Goal: Information Seeking & Learning: Learn about a topic

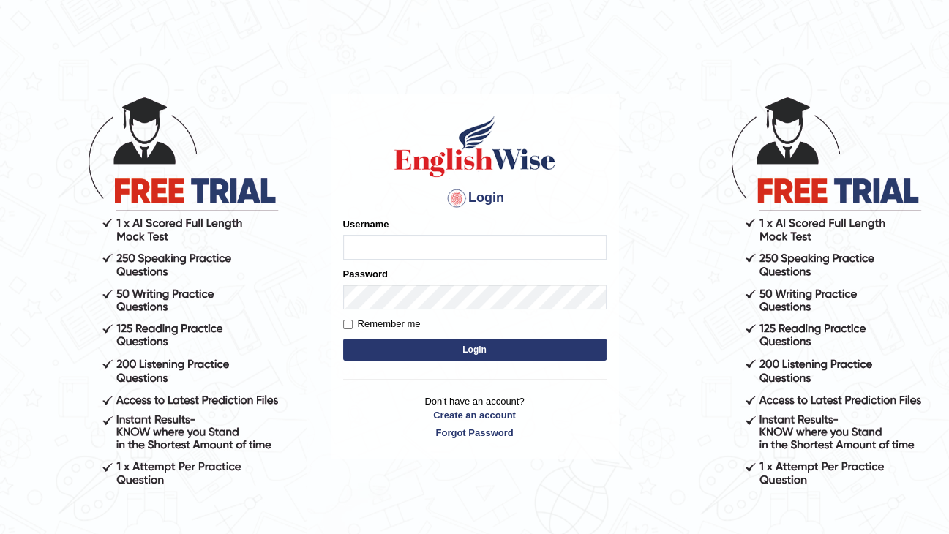
click at [434, 249] on input "Username" at bounding box center [474, 247] width 263 height 25
type input "Nilesh2025"
click at [343, 339] on button "Login" at bounding box center [474, 350] width 263 height 22
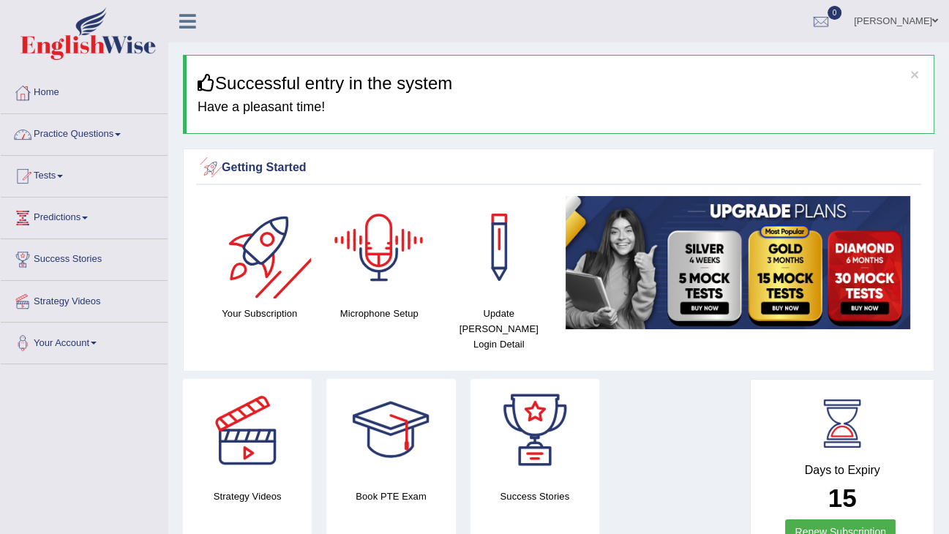
click at [123, 136] on link "Practice Questions" at bounding box center [84, 132] width 167 height 37
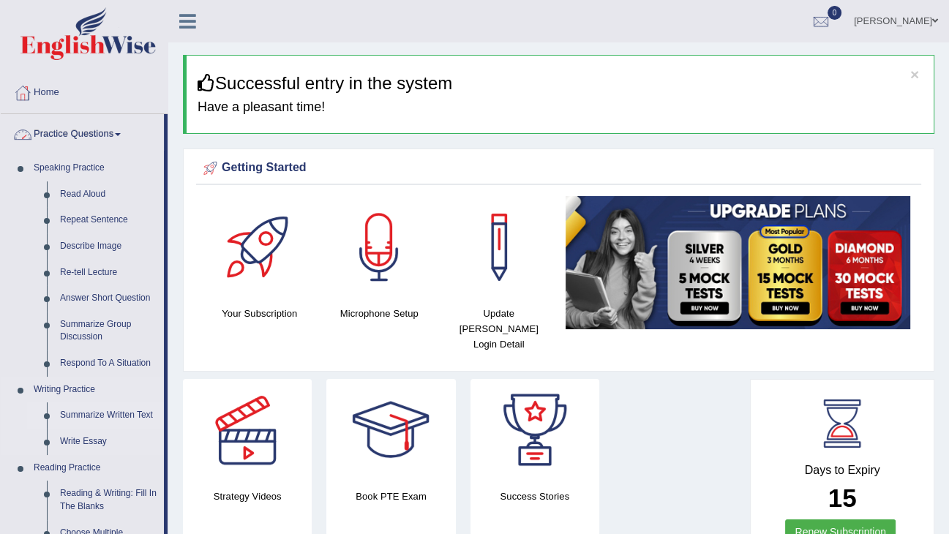
scroll to position [234, 0]
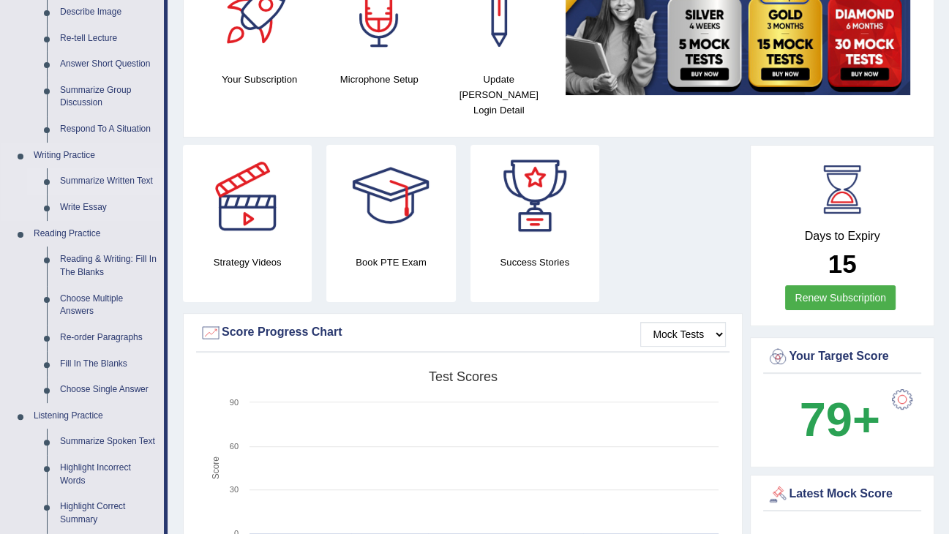
click at [103, 183] on link "Summarize Written Text" at bounding box center [108, 181] width 110 height 26
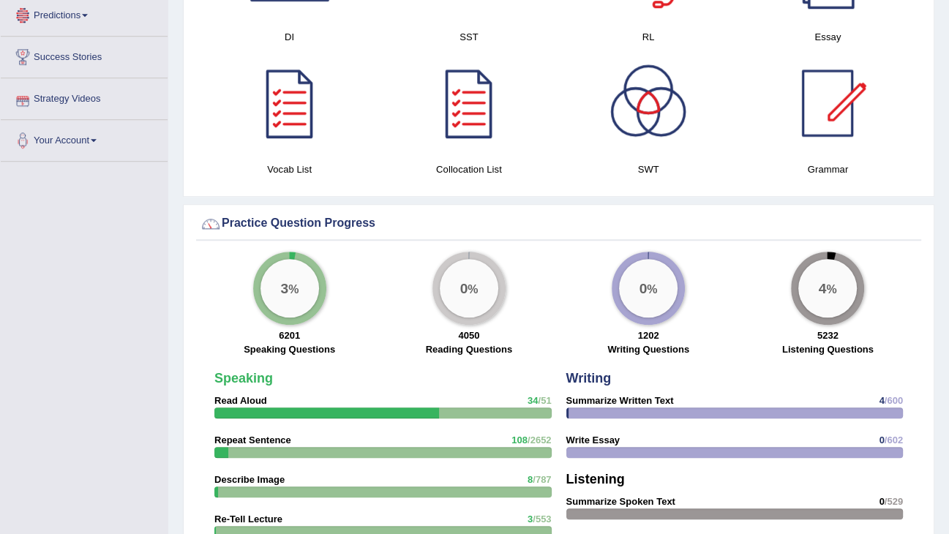
scroll to position [1015, 0]
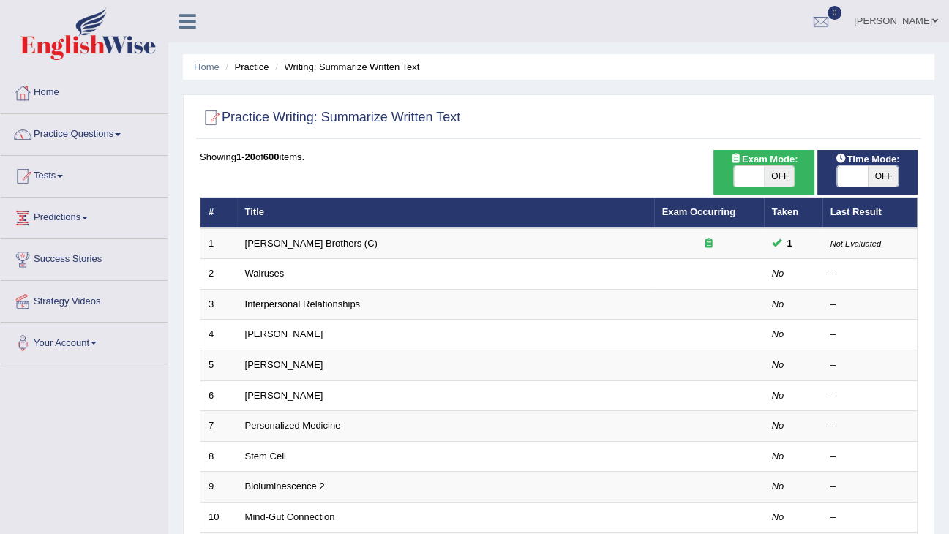
click at [781, 181] on span "OFF" at bounding box center [779, 176] width 31 height 20
checkbox input "true"
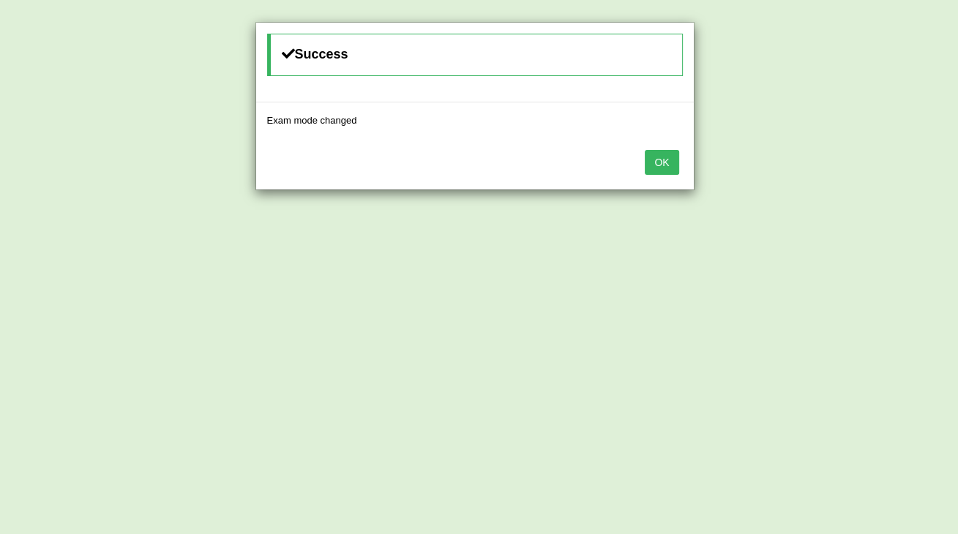
click at [674, 159] on button "OK" at bounding box center [661, 162] width 34 height 25
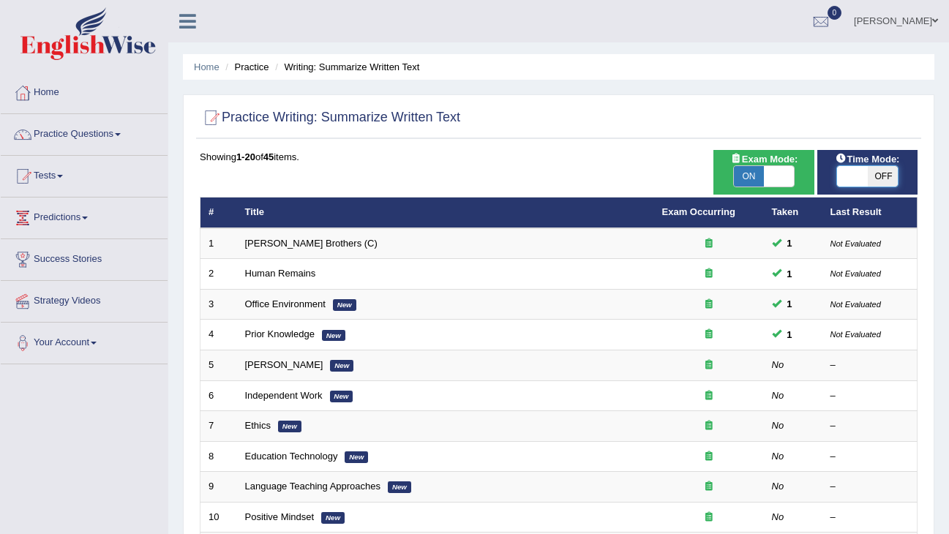
click at [865, 169] on span at bounding box center [852, 176] width 31 height 20
checkbox input "true"
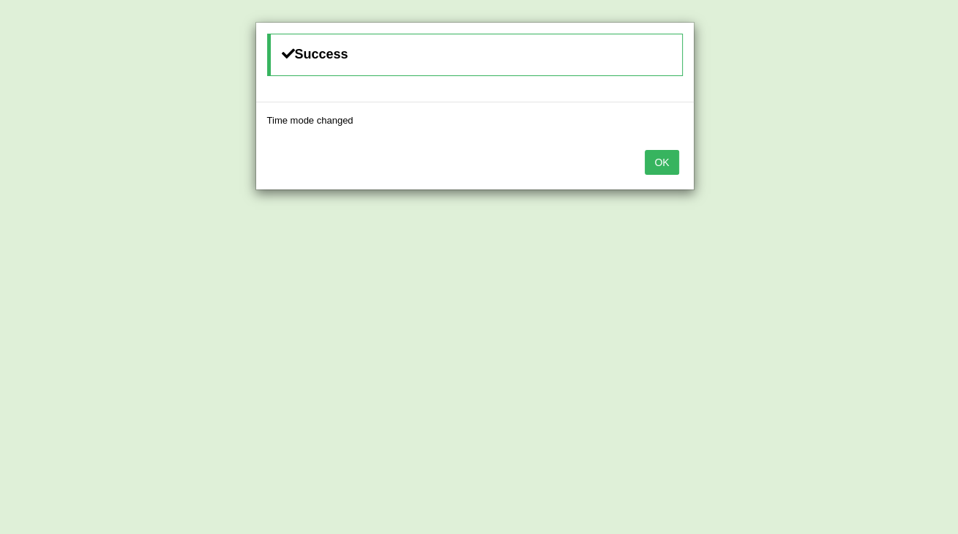
click at [657, 161] on button "OK" at bounding box center [661, 162] width 34 height 25
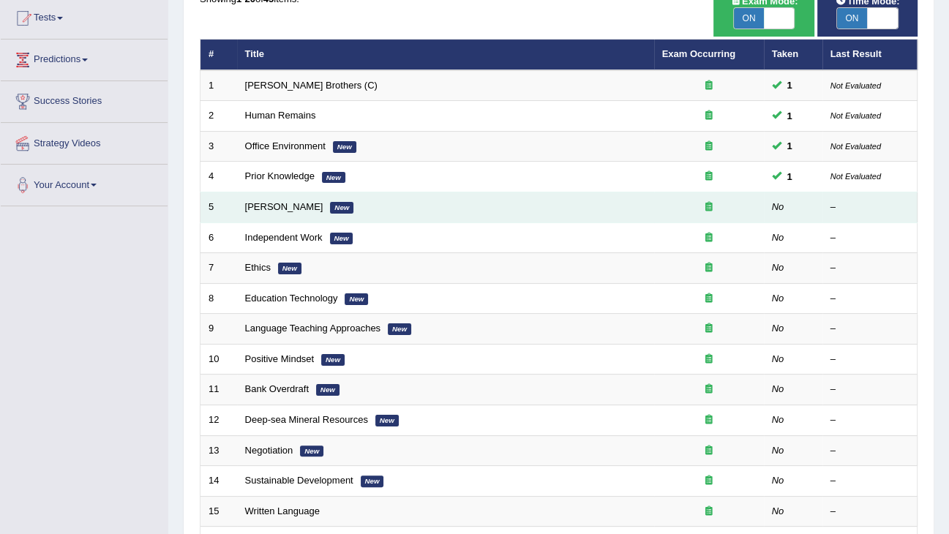
scroll to position [176, 0]
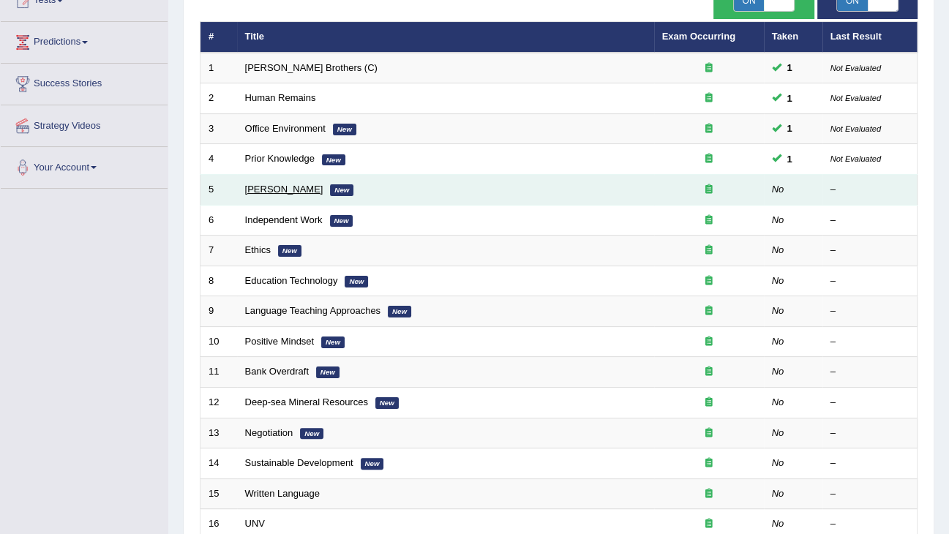
click at [284, 189] on link "Bertrand Russell" at bounding box center [284, 189] width 78 height 11
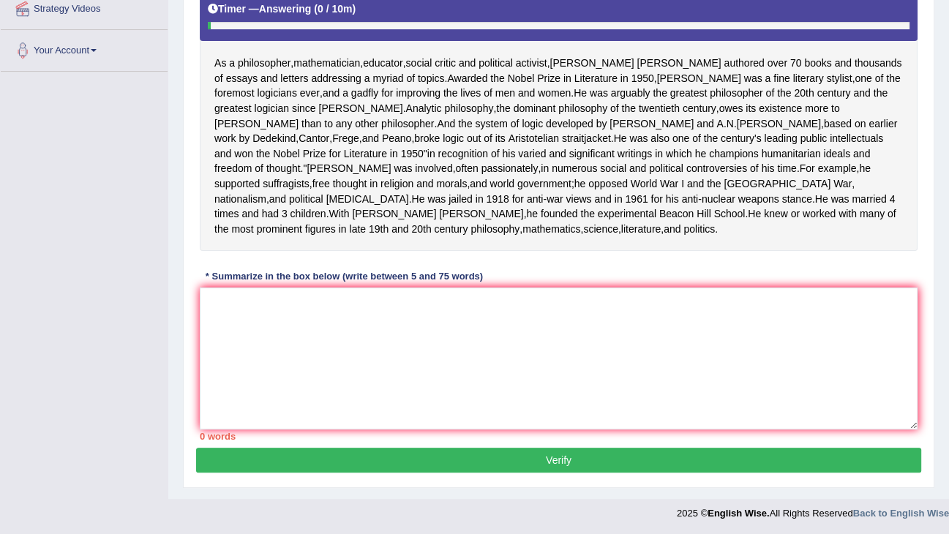
scroll to position [234, 0]
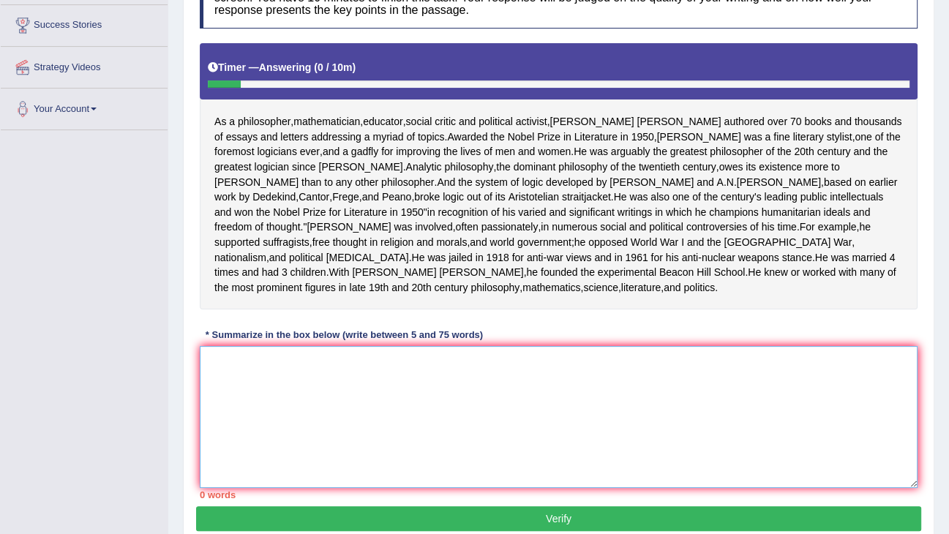
click at [331, 449] on textarea at bounding box center [559, 417] width 718 height 142
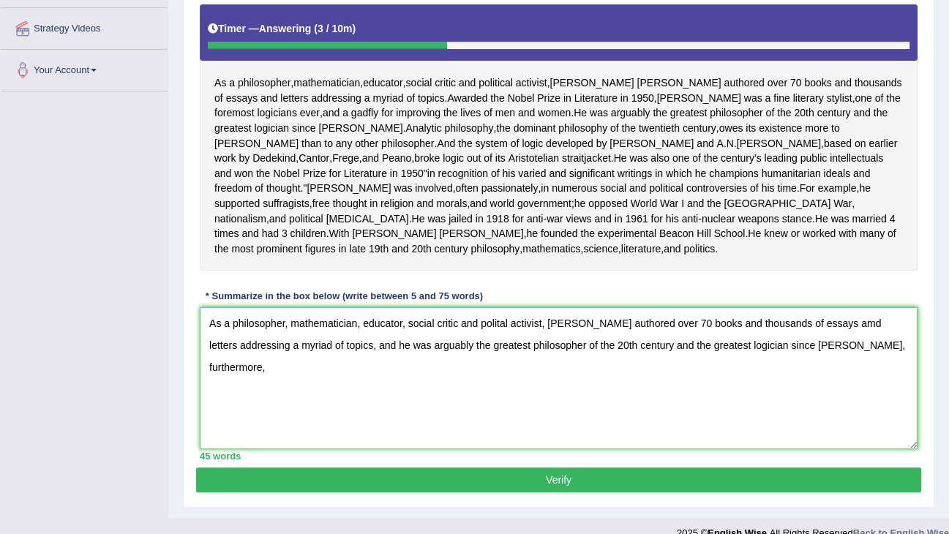
scroll to position [294, 0]
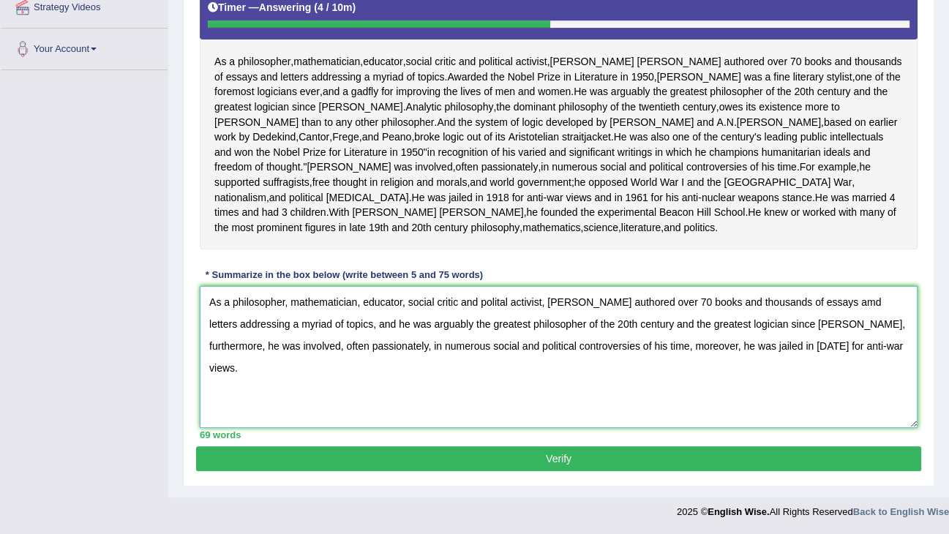
type textarea "As a philosopher, mathematician, educator, social critic and polital activist, …"
click at [400, 471] on button "Verify" at bounding box center [558, 458] width 725 height 25
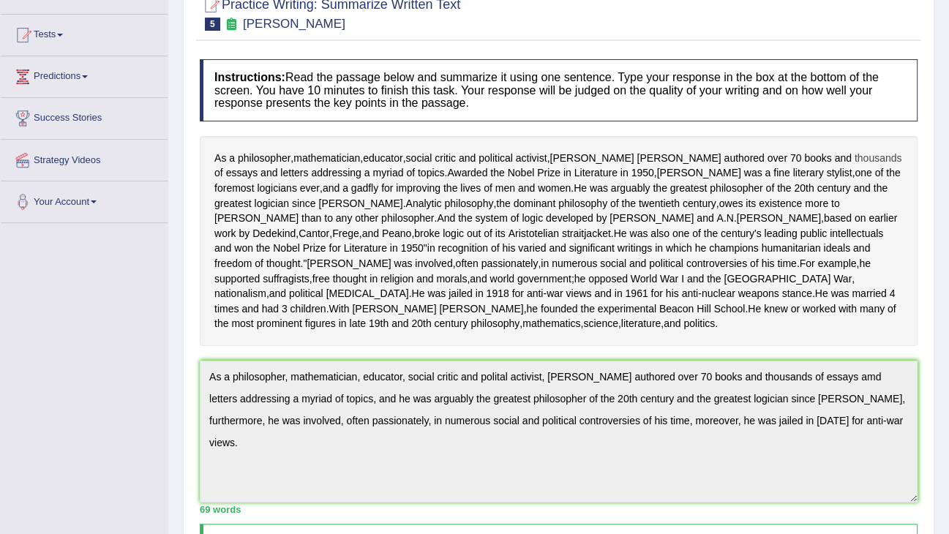
scroll to position [0, 0]
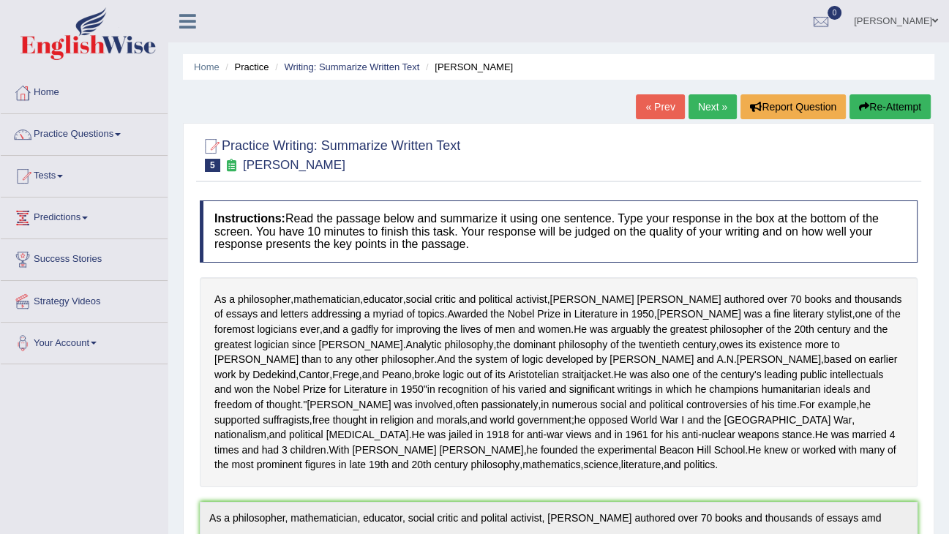
click at [884, 102] on button "Re-Attempt" at bounding box center [889, 106] width 81 height 25
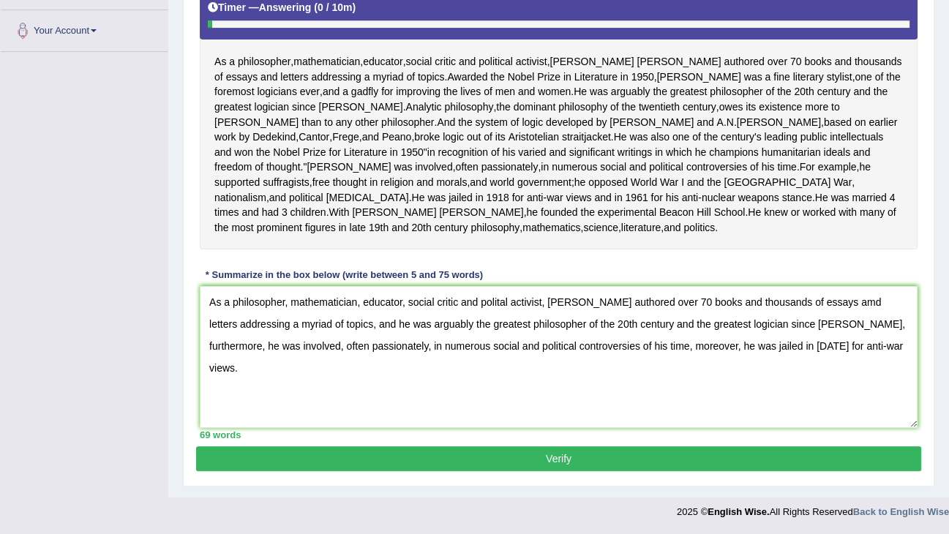
click at [459, 302] on textarea "As a philosopher, mathematician, educator, social critic and polital activist, …" at bounding box center [559, 357] width 718 height 142
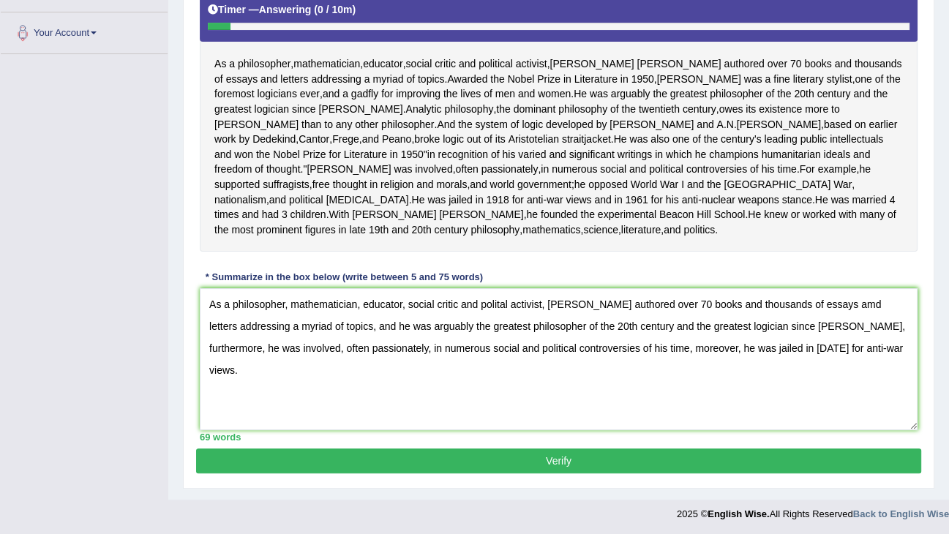
scroll to position [253, 0]
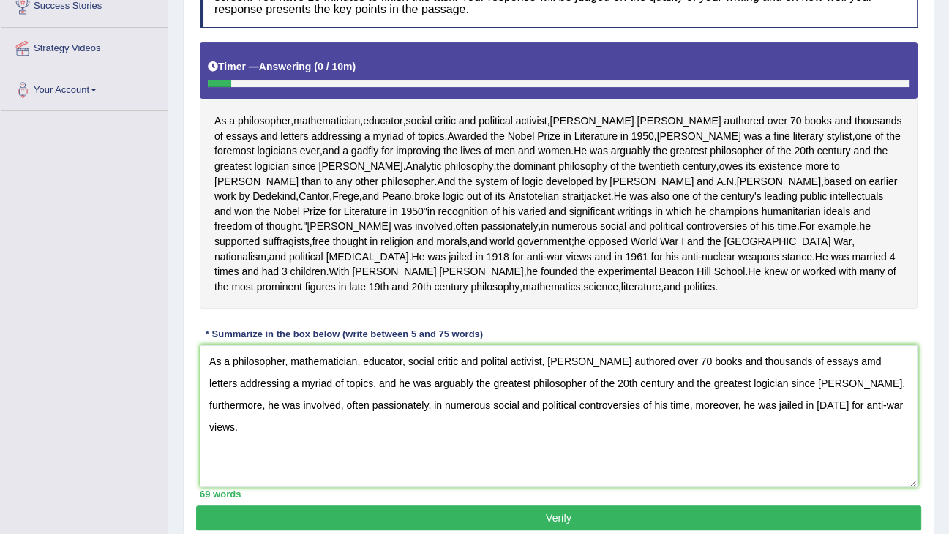
click at [495, 434] on textarea "As a philosopher, mathematician, educator, social critic and polital activist, …" at bounding box center [559, 416] width 718 height 142
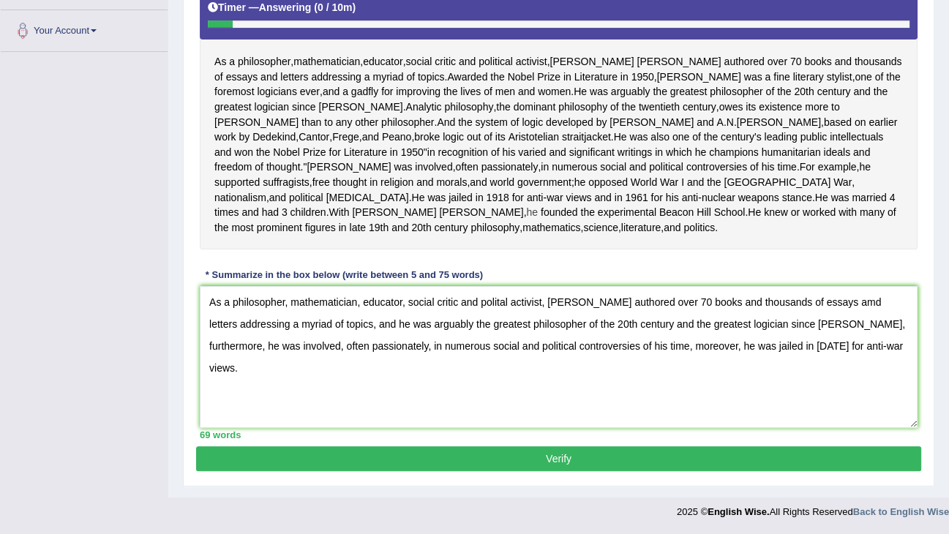
scroll to position [370, 0]
drag, startPoint x: 398, startPoint y: 345, endPoint x: 372, endPoint y: 346, distance: 26.3
click at [372, 346] on textarea "As a philosopher, mathematician, educator, social critic and polital activist, …" at bounding box center [559, 357] width 718 height 142
click at [720, 345] on textarea "As a philosopher, mathematician, educator, social critic and polital activist, …" at bounding box center [559, 357] width 718 height 142
type textarea "As a philosopher, mathematician, educator, social critic and polital activist, …"
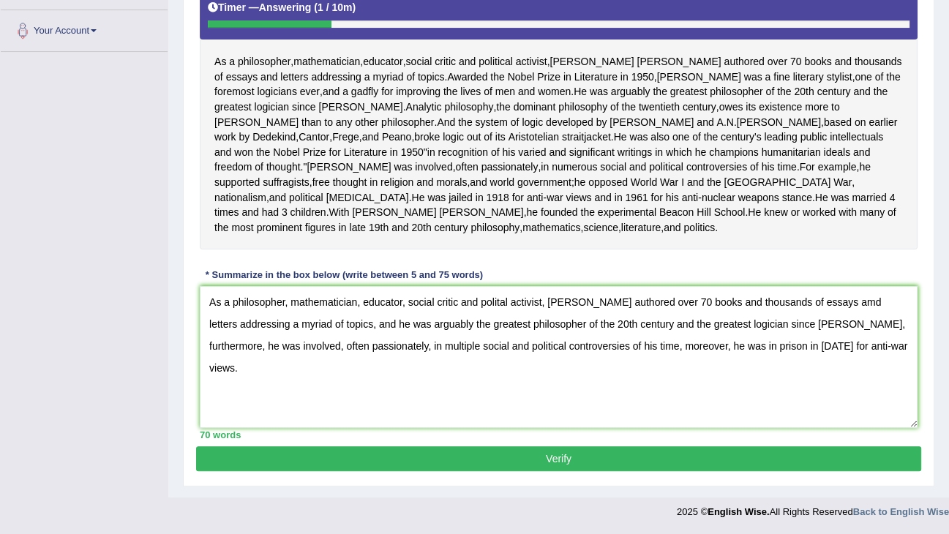
click at [439, 451] on button "Verify" at bounding box center [558, 458] width 725 height 25
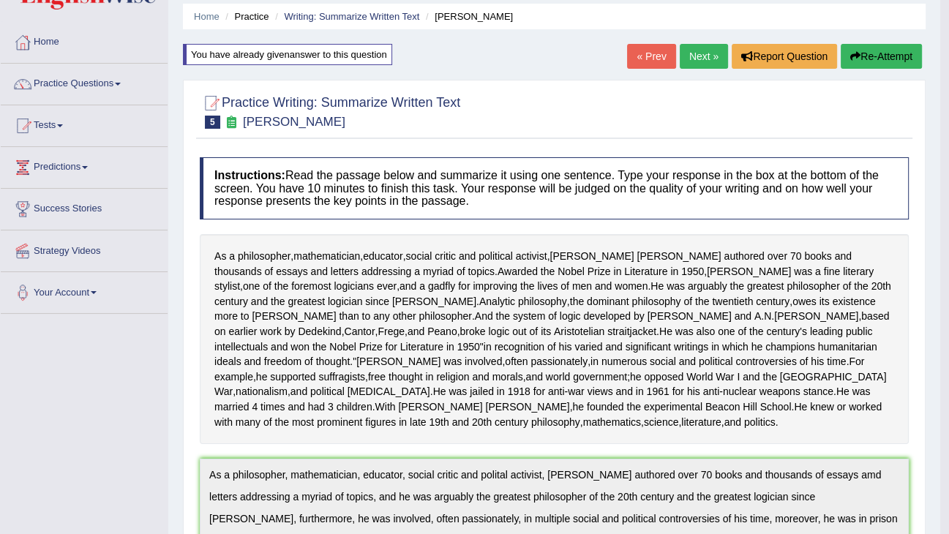
scroll to position [0, 0]
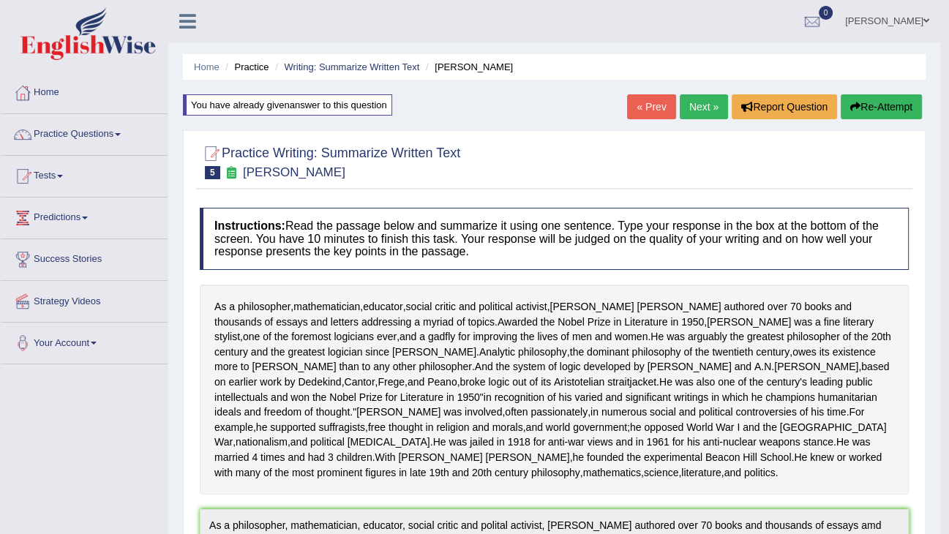
click at [867, 111] on button "Re-Attempt" at bounding box center [881, 106] width 81 height 25
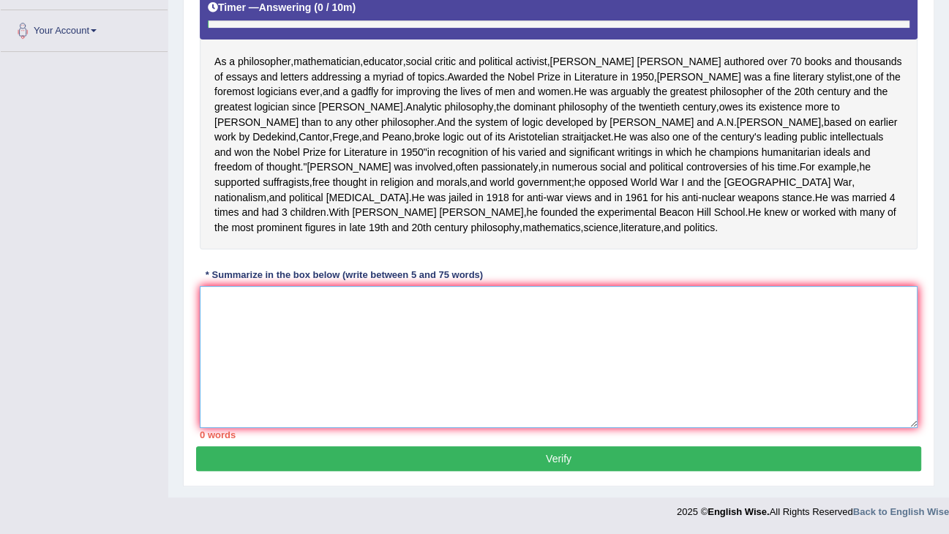
click at [372, 347] on textarea at bounding box center [559, 357] width 718 height 142
paste textarea "As a philosopher, mathematician, educator, social critic and polital activist, …"
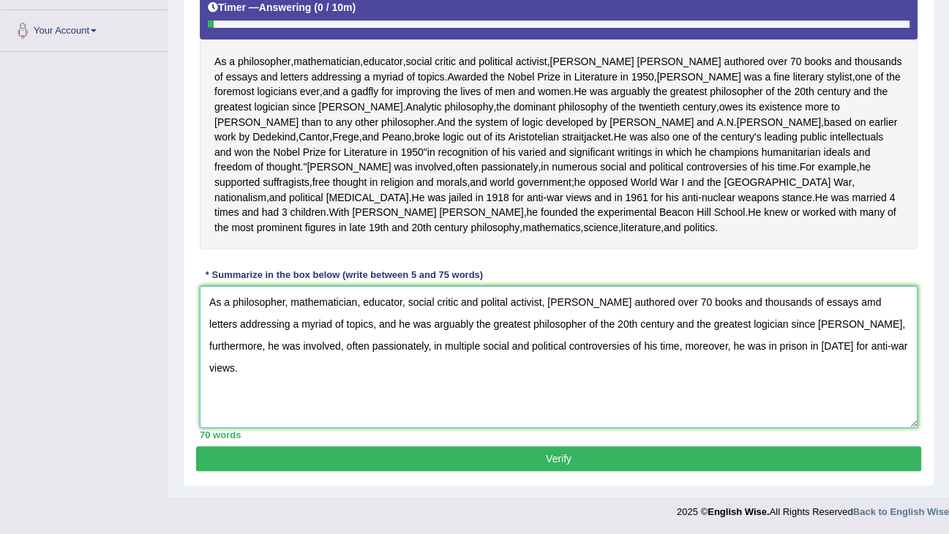
click at [863, 309] on textarea "As a philosopher, mathematician, educator, social critic and polital activist, …" at bounding box center [559, 357] width 718 height 142
click at [499, 302] on textarea "As a philosopher, mathematician, educator, social critic and polital activist, …" at bounding box center [559, 357] width 718 height 142
type textarea "As a philosopher, mathematician, educator, social critic and political activist…"
click at [530, 459] on button "Verify" at bounding box center [558, 458] width 725 height 25
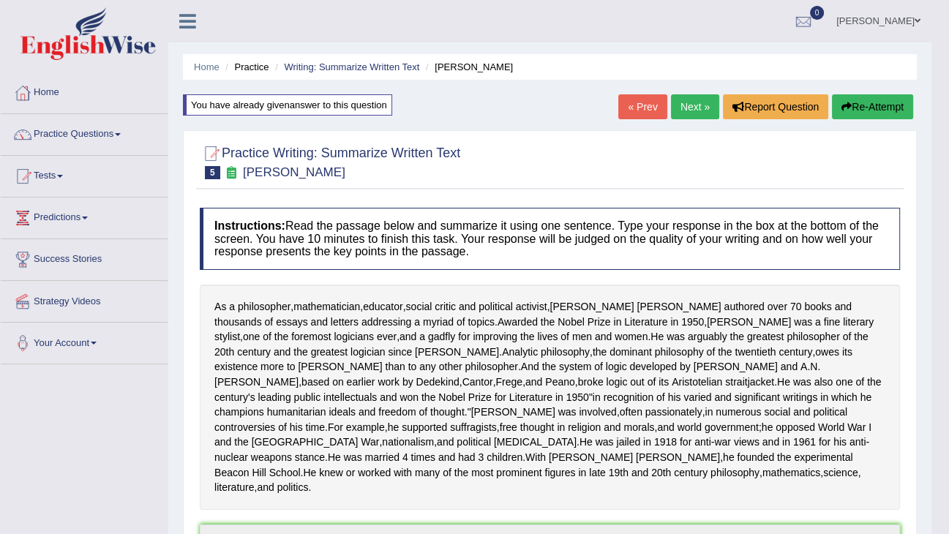
click at [697, 114] on link "Next »" at bounding box center [695, 106] width 48 height 25
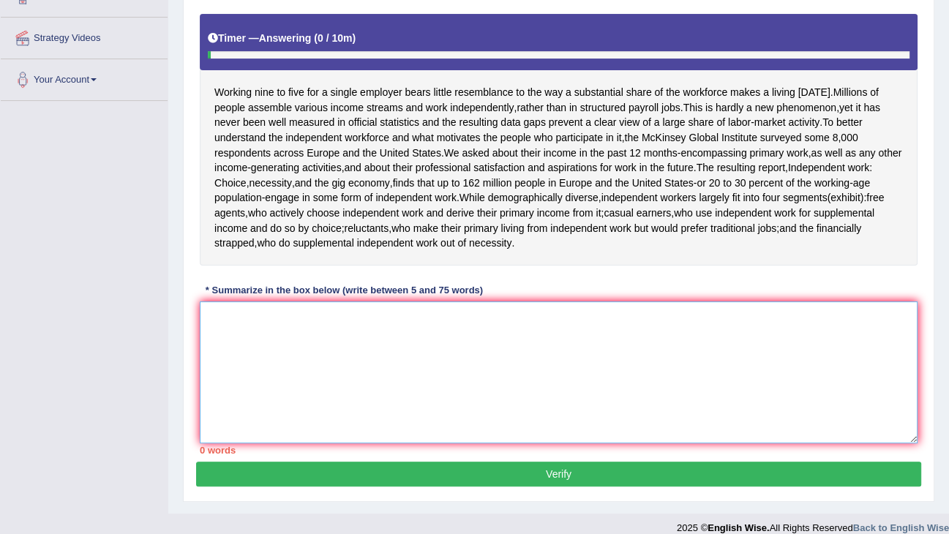
click at [565, 342] on textarea at bounding box center [559, 372] width 718 height 142
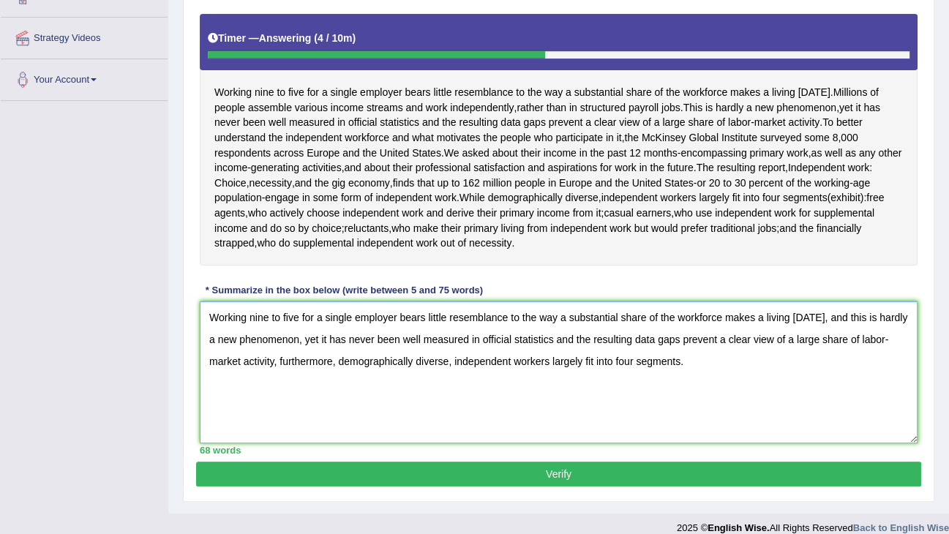
scroll to position [277, 0]
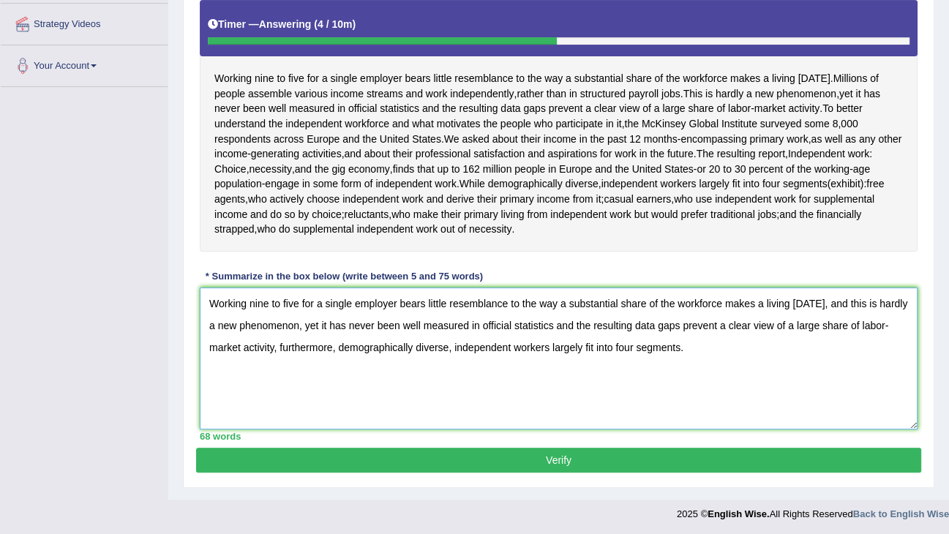
click at [754, 302] on textarea "Working nine to five for a single employer bears little resemblance to the way …" at bounding box center [559, 358] width 718 height 142
type textarea "Working nine to five for a single employer bears little resemblance to the way …"
click at [568, 456] on button "Verify" at bounding box center [558, 460] width 725 height 25
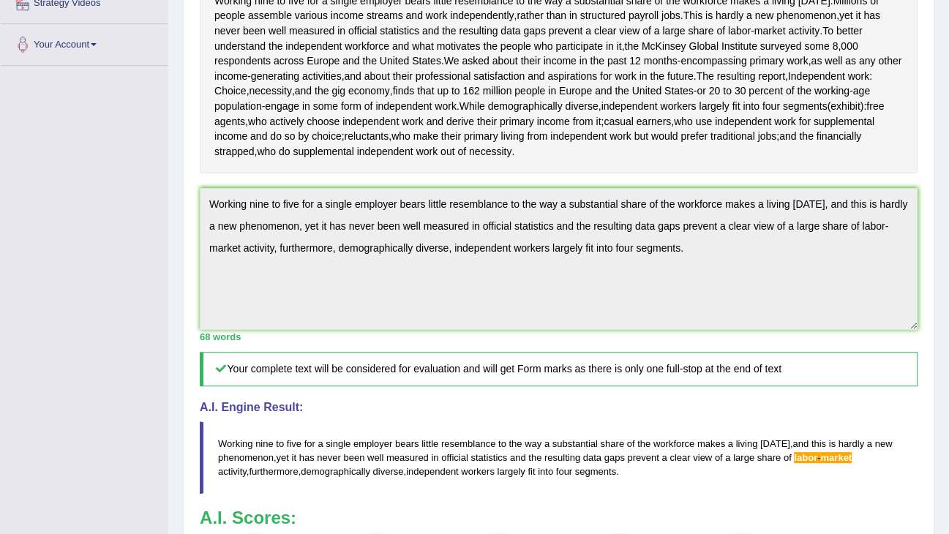
scroll to position [79, 0]
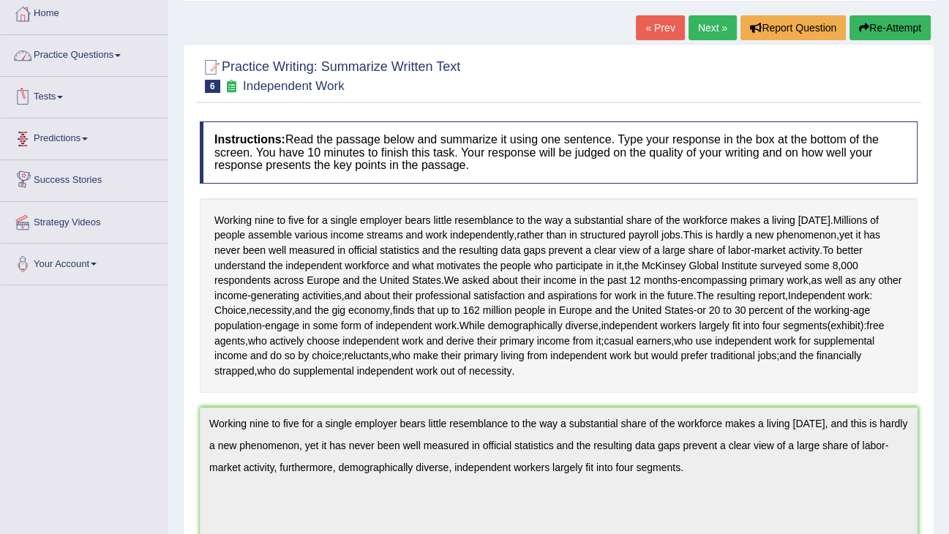
click at [109, 59] on link "Practice Questions" at bounding box center [84, 53] width 167 height 37
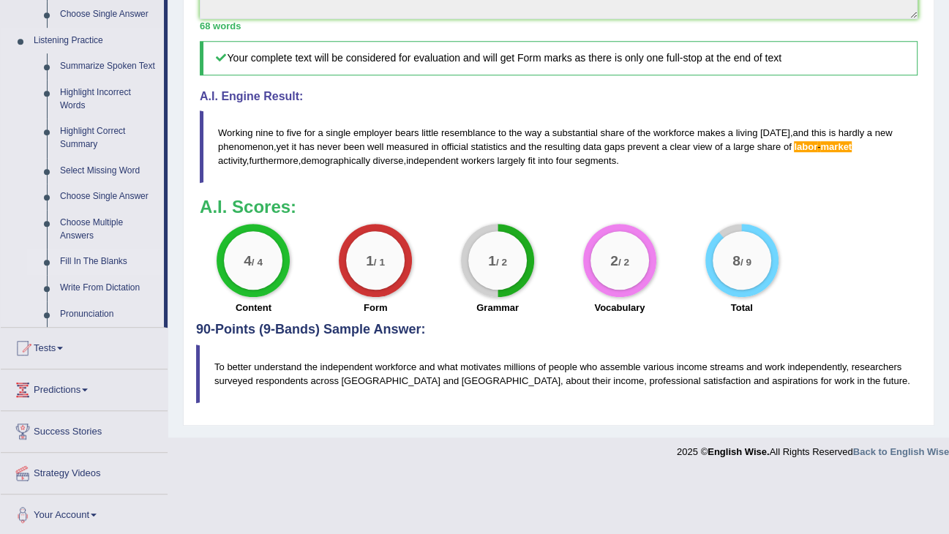
scroll to position [611, 0]
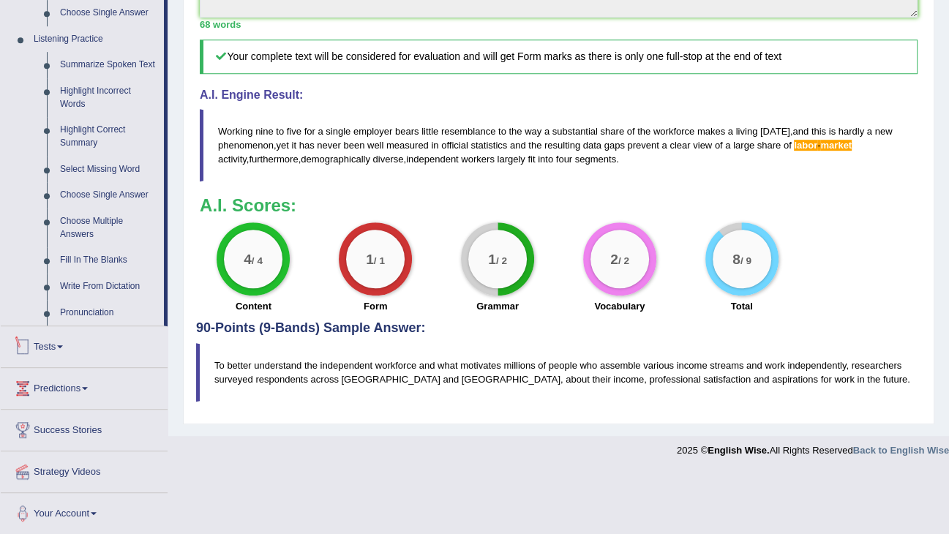
click at [37, 346] on link "Tests" at bounding box center [84, 344] width 167 height 37
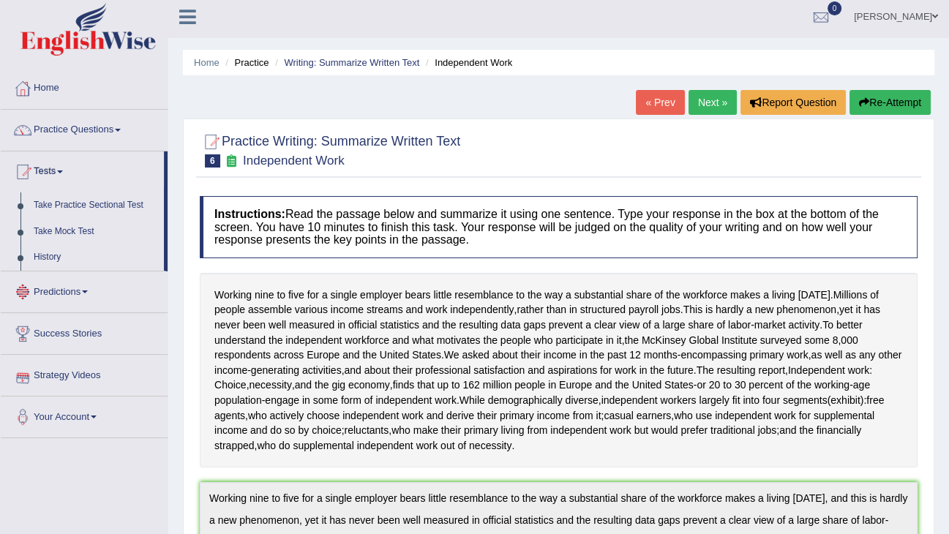
scroll to position [0, 0]
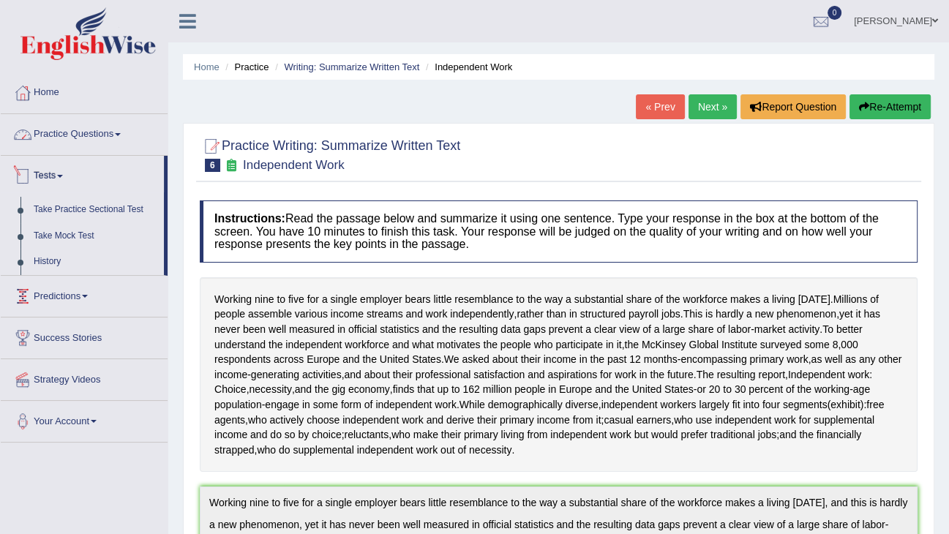
click at [91, 138] on link "Practice Questions" at bounding box center [84, 132] width 167 height 37
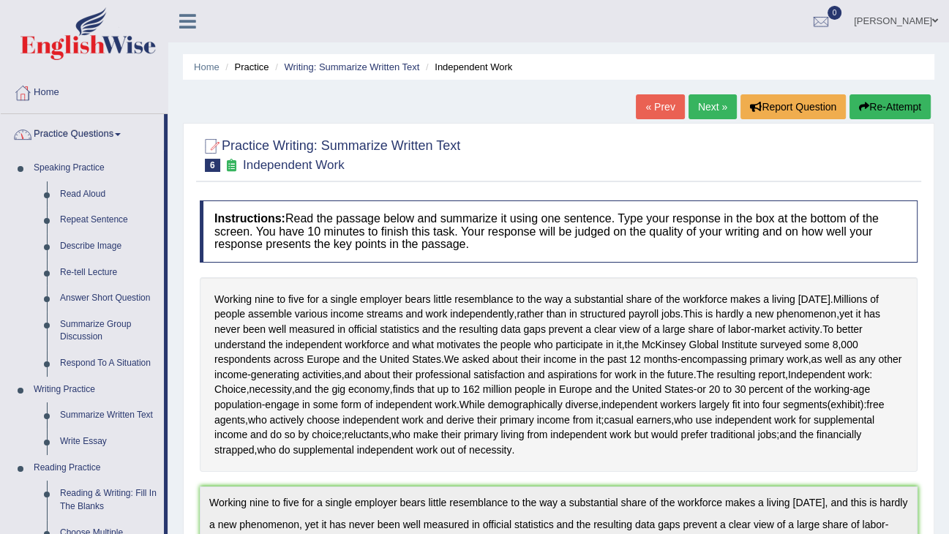
click at [85, 136] on link "Practice Questions" at bounding box center [82, 132] width 163 height 37
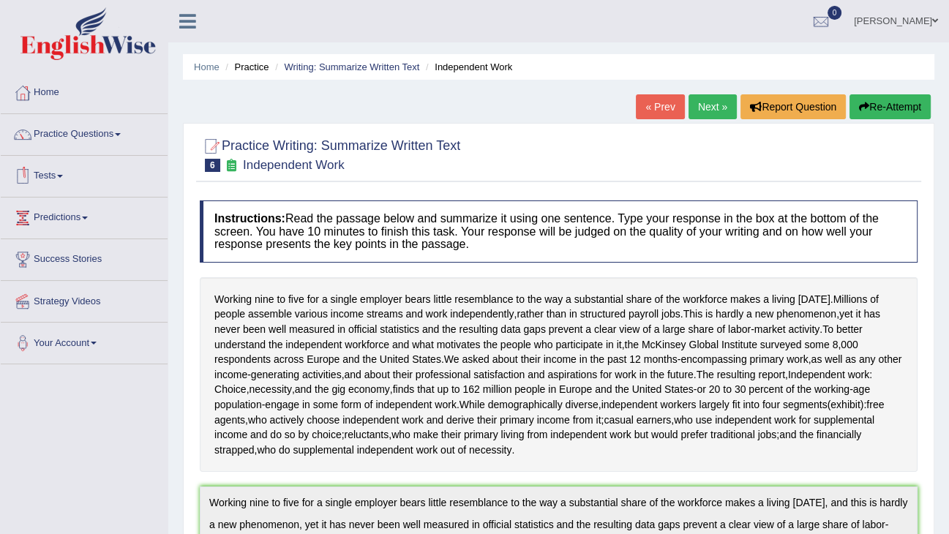
click at [53, 176] on link "Tests" at bounding box center [84, 174] width 167 height 37
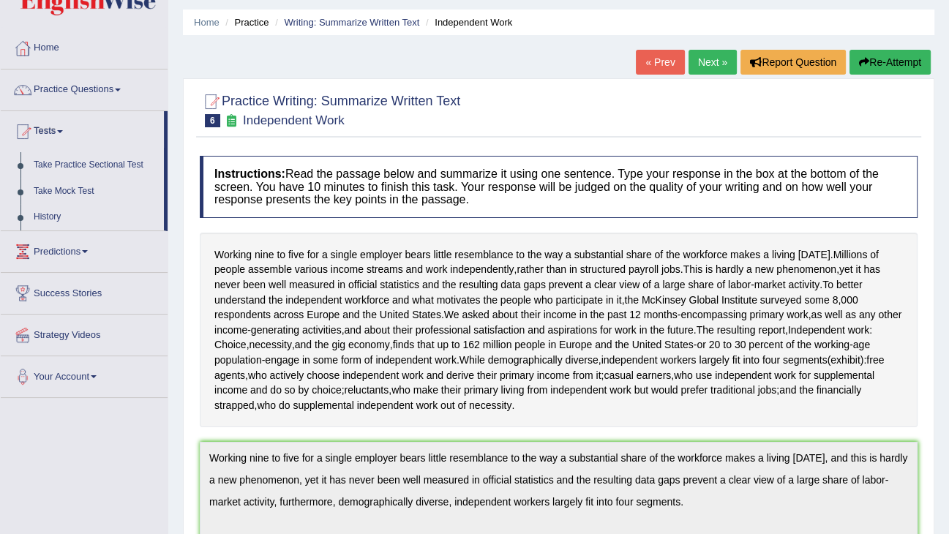
scroll to position [59, 0]
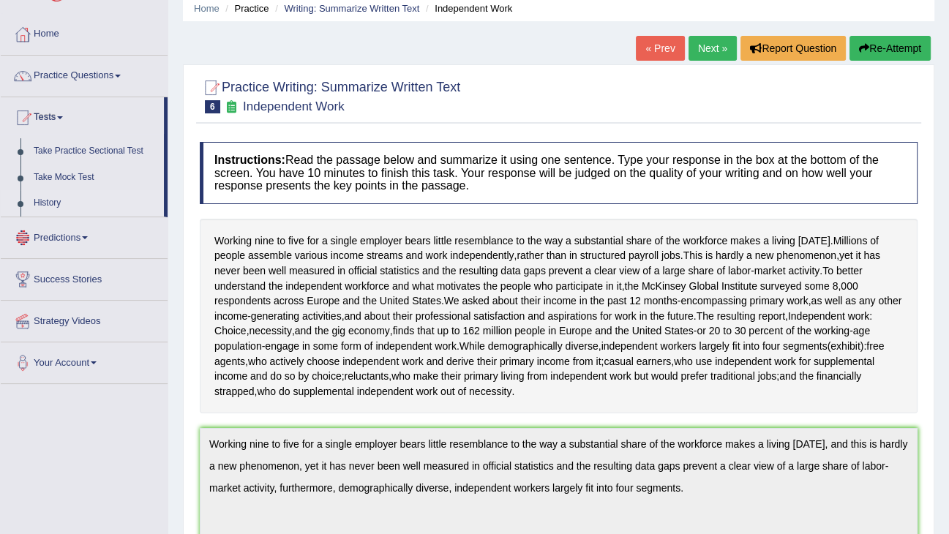
click at [45, 211] on link "History" at bounding box center [95, 203] width 137 height 26
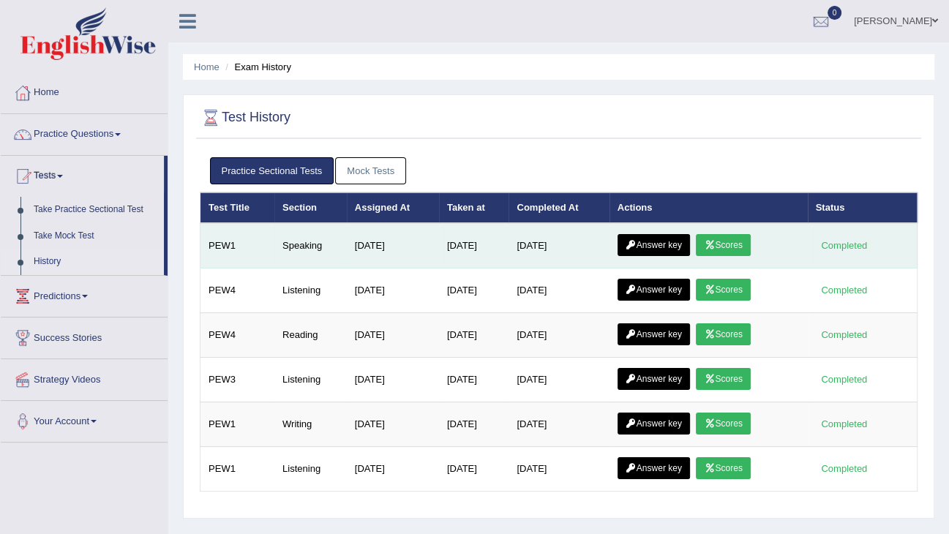
click at [721, 247] on link "Scores" at bounding box center [723, 245] width 54 height 22
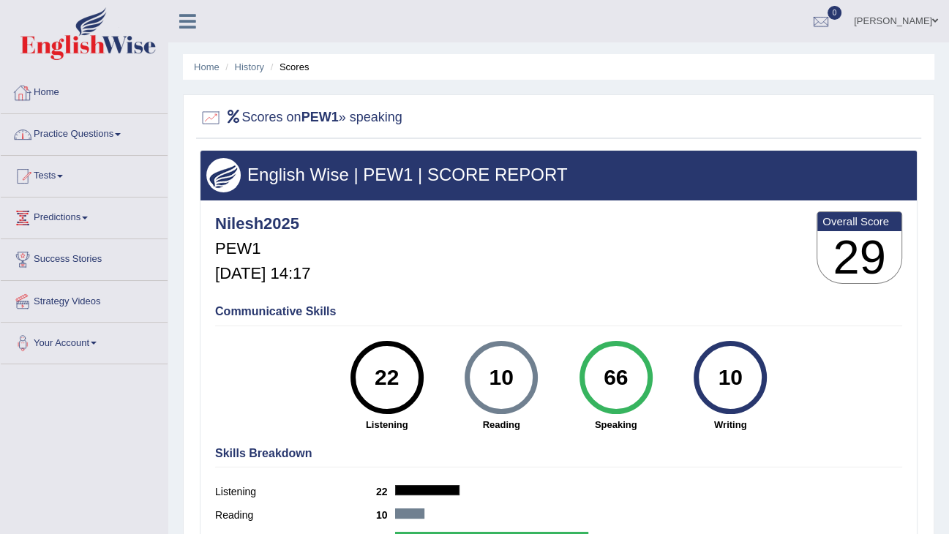
click at [105, 101] on link "Home" at bounding box center [84, 90] width 167 height 37
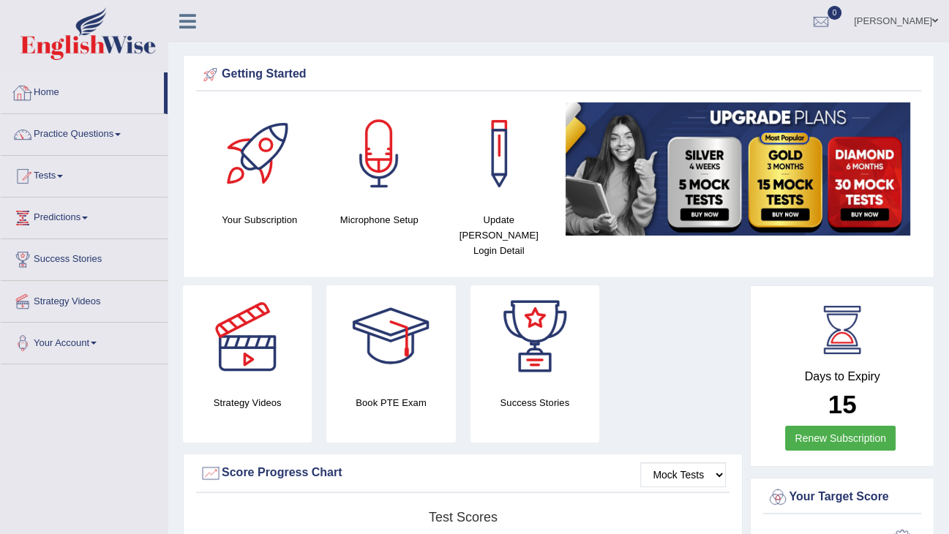
click at [99, 94] on link "Home" at bounding box center [82, 90] width 163 height 37
click at [99, 130] on link "Practice Questions" at bounding box center [84, 132] width 167 height 37
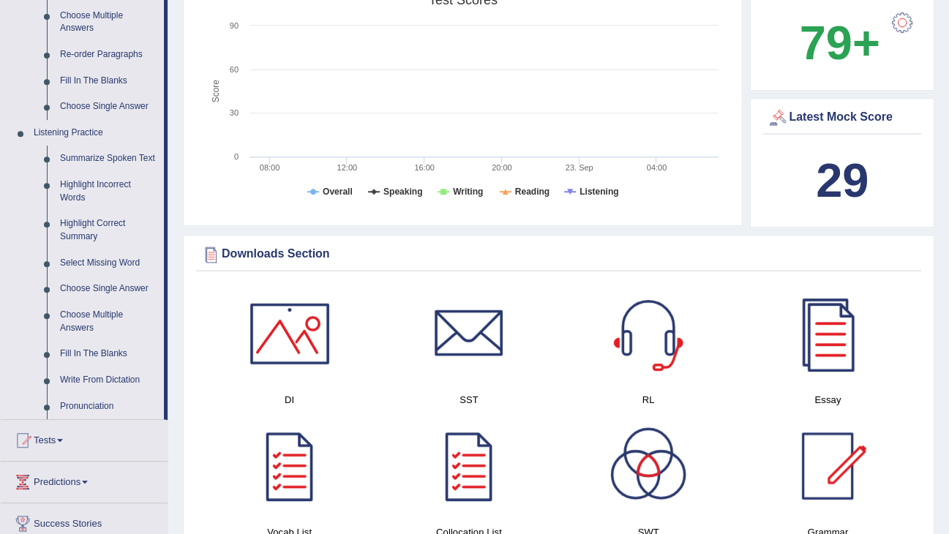
scroll to position [527, 0]
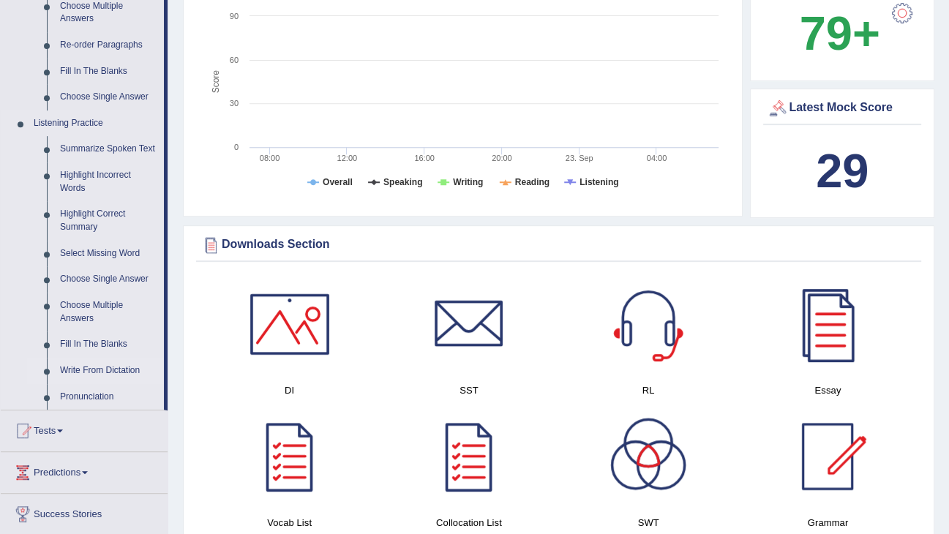
click at [95, 372] on link "Write From Dictation" at bounding box center [108, 371] width 110 height 26
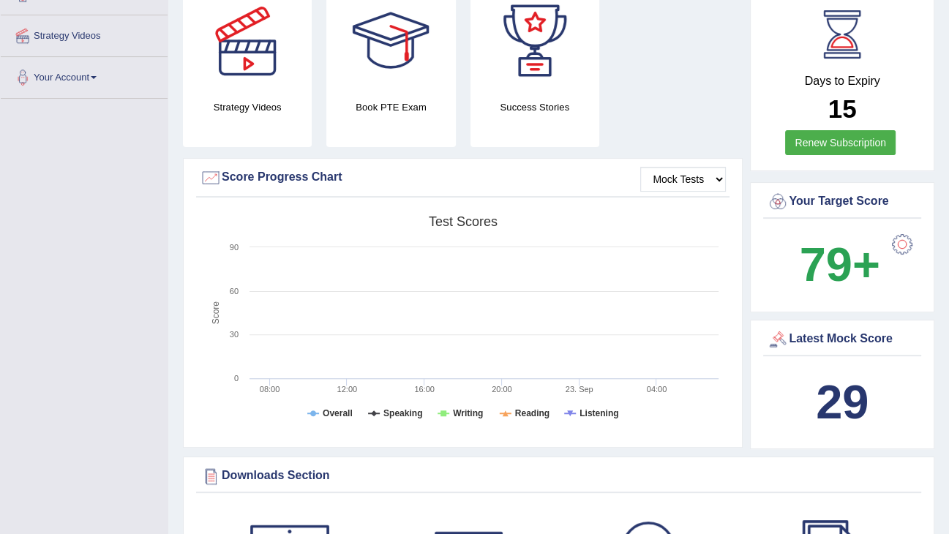
scroll to position [509, 0]
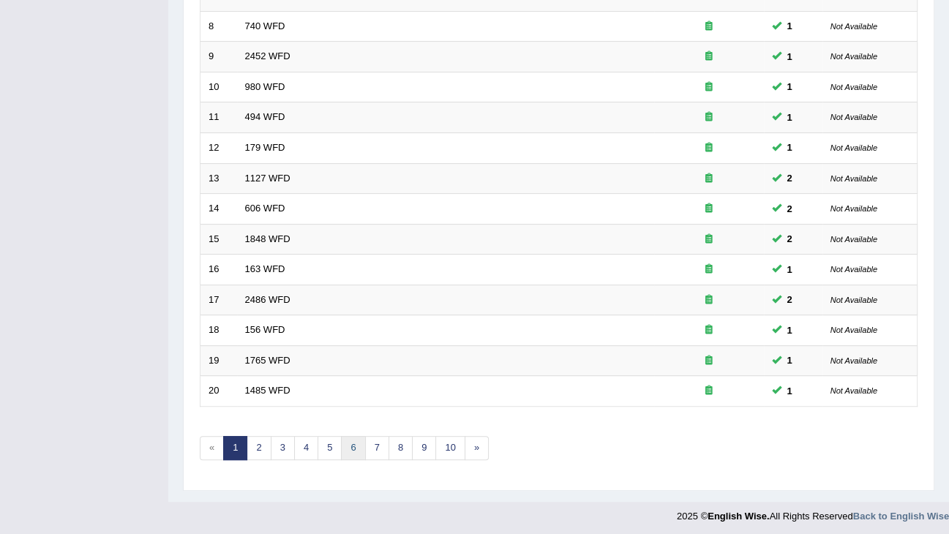
click at [347, 439] on link "6" at bounding box center [353, 448] width 24 height 24
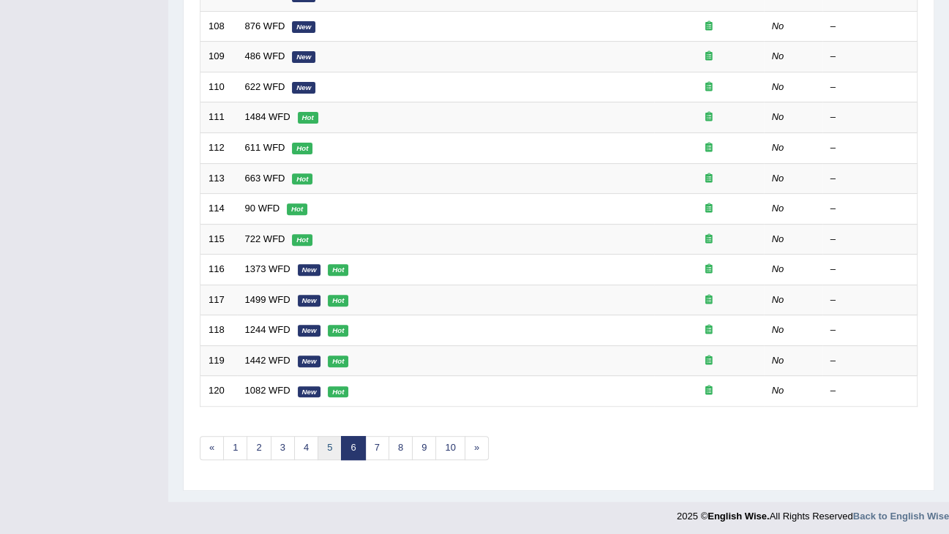
click at [323, 443] on link "5" at bounding box center [329, 448] width 24 height 24
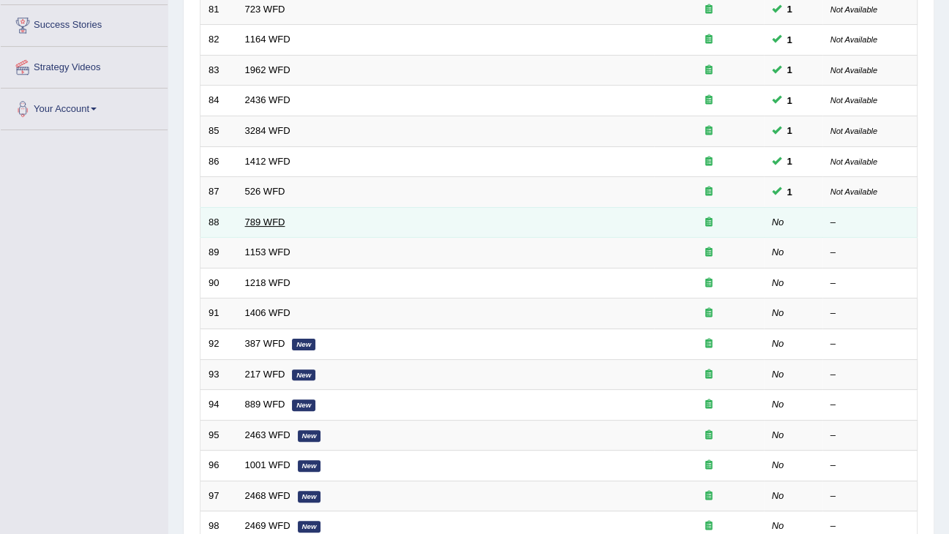
click at [271, 222] on link "789 WFD" at bounding box center [265, 222] width 40 height 11
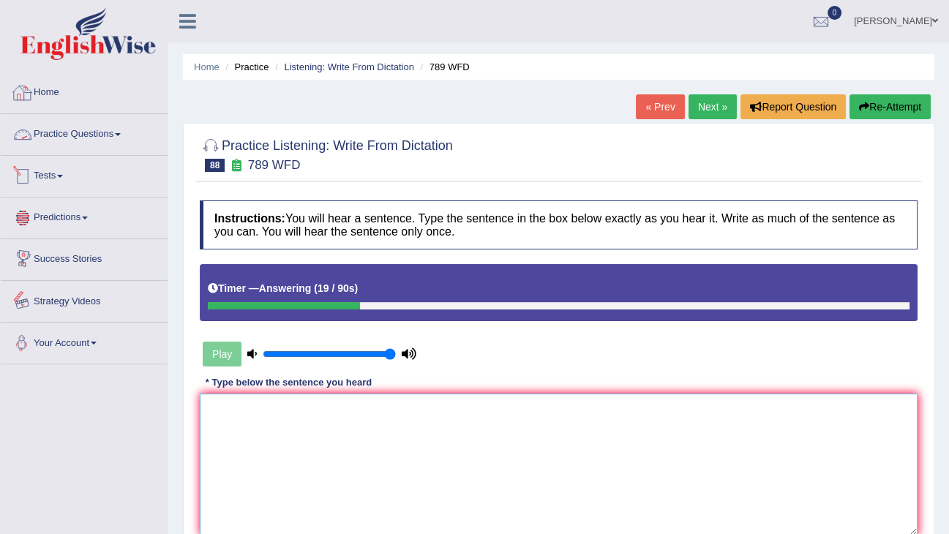
click at [224, 398] on textarea at bounding box center [559, 465] width 718 height 142
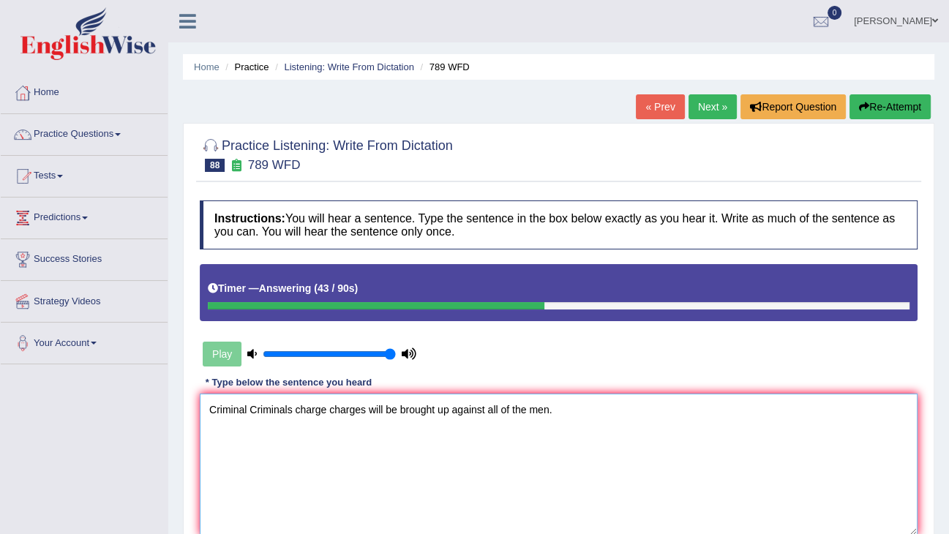
type textarea "Criminal Criminals charge charges will be brought up against all of the men."
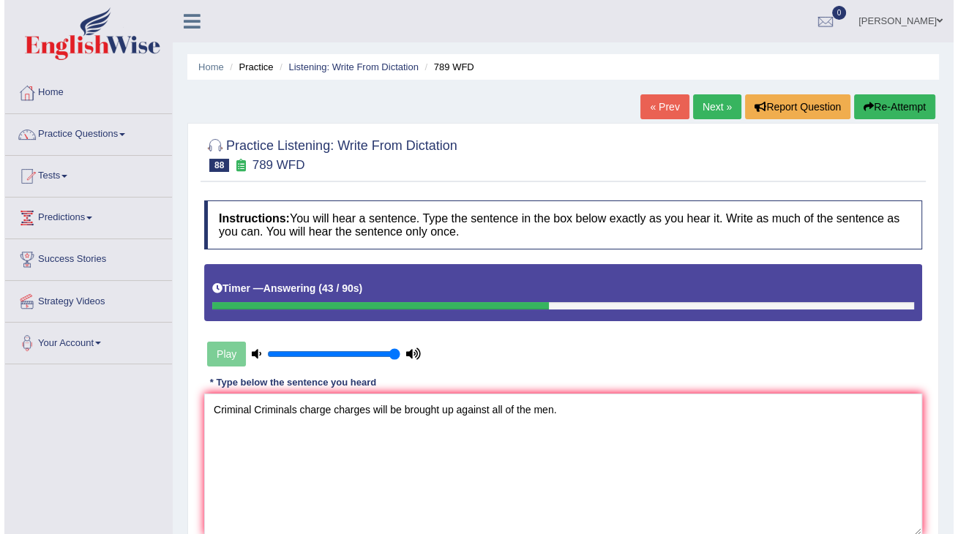
scroll to position [234, 0]
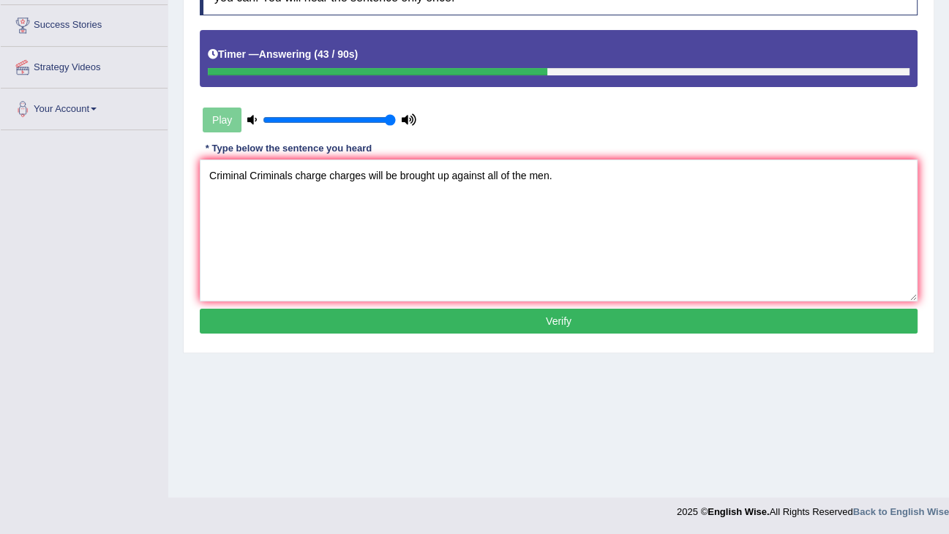
click button "Verify" at bounding box center [559, 321] width 718 height 25
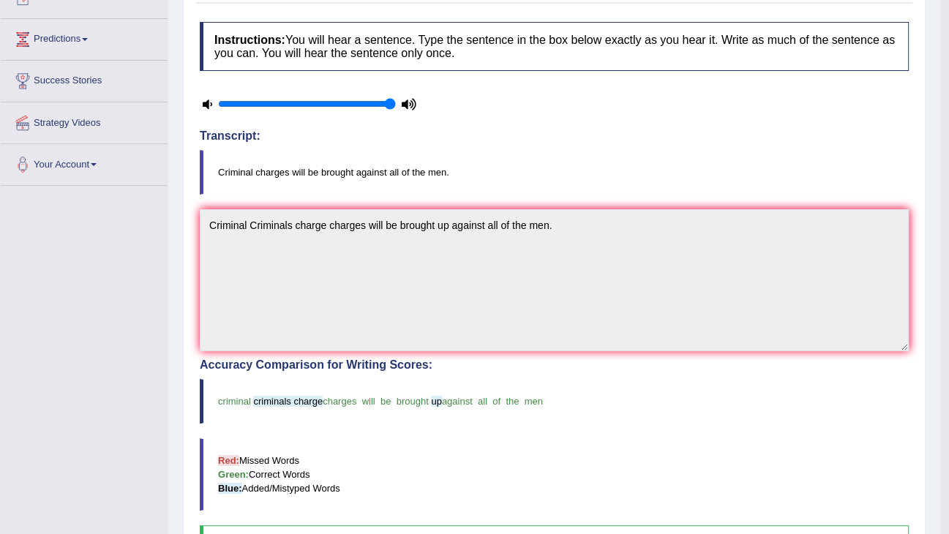
scroll to position [59, 0]
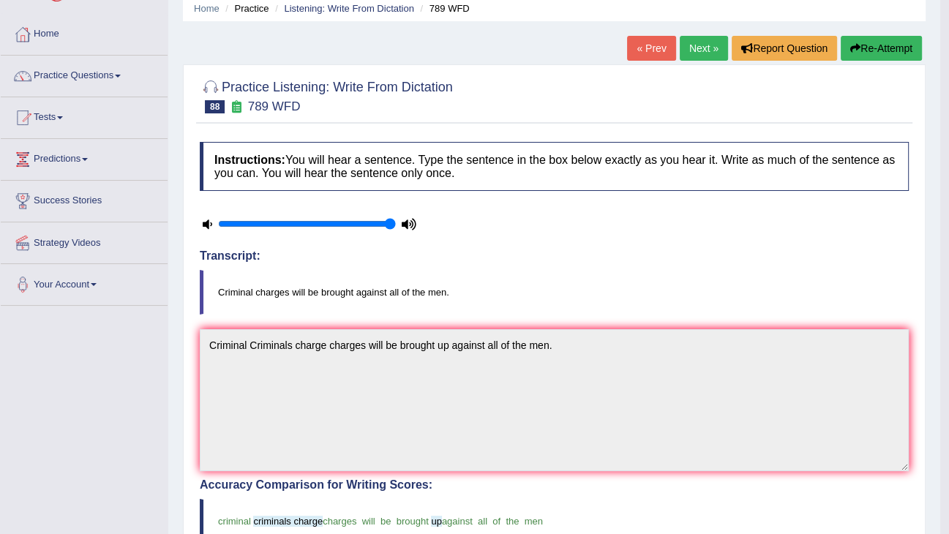
click at [682, 44] on link "Next »" at bounding box center [704, 48] width 48 height 25
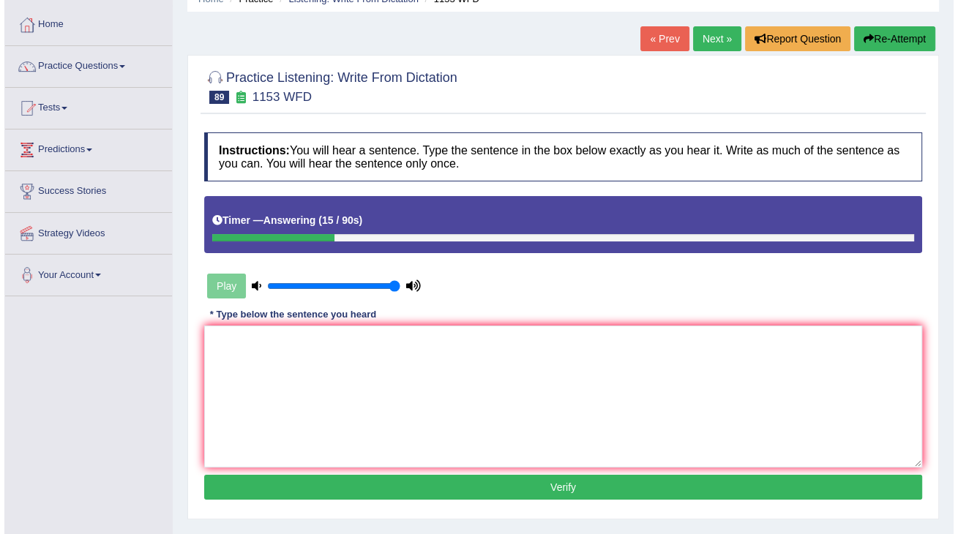
scroll to position [176, 0]
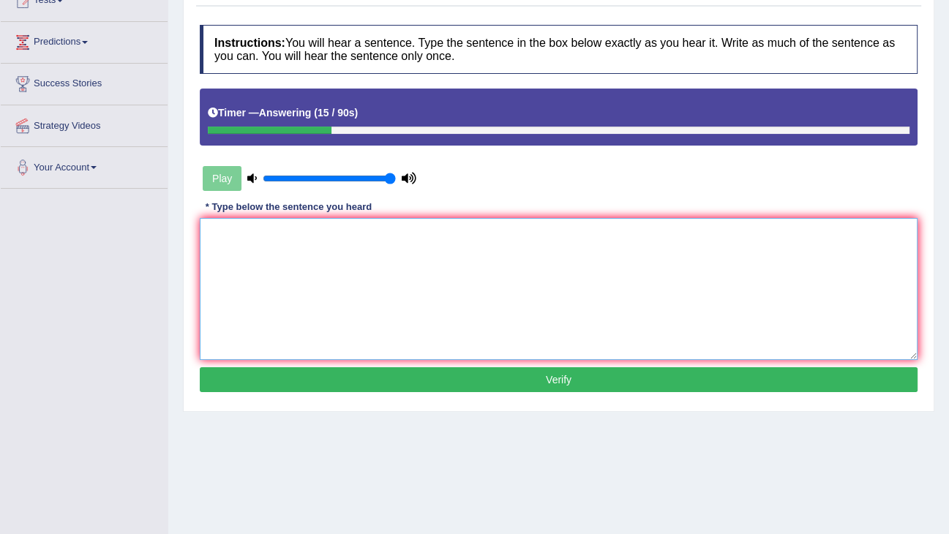
click at [363, 298] on textarea at bounding box center [559, 289] width 718 height 142
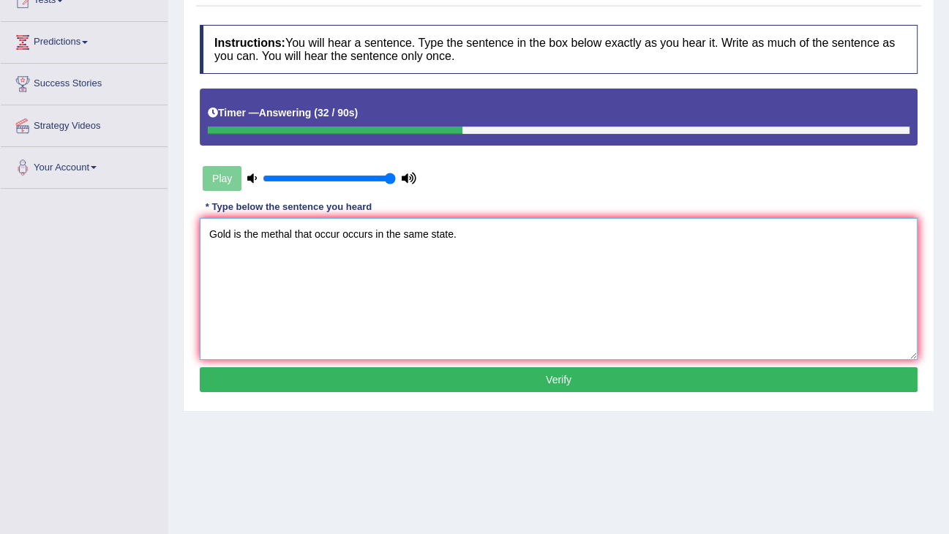
type textarea "Gold is the methal that occur occurs in the same state."
click button "Verify" at bounding box center [559, 379] width 718 height 25
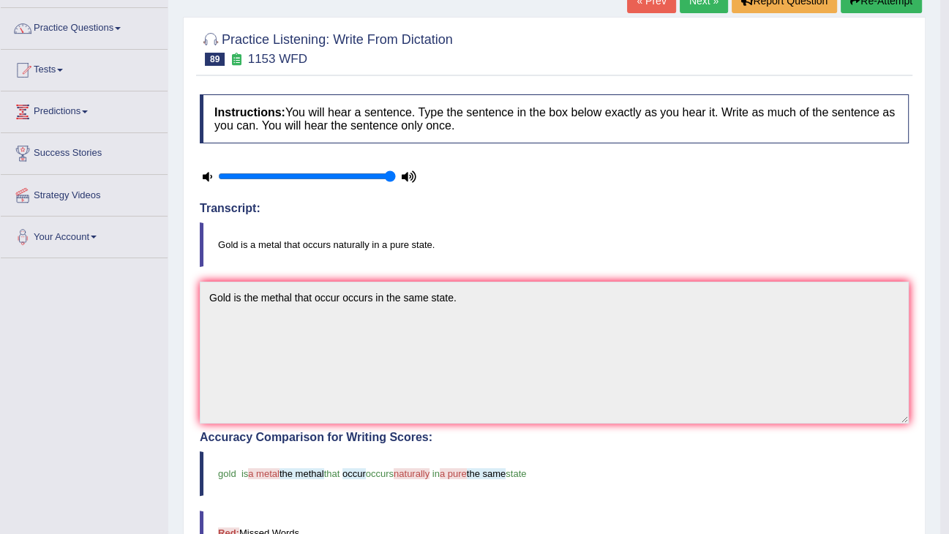
scroll to position [0, 0]
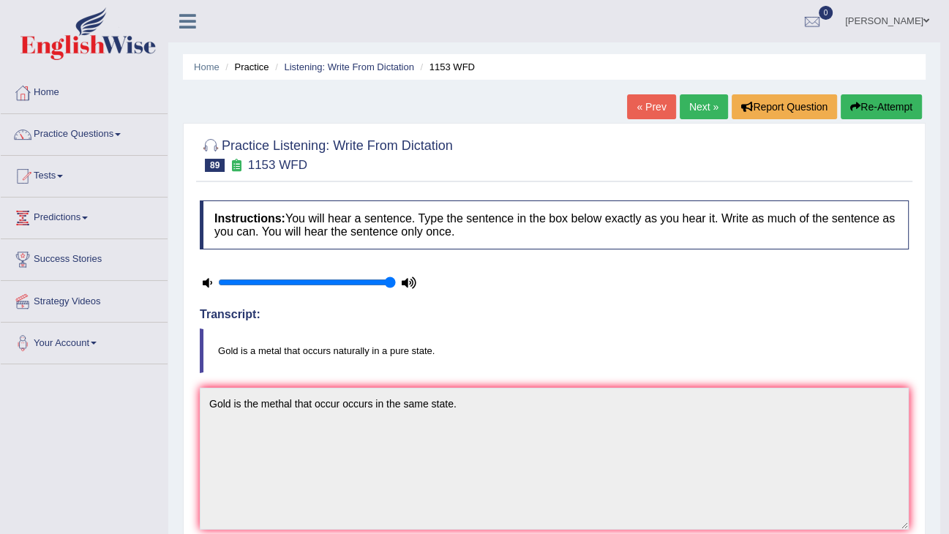
click at [854, 99] on button "Re-Attempt" at bounding box center [881, 106] width 81 height 25
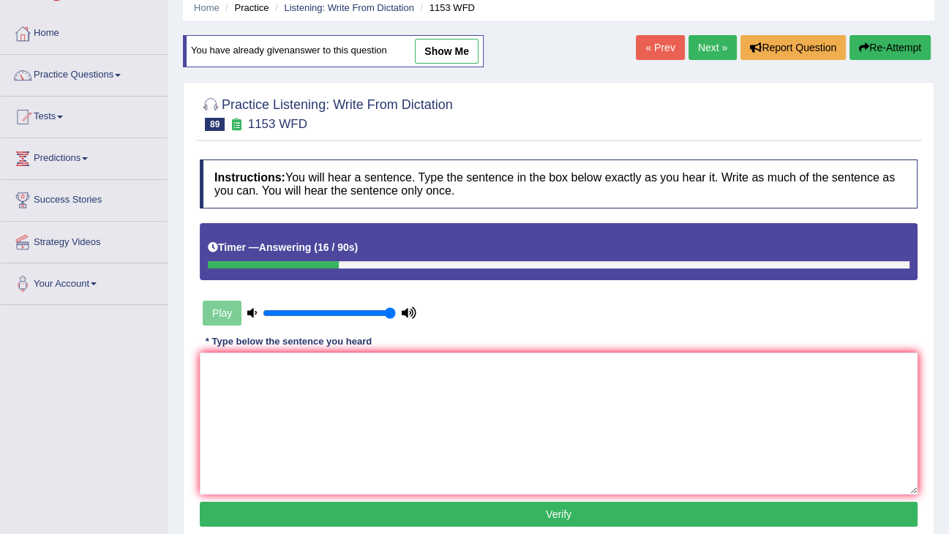
scroll to position [117, 0]
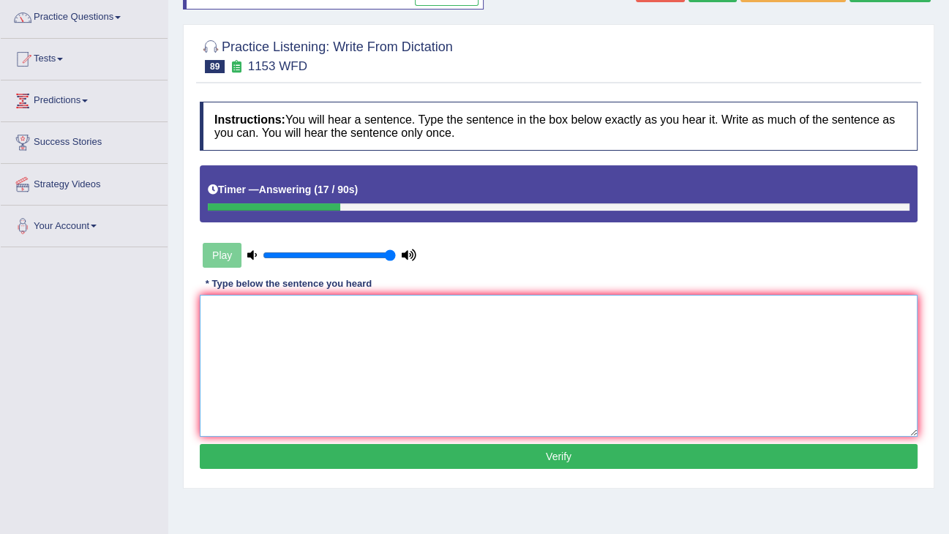
click at [495, 361] on textarea at bounding box center [559, 366] width 718 height 142
type textarea "Gold is the metal that occur occurs naturally in the state."
click button "Verify" at bounding box center [559, 456] width 718 height 25
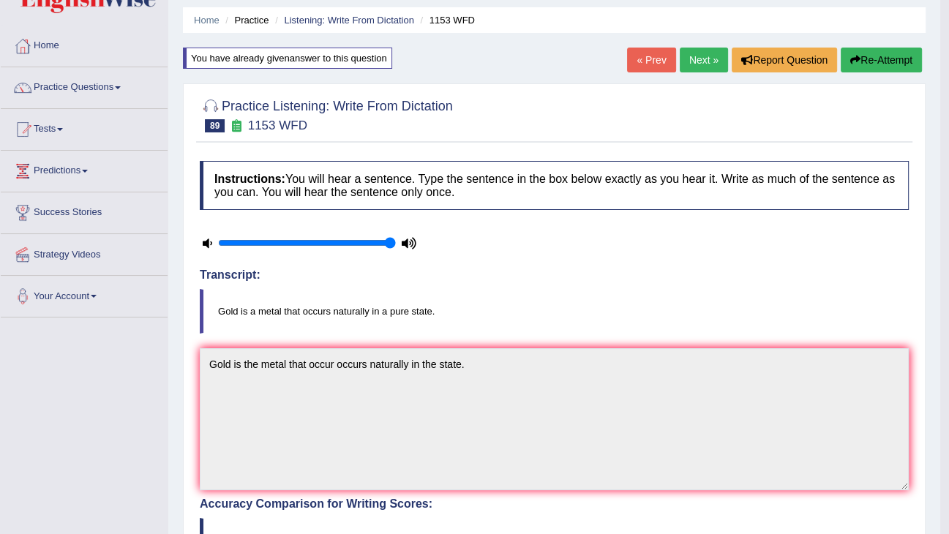
scroll to position [0, 0]
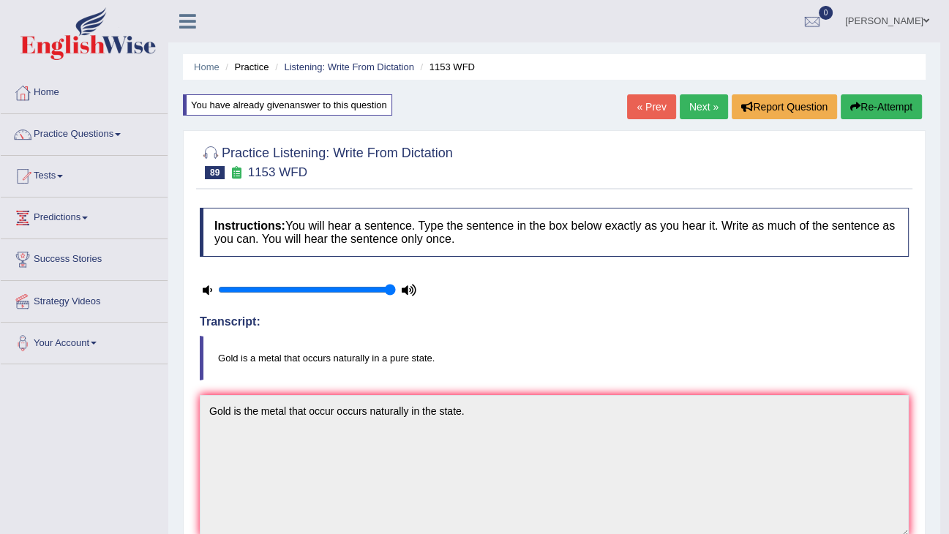
click at [684, 99] on link "Next »" at bounding box center [704, 106] width 48 height 25
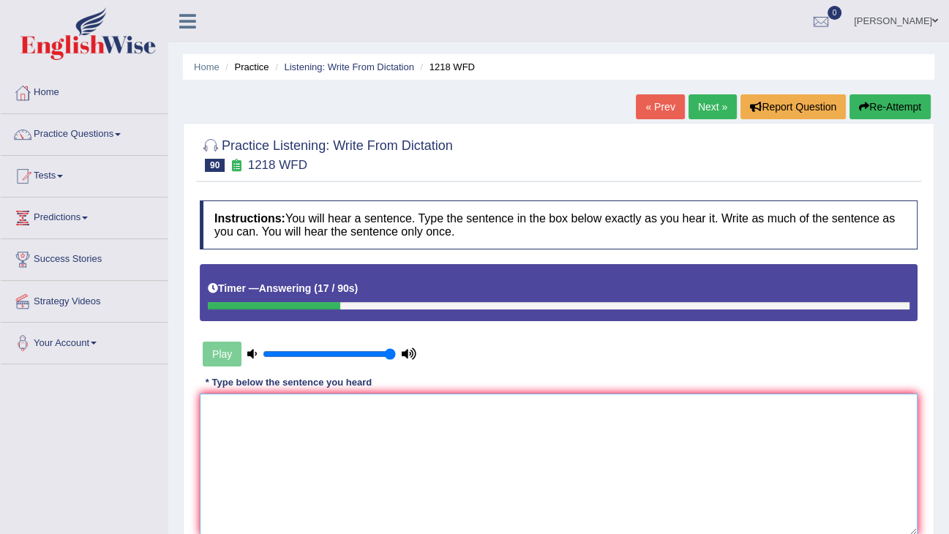
click at [637, 418] on textarea at bounding box center [559, 465] width 718 height 142
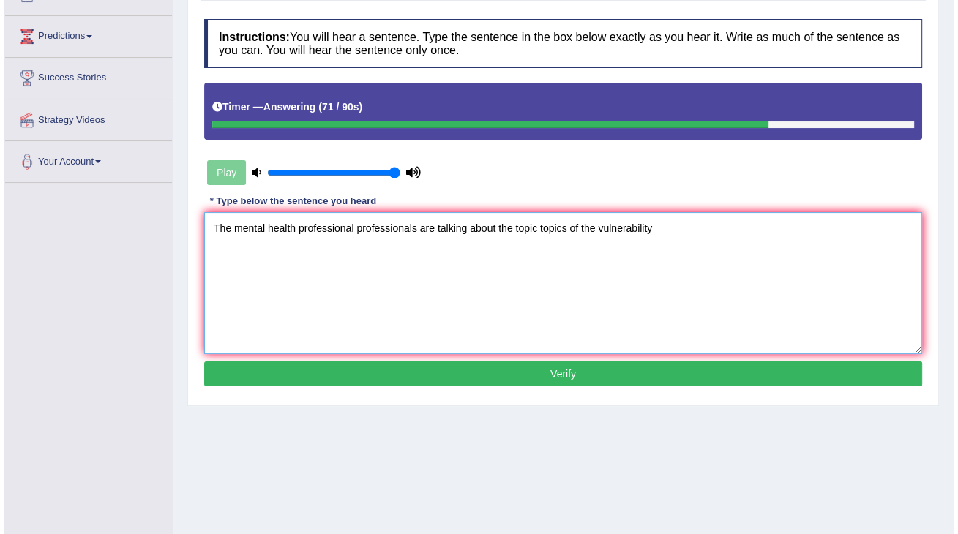
scroll to position [234, 0]
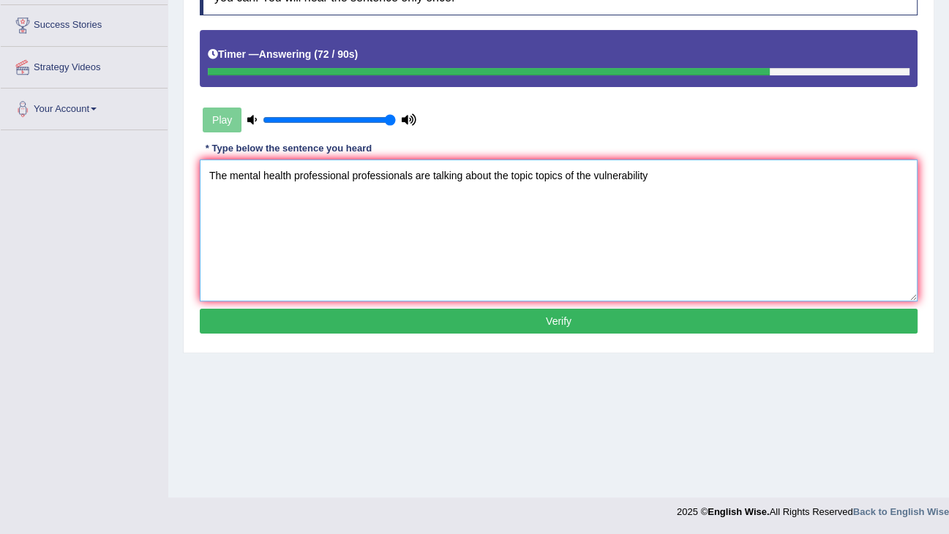
type textarea "The mental health professional professionals are talking about the topic topics…"
click at [600, 328] on button "Verify" at bounding box center [559, 321] width 718 height 25
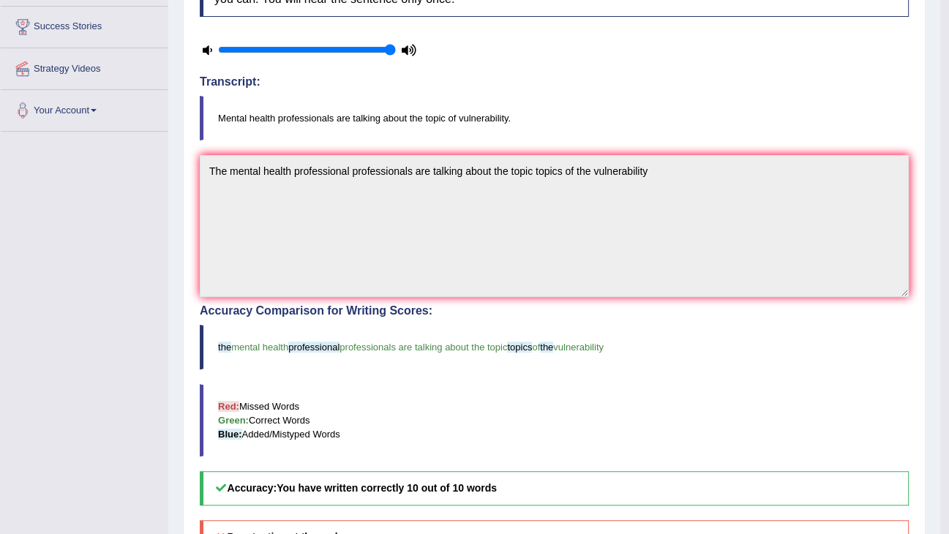
scroll to position [219, 0]
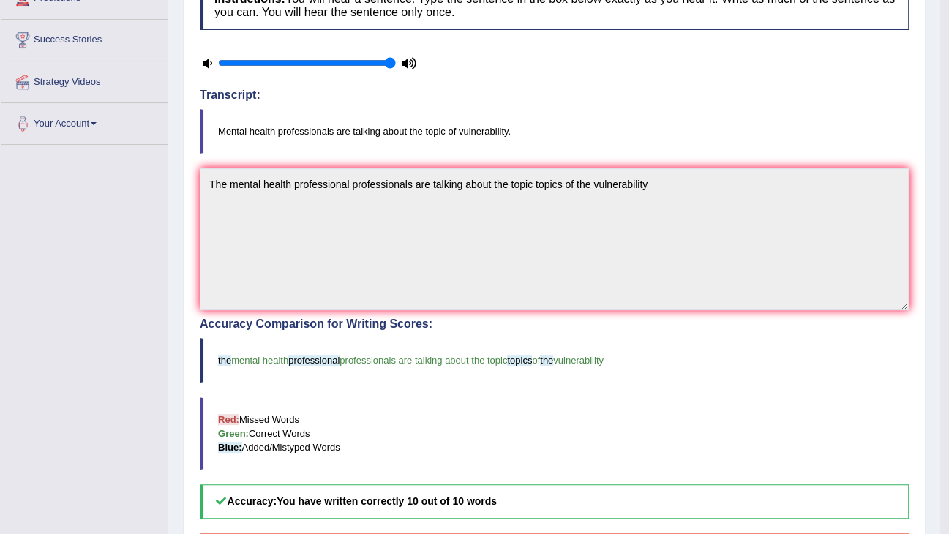
click at [482, 342] on blockquote "the mental health professional professionals are talking about the topic topics…" at bounding box center [554, 360] width 709 height 45
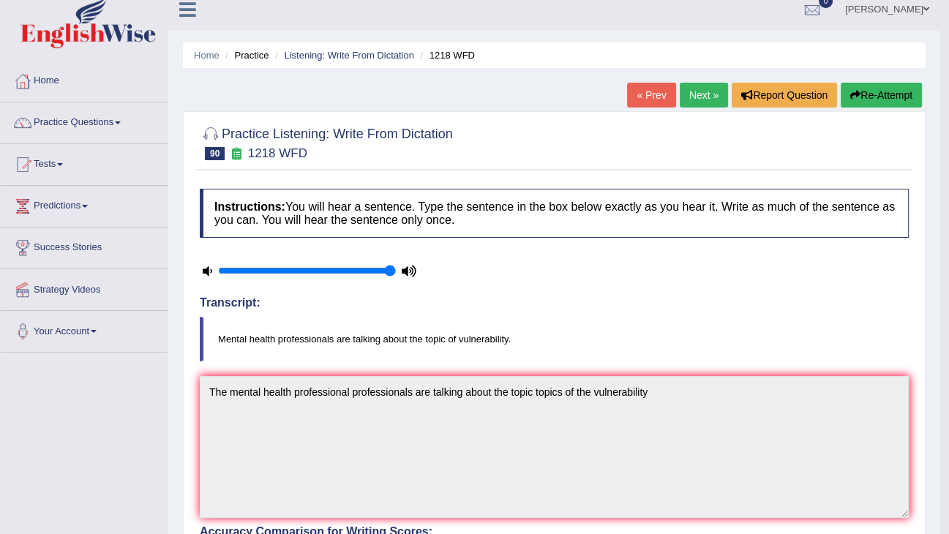
scroll to position [0, 0]
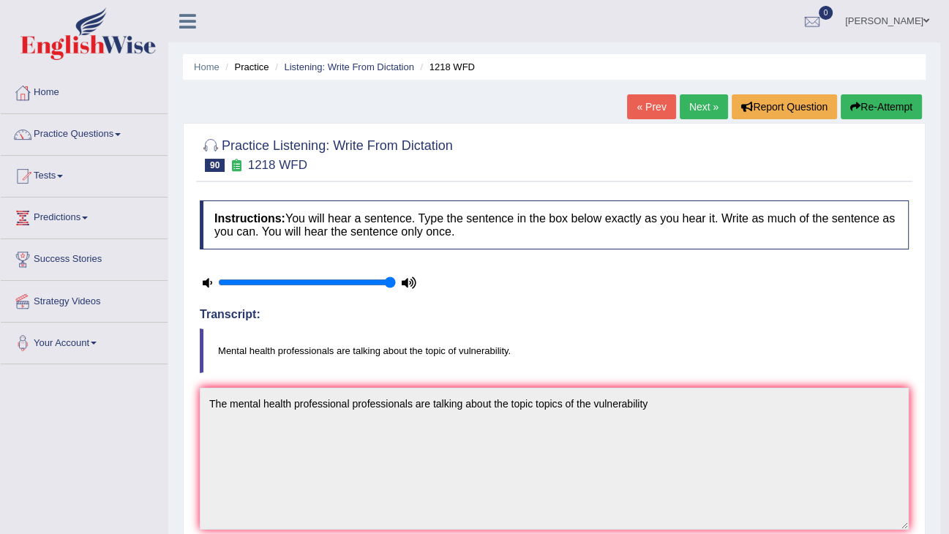
click at [700, 110] on link "Next »" at bounding box center [704, 106] width 48 height 25
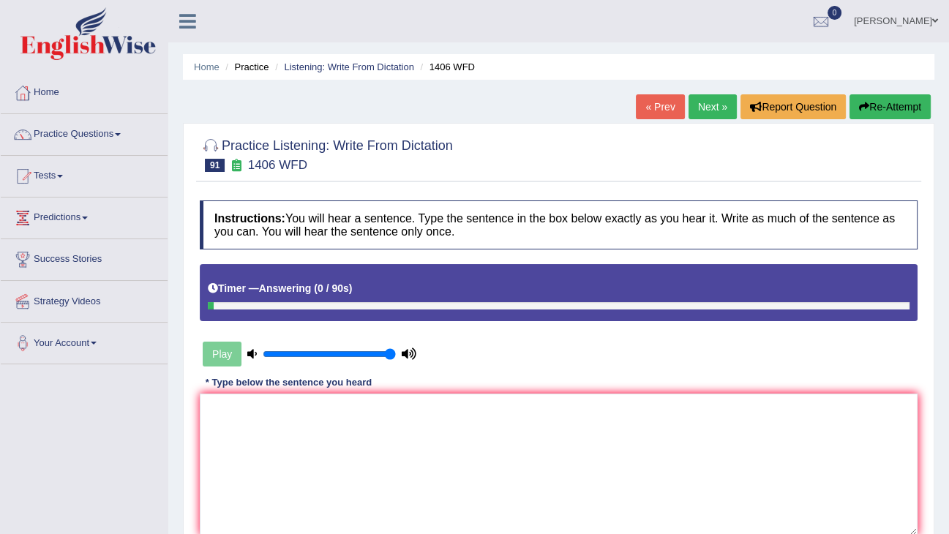
click at [891, 108] on button "Re-Attempt" at bounding box center [889, 106] width 81 height 25
click at [562, 413] on textarea at bounding box center [559, 465] width 718 height 142
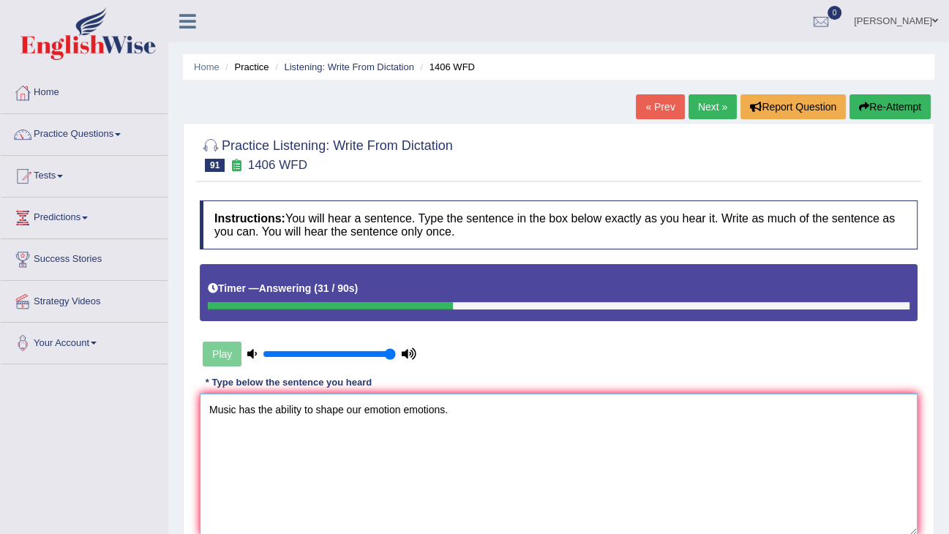
type textarea "Music has the ability to shape our emotion emotions."
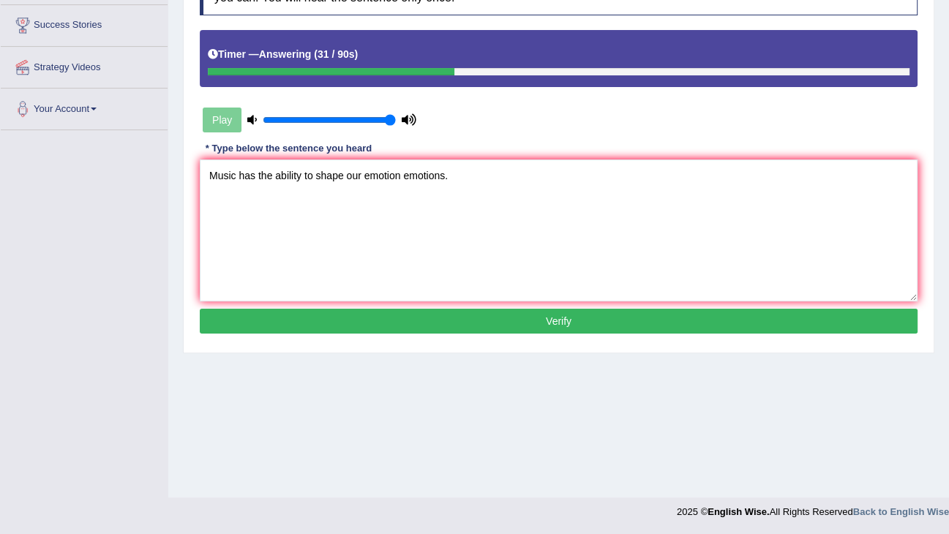
click button "Verify" at bounding box center [559, 321] width 718 height 25
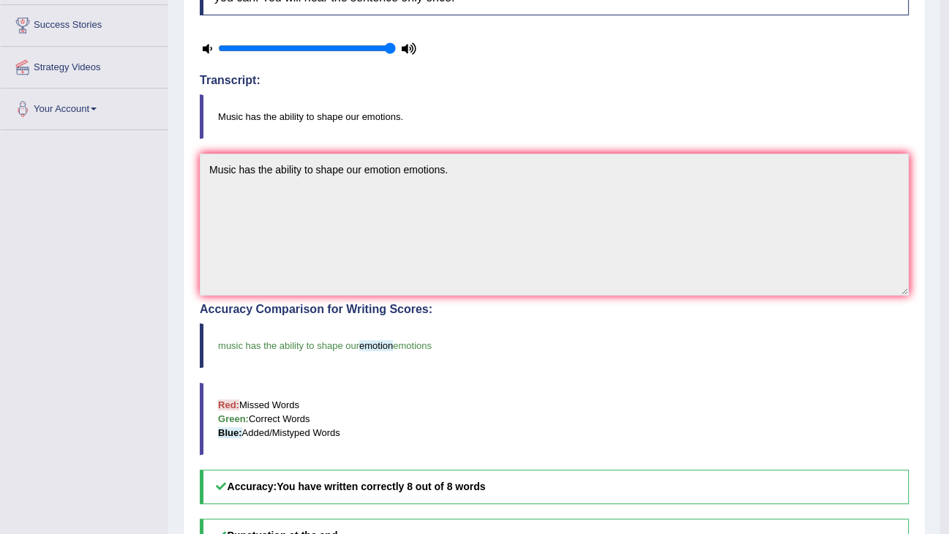
scroll to position [0, 0]
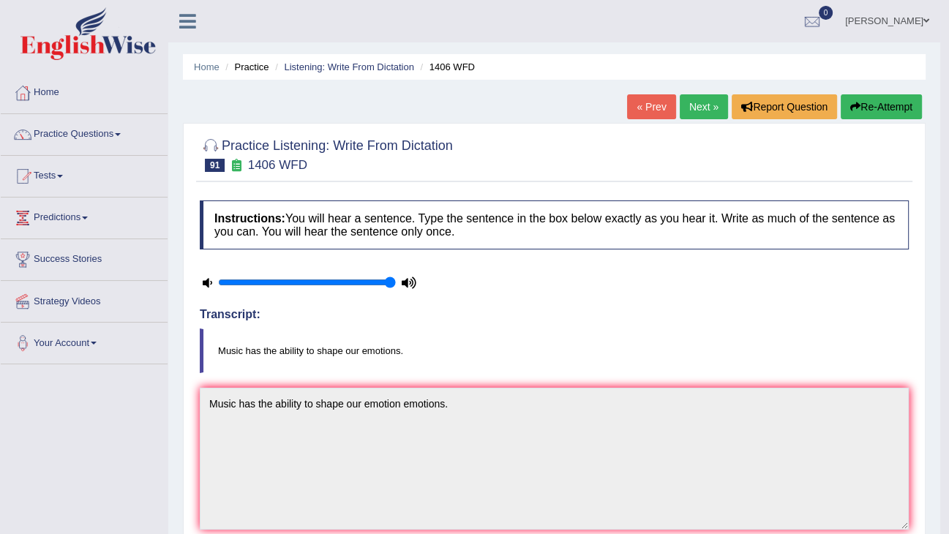
click at [711, 102] on link "Next »" at bounding box center [704, 106] width 48 height 25
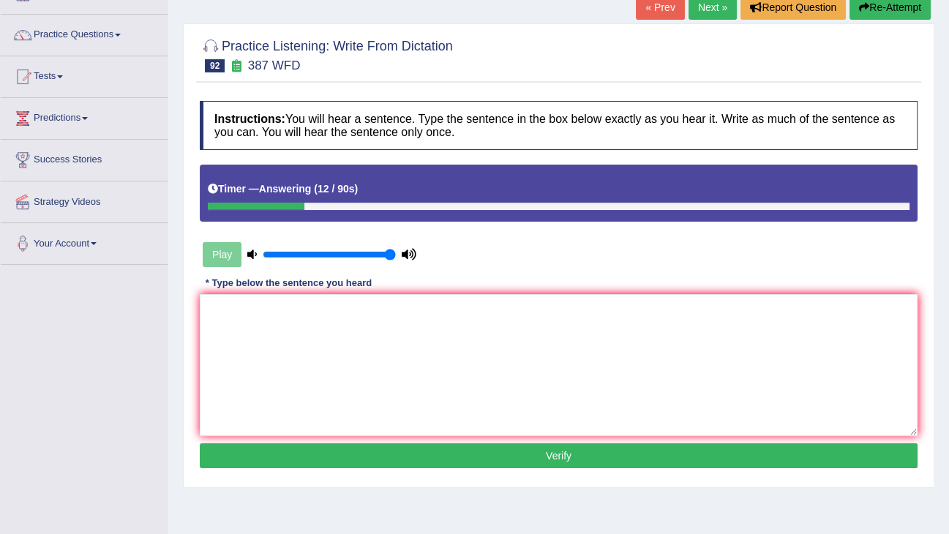
scroll to position [234, 0]
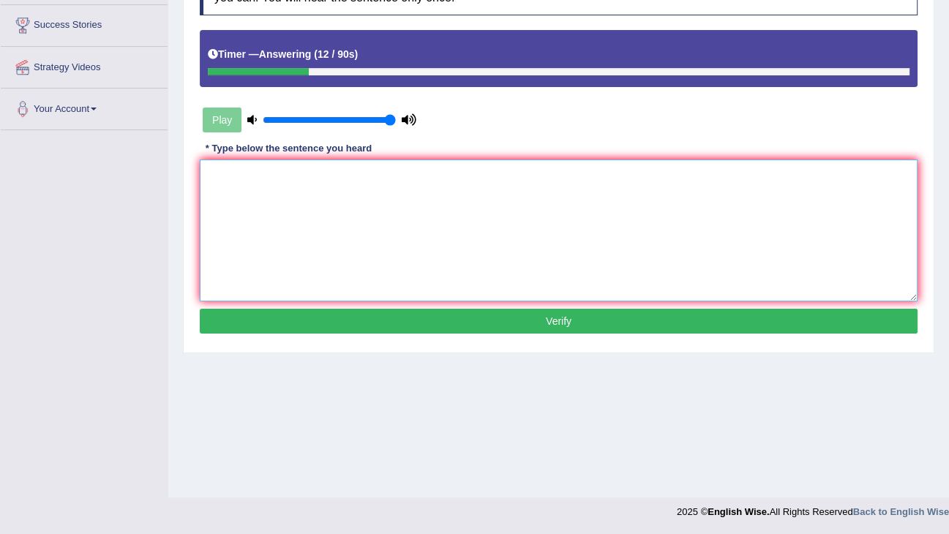
click at [527, 223] on textarea at bounding box center [559, 230] width 718 height 142
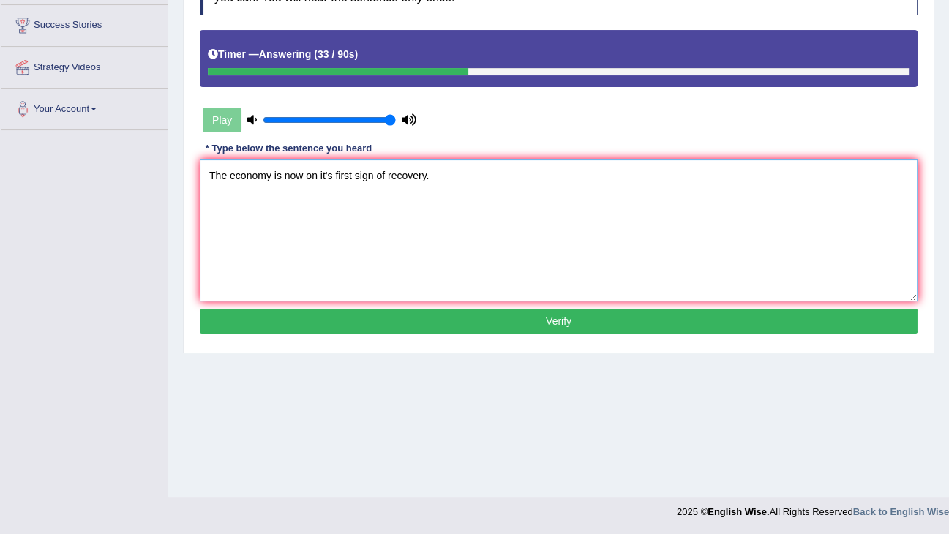
type textarea "The economy is now on it's first sign of recovery."
click button "Verify" at bounding box center [559, 321] width 718 height 25
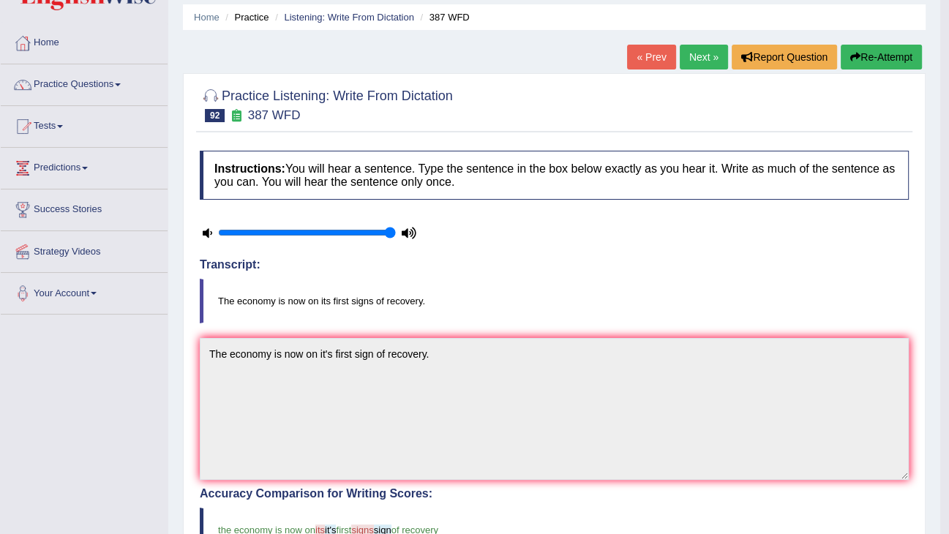
scroll to position [0, 0]
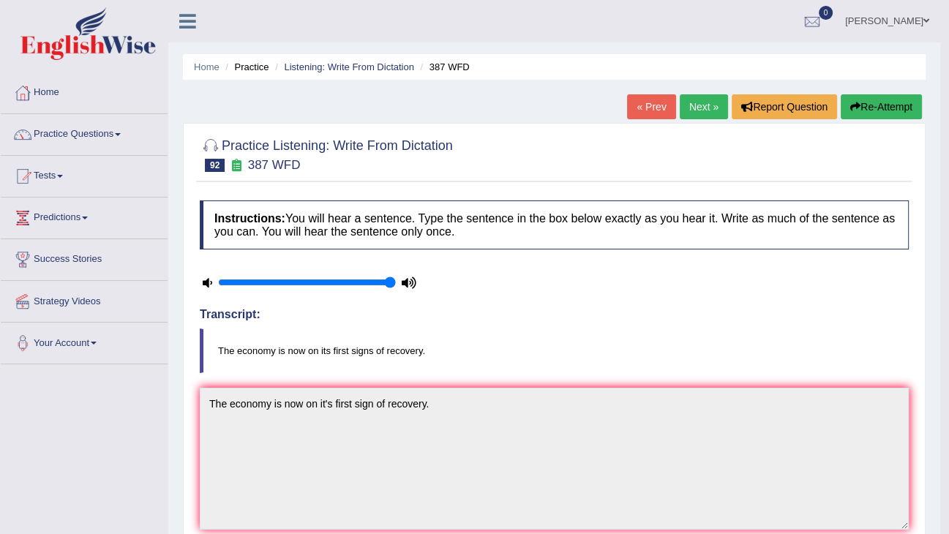
click at [702, 102] on link "Next »" at bounding box center [704, 106] width 48 height 25
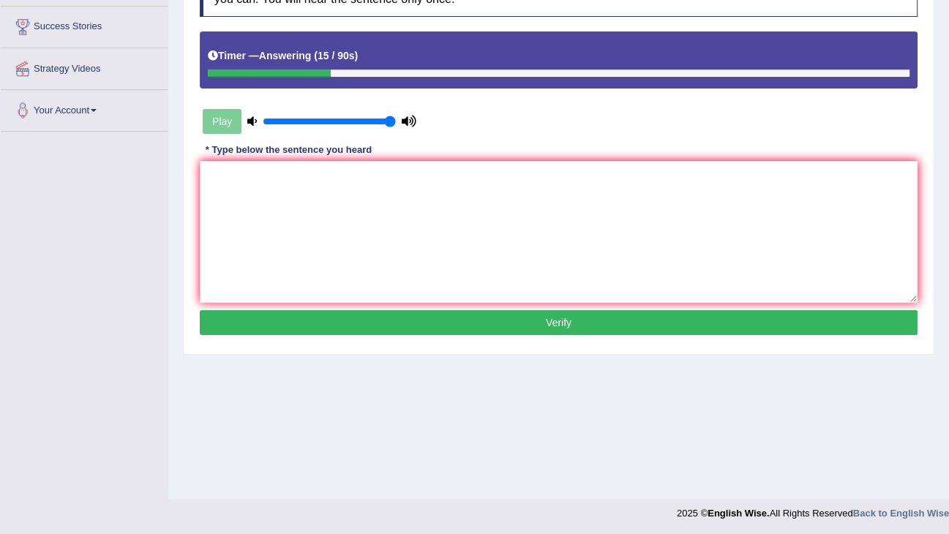
scroll to position [234, 0]
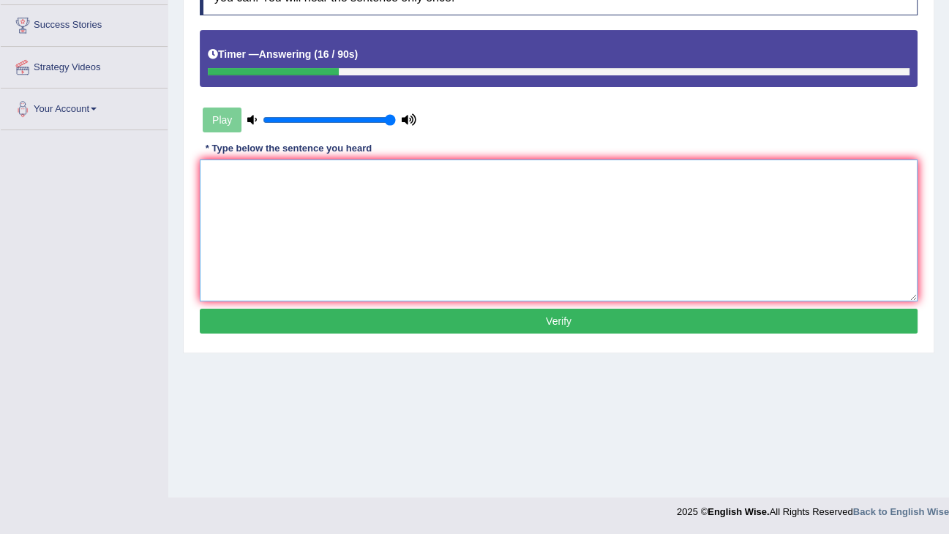
click at [495, 172] on textarea at bounding box center [559, 230] width 718 height 142
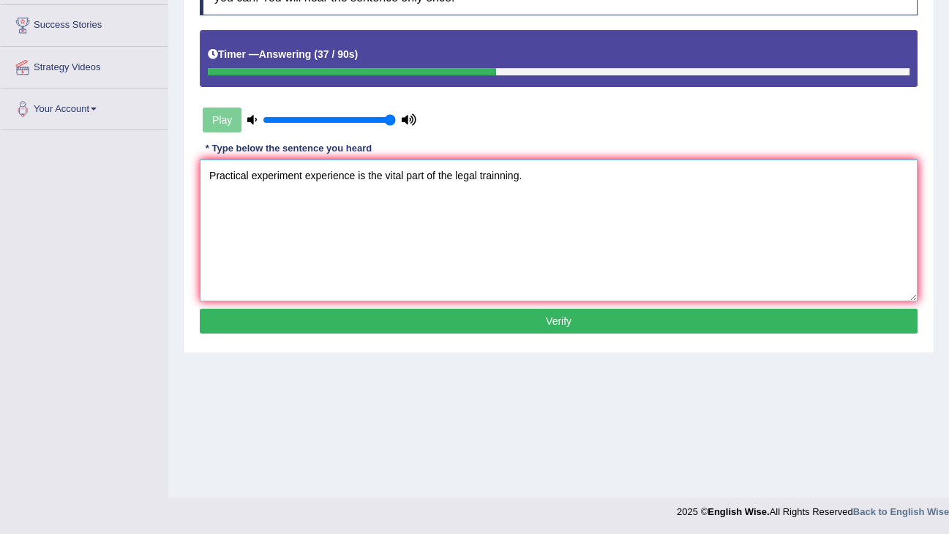
type textarea "Practical experiment experience is the vital part of the legal trainning."
click button "Verify" at bounding box center [559, 321] width 718 height 25
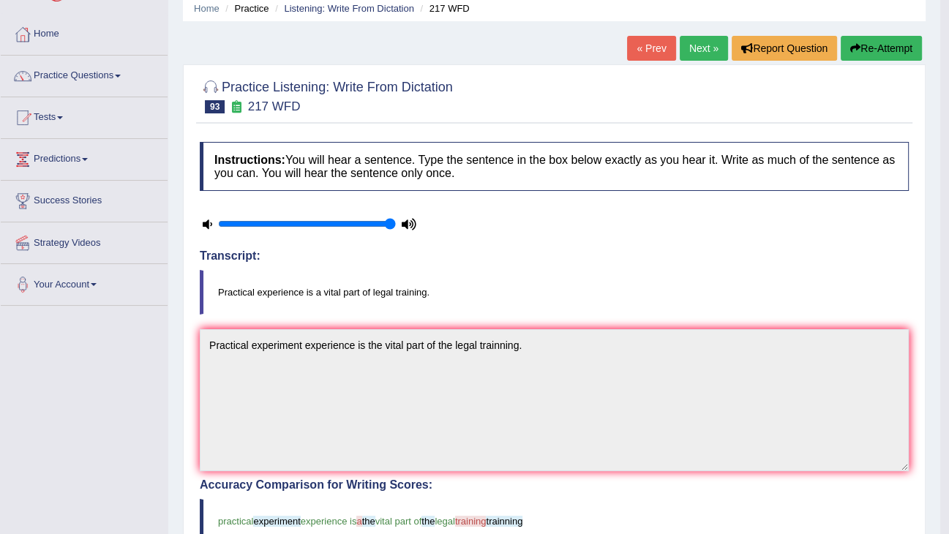
scroll to position [0, 0]
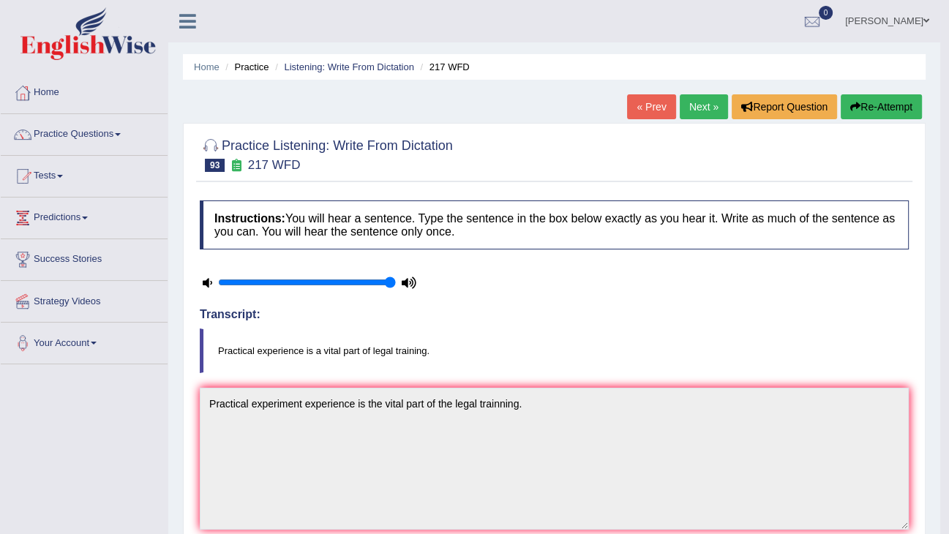
click at [701, 105] on link "Next »" at bounding box center [704, 106] width 48 height 25
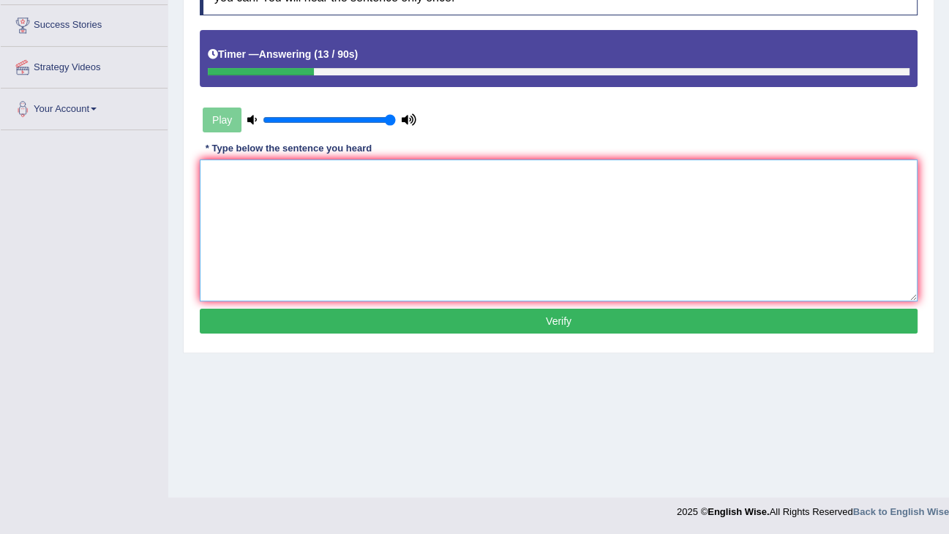
click at [538, 217] on textarea at bounding box center [559, 230] width 718 height 142
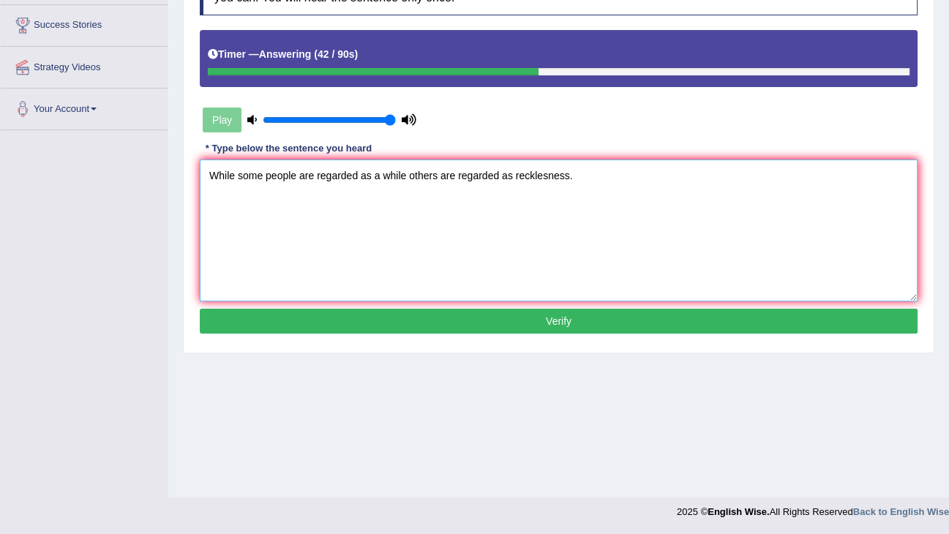
type textarea "While some people are regarded as a while others are regarded as recklesness."
click button "Verify" at bounding box center [559, 321] width 718 height 25
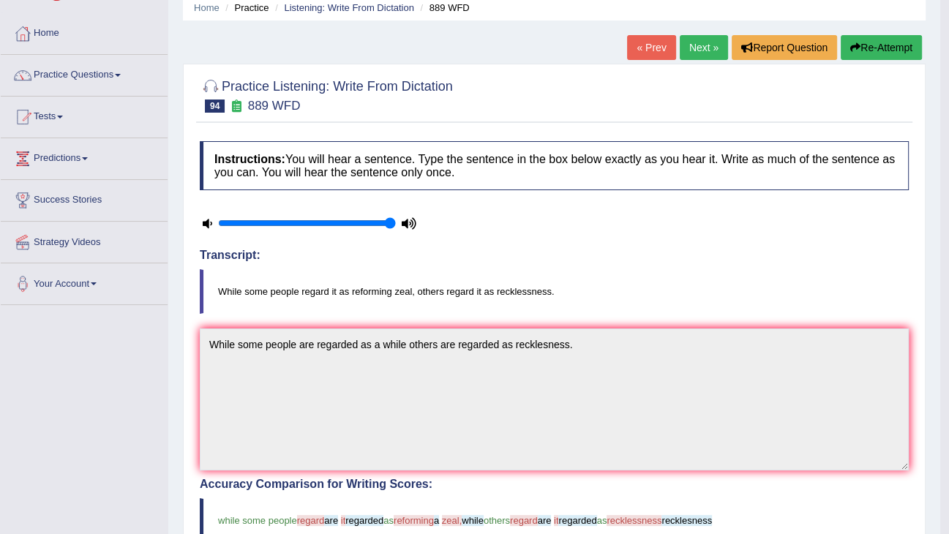
scroll to position [59, 0]
click at [693, 48] on link "Next »" at bounding box center [704, 48] width 48 height 25
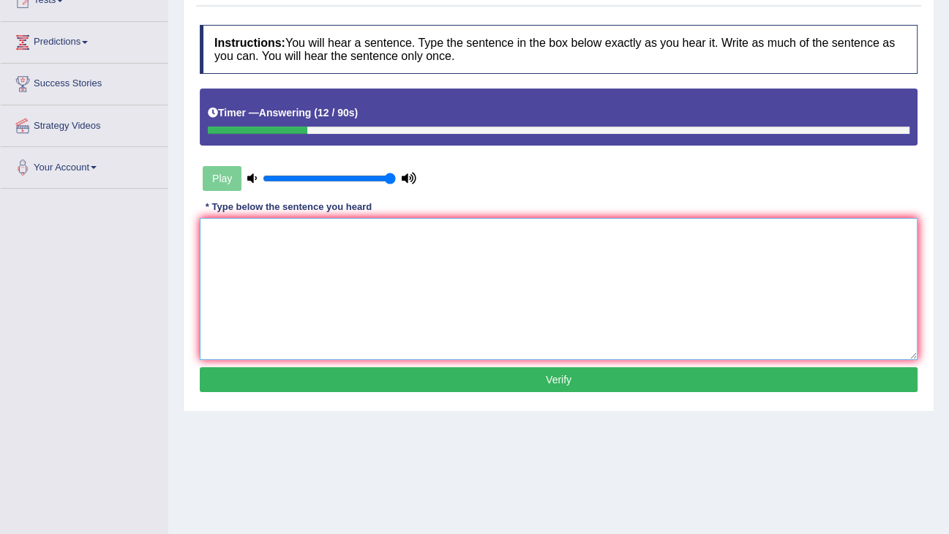
click at [495, 298] on textarea at bounding box center [559, 289] width 718 height 142
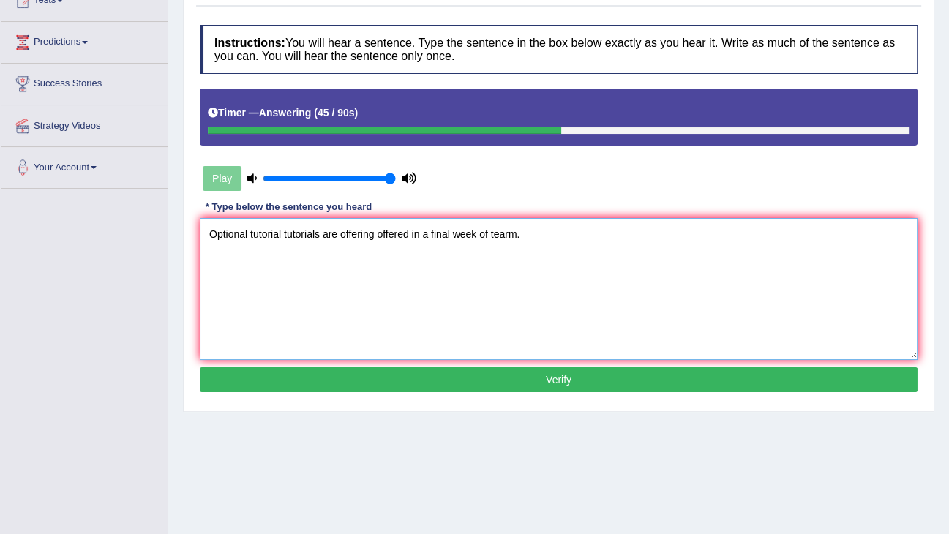
type textarea "Optional tutorial tutorials are offering offered in a final week of tearm."
click button "Verify" at bounding box center [559, 379] width 718 height 25
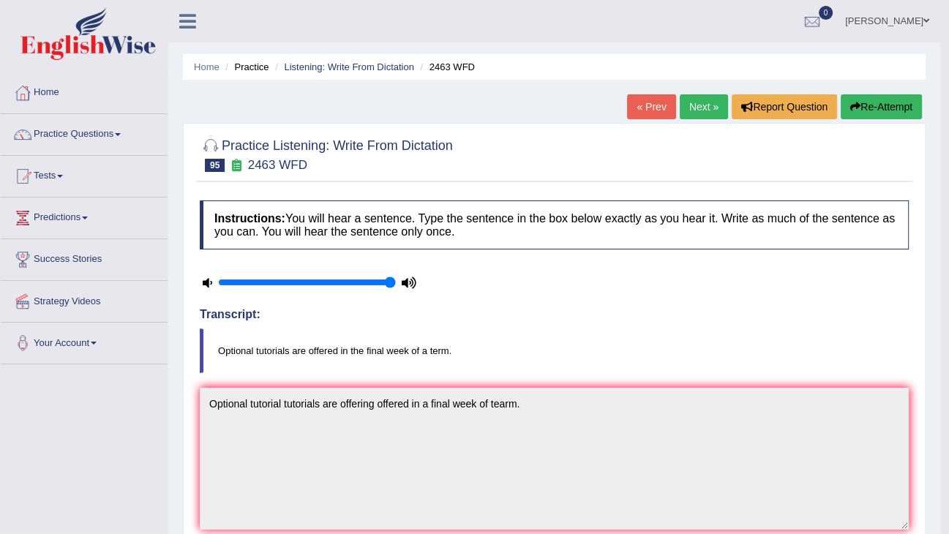
click at [682, 101] on link "Next »" at bounding box center [704, 106] width 48 height 25
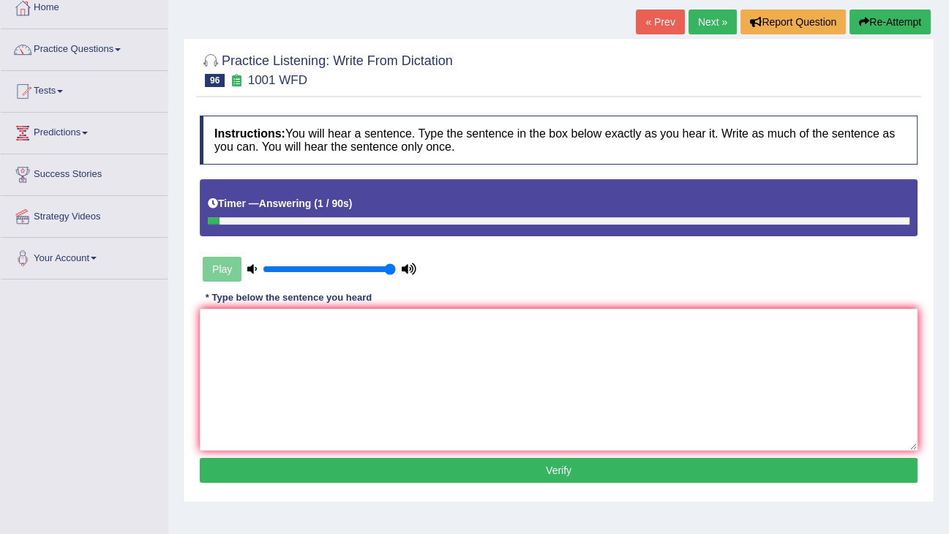
scroll to position [234, 0]
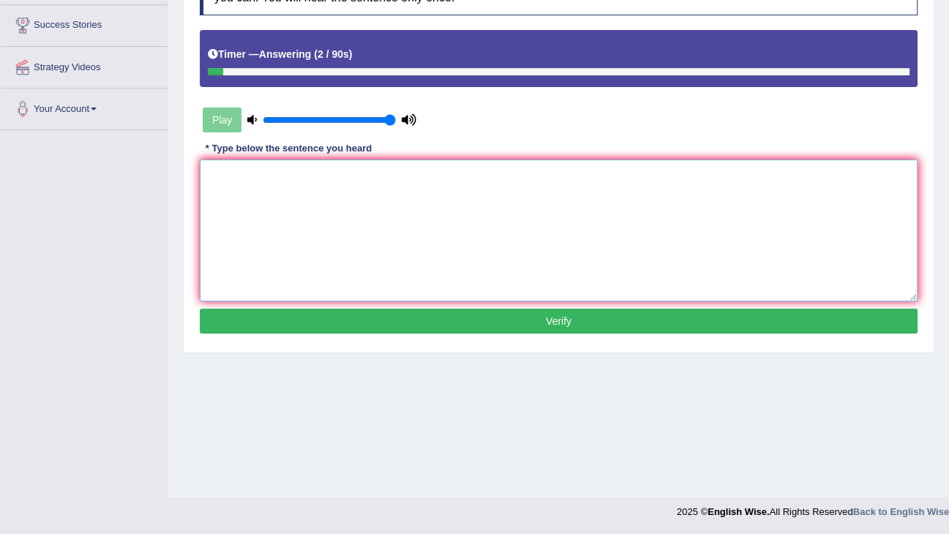
click at [546, 255] on textarea at bounding box center [559, 230] width 718 height 142
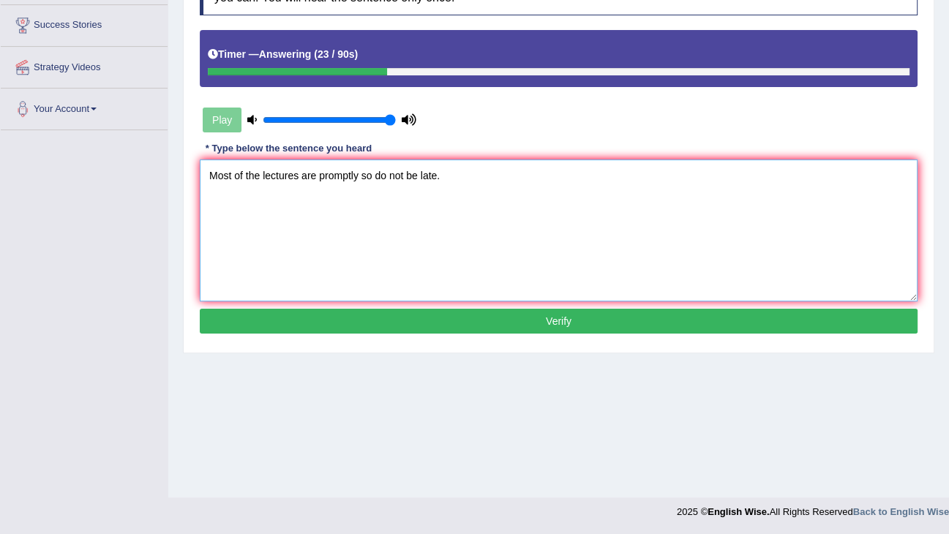
type textarea "Most of the lectures are promptly so do not be late."
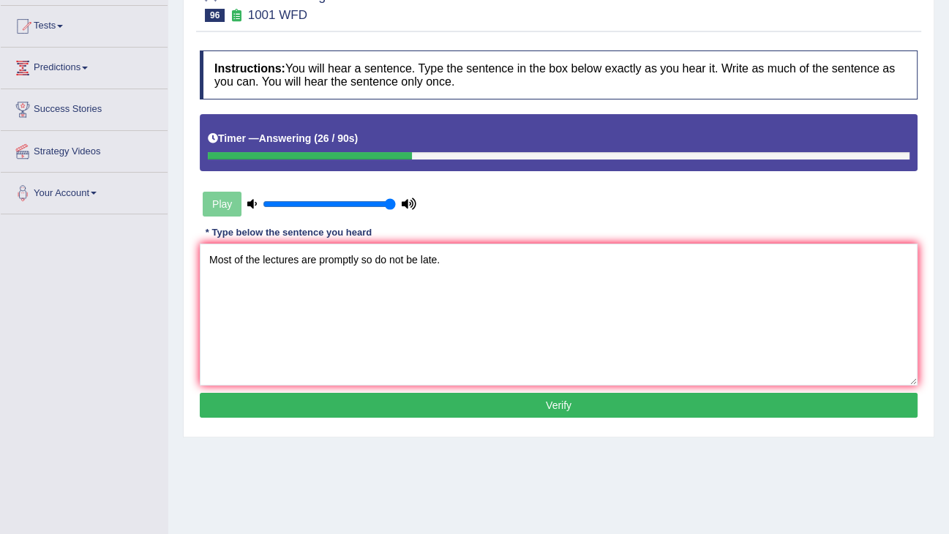
scroll to position [59, 0]
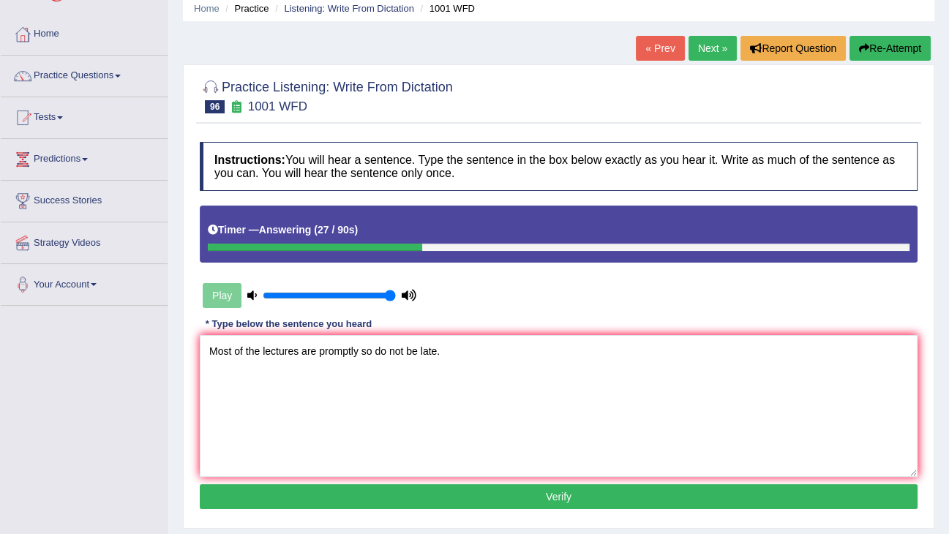
click at [859, 43] on icon "button" at bounding box center [864, 48] width 10 height 10
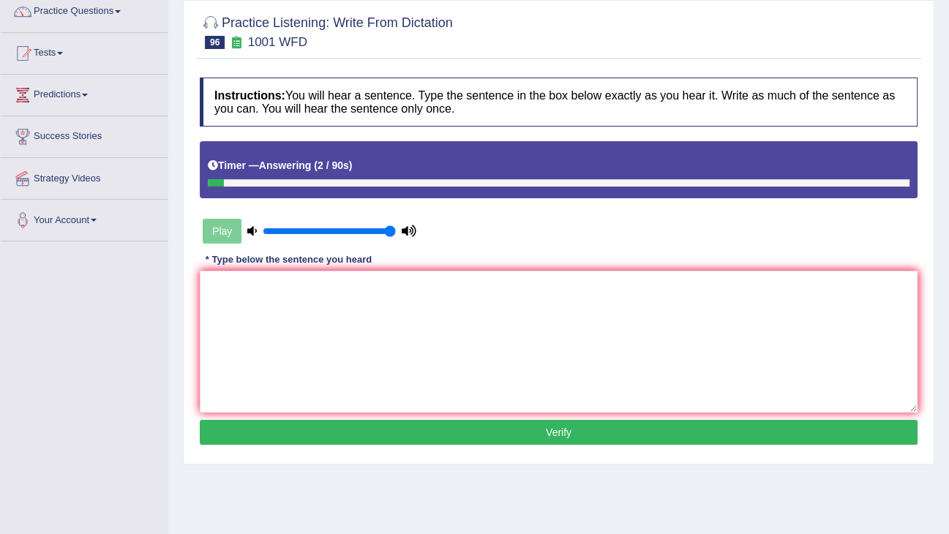
scroll to position [176, 0]
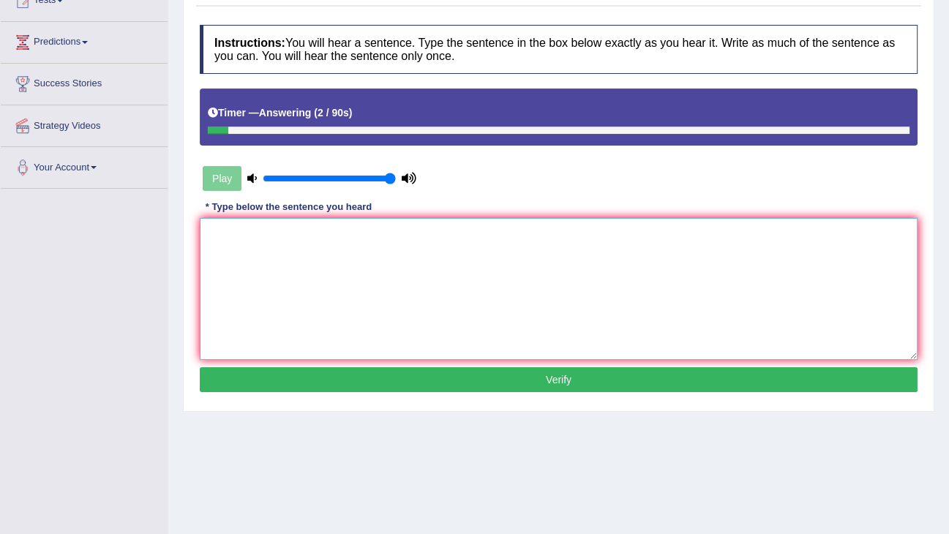
click at [653, 286] on textarea at bounding box center [559, 289] width 718 height 142
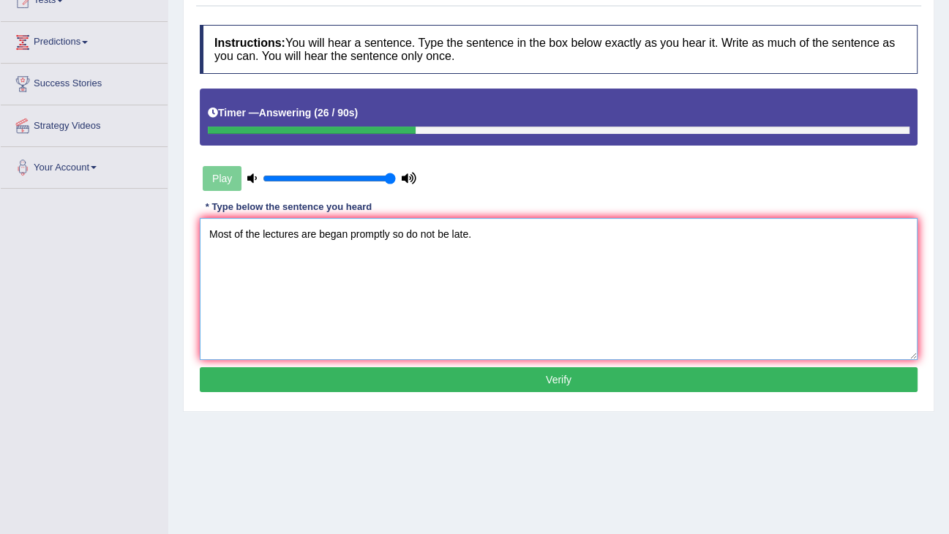
type textarea "Most of the lectures are began promptly so do not be late."
click button "Verify" at bounding box center [559, 379] width 718 height 25
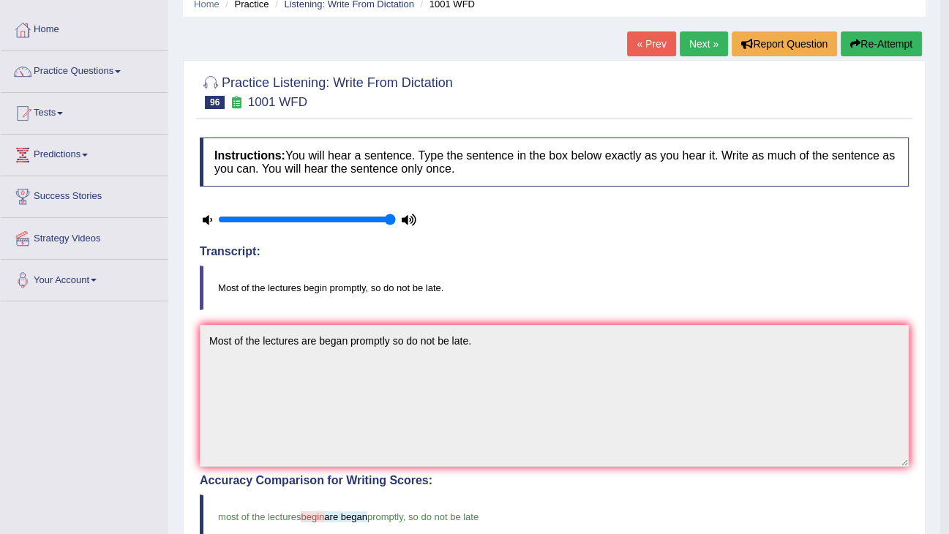
scroll to position [0, 0]
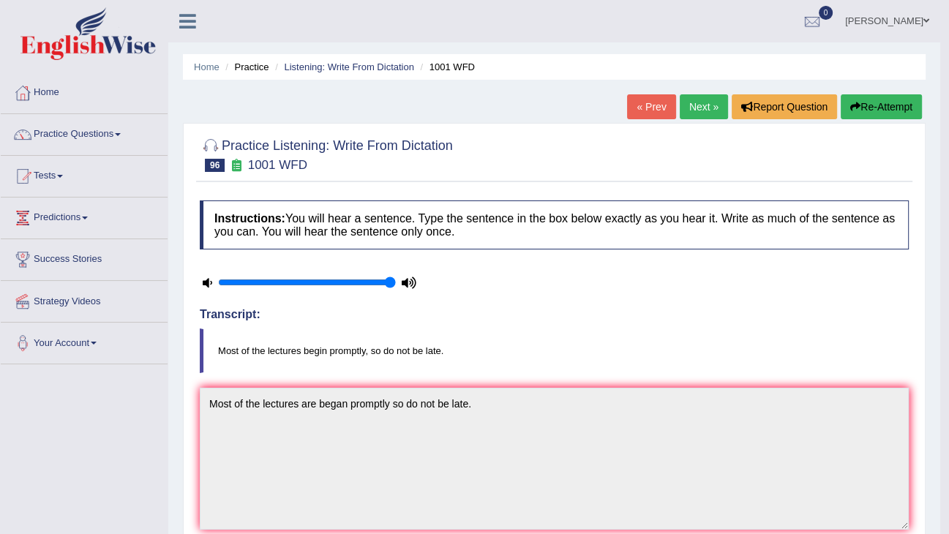
click at [685, 104] on link "Next »" at bounding box center [704, 106] width 48 height 25
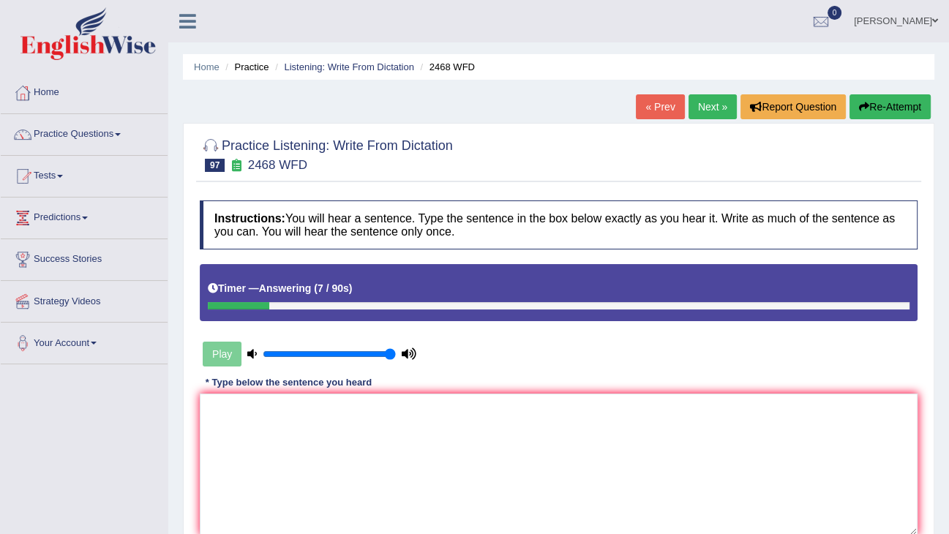
click at [895, 95] on button "Re-Attempt" at bounding box center [889, 106] width 81 height 25
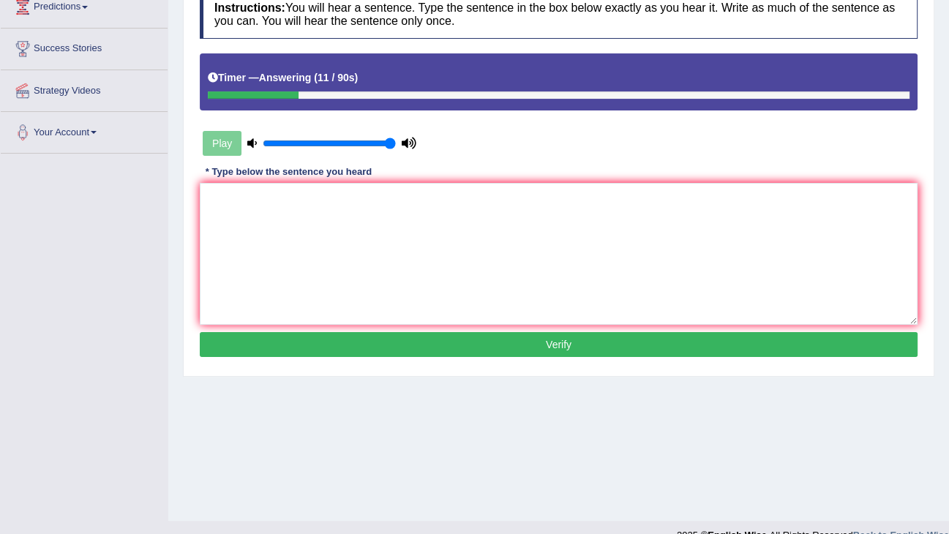
scroll to position [234, 0]
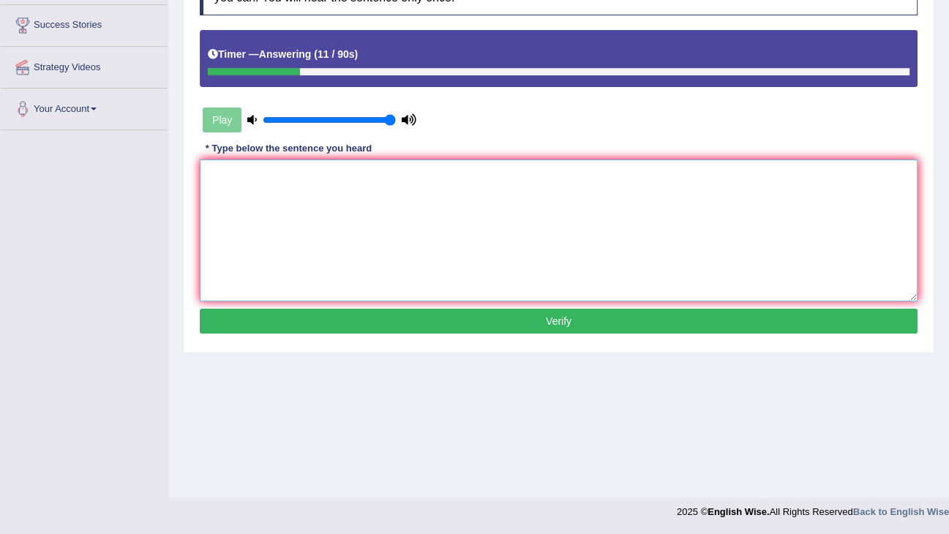
click at [484, 238] on textarea at bounding box center [559, 230] width 718 height 142
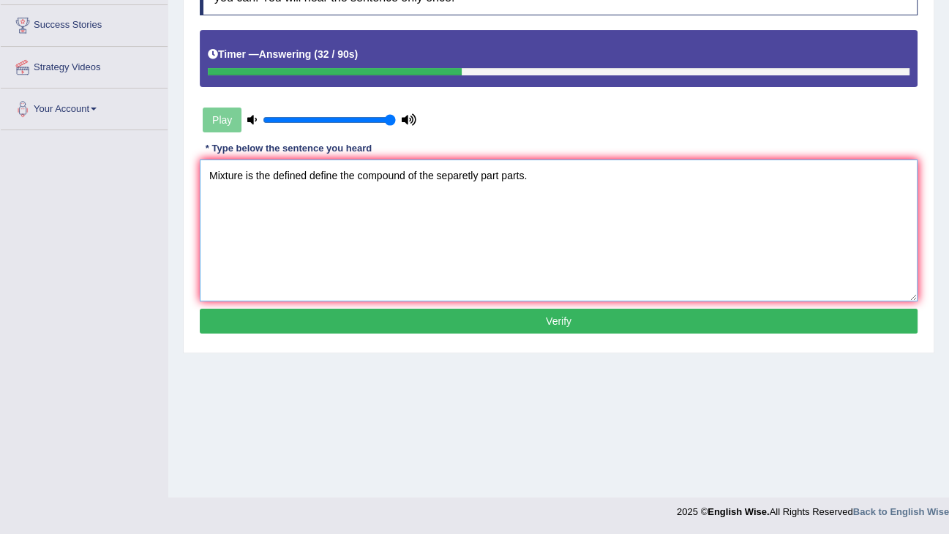
type textarea "Mixture is the defined define the compound of the separetly part parts."
click button "Verify" at bounding box center [559, 321] width 718 height 25
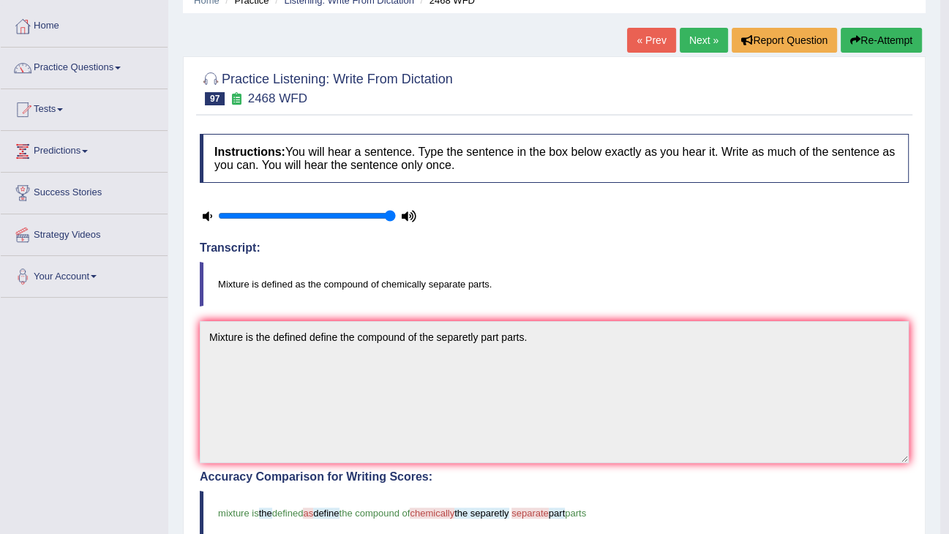
scroll to position [0, 0]
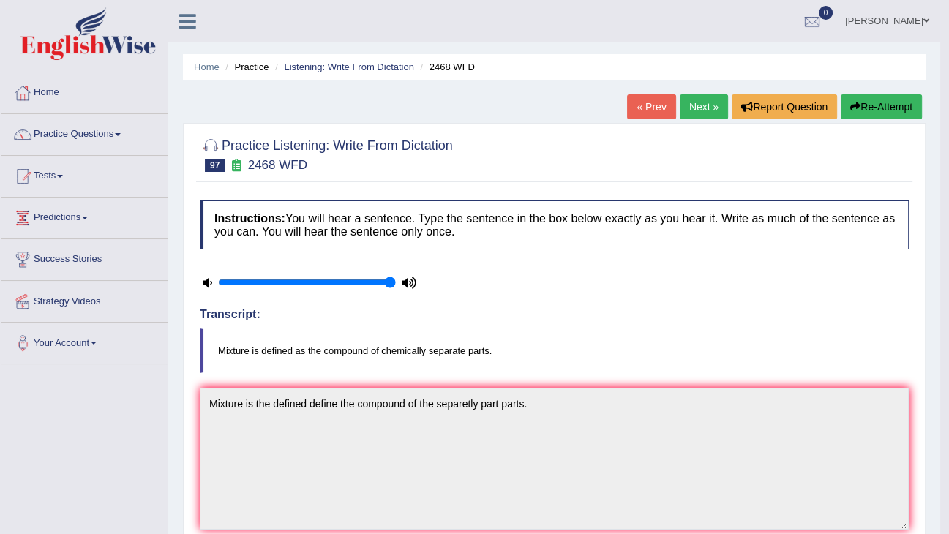
click at [704, 114] on link "Next »" at bounding box center [704, 106] width 48 height 25
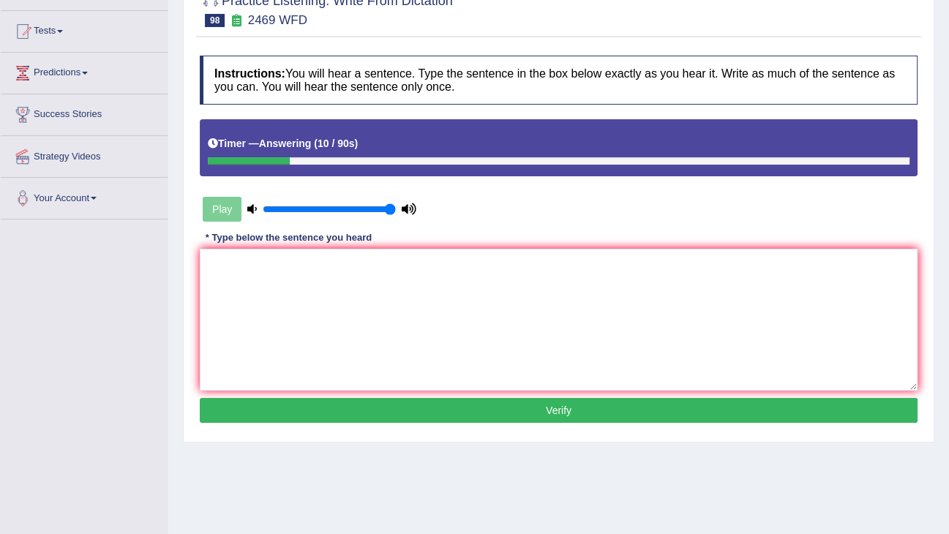
scroll to position [234, 0]
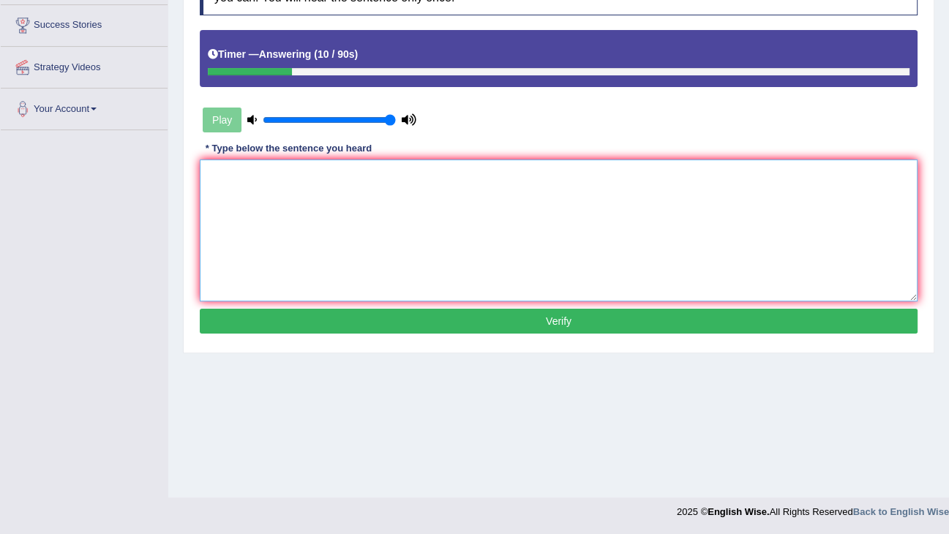
click at [542, 190] on textarea at bounding box center [559, 230] width 718 height 142
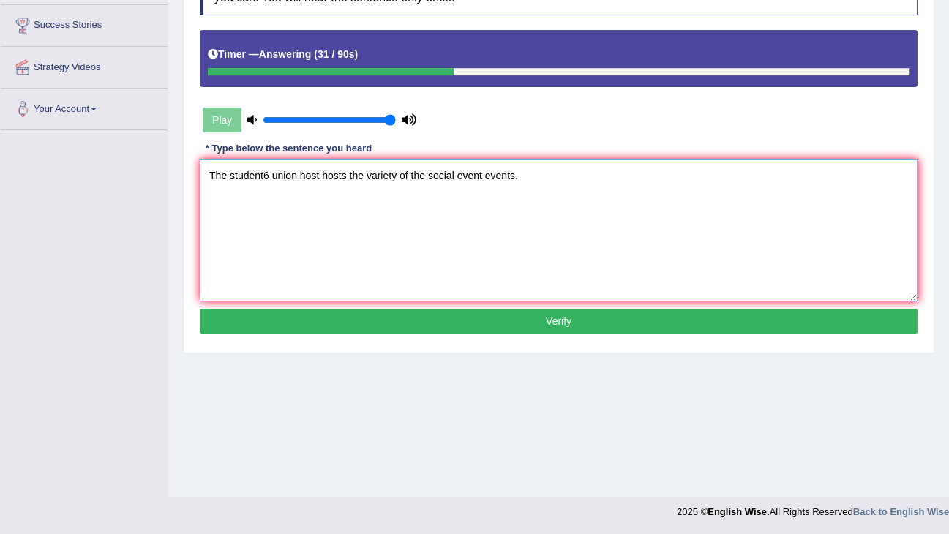
type textarea "The student6 union host hosts the variety of the social event events."
click button "Verify" at bounding box center [559, 321] width 718 height 25
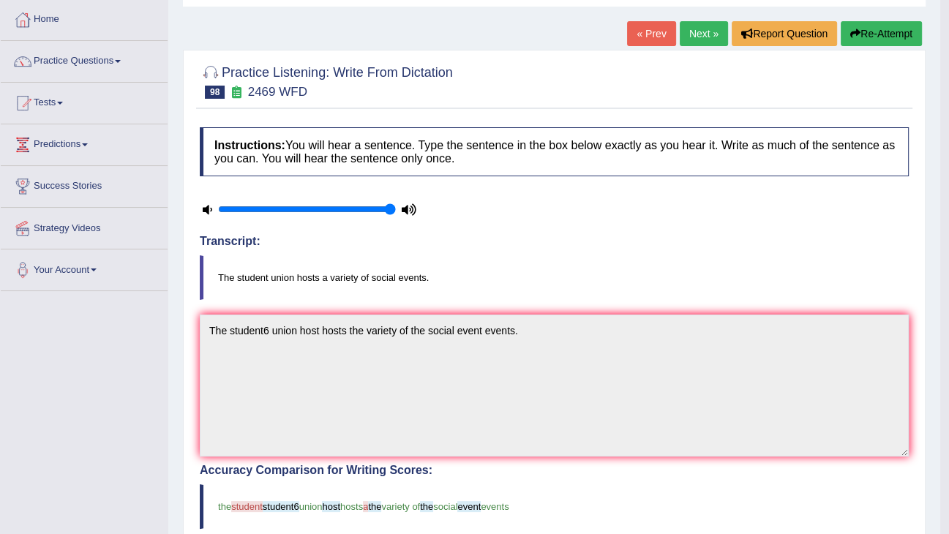
scroll to position [59, 0]
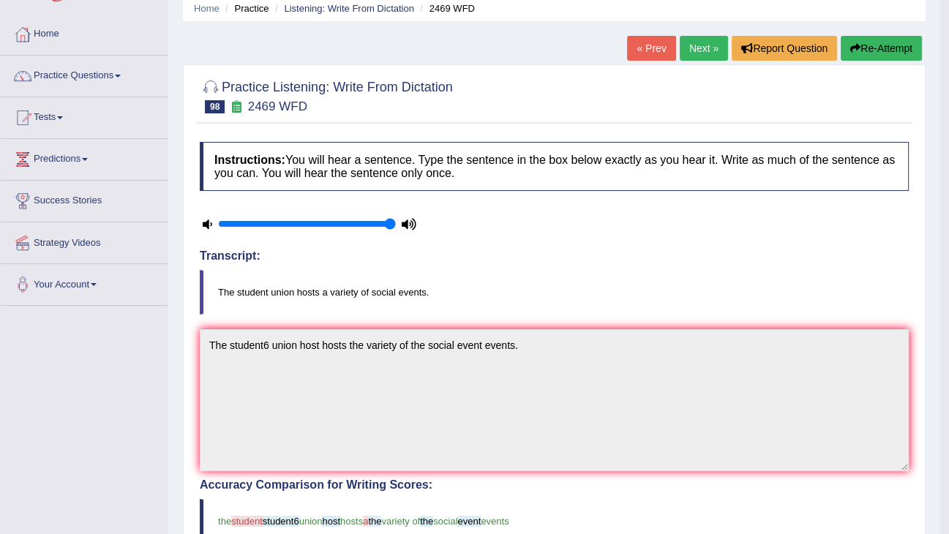
click at [712, 48] on link "Next »" at bounding box center [704, 48] width 48 height 25
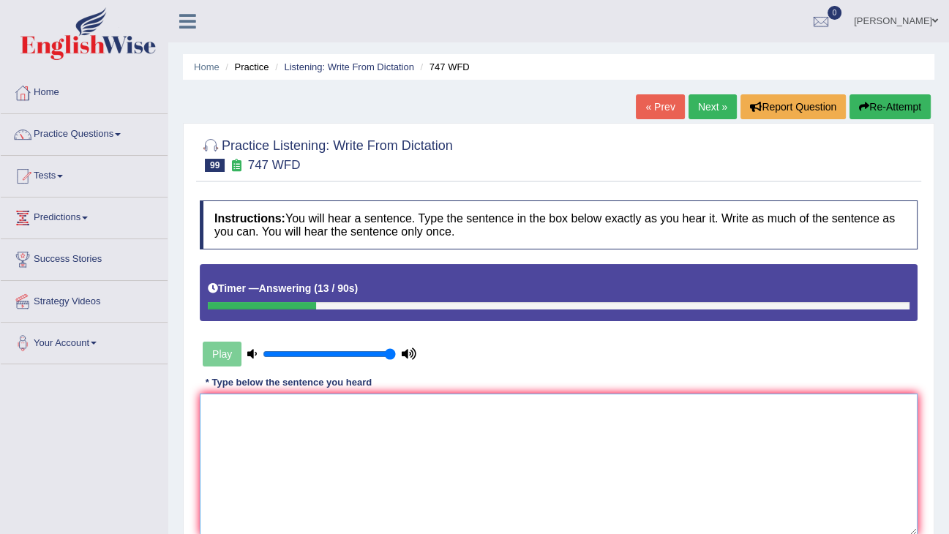
click at [551, 405] on textarea at bounding box center [559, 465] width 718 height 142
type textarea "Thye academic"
click at [890, 99] on button "Re-Attempt" at bounding box center [889, 106] width 81 height 25
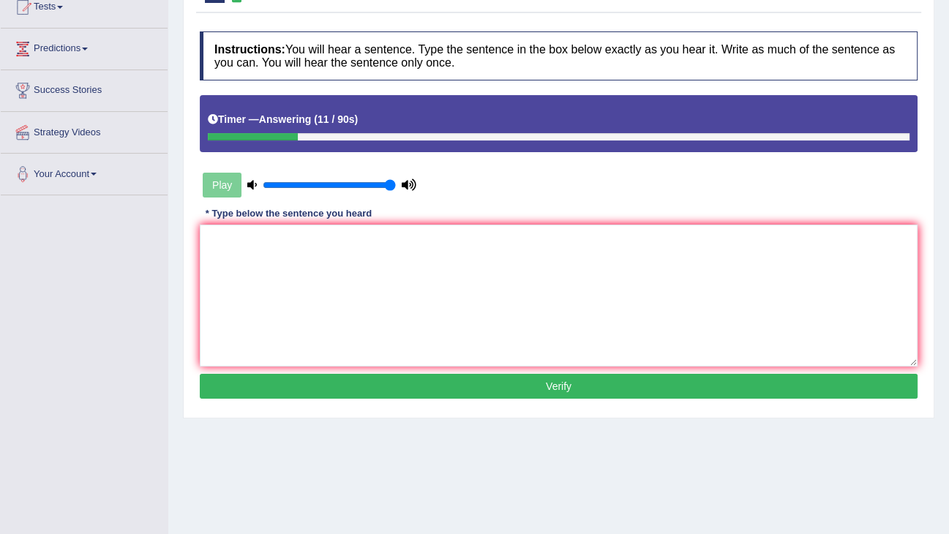
scroll to position [176, 0]
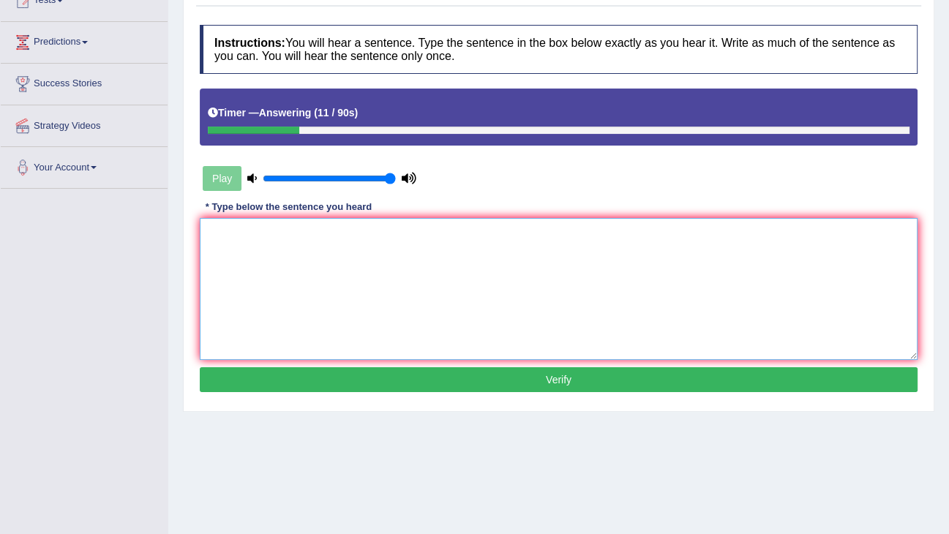
click at [609, 294] on textarea at bounding box center [559, 289] width 718 height 142
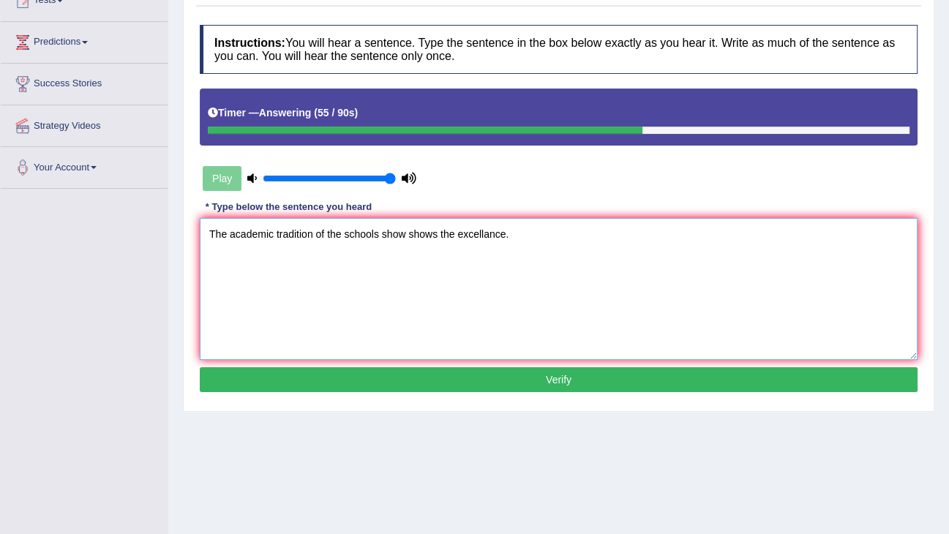
type textarea "The academic tradition of the schools show shows the excellance."
click button "Verify" at bounding box center [559, 379] width 718 height 25
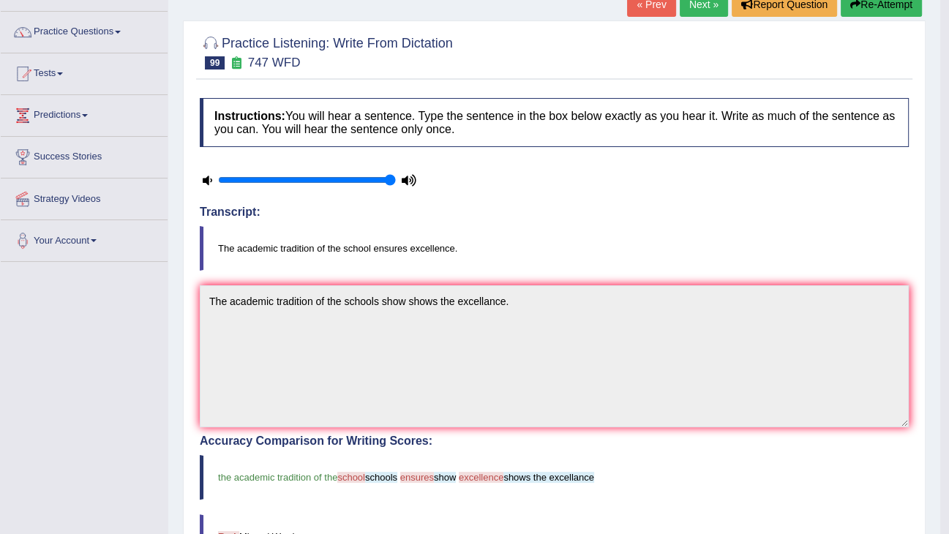
scroll to position [0, 0]
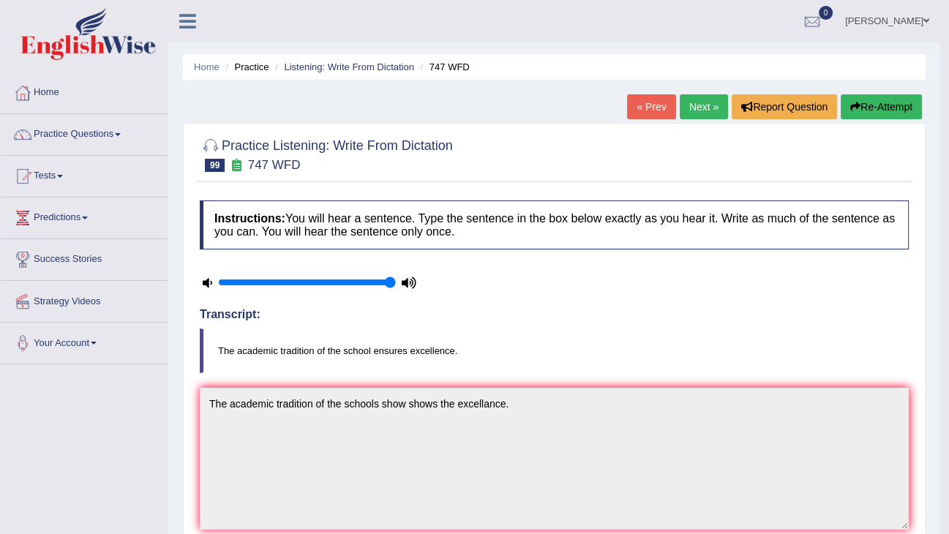
click at [700, 99] on link "Next »" at bounding box center [704, 106] width 48 height 25
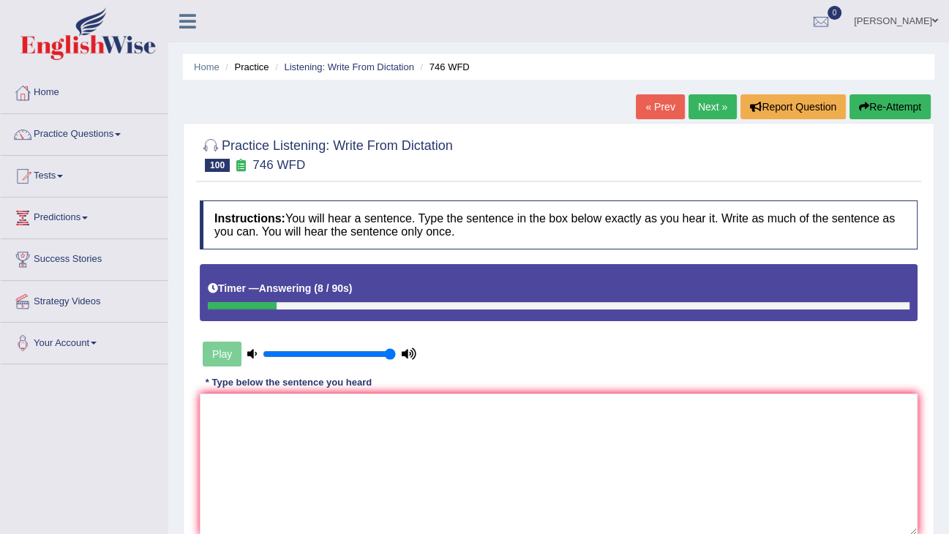
click at [860, 105] on icon "button" at bounding box center [864, 107] width 10 height 10
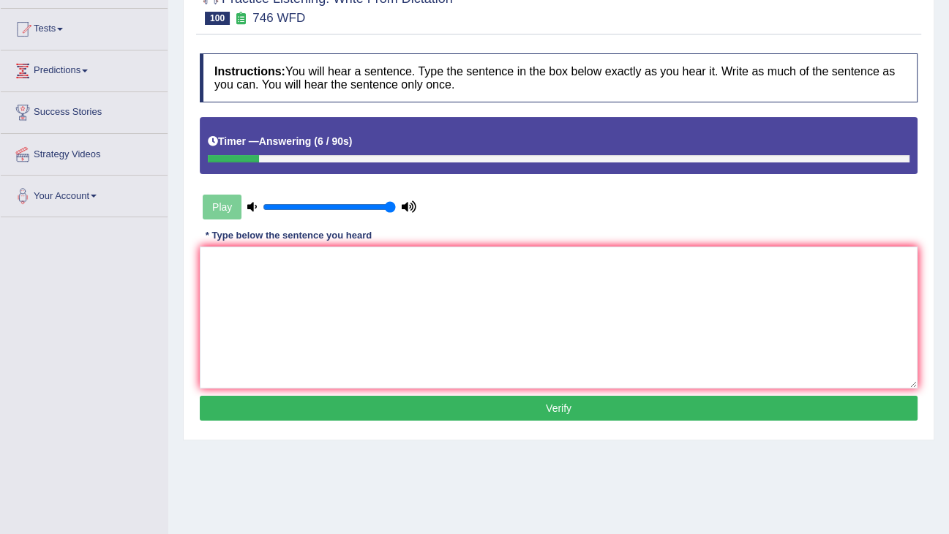
scroll to position [234, 0]
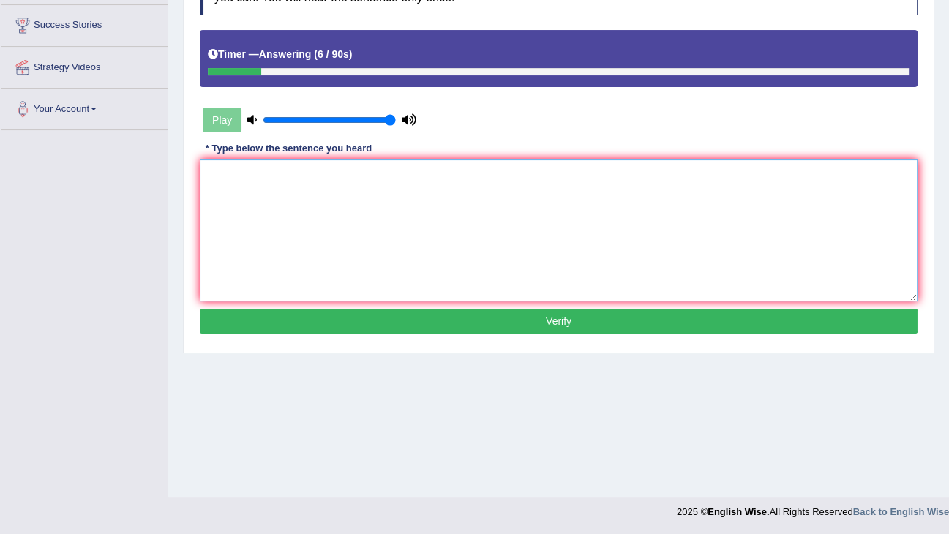
click at [606, 271] on textarea at bounding box center [559, 230] width 718 height 142
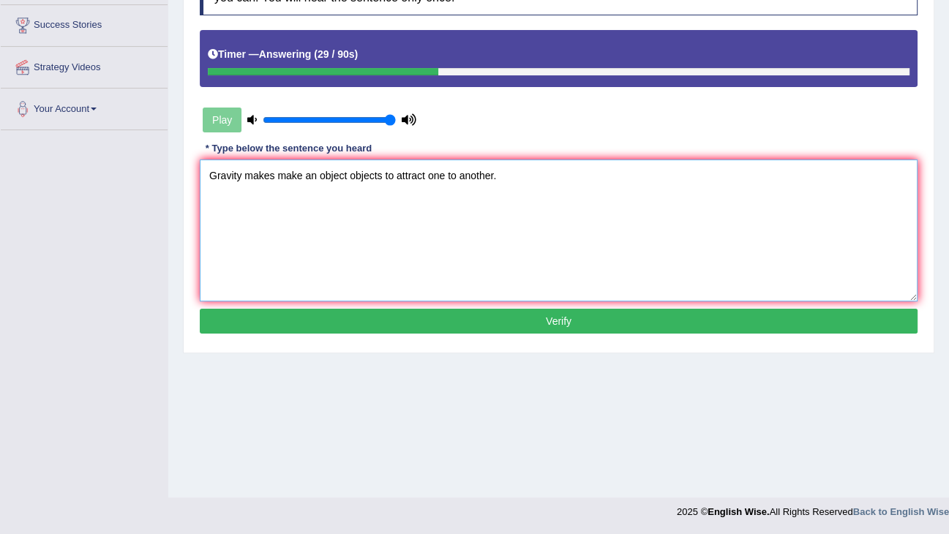
type textarea "Gravity makes make an object objects to attract one to another."
click button "Verify" at bounding box center [559, 321] width 718 height 25
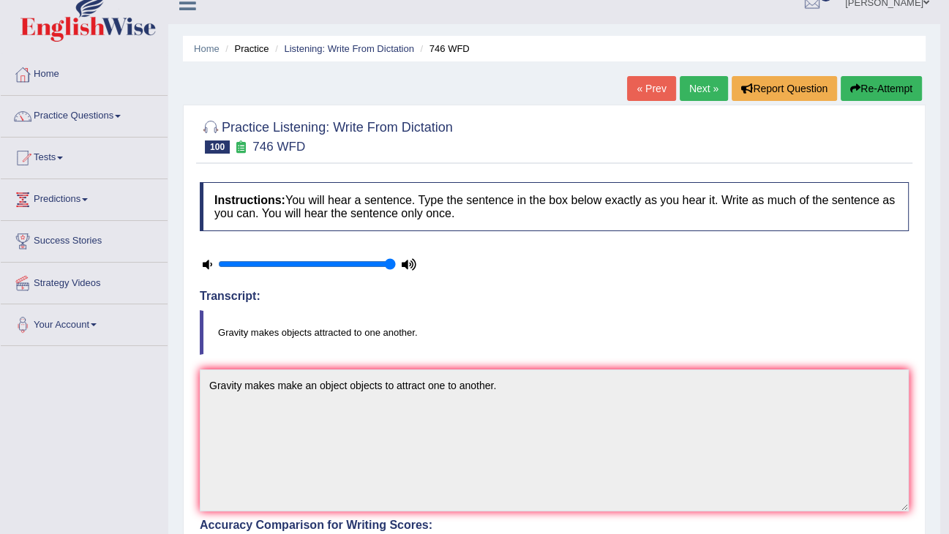
scroll to position [0, 0]
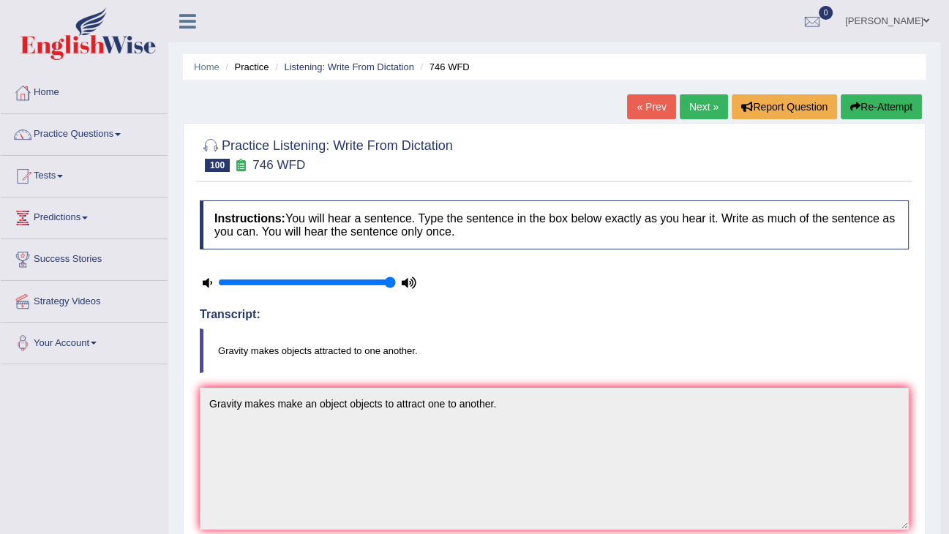
drag, startPoint x: 699, startPoint y: 109, endPoint x: 698, endPoint y: 119, distance: 10.3
click at [699, 110] on link "Next »" at bounding box center [704, 106] width 48 height 25
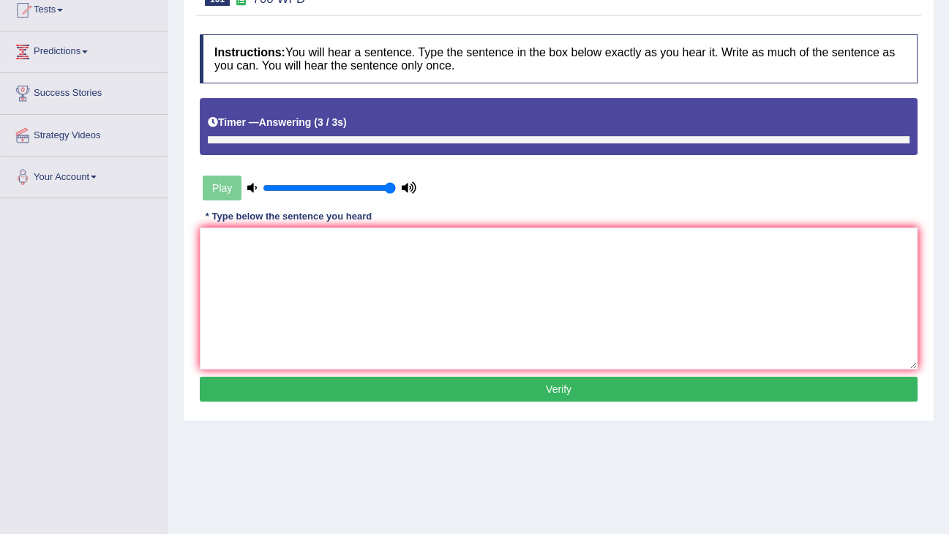
scroll to position [234, 0]
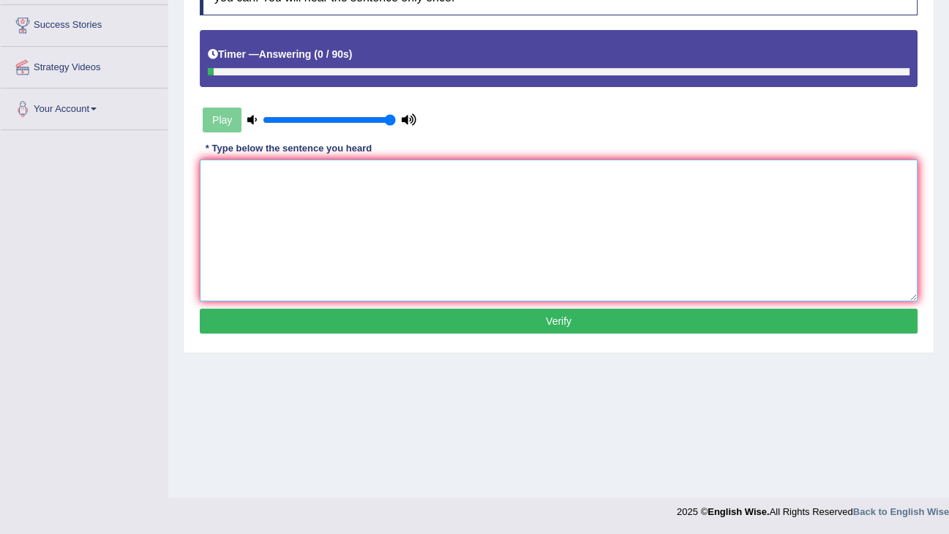
click at [563, 211] on textarea at bounding box center [559, 230] width 718 height 142
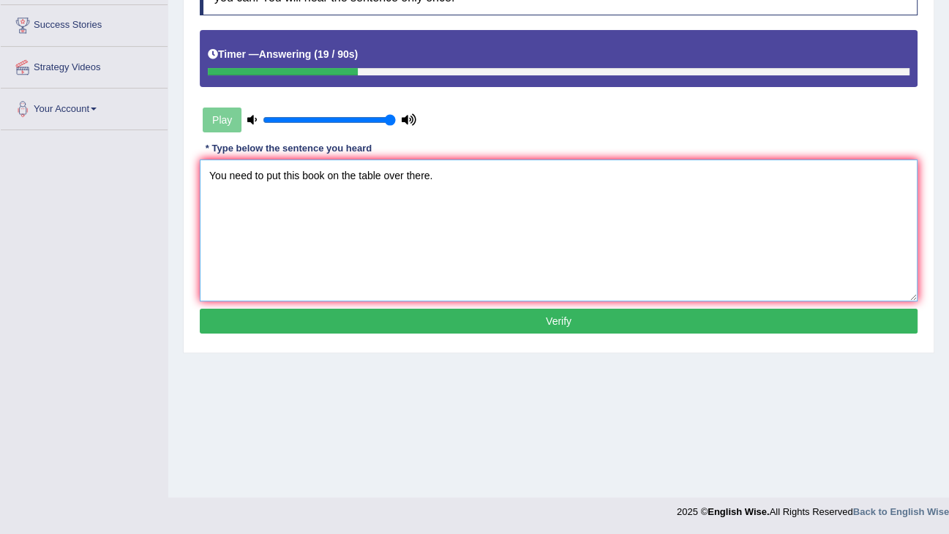
type textarea "You need to put this book on the table over there."
click button "Verify" at bounding box center [559, 321] width 718 height 25
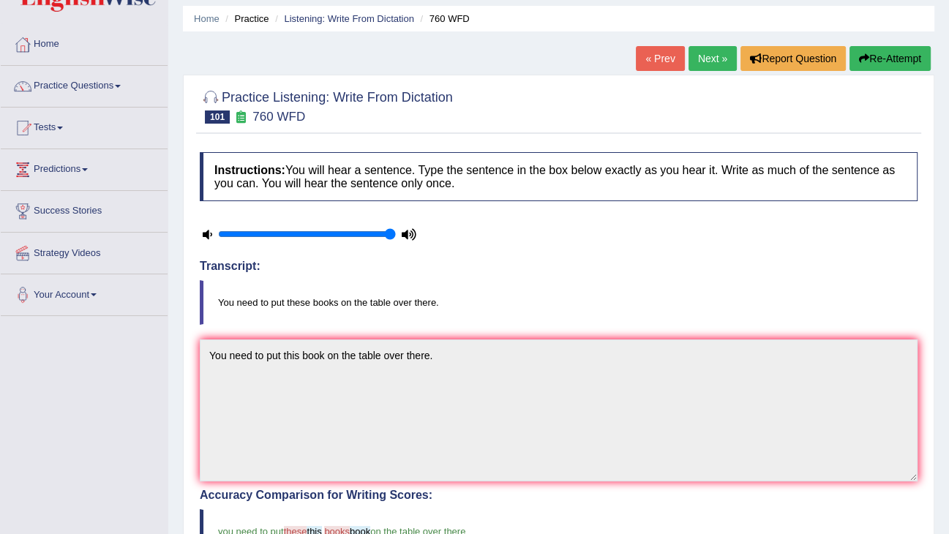
scroll to position [0, 0]
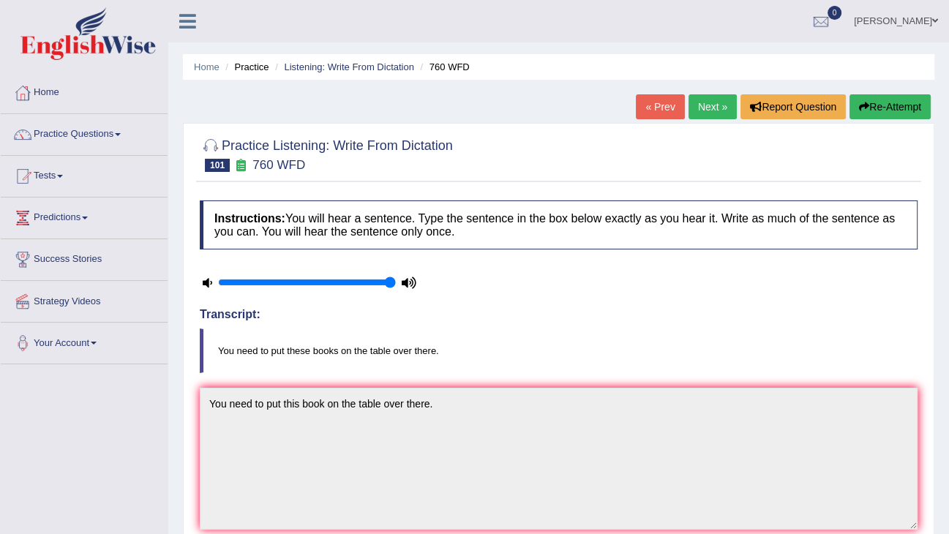
click at [873, 102] on button "Re-Attempt" at bounding box center [889, 106] width 81 height 25
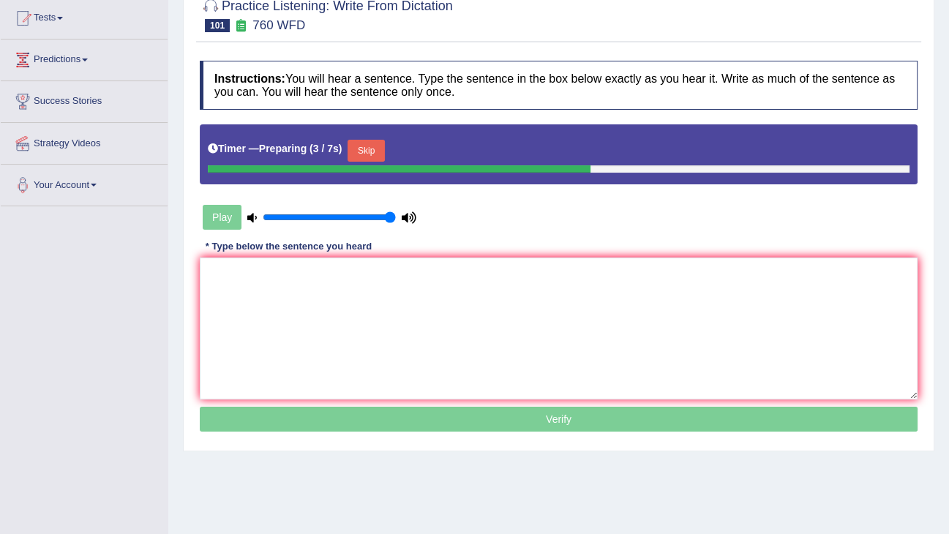
scroll to position [176, 0]
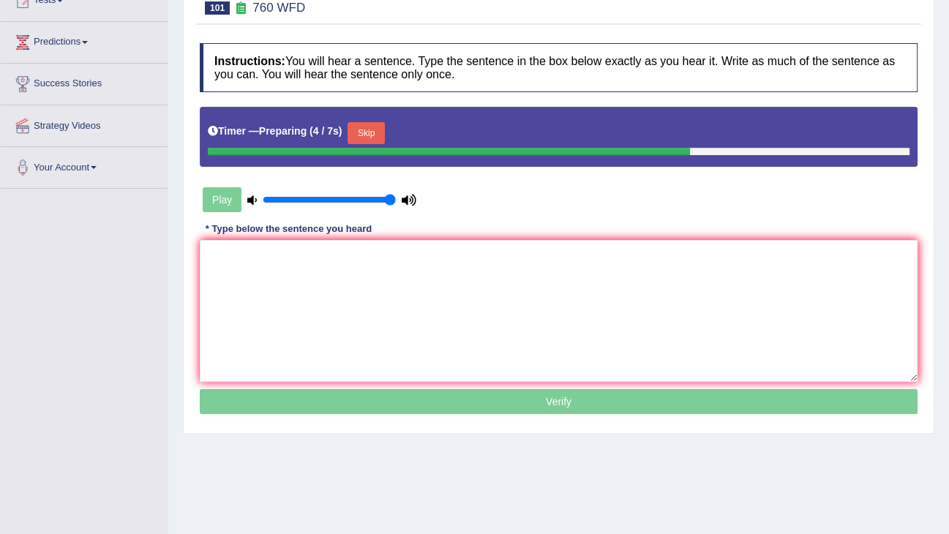
click at [375, 131] on button "Skip" at bounding box center [365, 133] width 37 height 22
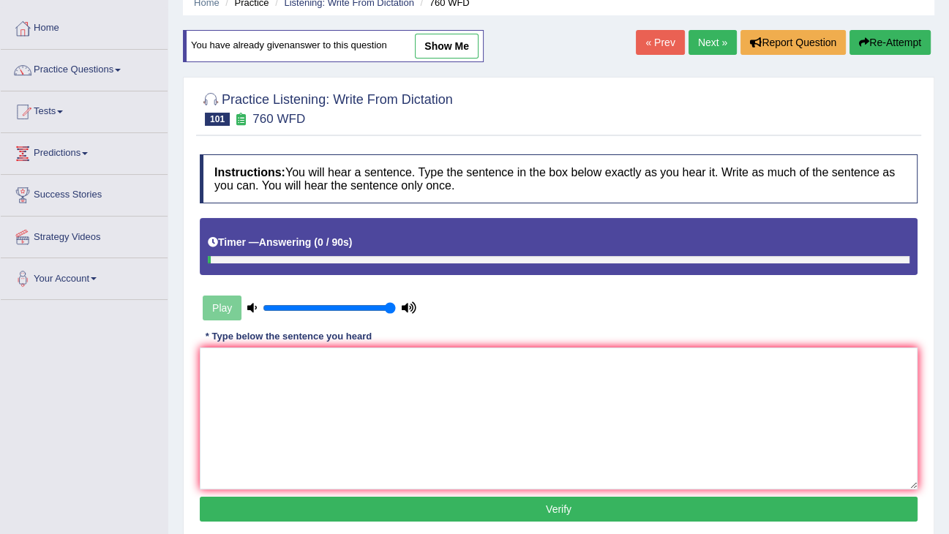
scroll to position [0, 0]
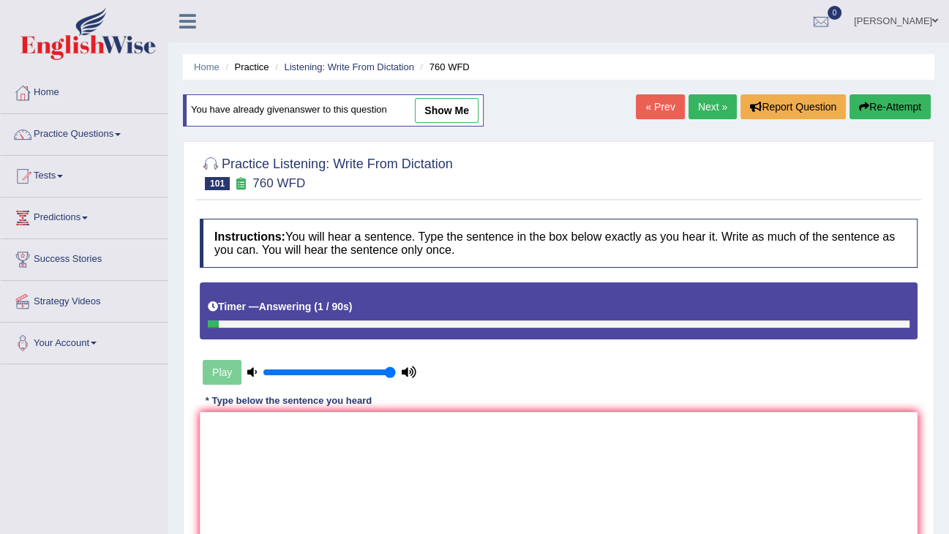
click at [714, 105] on link "Next »" at bounding box center [712, 106] width 48 height 25
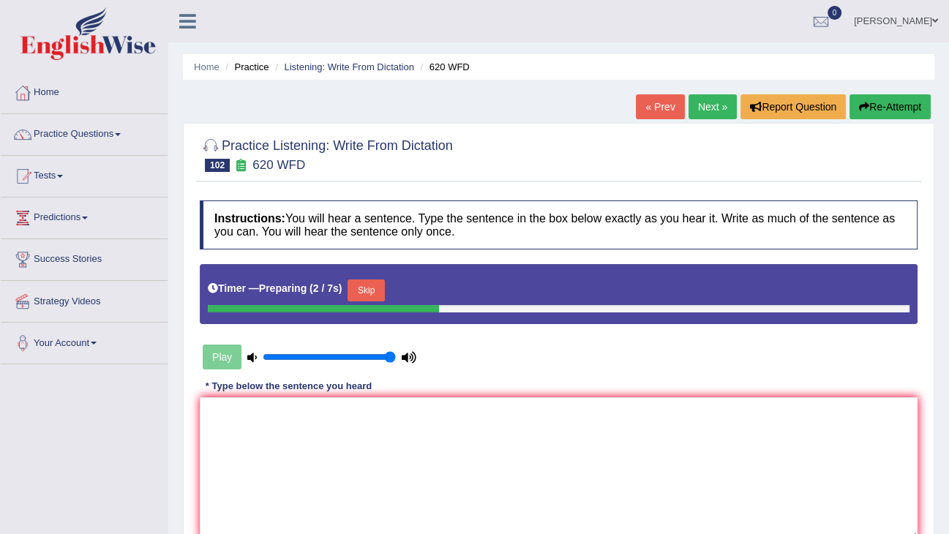
scroll to position [117, 0]
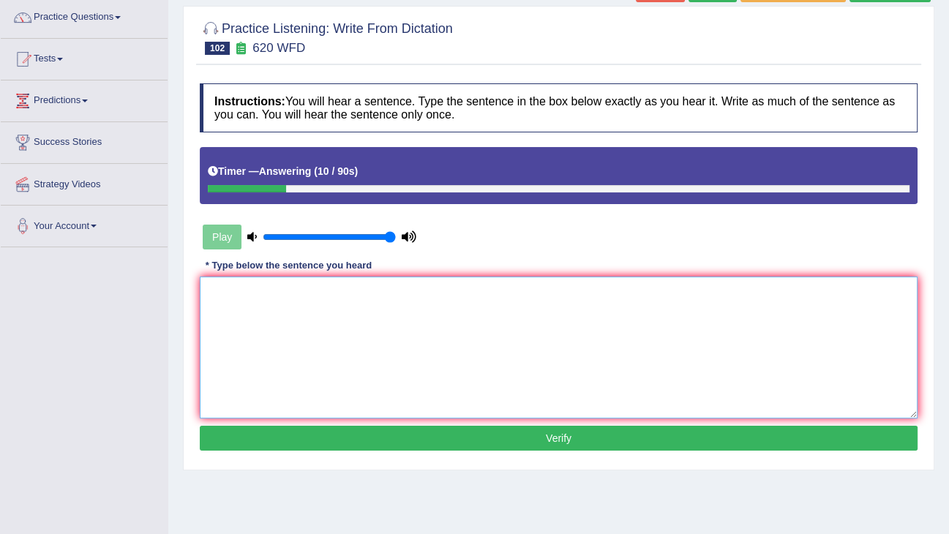
drag, startPoint x: 421, startPoint y: 300, endPoint x: 432, endPoint y: 271, distance: 31.3
click at [421, 299] on textarea at bounding box center [559, 348] width 718 height 142
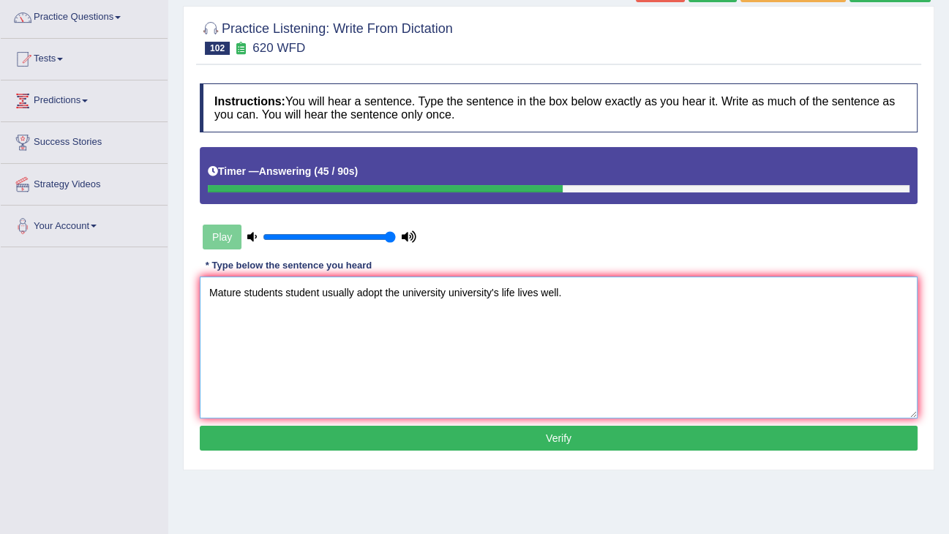
type textarea "Mature students student usually adopt the university university's life lives we…"
click button "Verify" at bounding box center [559, 438] width 718 height 25
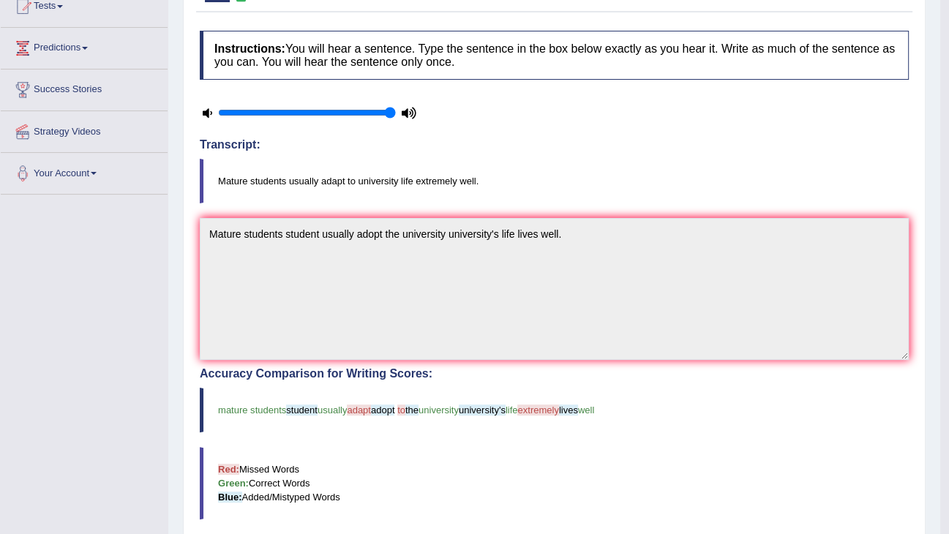
scroll to position [59, 0]
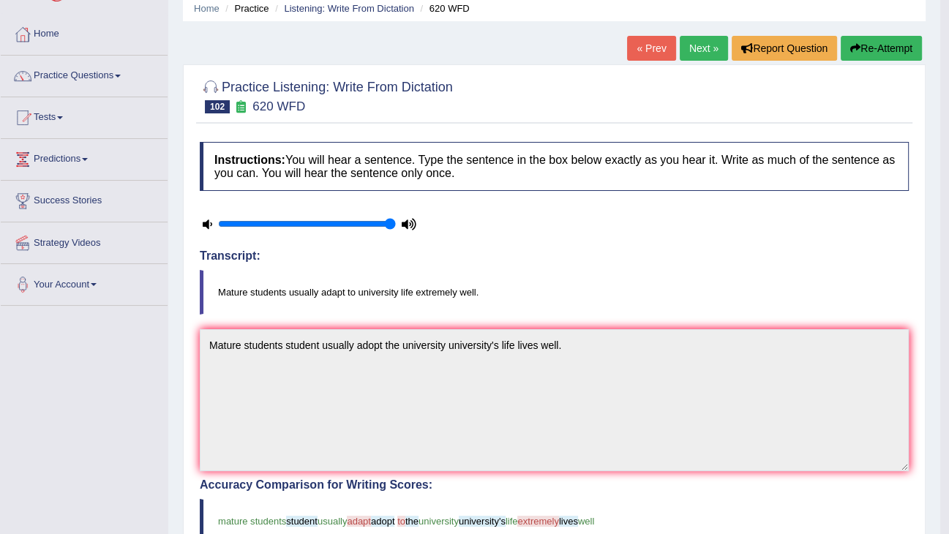
click at [869, 59] on button "Re-Attempt" at bounding box center [881, 48] width 81 height 25
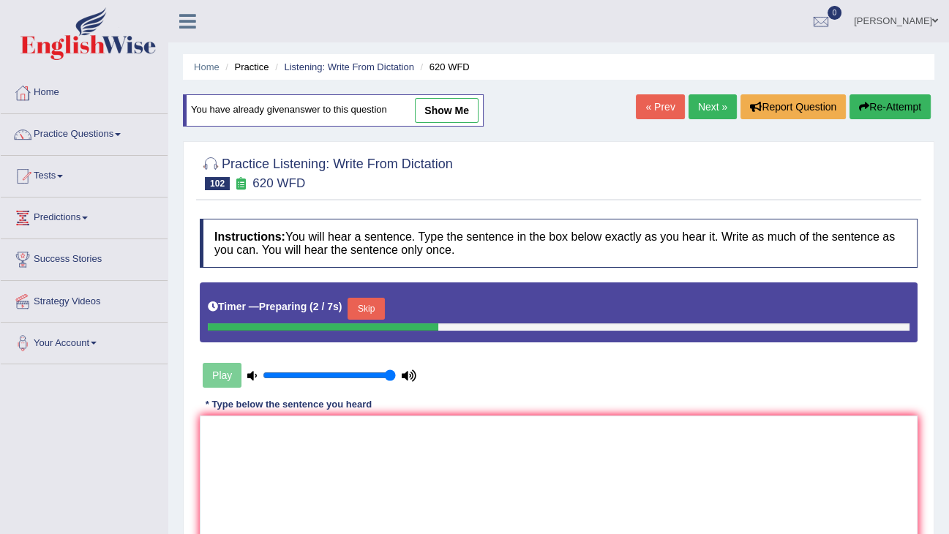
click at [366, 310] on button "Skip" at bounding box center [365, 309] width 37 height 22
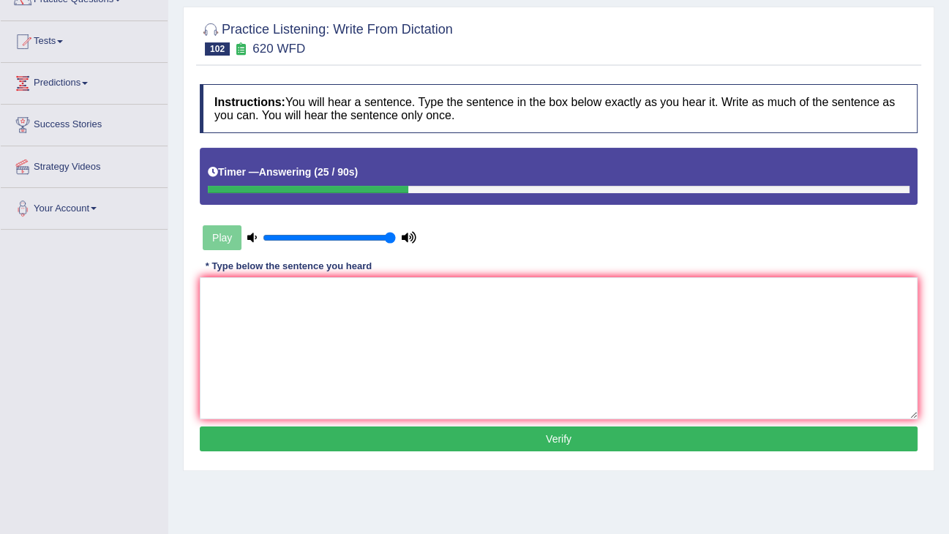
scroll to position [234, 0]
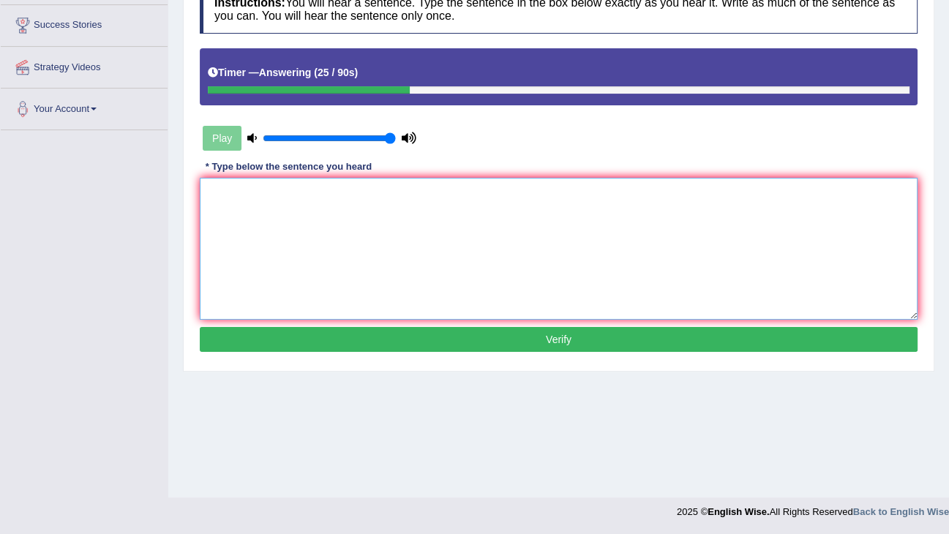
click at [262, 226] on textarea at bounding box center [559, 249] width 718 height 142
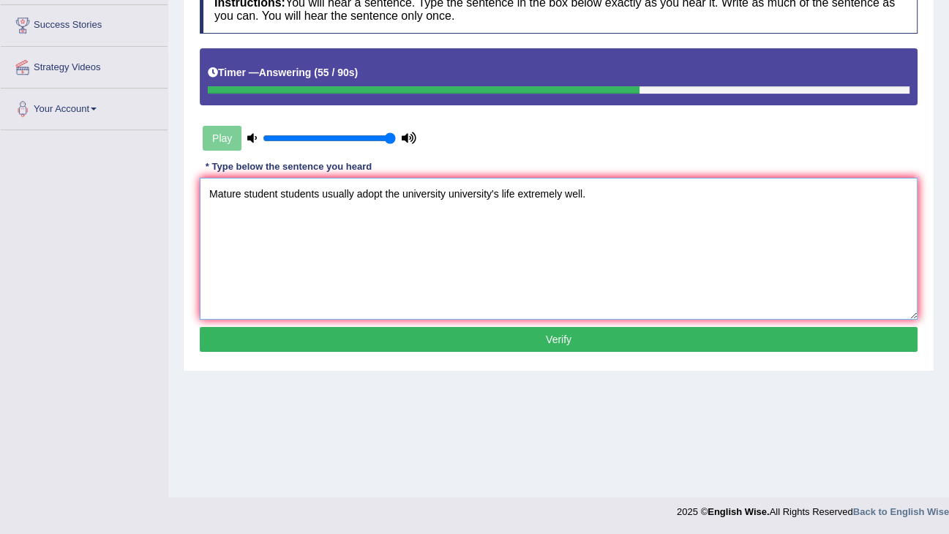
type textarea "Mature student students usually adopt the university university's life extremel…"
click button "Verify" at bounding box center [559, 339] width 718 height 25
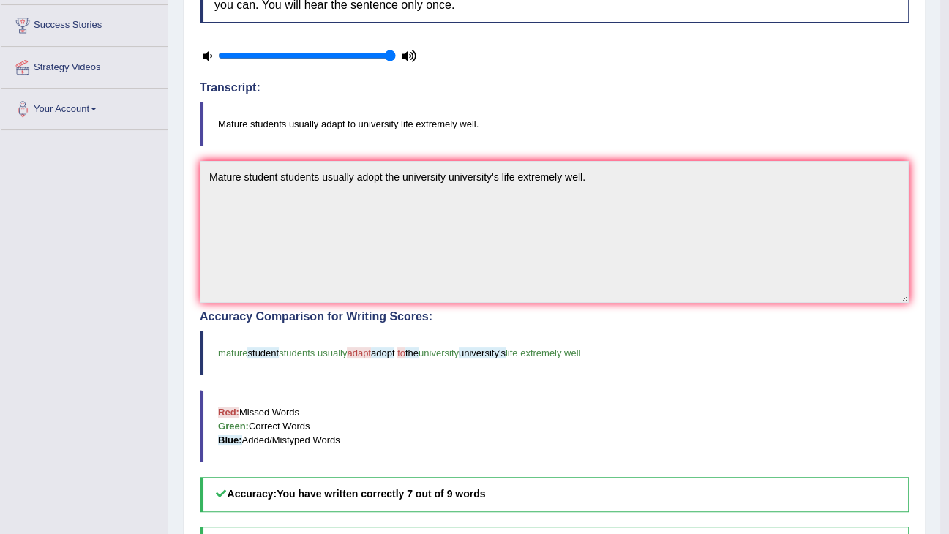
click at [219, 325] on div "Accuracy Comparison for Writing Scores: mature student students usually adapt a…" at bounding box center [554, 410] width 709 height 201
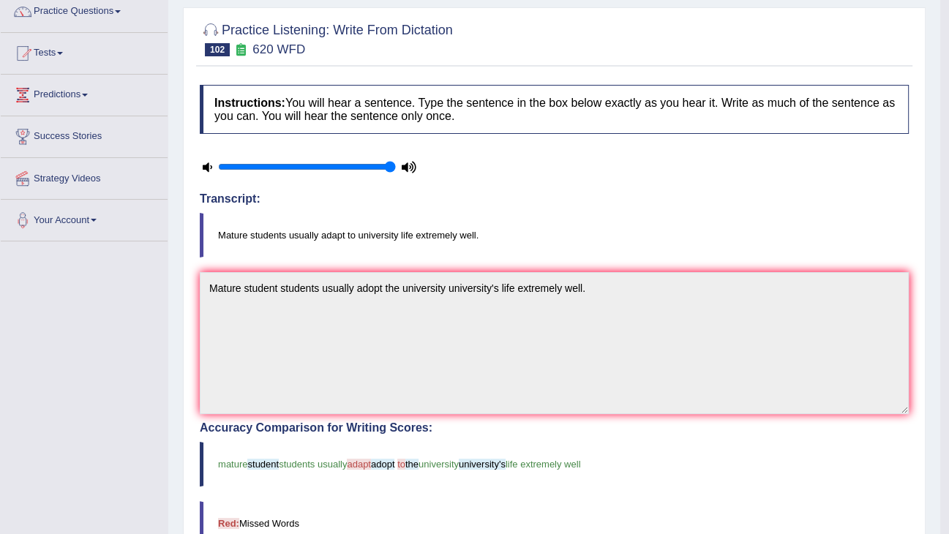
scroll to position [59, 0]
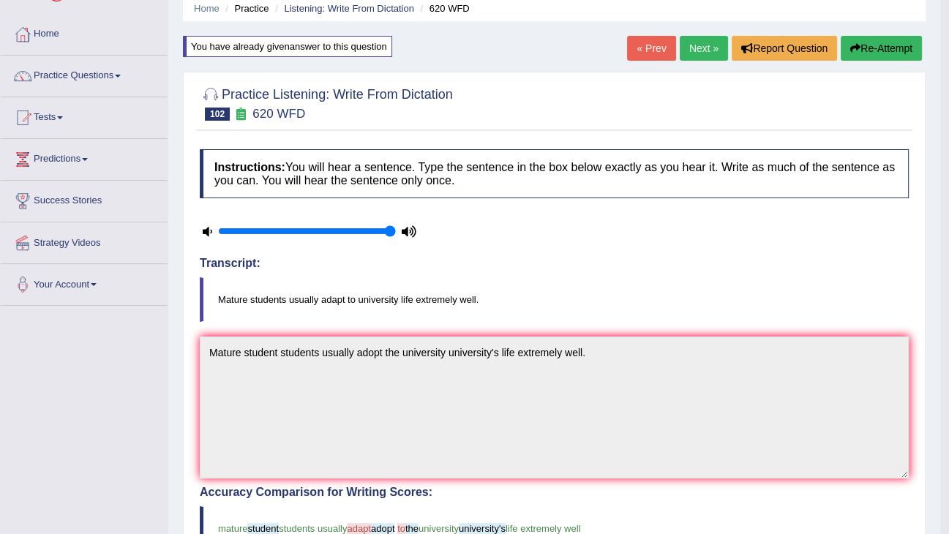
click at [702, 45] on link "Next »" at bounding box center [704, 48] width 48 height 25
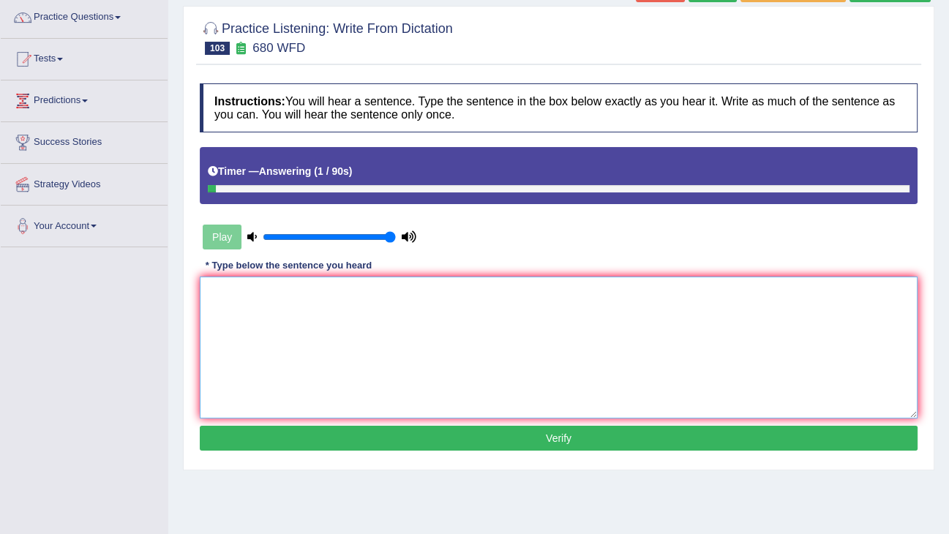
click at [386, 288] on textarea at bounding box center [559, 348] width 718 height 142
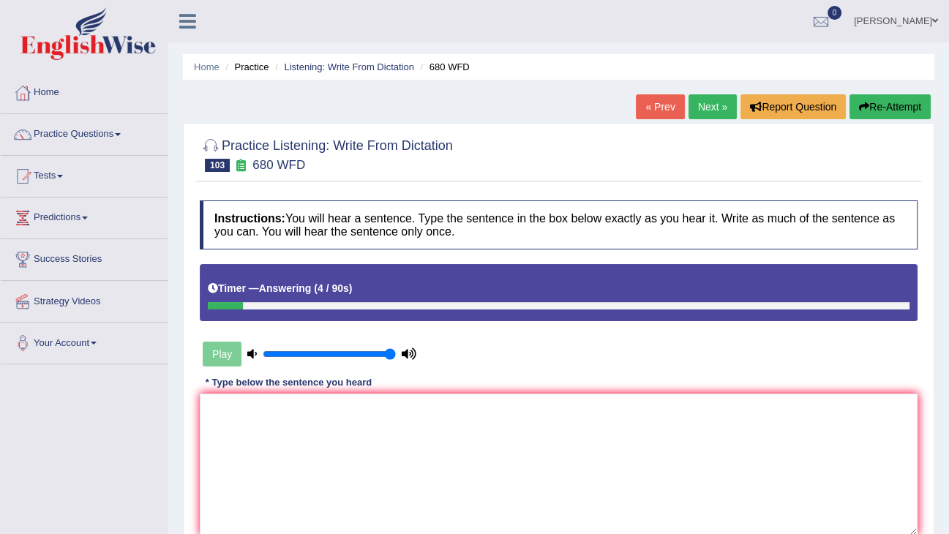
click at [852, 105] on button "Re-Attempt" at bounding box center [889, 106] width 81 height 25
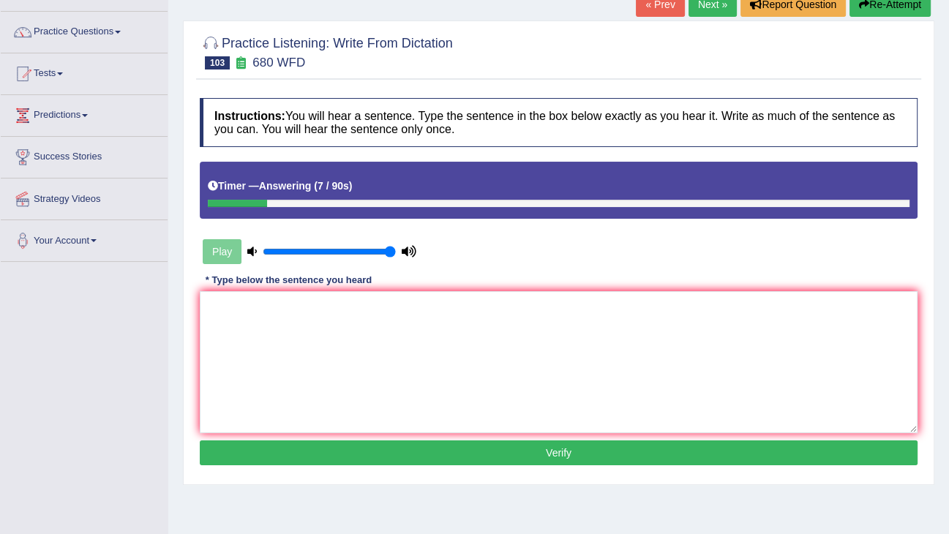
scroll to position [234, 0]
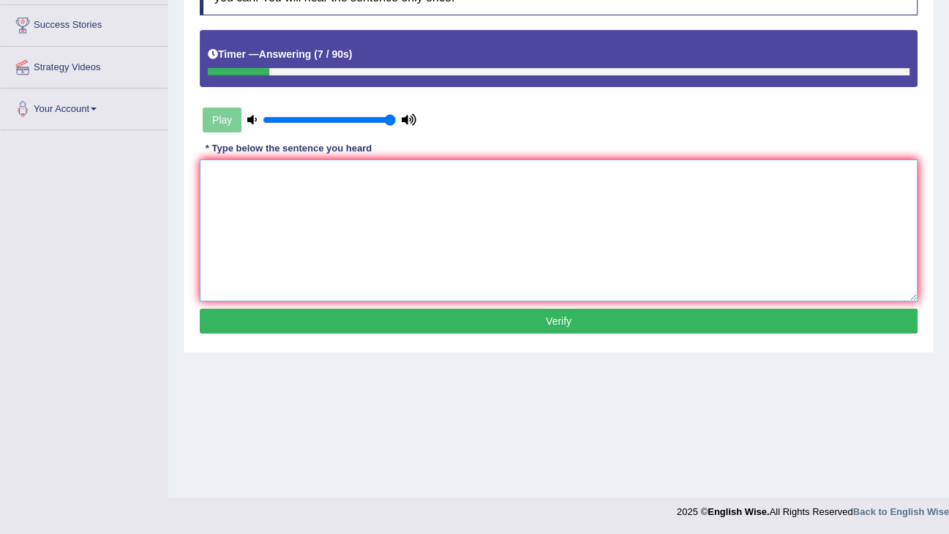
click at [525, 269] on textarea at bounding box center [559, 230] width 718 height 142
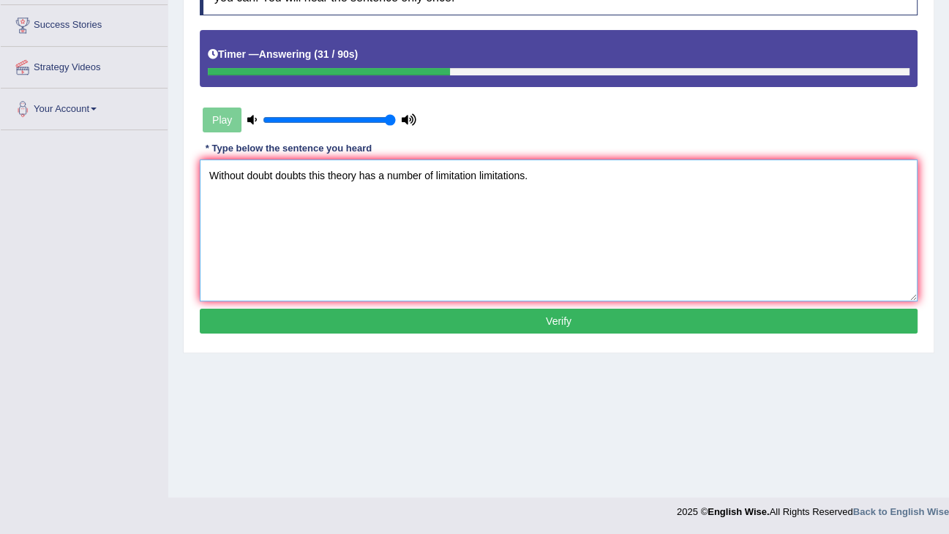
type textarea "Without doubt doubts this theory has a number of limitation limitations."
click button "Verify" at bounding box center [559, 321] width 718 height 25
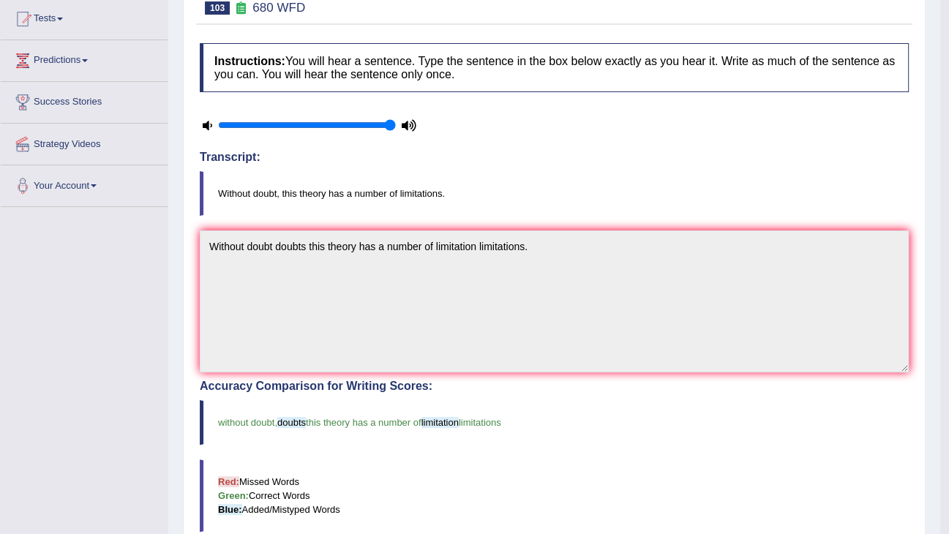
scroll to position [0, 0]
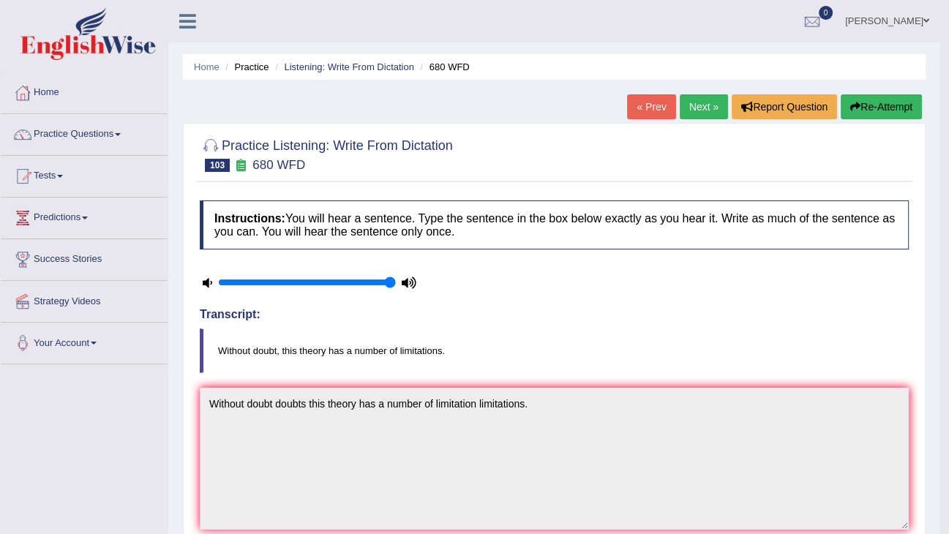
click at [702, 114] on link "Next »" at bounding box center [704, 106] width 48 height 25
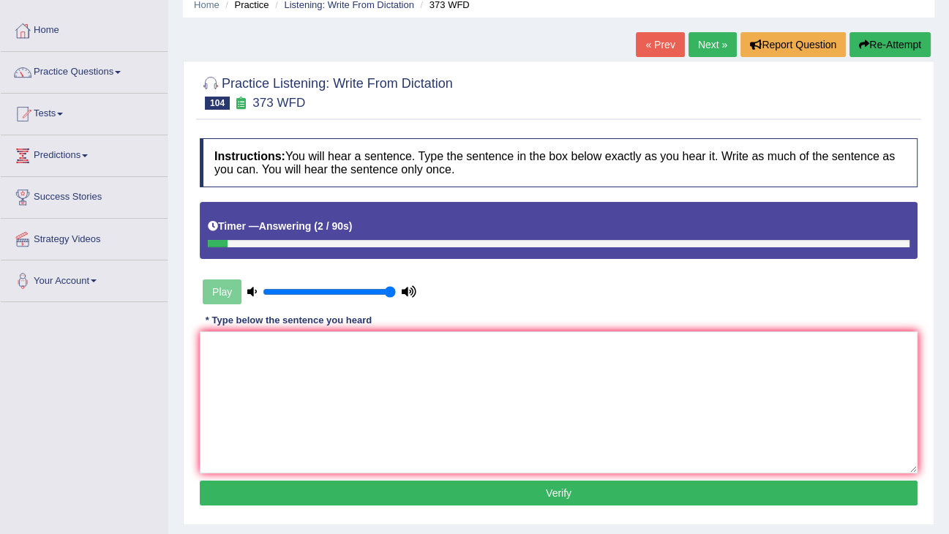
scroll to position [234, 0]
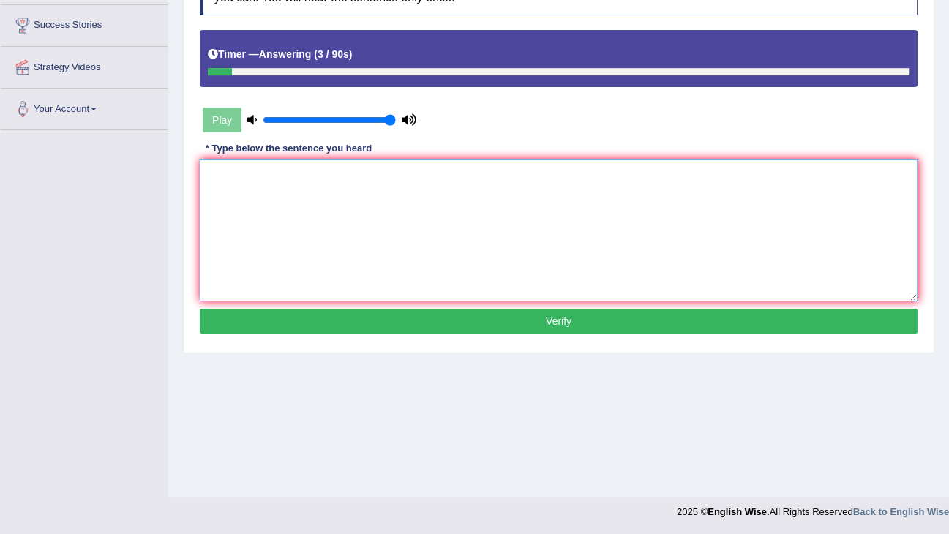
click at [423, 260] on textarea at bounding box center [559, 230] width 718 height 142
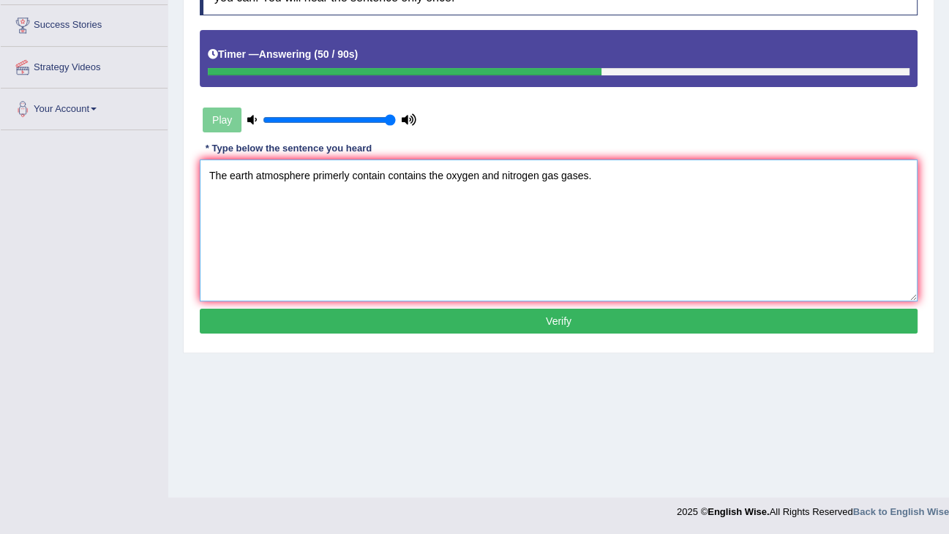
type textarea "The earth atmosphere primerly contain contains the oxygen and nitrogen gas gase…"
click button "Verify" at bounding box center [559, 321] width 718 height 25
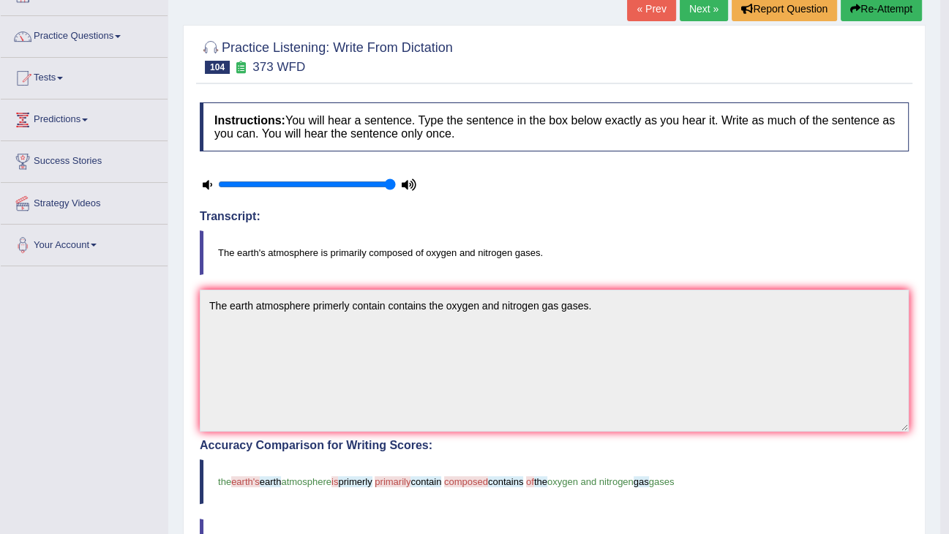
scroll to position [59, 0]
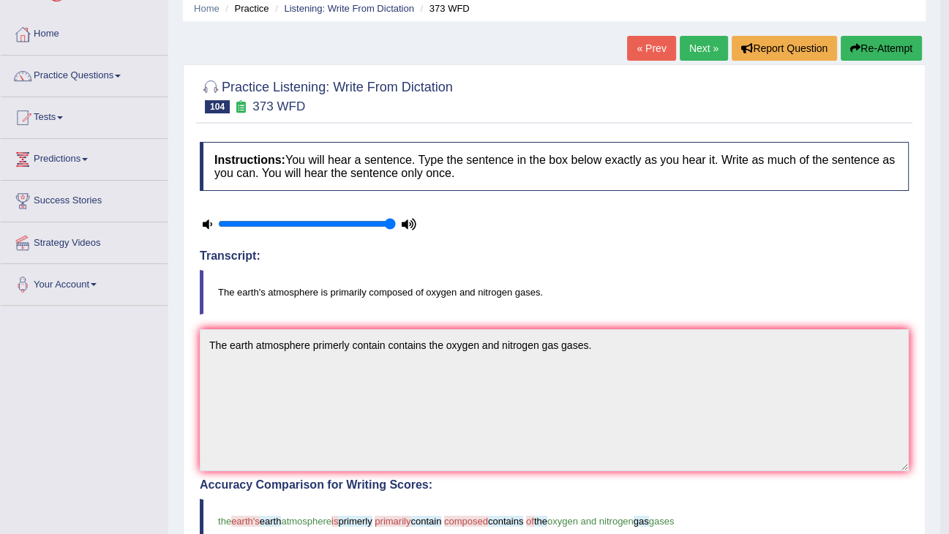
click at [894, 55] on button "Re-Attempt" at bounding box center [881, 48] width 81 height 25
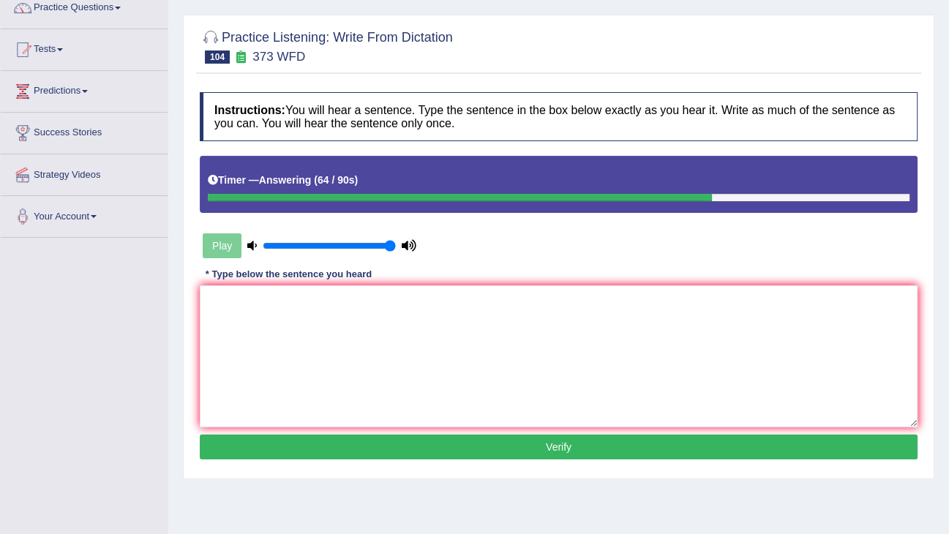
scroll to position [234, 0]
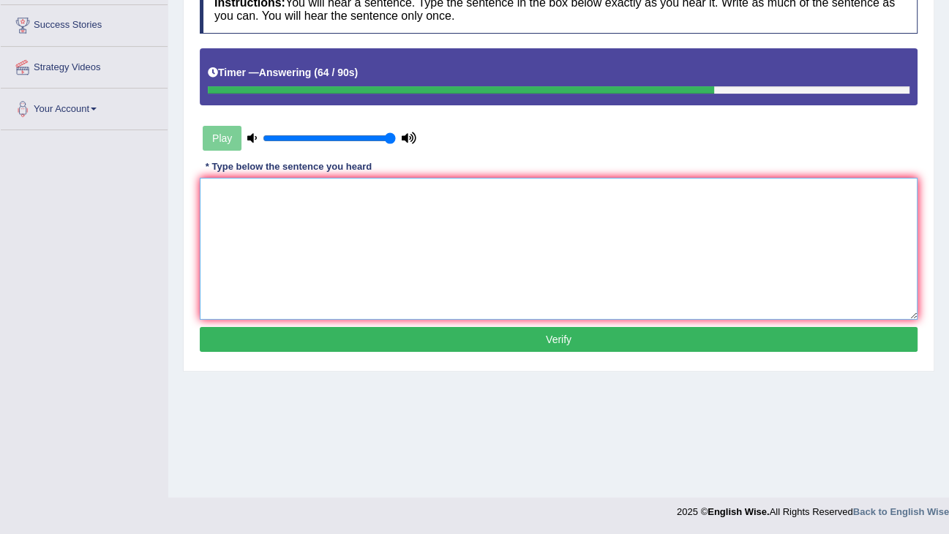
click at [623, 250] on textarea at bounding box center [559, 249] width 718 height 142
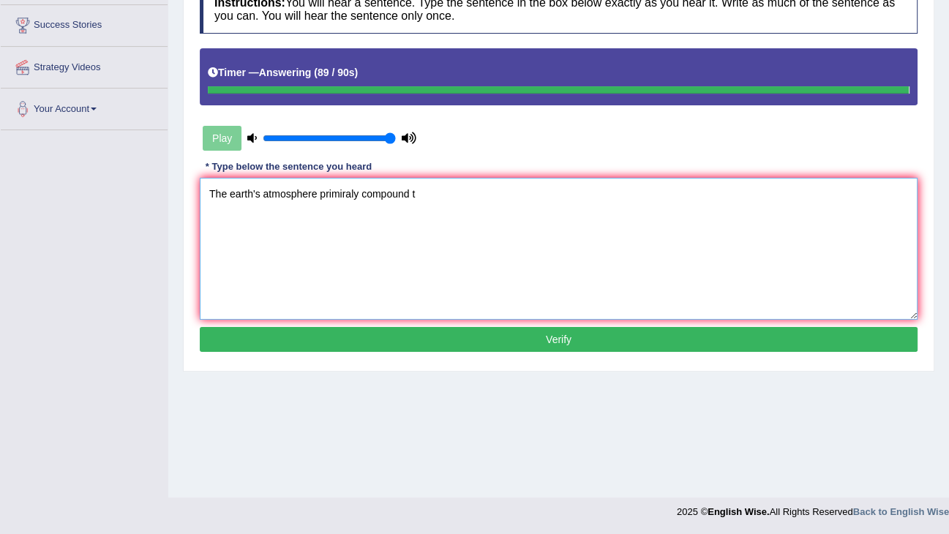
type textarea "The earth's atmosphere primiraly compound t"
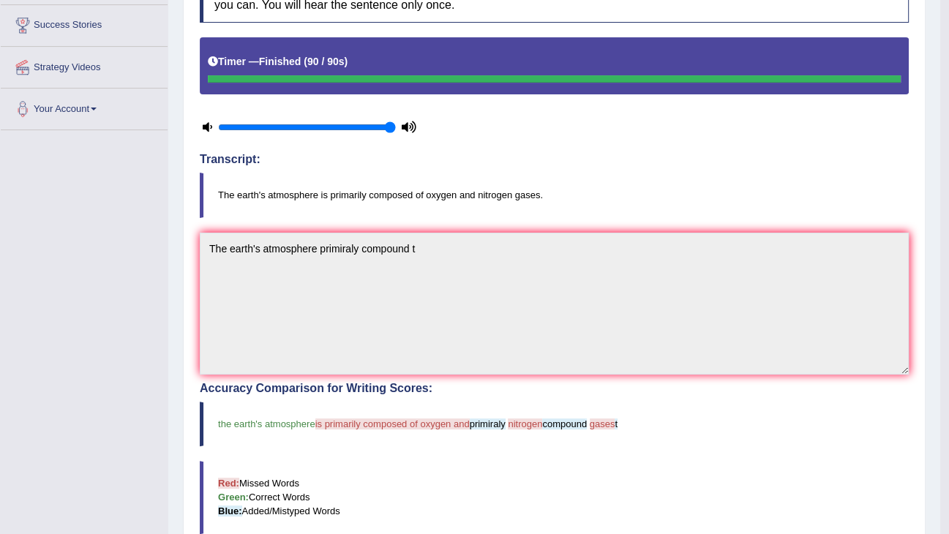
scroll to position [0, 0]
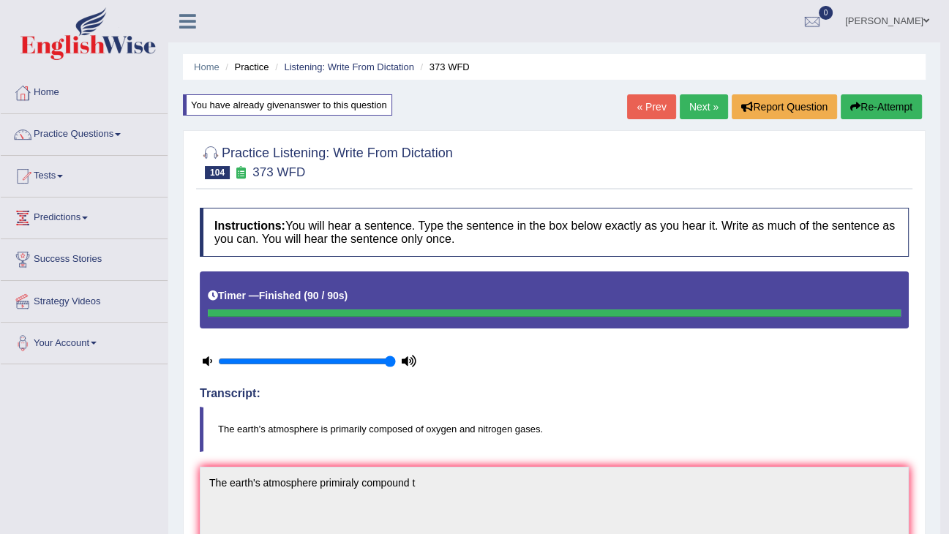
click at [705, 99] on link "Next »" at bounding box center [704, 106] width 48 height 25
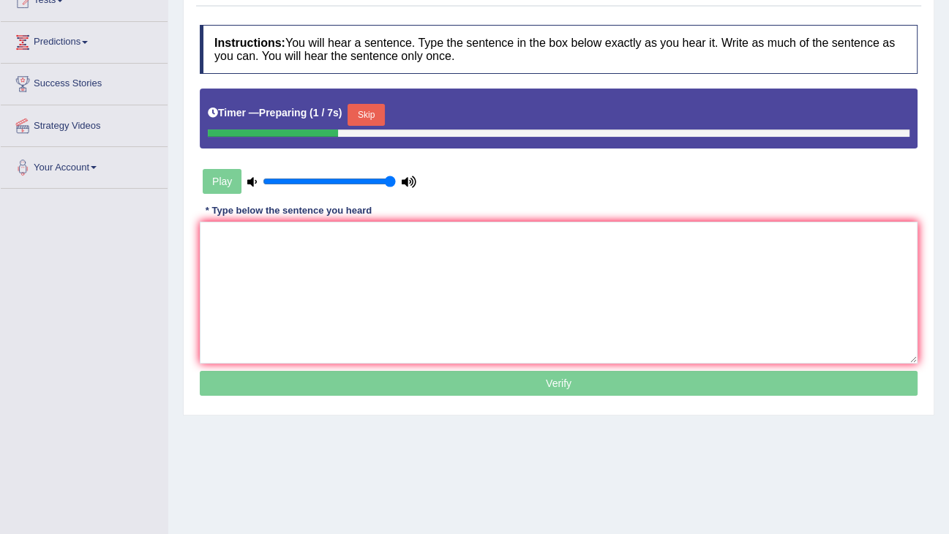
click at [369, 112] on button "Skip" at bounding box center [365, 115] width 37 height 22
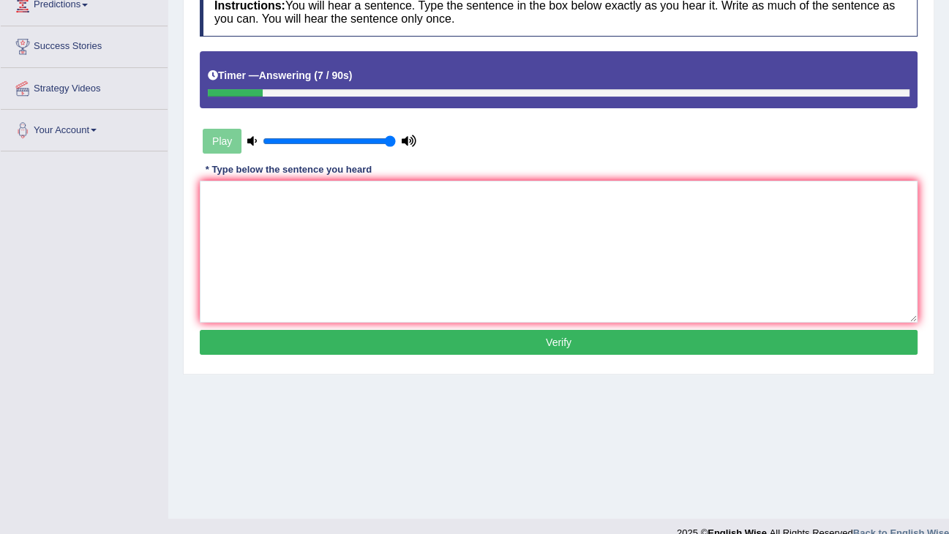
scroll to position [234, 0]
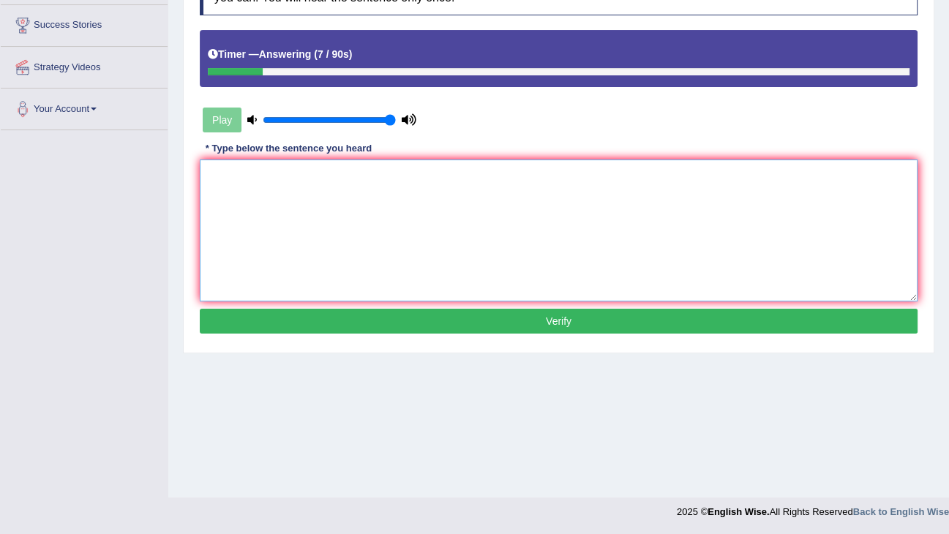
click at [326, 221] on textarea at bounding box center [559, 230] width 718 height 142
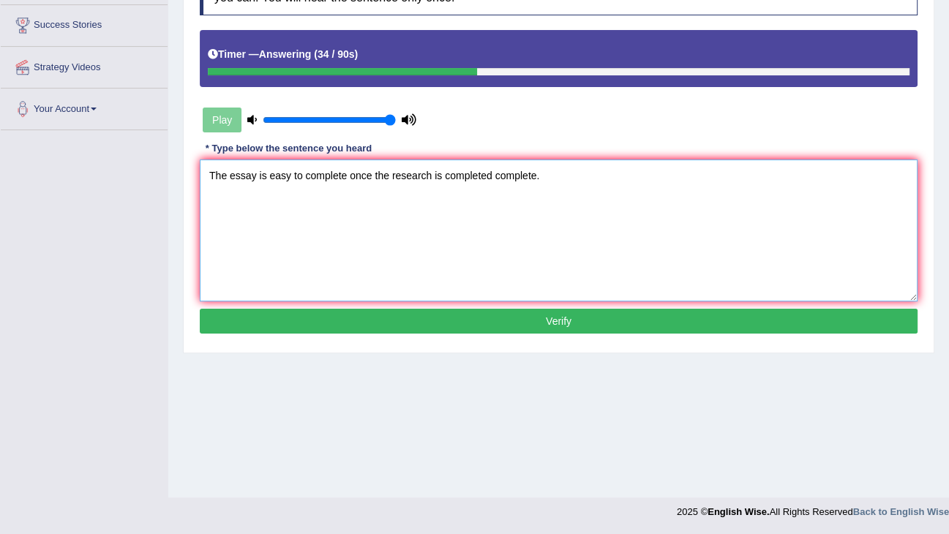
type textarea "The essay is easy to complete once the research is completed complete."
click button "Verify" at bounding box center [559, 321] width 718 height 25
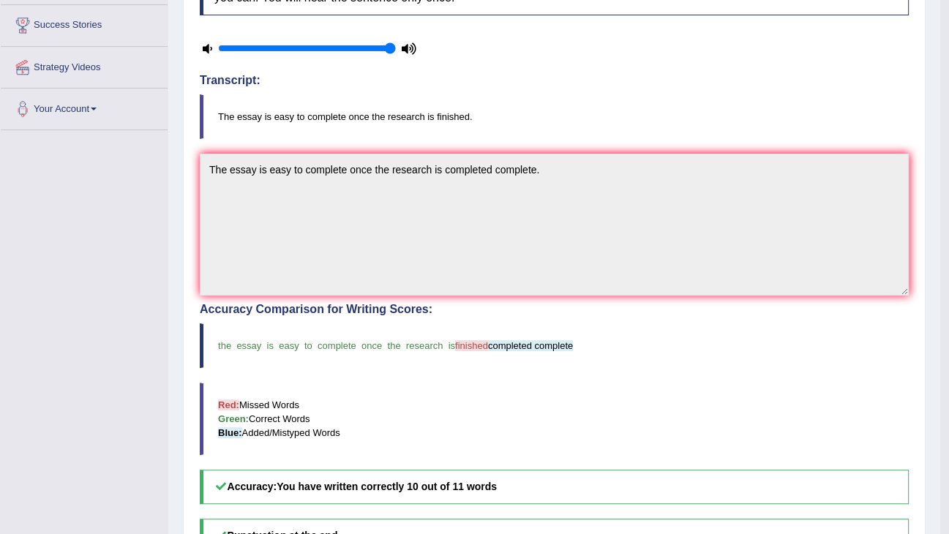
scroll to position [59, 0]
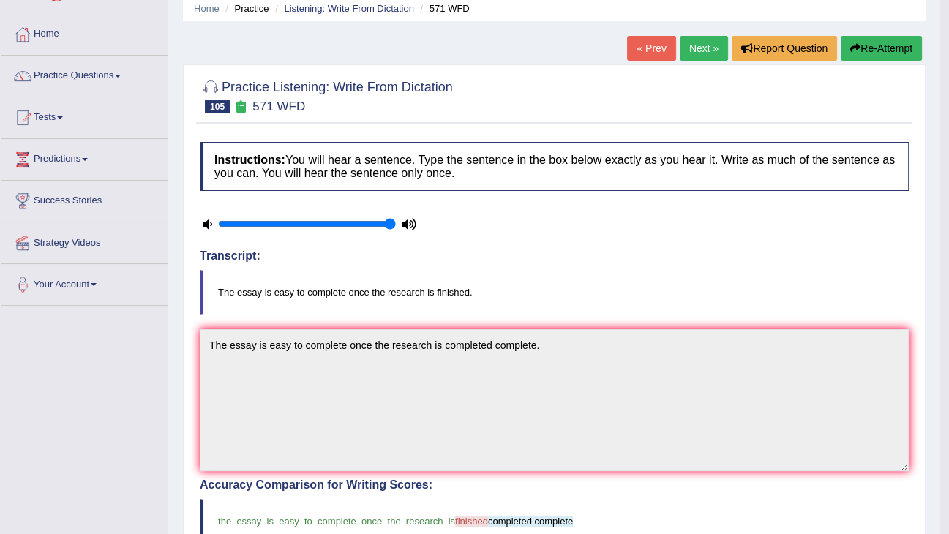
click at [707, 52] on link "Next »" at bounding box center [704, 48] width 48 height 25
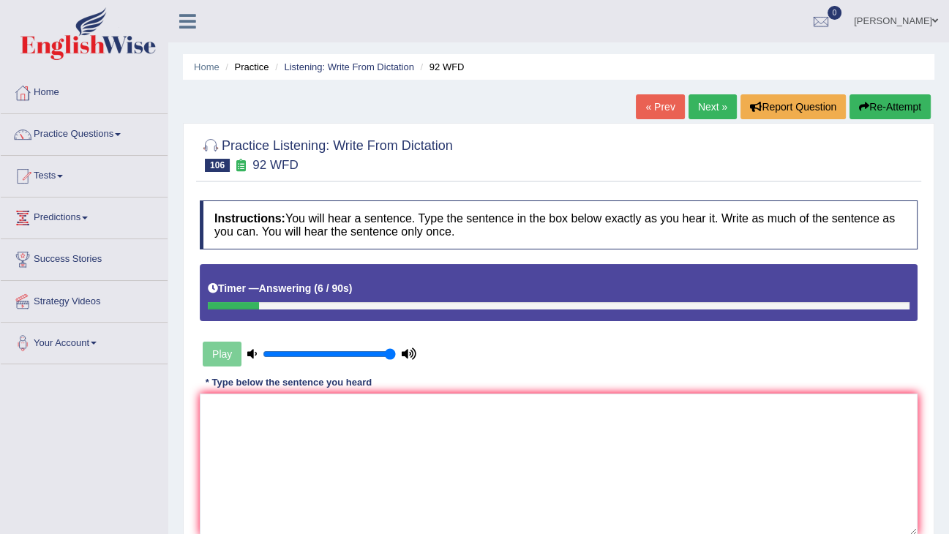
click at [874, 102] on button "Re-Attempt" at bounding box center [889, 106] width 81 height 25
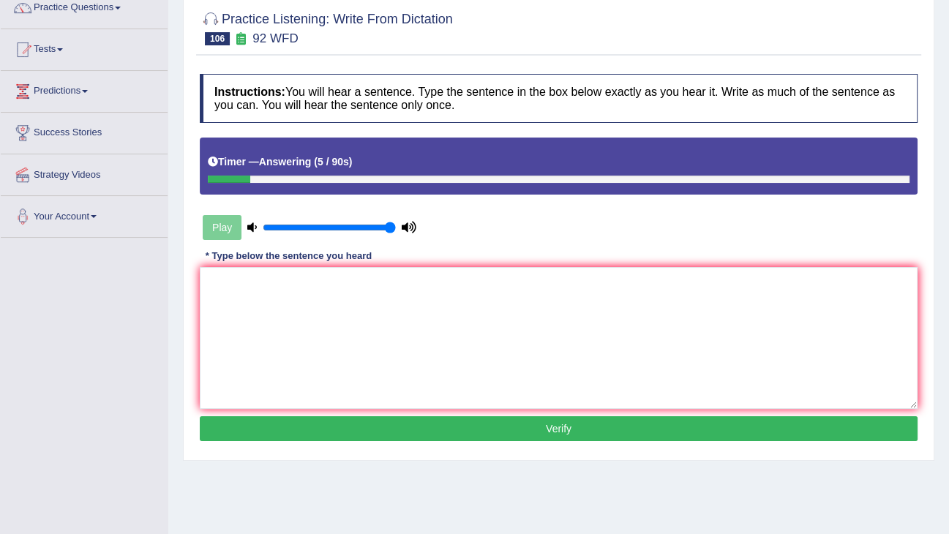
scroll to position [176, 0]
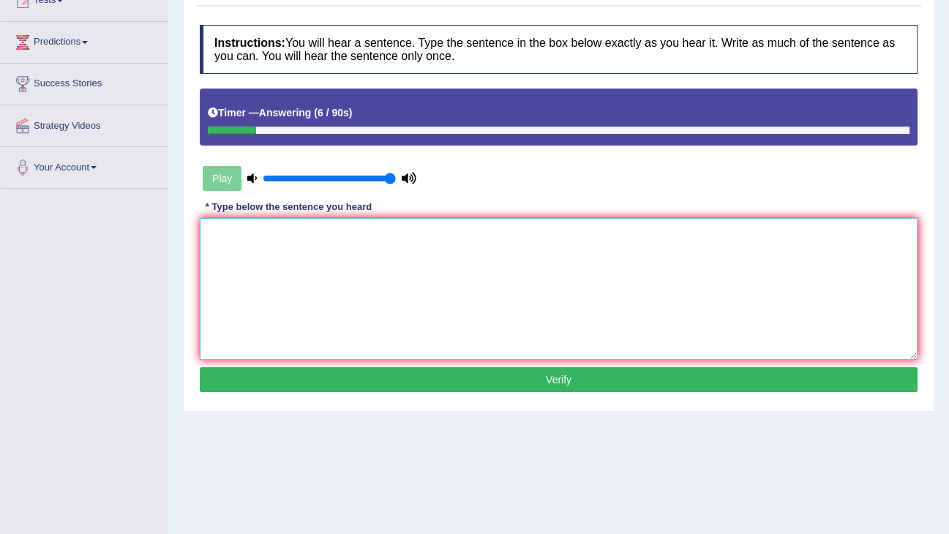
click at [552, 249] on textarea at bounding box center [559, 289] width 718 height 142
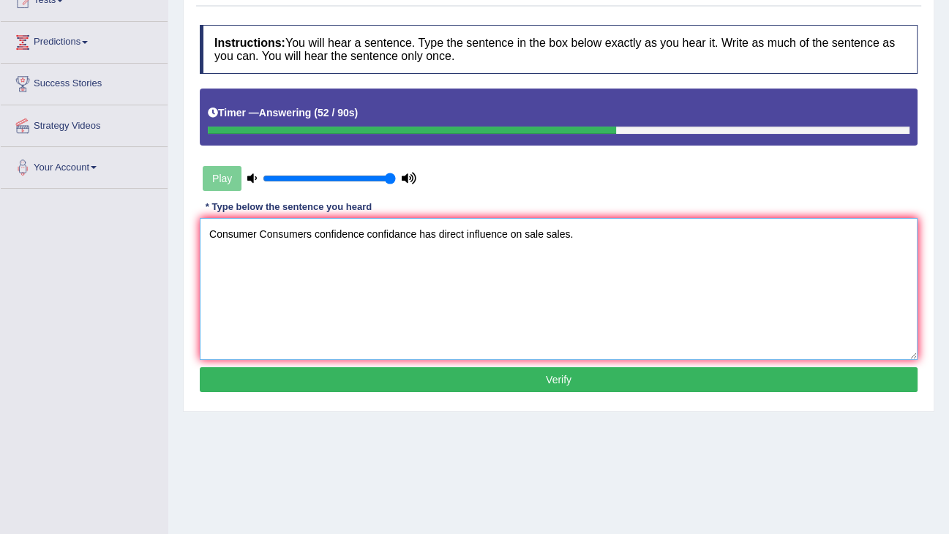
type textarea "Consumer Consumers confidence confidance has direct influence on sale sales."
click button "Verify" at bounding box center [559, 379] width 718 height 25
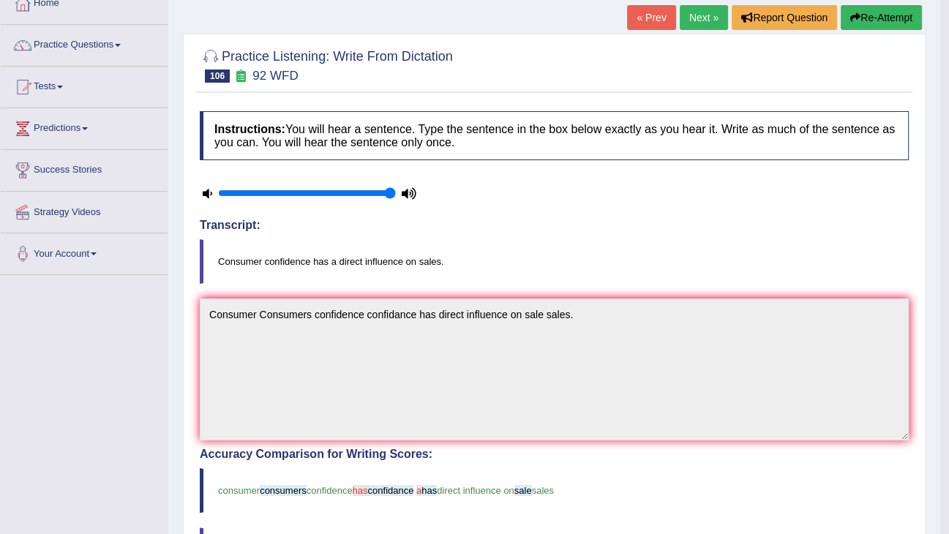
scroll to position [59, 0]
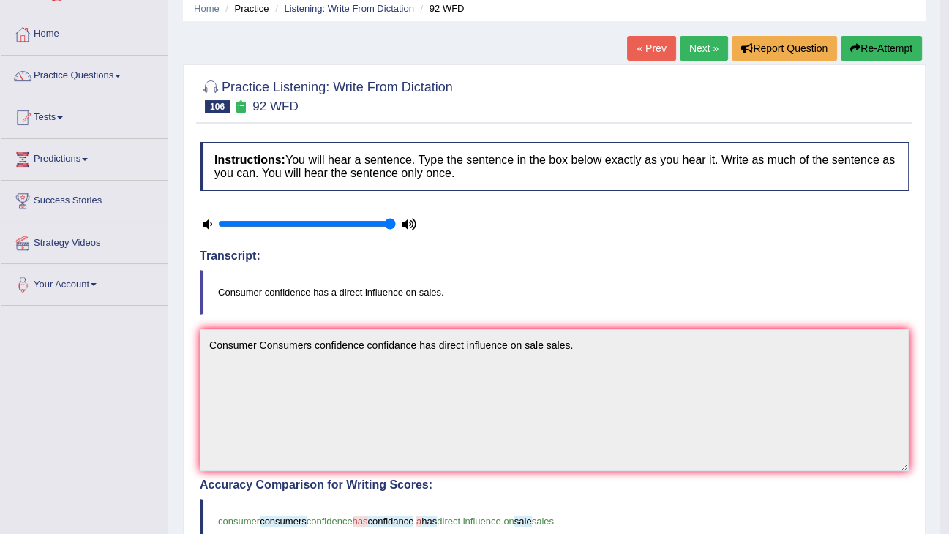
click at [708, 56] on link "Next »" at bounding box center [704, 48] width 48 height 25
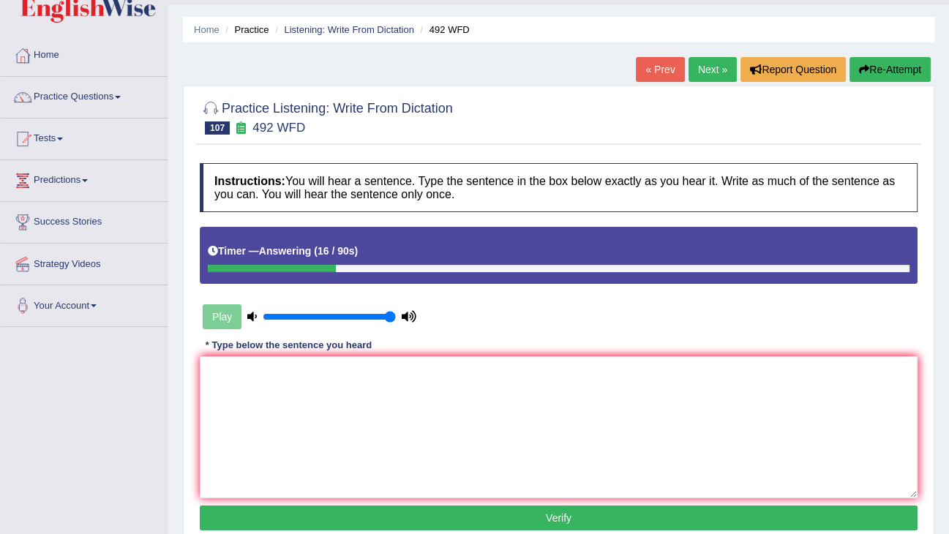
scroll to position [59, 0]
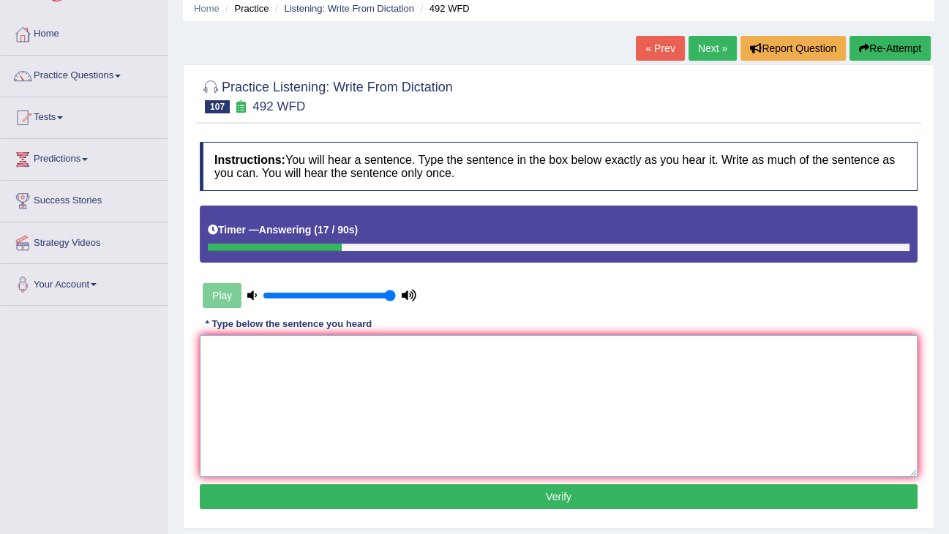
click at [673, 345] on textarea at bounding box center [559, 406] width 718 height 142
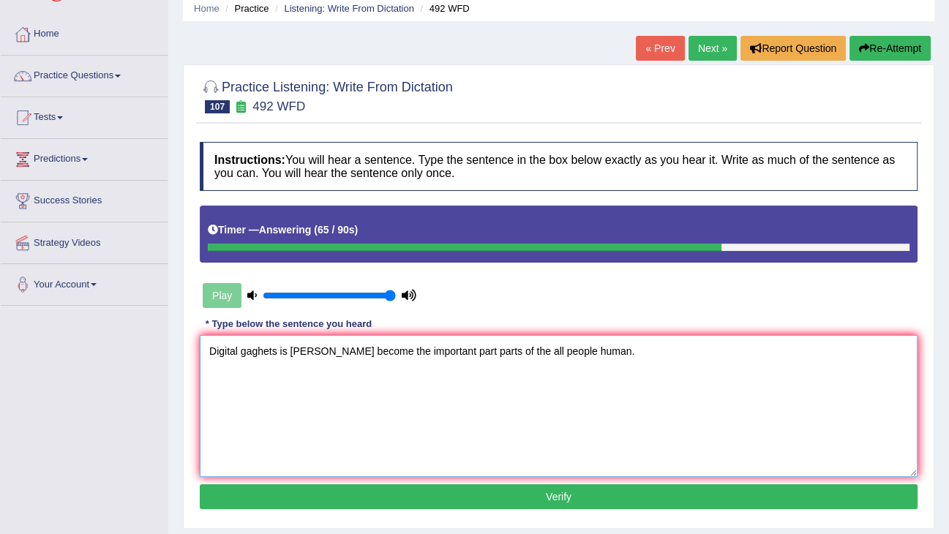
type textarea "Digital gaghets is [PERSON_NAME] become the important part parts of the all peo…"
click button "Verify" at bounding box center [559, 496] width 718 height 25
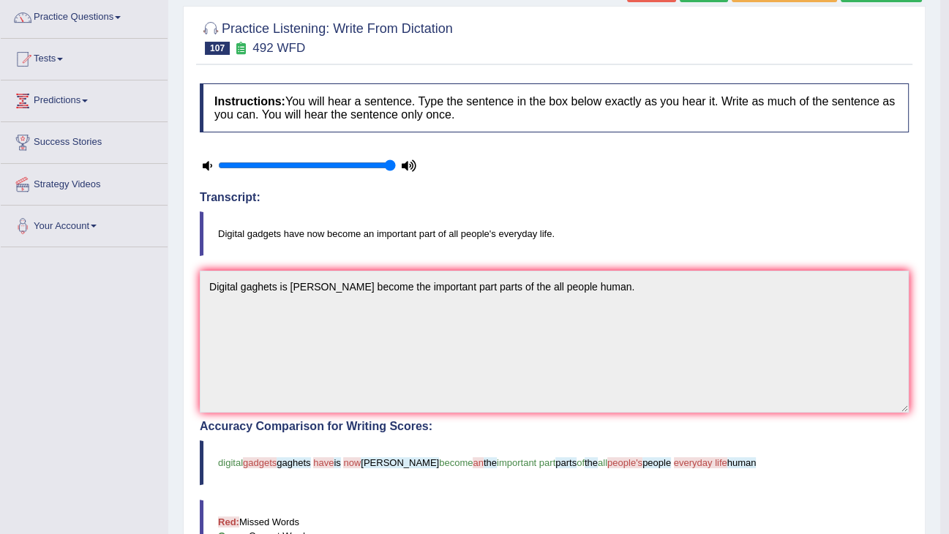
scroll to position [0, 0]
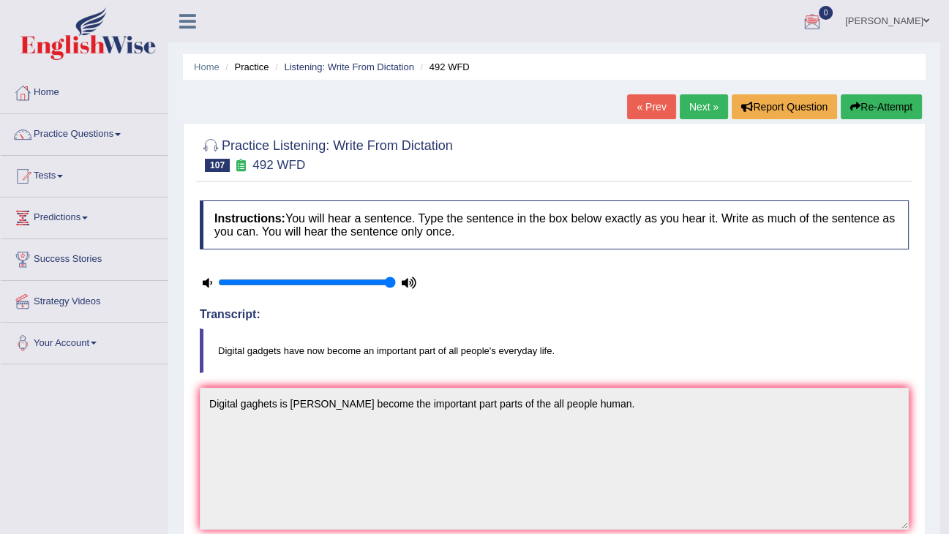
click at [861, 108] on button "Re-Attempt" at bounding box center [881, 106] width 81 height 25
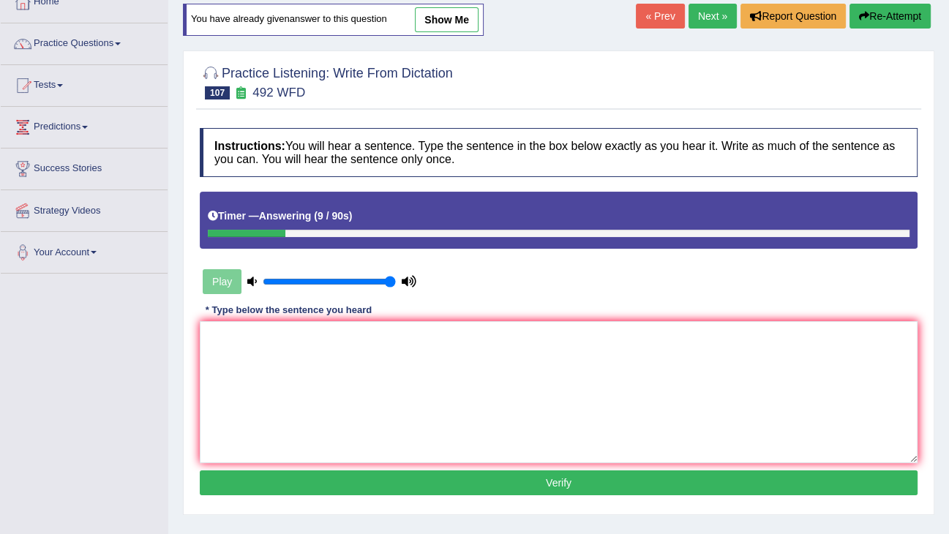
scroll to position [234, 0]
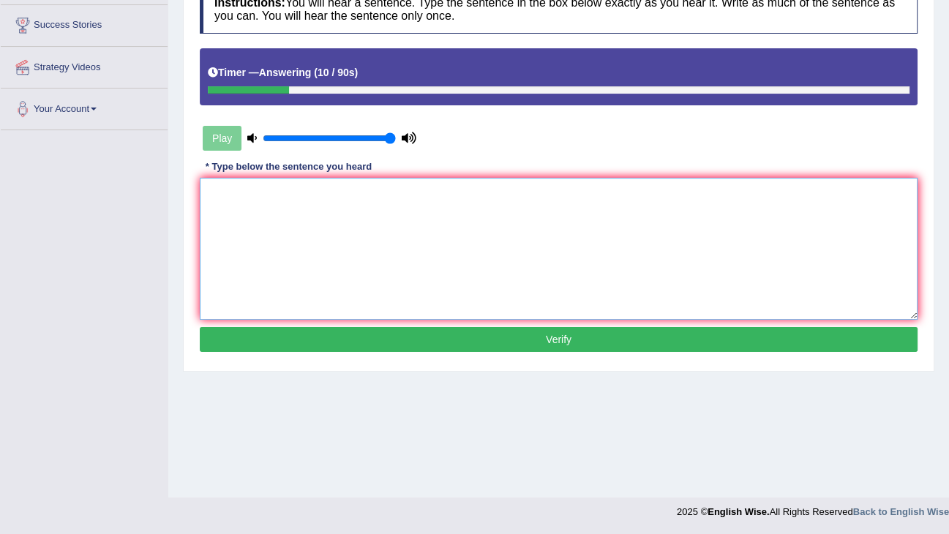
click at [612, 234] on textarea at bounding box center [559, 249] width 718 height 142
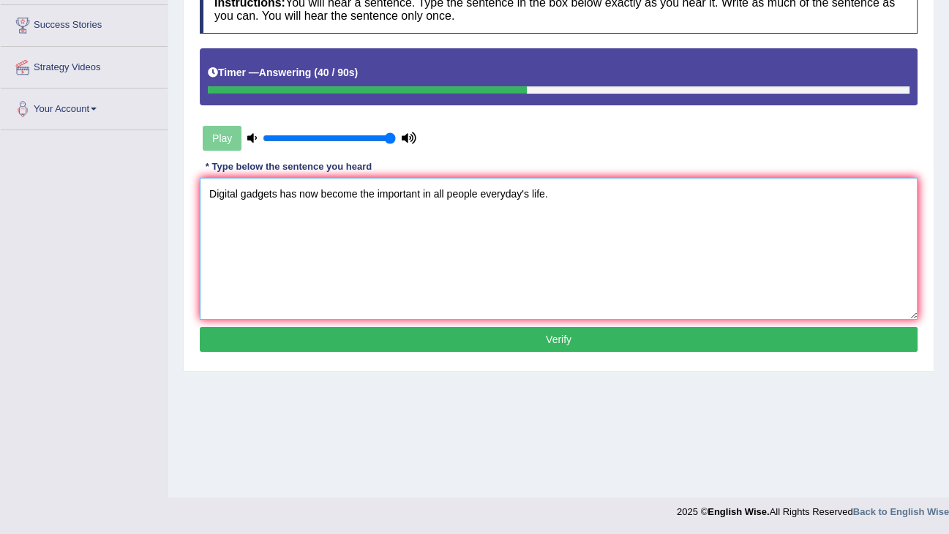
type textarea "Digital gadgets has now become the important in all people everyday's life."
click button "Verify" at bounding box center [559, 339] width 718 height 25
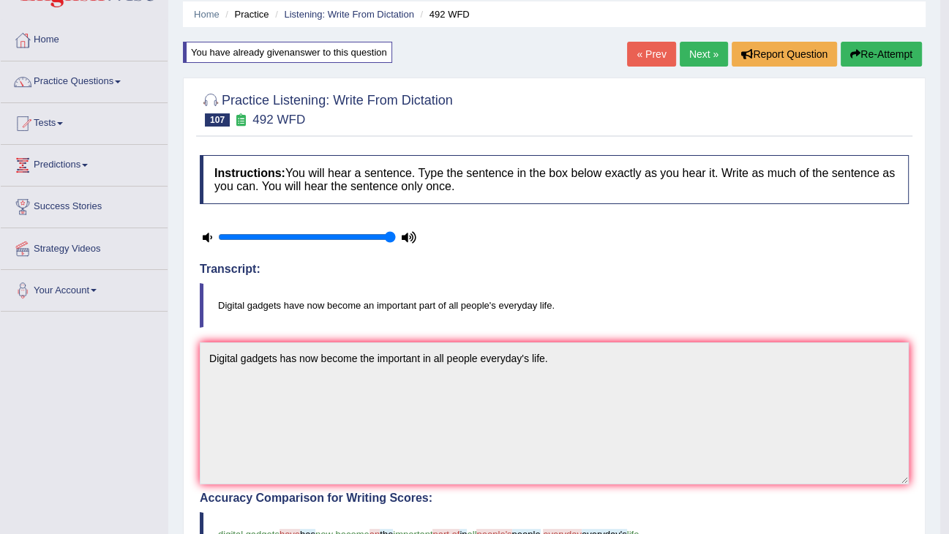
scroll to position [0, 0]
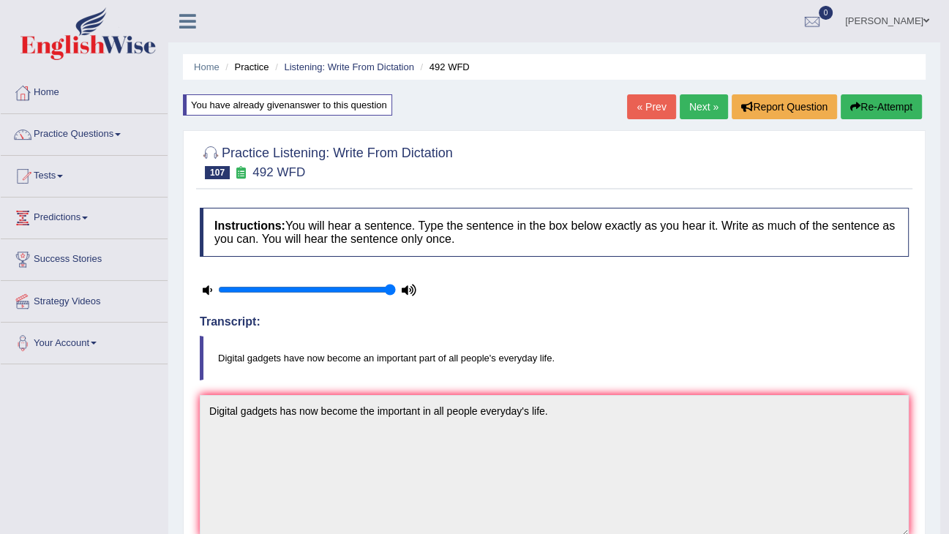
click at [910, 105] on button "Re-Attempt" at bounding box center [881, 106] width 81 height 25
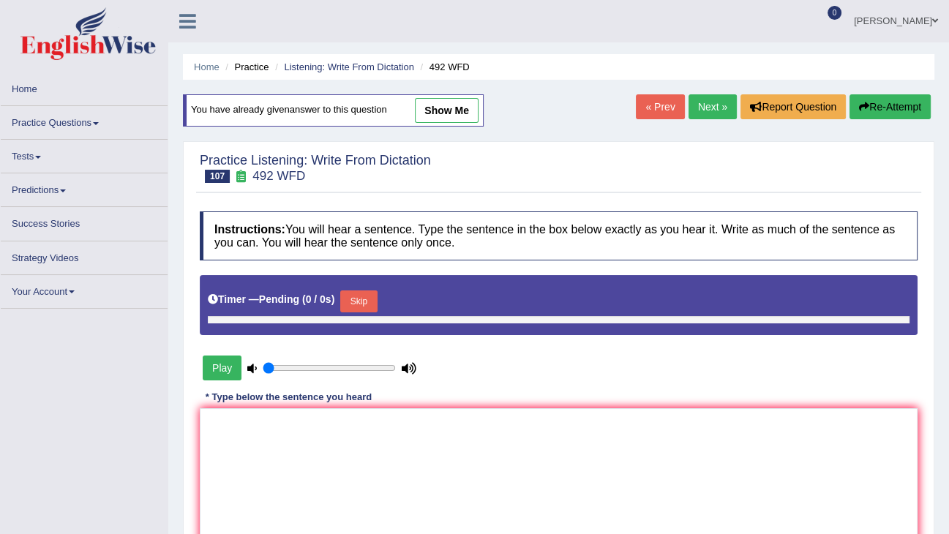
type input "1"
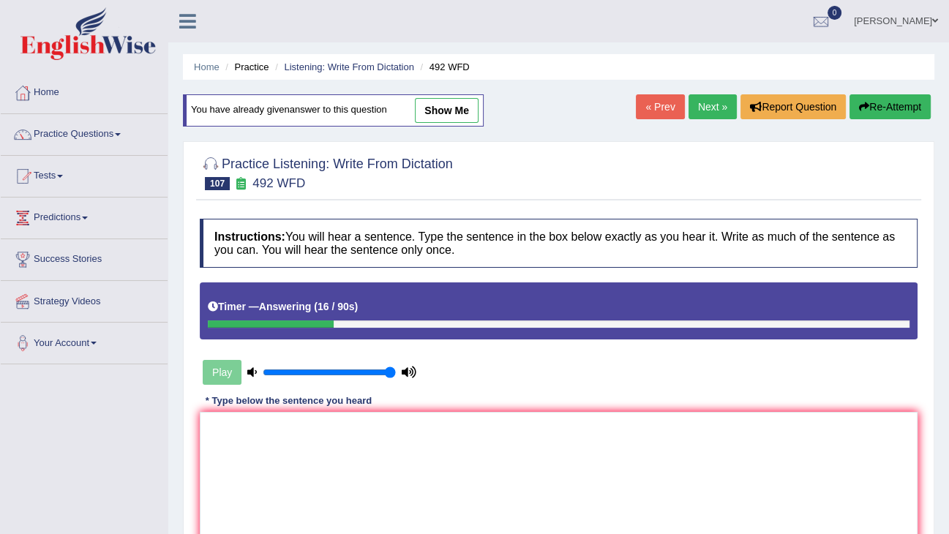
click at [866, 102] on icon "button" at bounding box center [864, 107] width 10 height 10
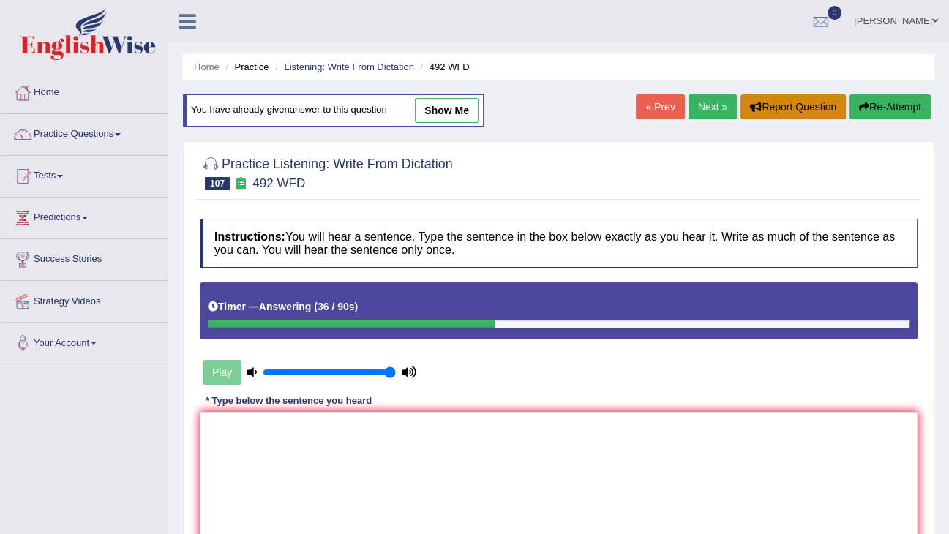
scroll to position [234, 0]
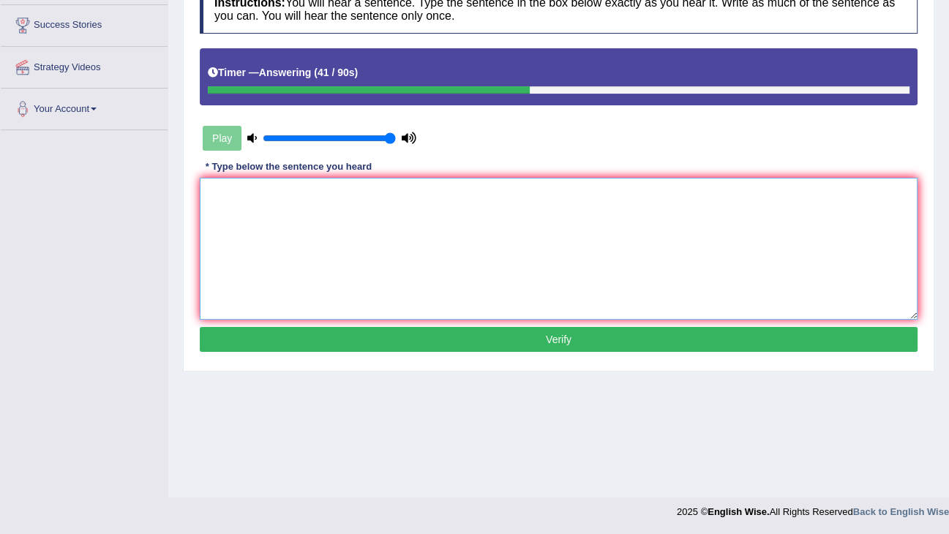
click at [354, 214] on textarea at bounding box center [559, 249] width 718 height 142
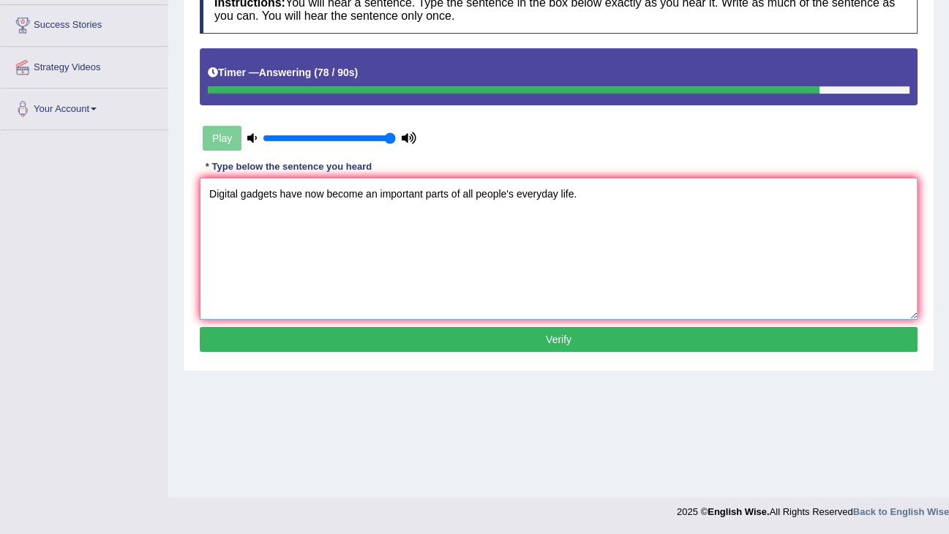
type textarea "Digital gadgets have now become an important parts of all people's everyday lif…"
click button "Verify" at bounding box center [559, 339] width 718 height 25
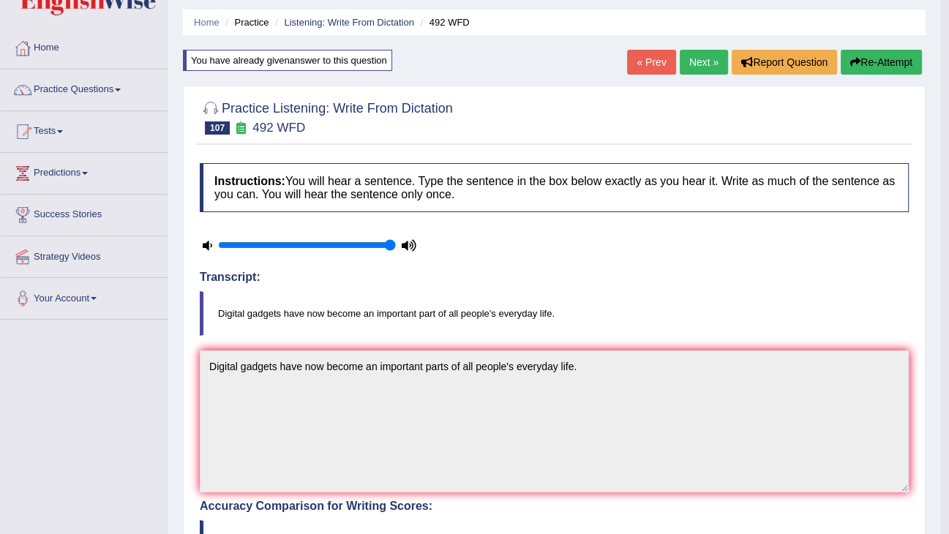
scroll to position [0, 0]
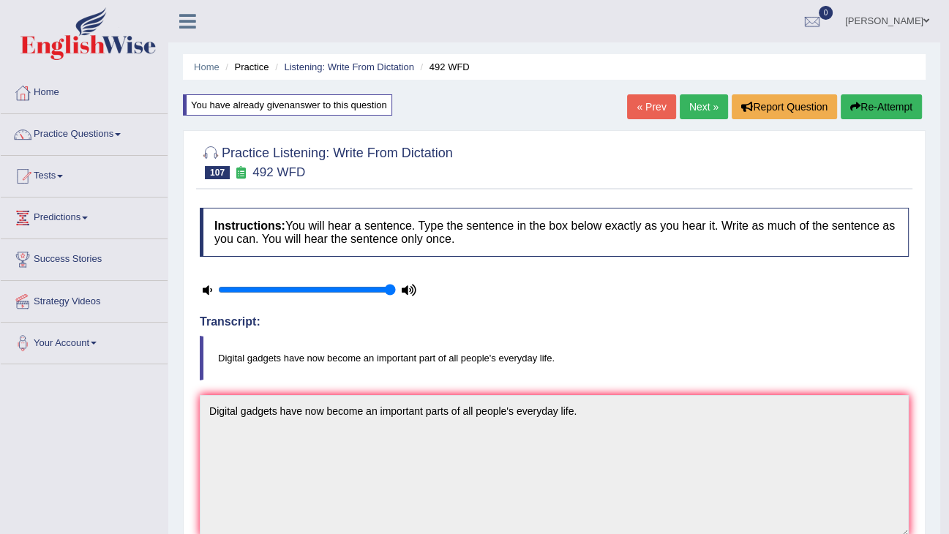
click at [704, 102] on link "Next »" at bounding box center [704, 106] width 48 height 25
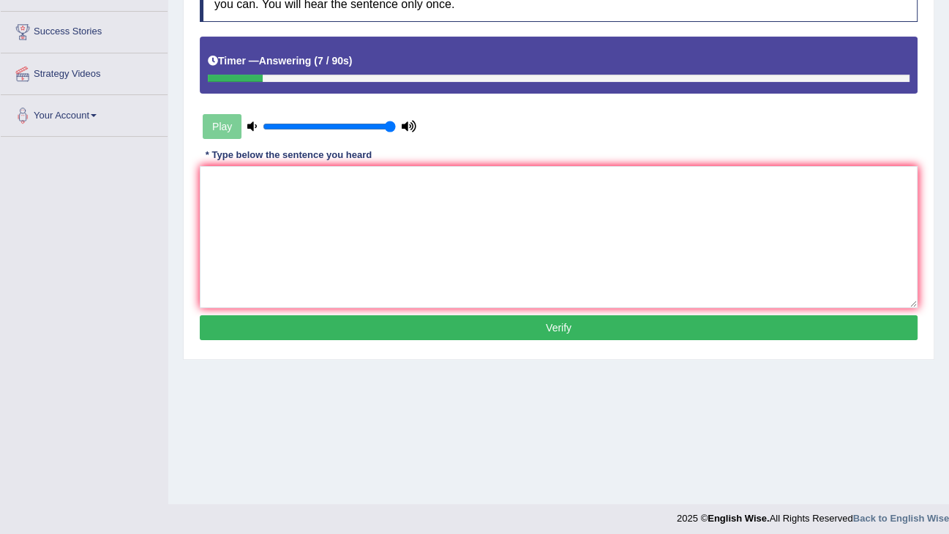
scroll to position [234, 0]
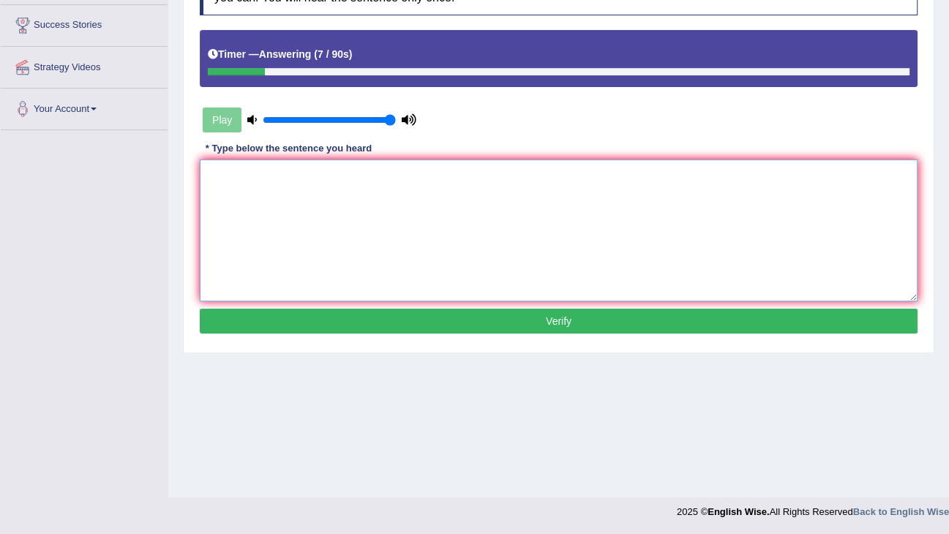
click at [459, 245] on textarea at bounding box center [559, 230] width 718 height 142
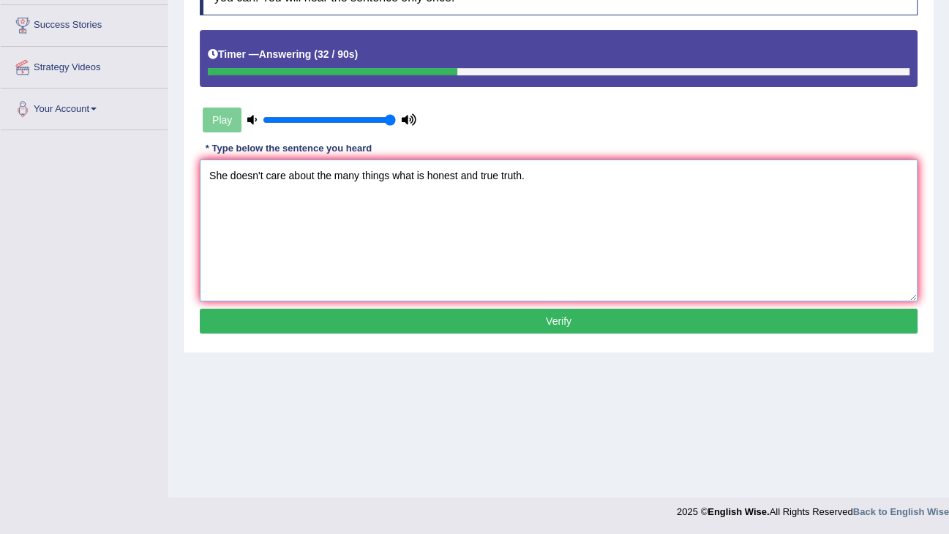
type textarea "She doesn't care about the many things what is honest and true truth."
click button "Verify" at bounding box center [559, 321] width 718 height 25
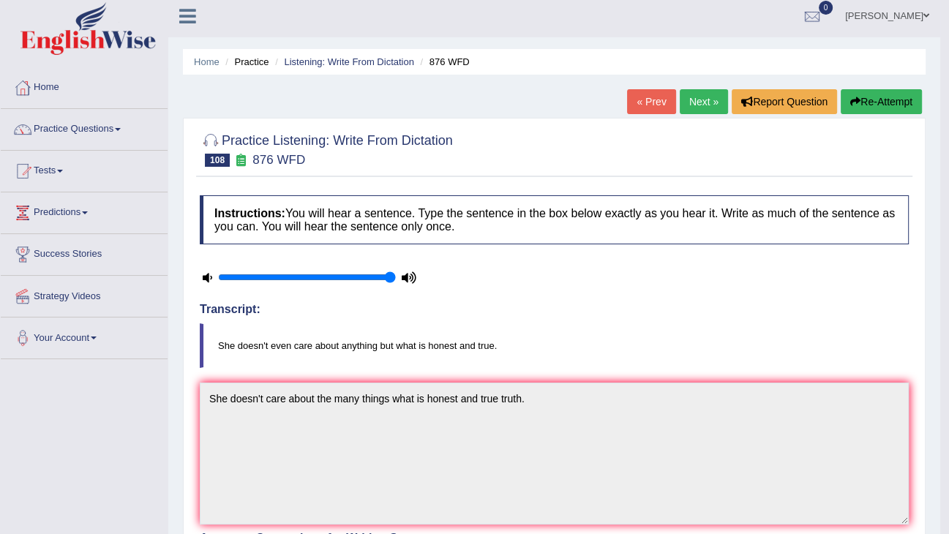
scroll to position [0, 0]
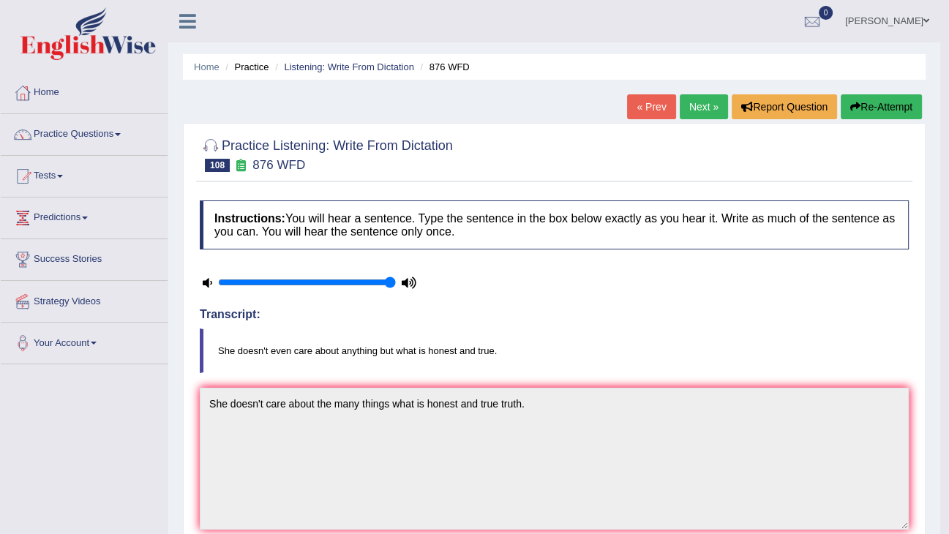
click at [711, 108] on link "Next »" at bounding box center [704, 106] width 48 height 25
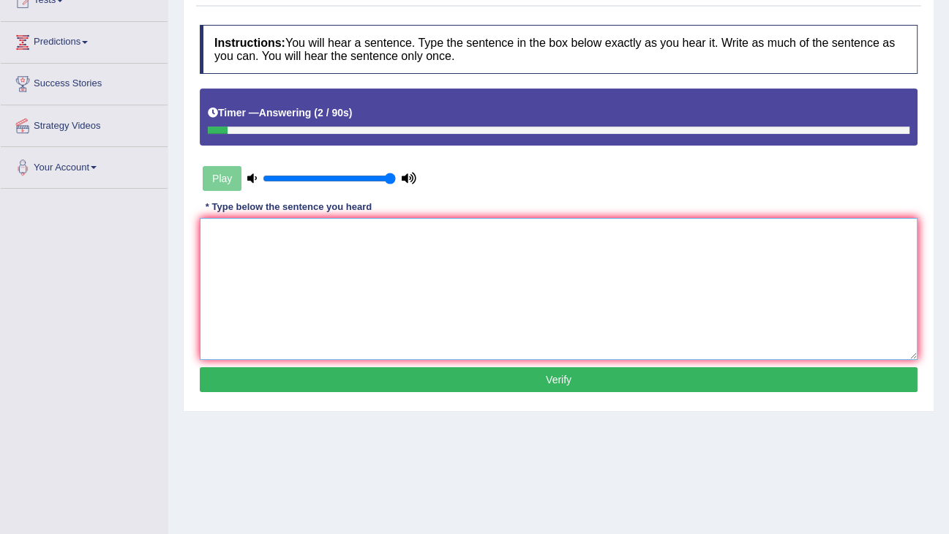
click at [358, 309] on textarea at bounding box center [559, 289] width 718 height 142
type textarea "More research are required in a field of food science."
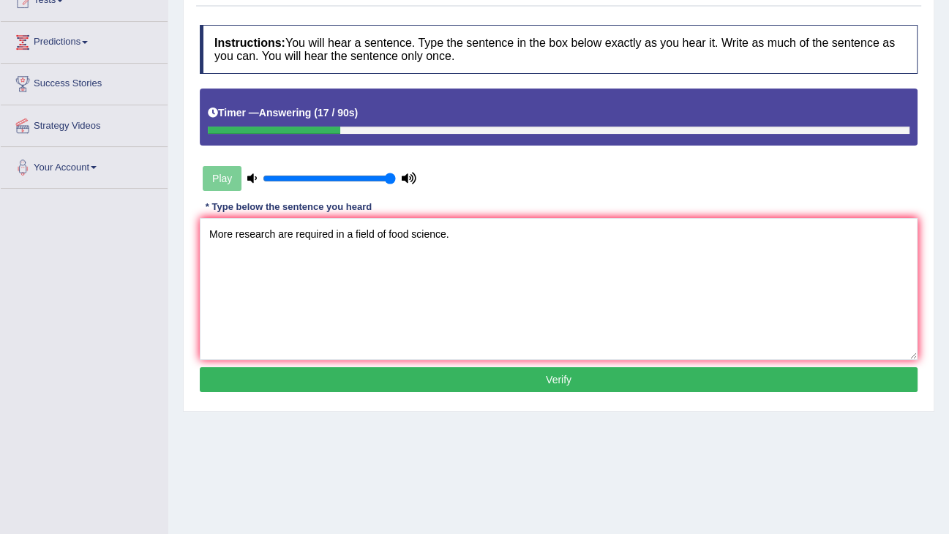
click button "Verify" at bounding box center [559, 379] width 718 height 25
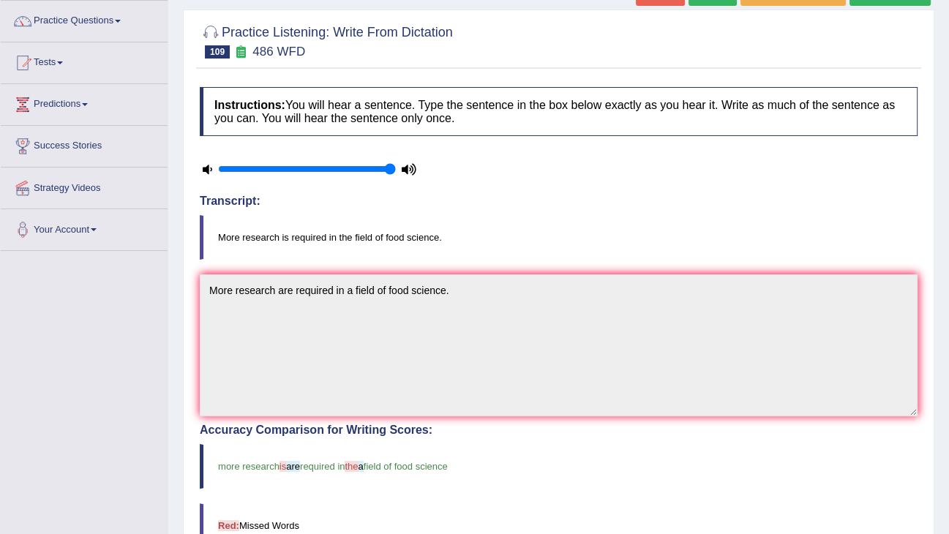
scroll to position [59, 0]
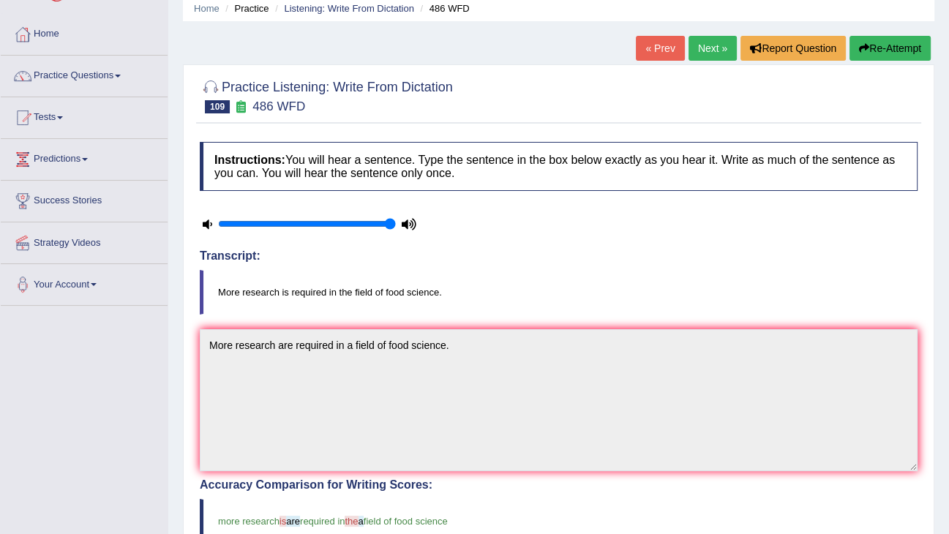
click at [718, 47] on link "Next »" at bounding box center [712, 48] width 48 height 25
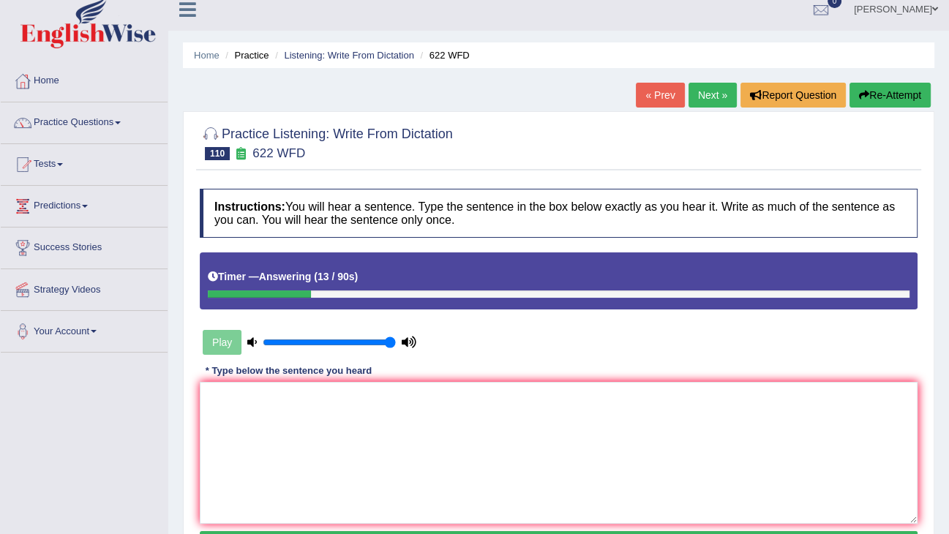
scroll to position [234, 0]
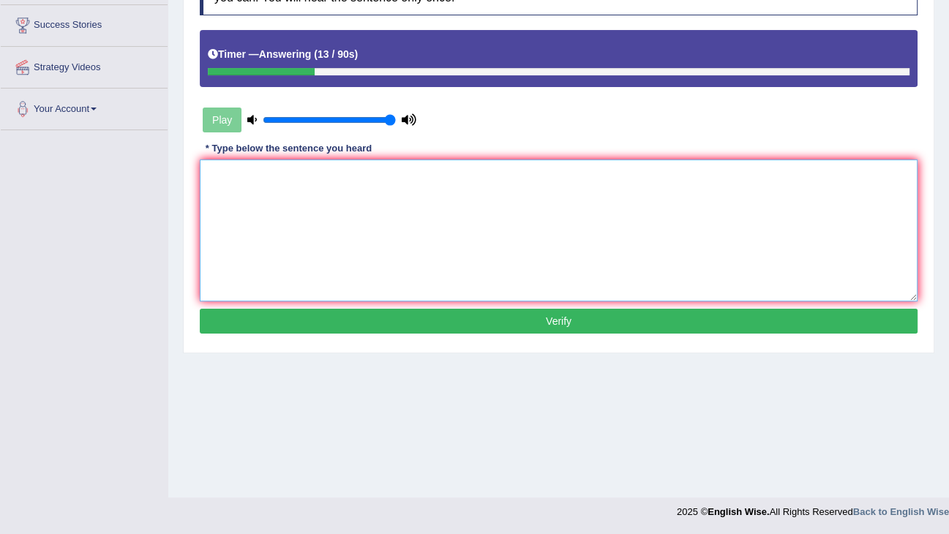
click at [470, 248] on textarea at bounding box center [559, 230] width 718 height 142
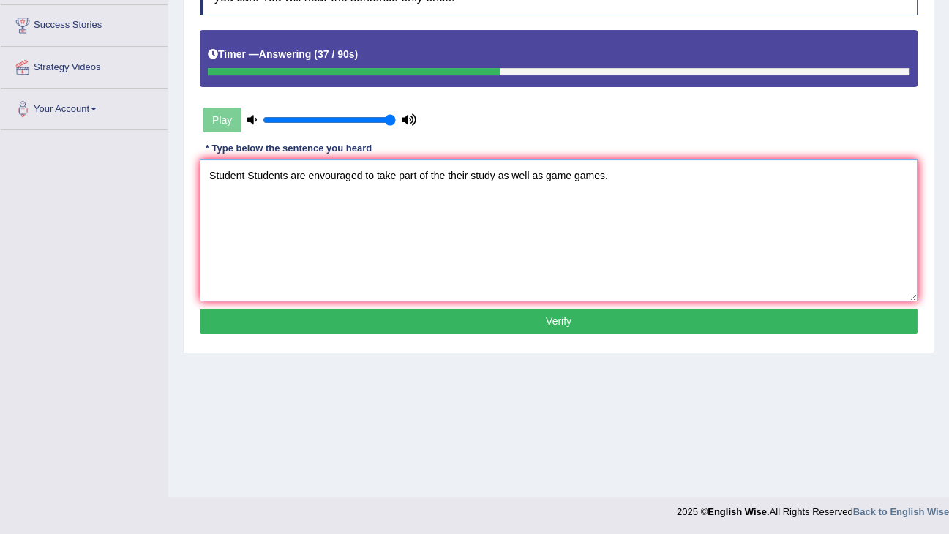
type textarea "Student Students are envouraged to take part of the their study as well as game…"
click button "Verify" at bounding box center [559, 321] width 718 height 25
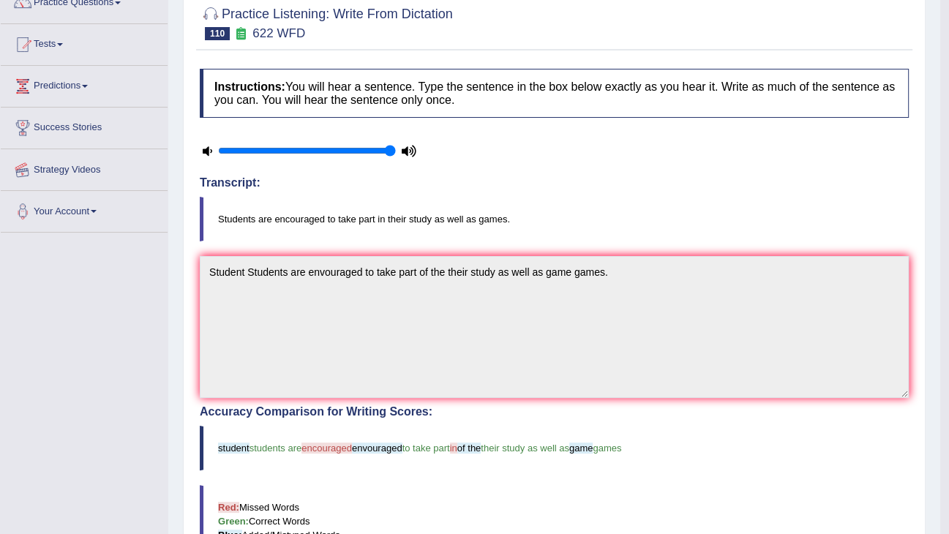
scroll to position [0, 0]
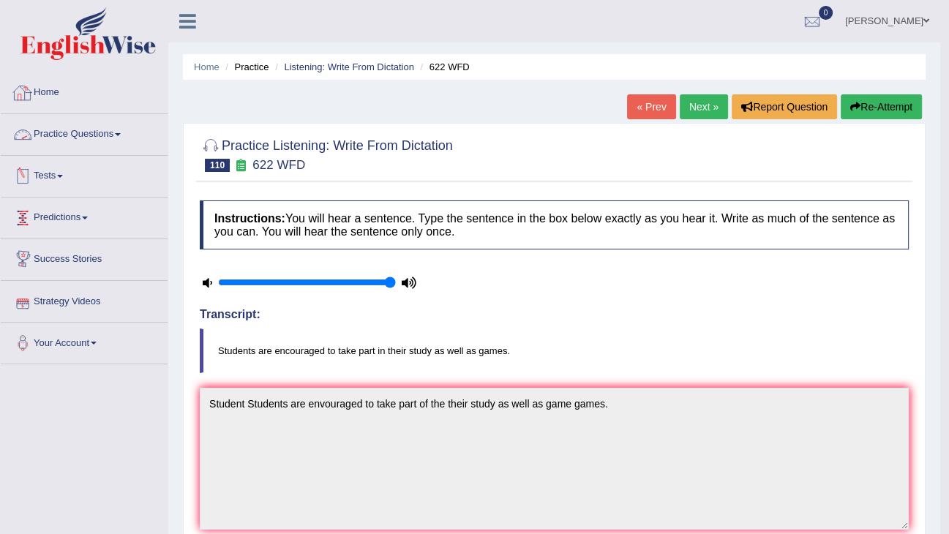
click at [99, 136] on link "Practice Questions" at bounding box center [84, 132] width 167 height 37
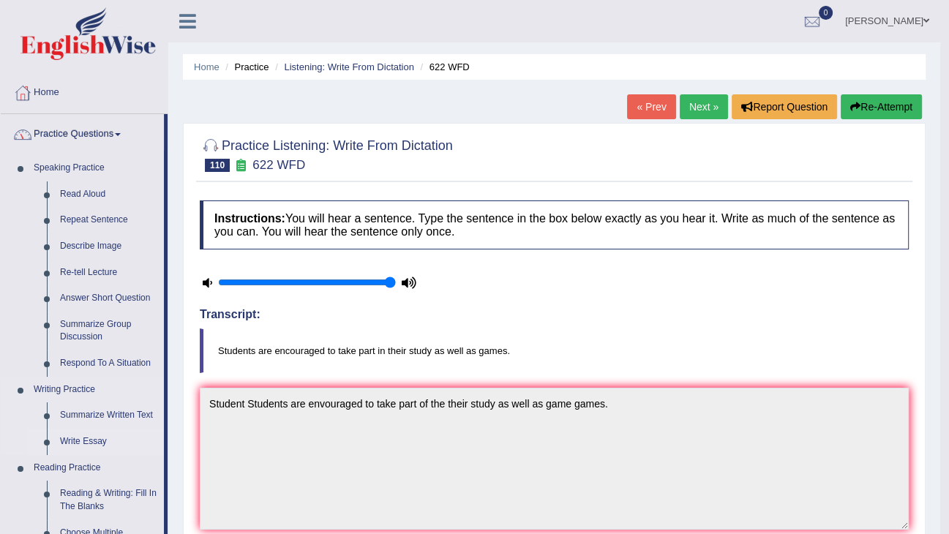
scroll to position [293, 0]
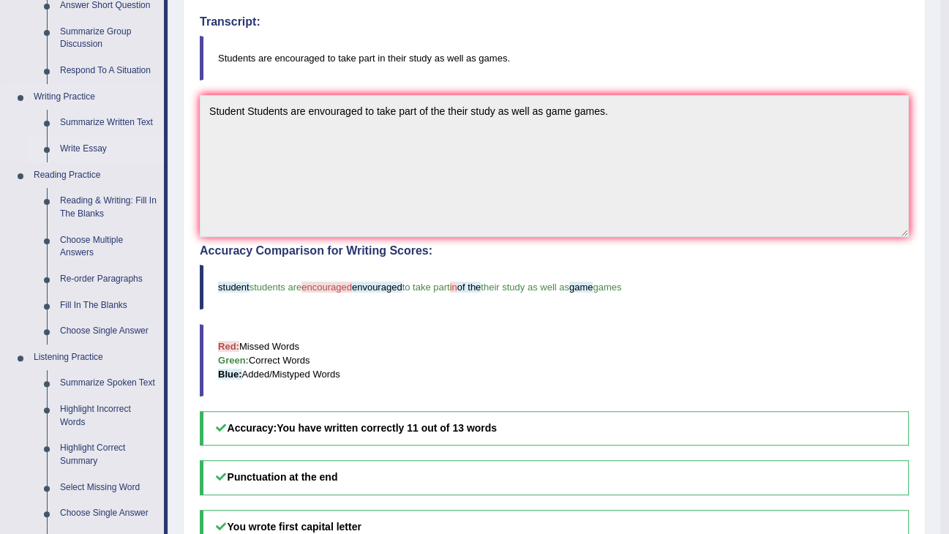
click at [82, 154] on link "Write Essay" at bounding box center [108, 149] width 110 height 26
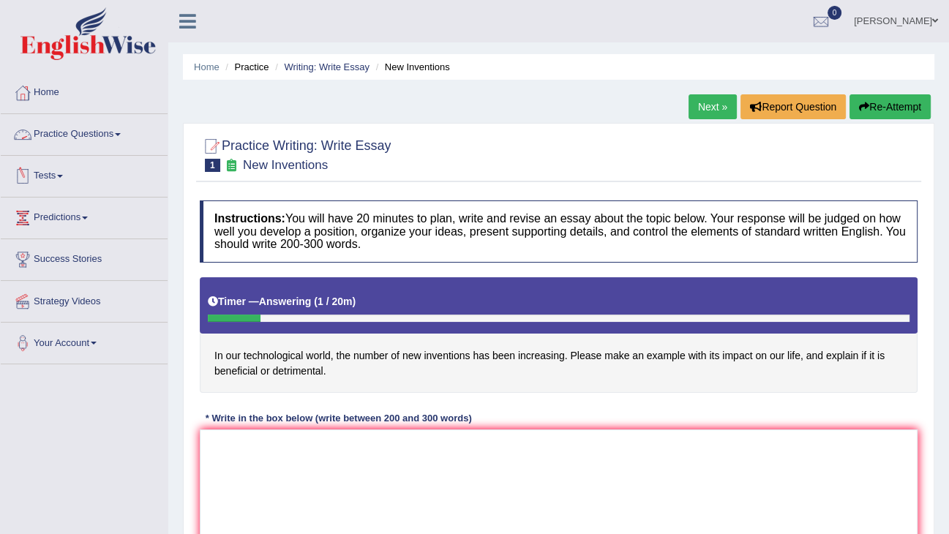
click at [72, 128] on link "Practice Questions" at bounding box center [84, 132] width 167 height 37
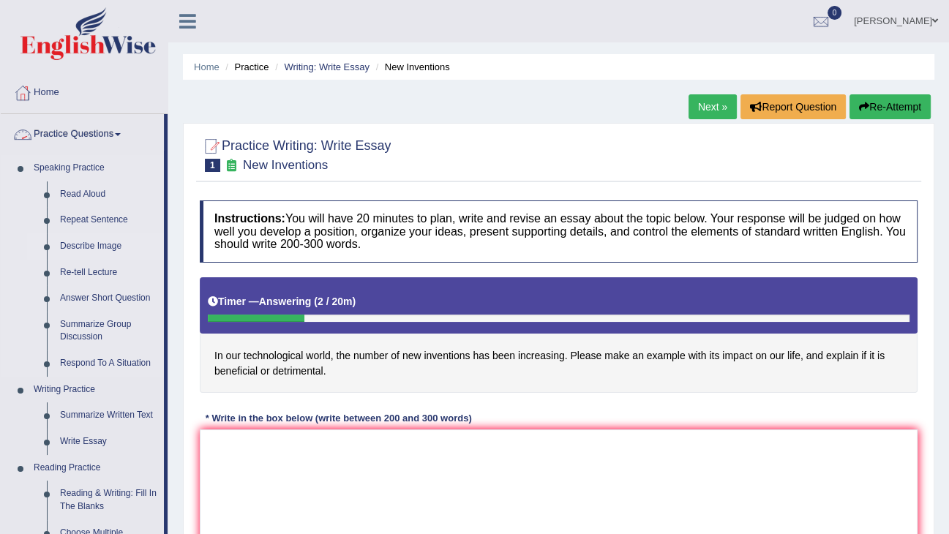
click at [99, 247] on link "Describe Image" at bounding box center [108, 246] width 110 height 26
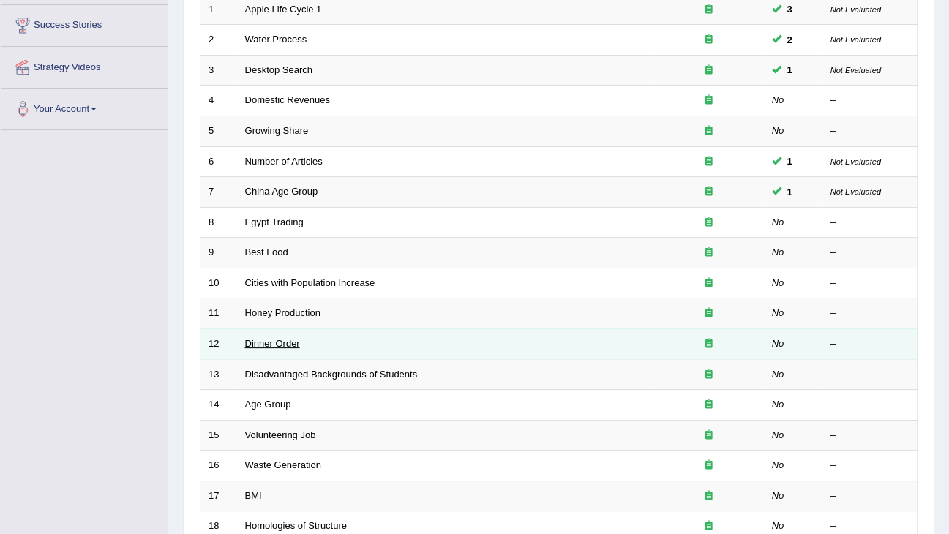
click at [279, 345] on link "Dinner Order" at bounding box center [272, 343] width 55 height 11
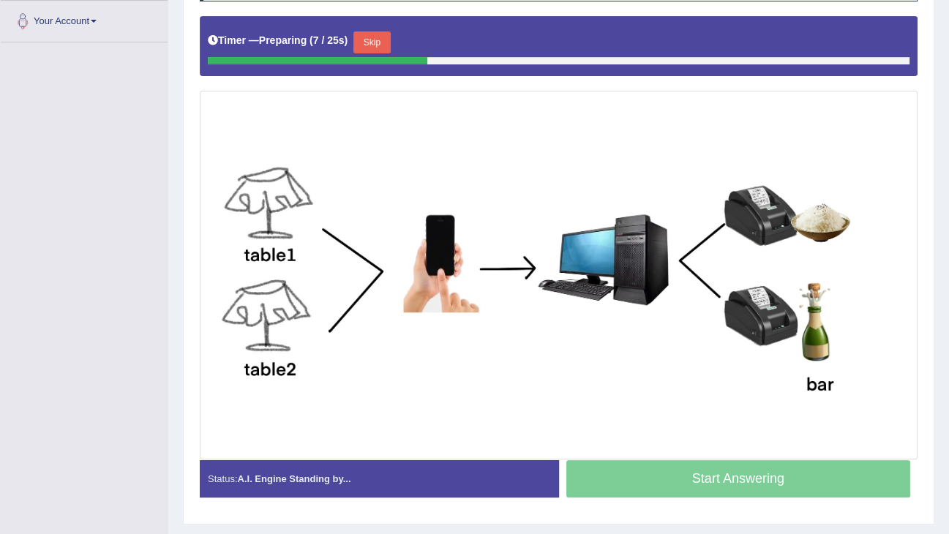
scroll to position [293, 0]
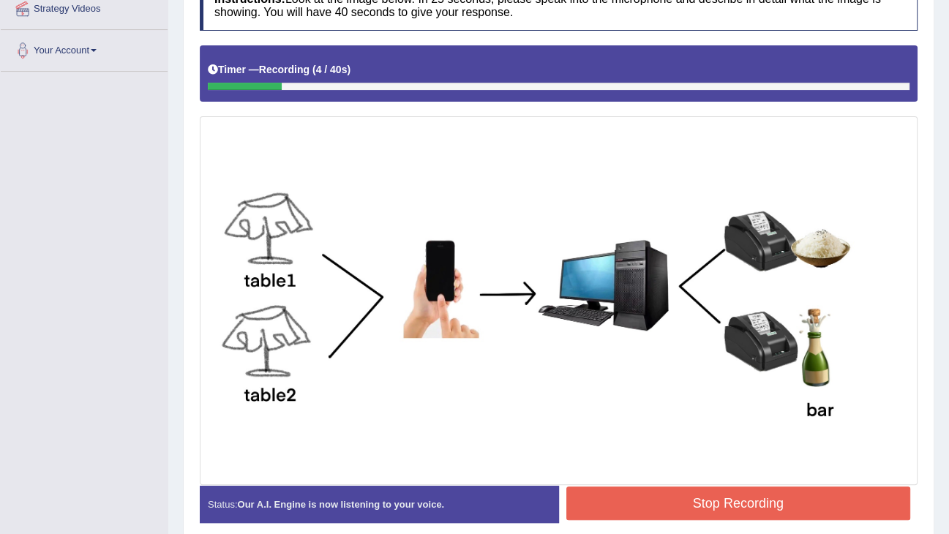
click at [622, 495] on button "Stop Recording" at bounding box center [738, 503] width 345 height 34
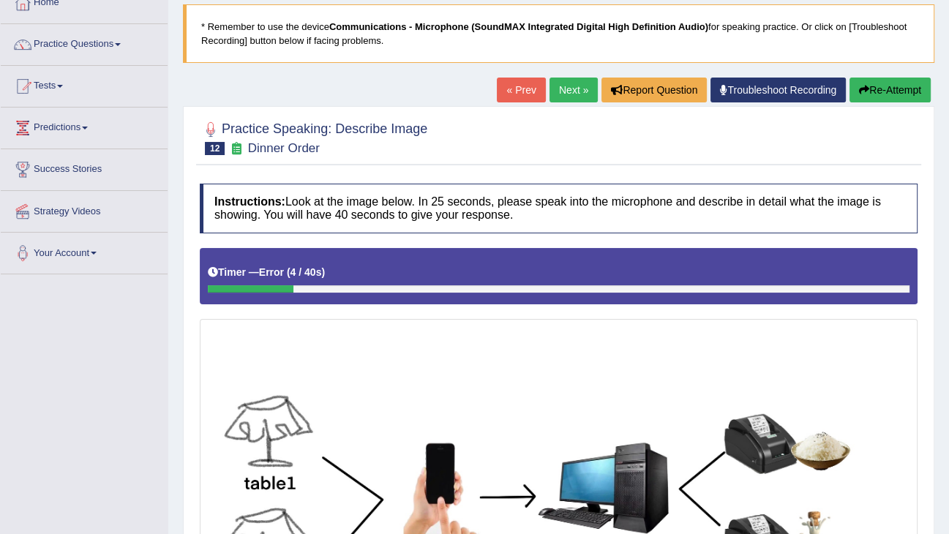
scroll to position [0, 0]
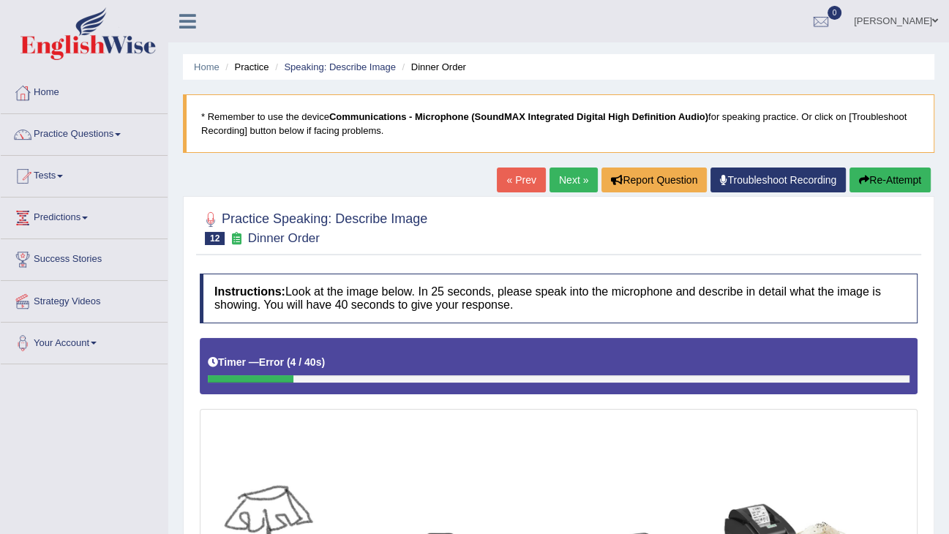
click at [576, 152] on blockquote "* Remember to use the device Communications - Microphone (SoundMAX Integrated D…" at bounding box center [558, 123] width 751 height 59
click at [577, 176] on link "Next »" at bounding box center [573, 180] width 48 height 25
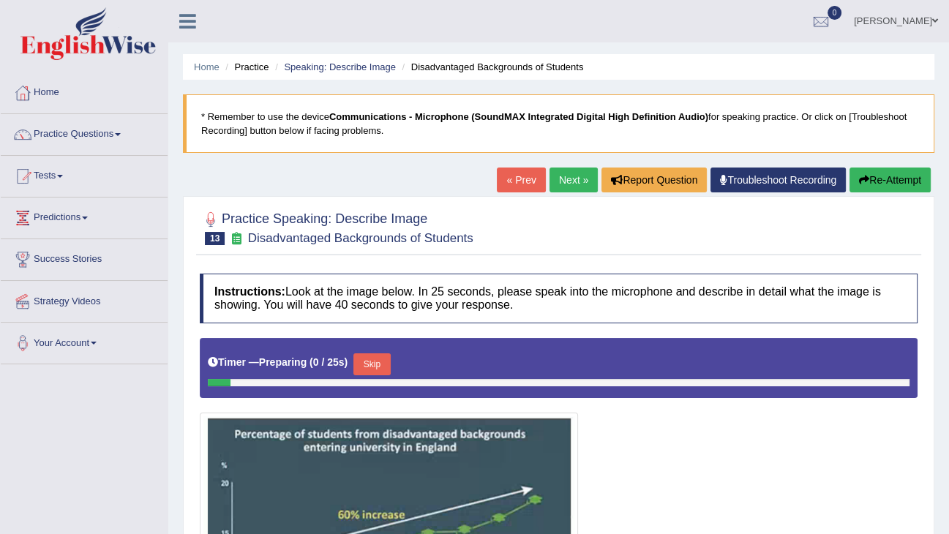
click at [571, 181] on link "Next »" at bounding box center [573, 180] width 48 height 25
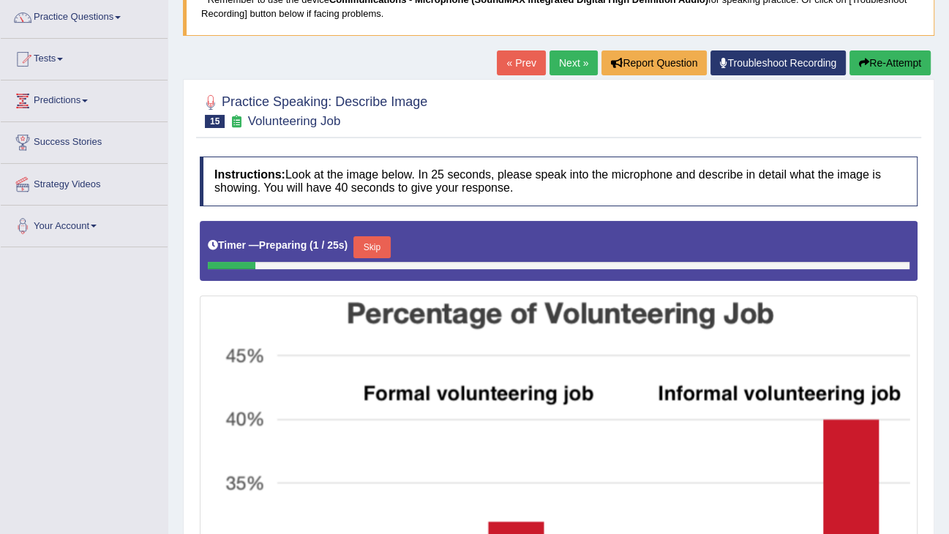
click at [574, 70] on link "Next »" at bounding box center [573, 62] width 48 height 25
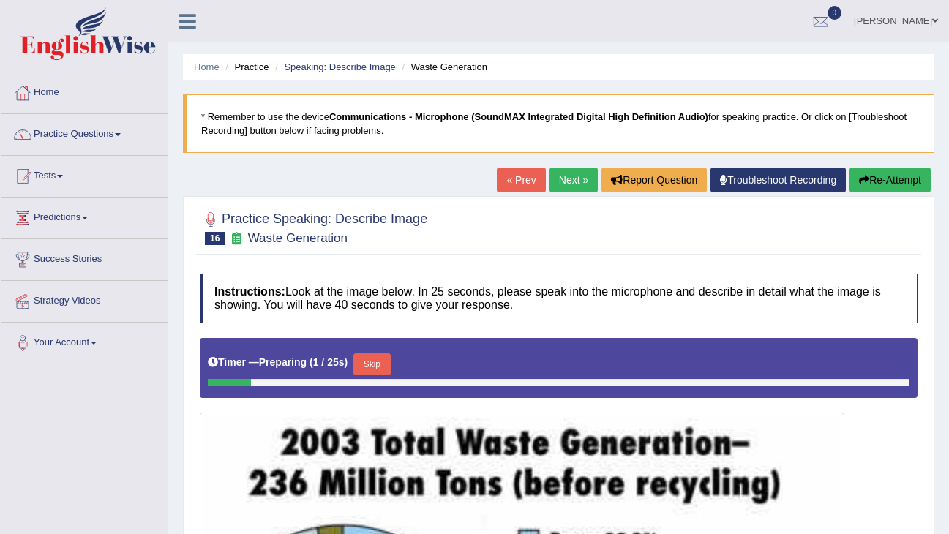
click at [572, 174] on link "Next »" at bounding box center [573, 180] width 48 height 25
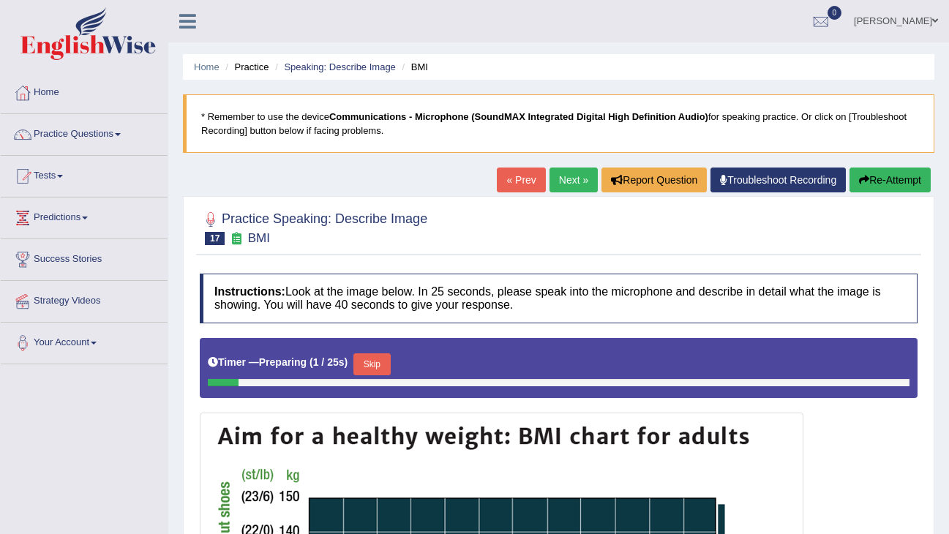
click at [587, 170] on link "Next »" at bounding box center [573, 180] width 48 height 25
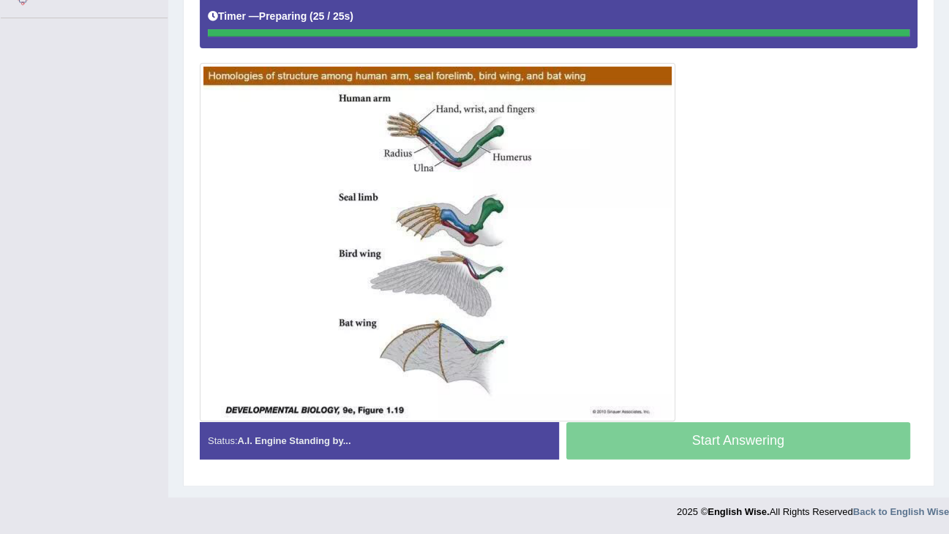
scroll to position [344, 0]
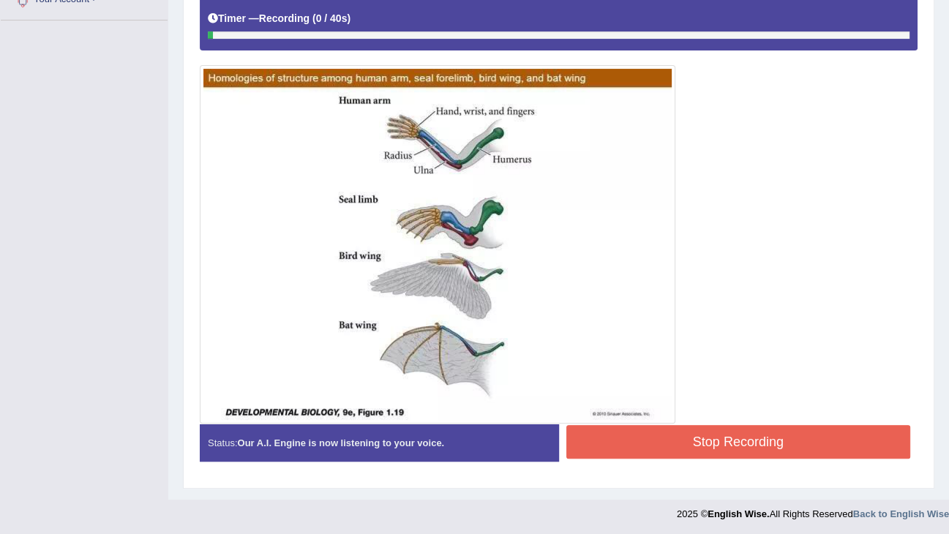
click at [726, 437] on button "Stop Recording" at bounding box center [738, 442] width 345 height 34
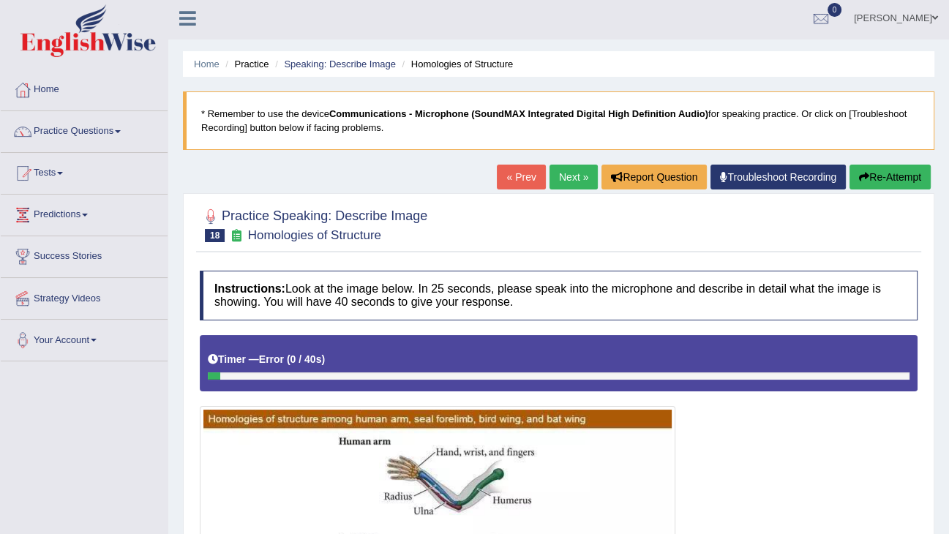
scroll to position [0, 0]
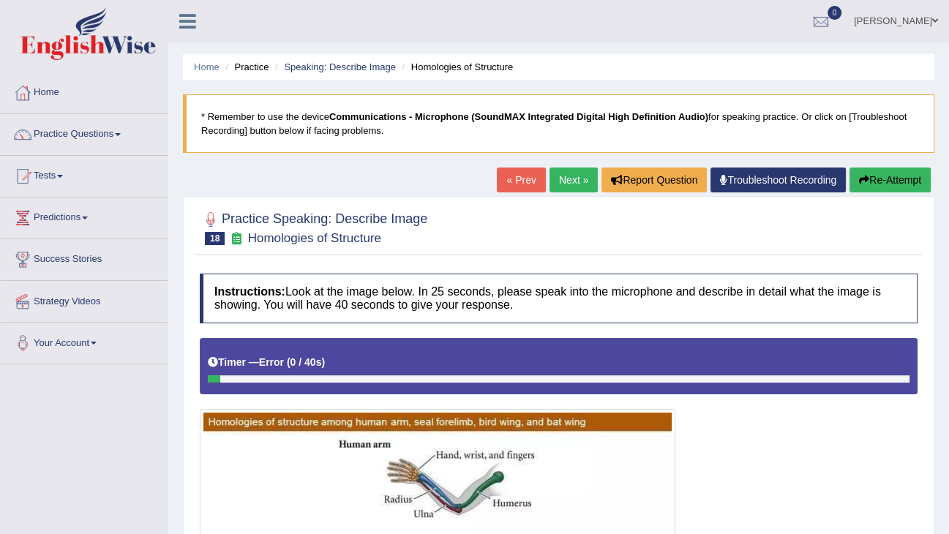
click at [568, 178] on link "Next »" at bounding box center [573, 180] width 48 height 25
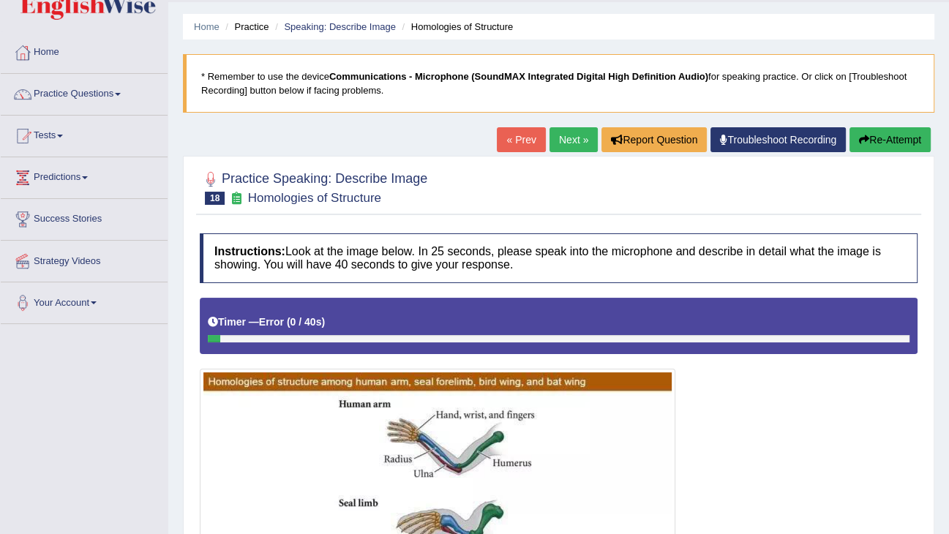
scroll to position [129, 0]
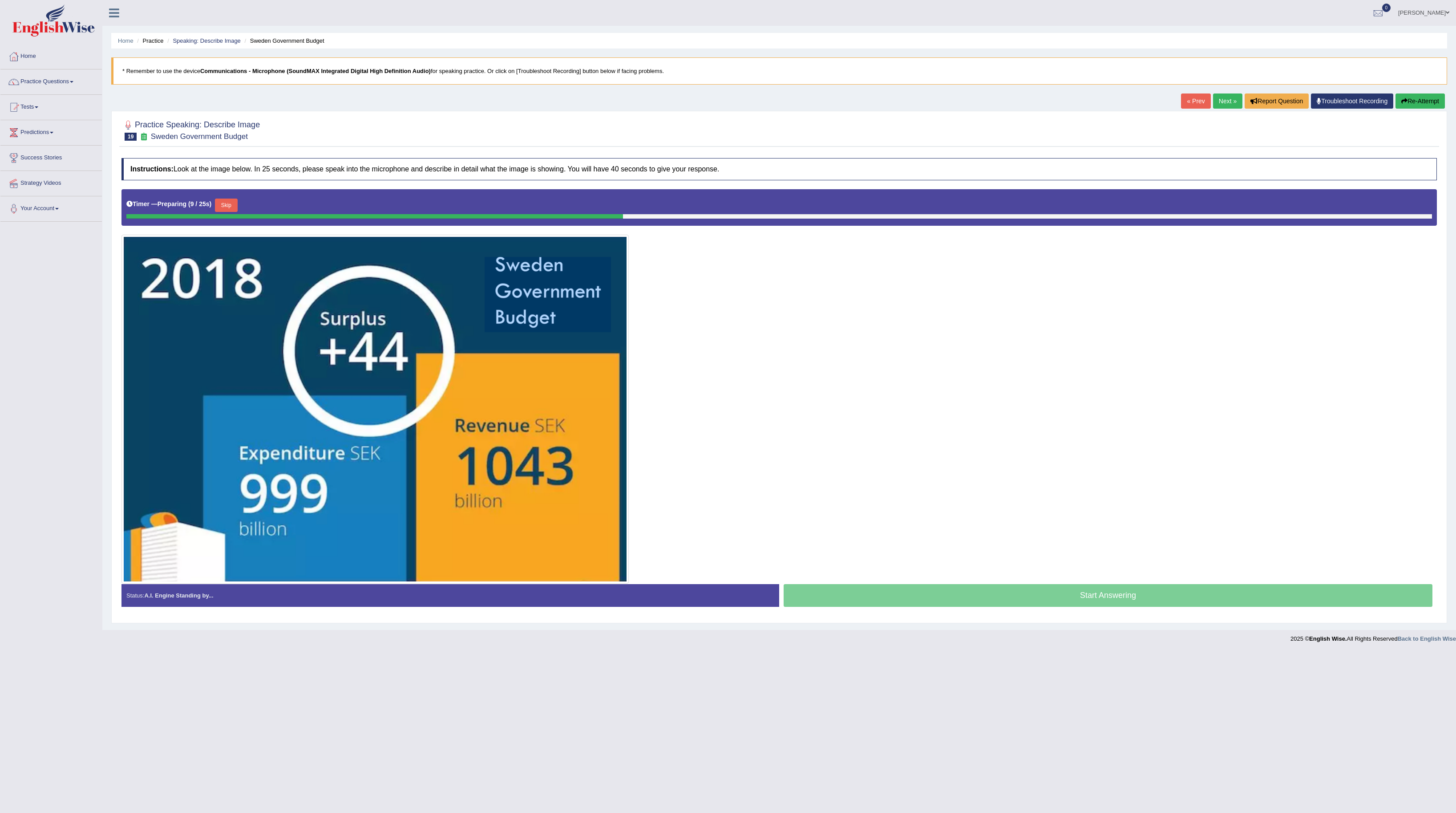
click at [577, 97] on link "Next »" at bounding box center [1227, 101] width 29 height 15
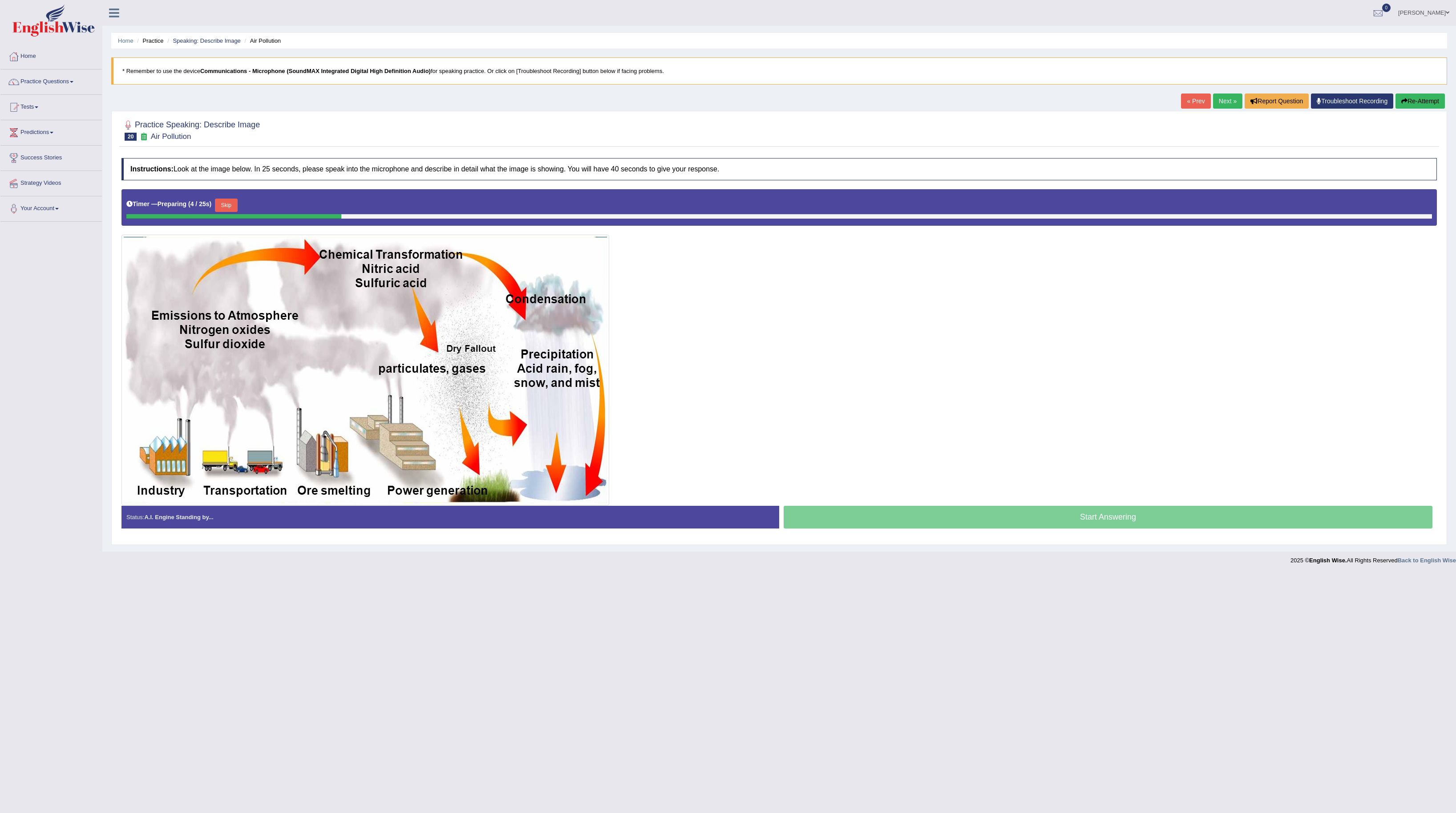
click at [1226, 98] on link "Next »" at bounding box center [1227, 101] width 29 height 15
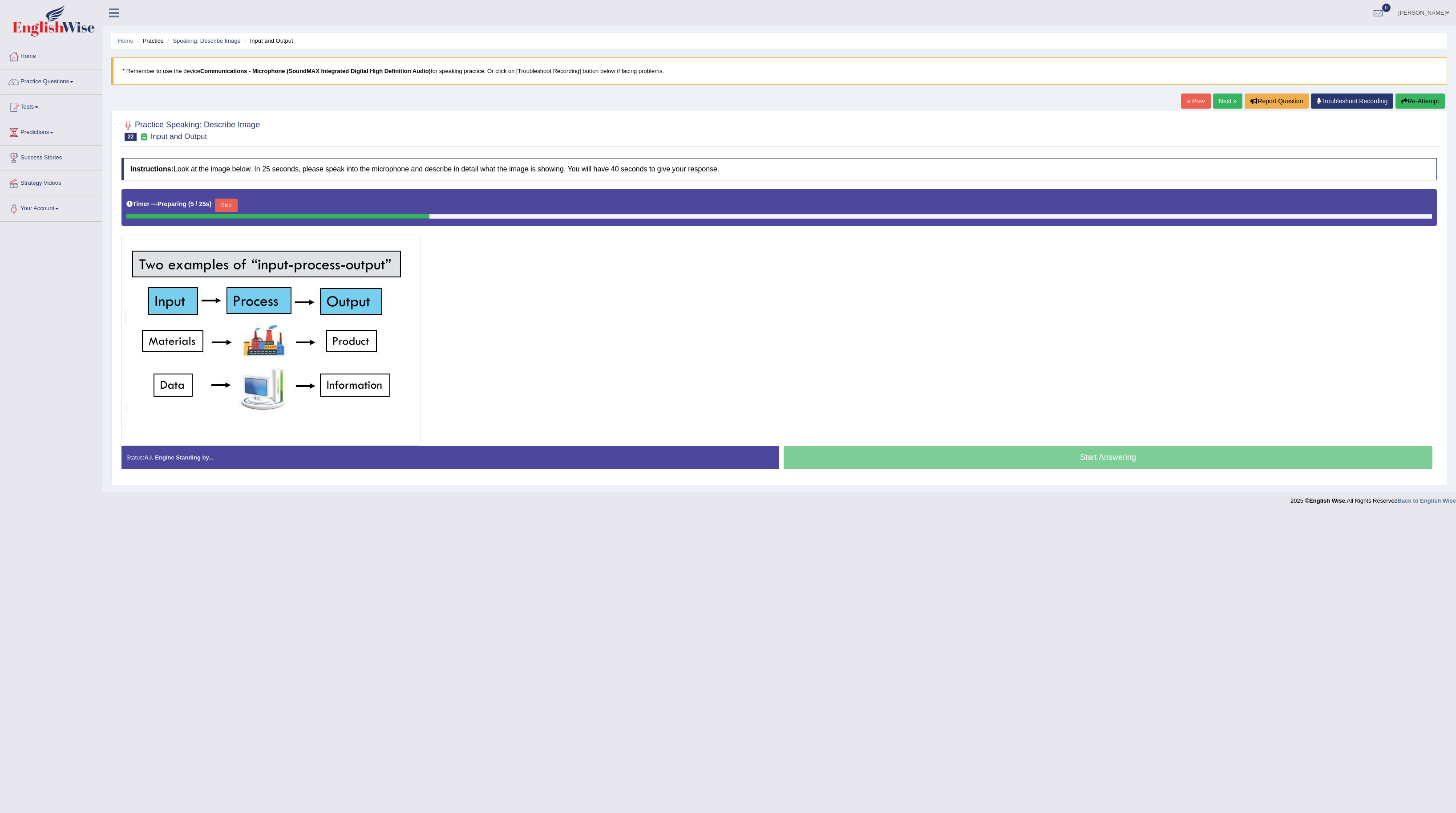
click at [1214, 98] on link "Next »" at bounding box center [1227, 101] width 29 height 15
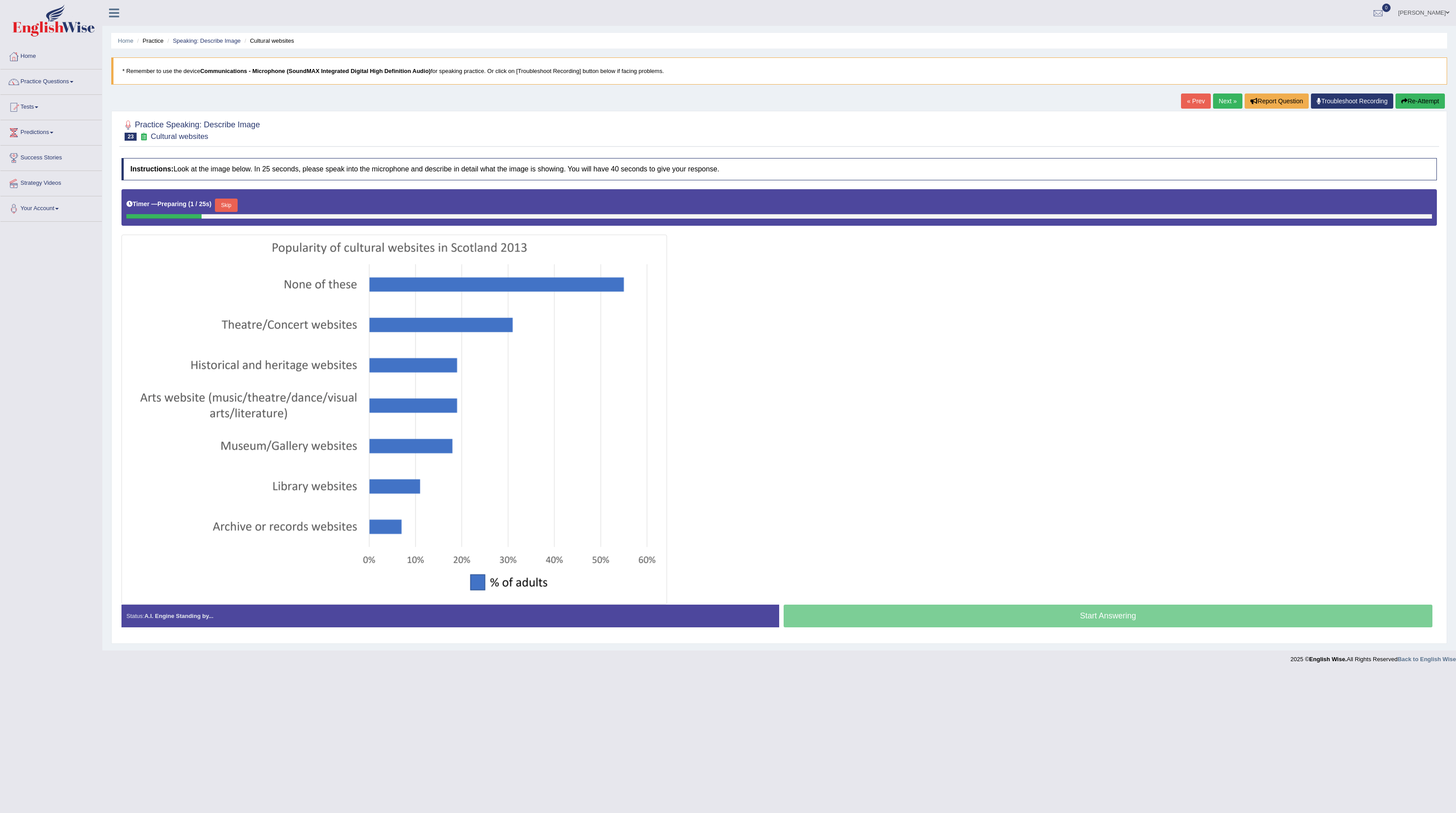
click at [1227, 99] on link "Next »" at bounding box center [1227, 101] width 29 height 15
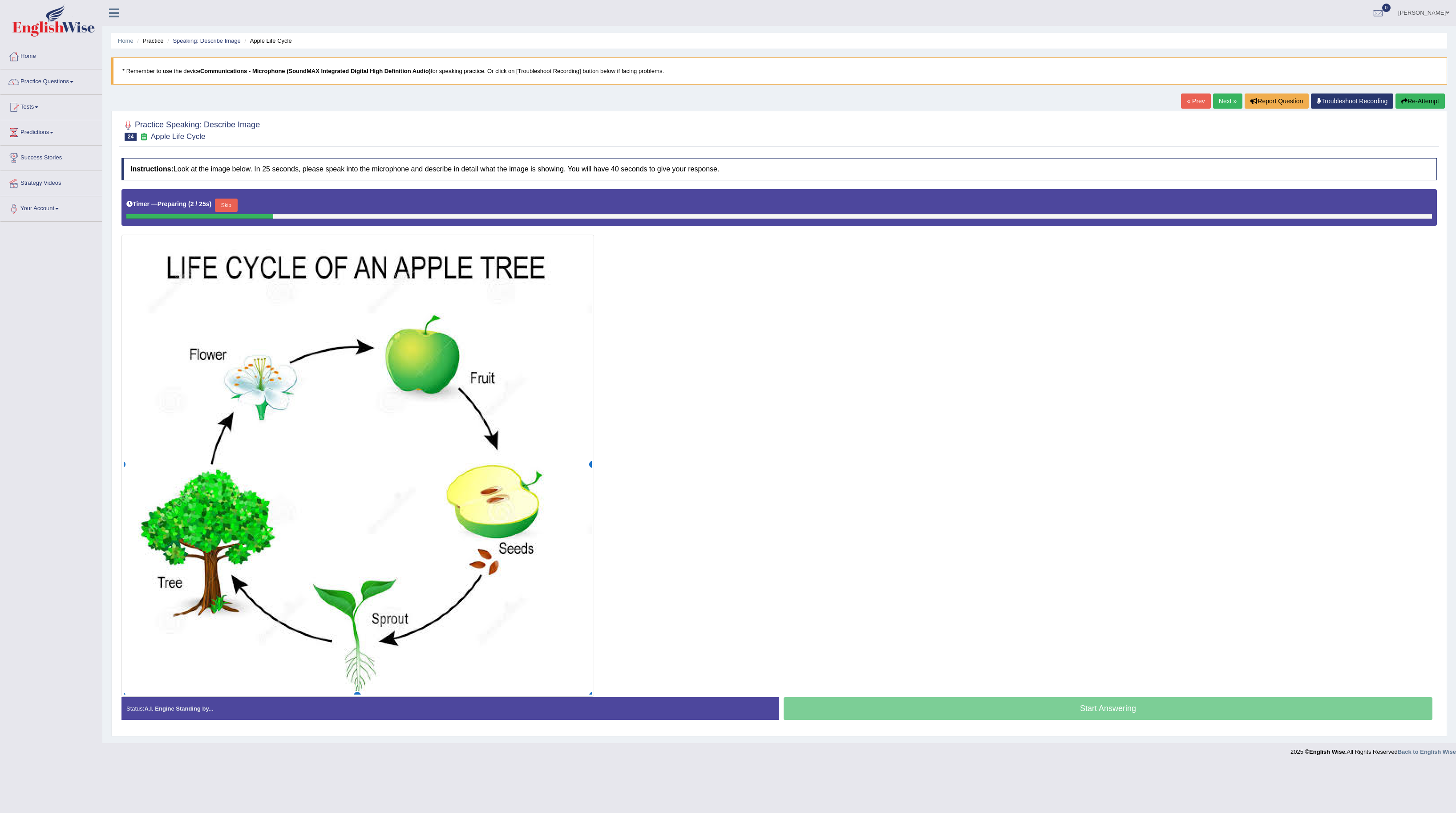
click at [1213, 96] on link "Next »" at bounding box center [1227, 101] width 29 height 15
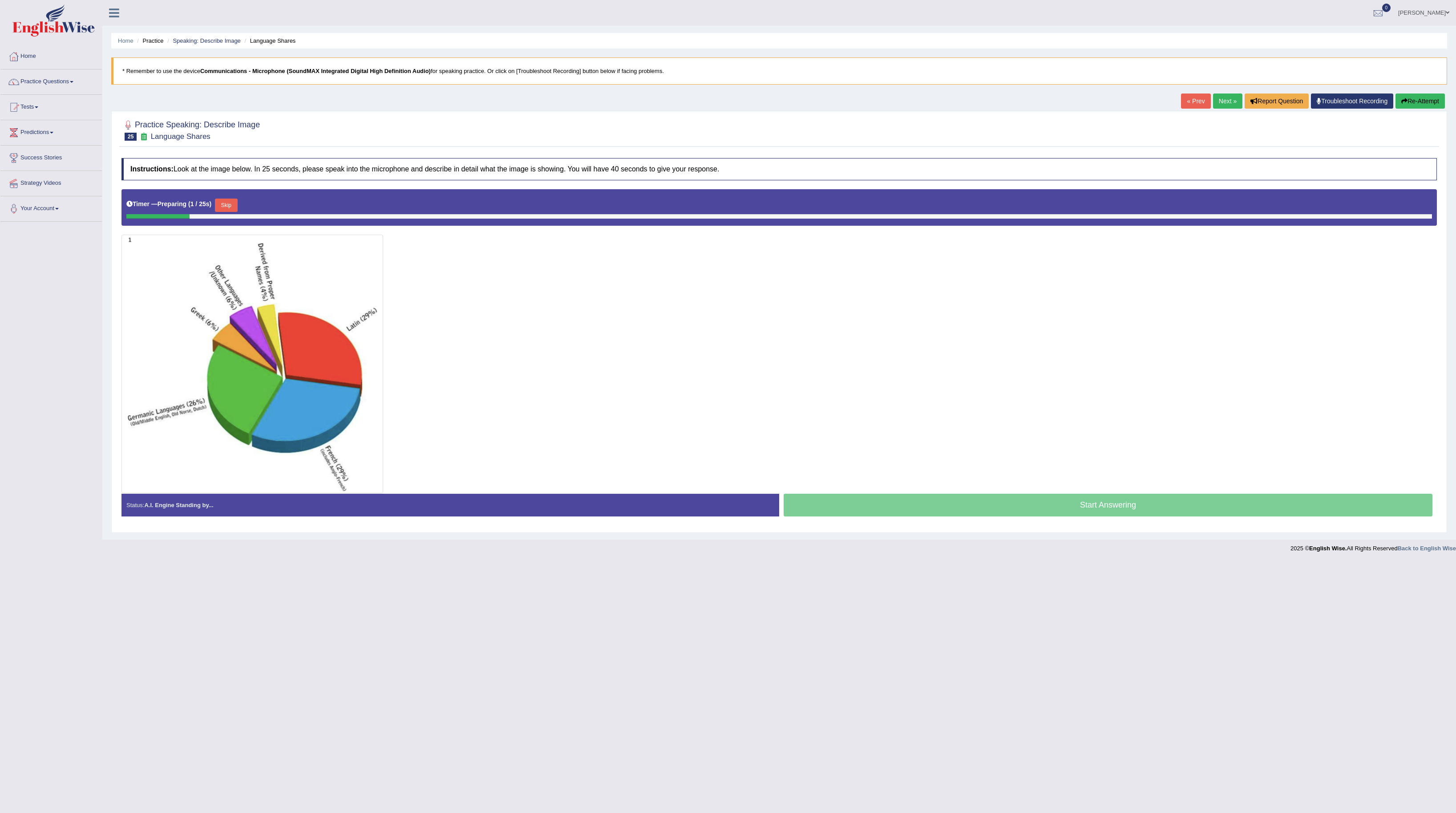
click at [1213, 99] on link "Next »" at bounding box center [1227, 101] width 29 height 15
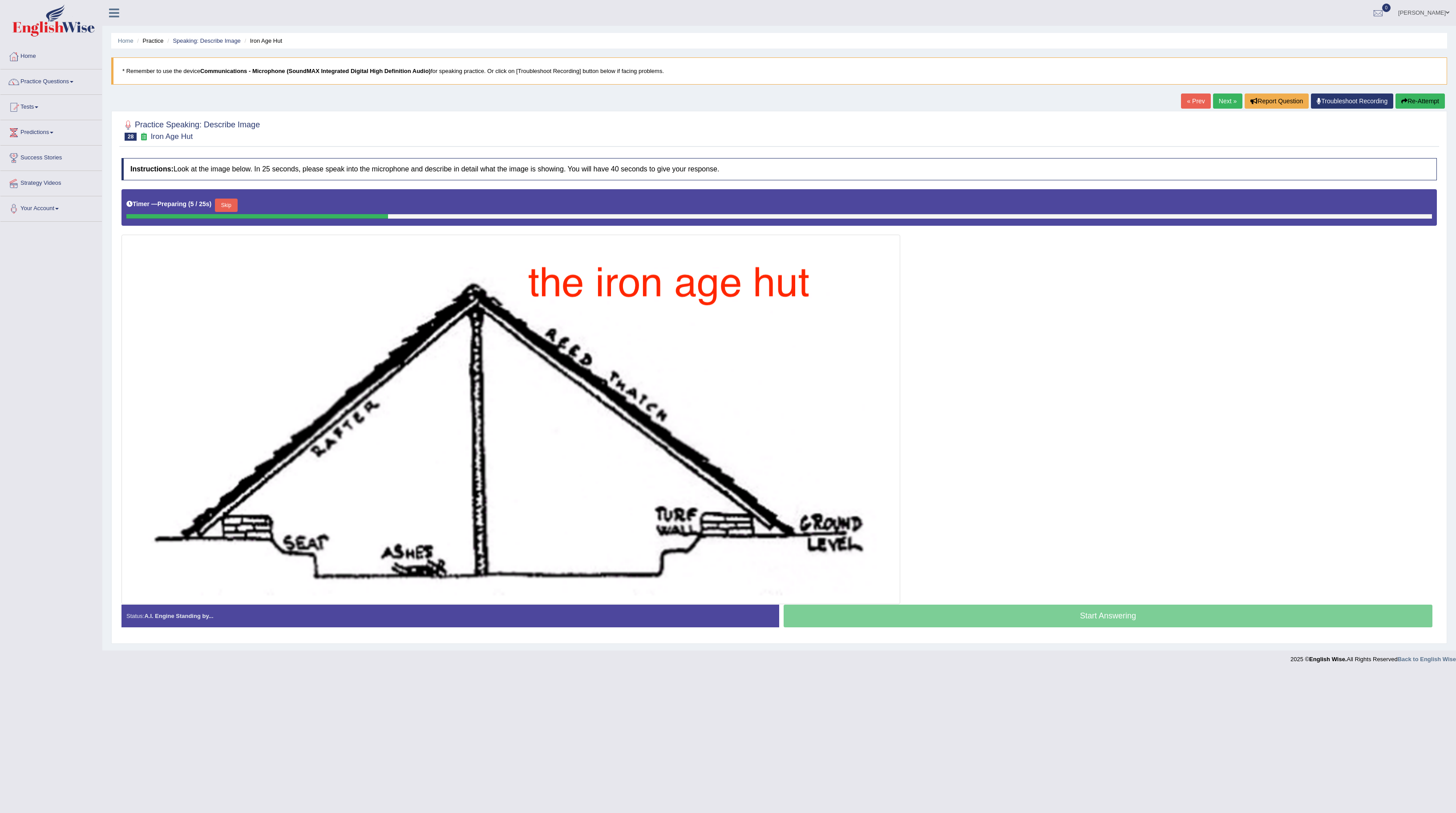
click at [1213, 99] on link "Next »" at bounding box center [1227, 101] width 29 height 15
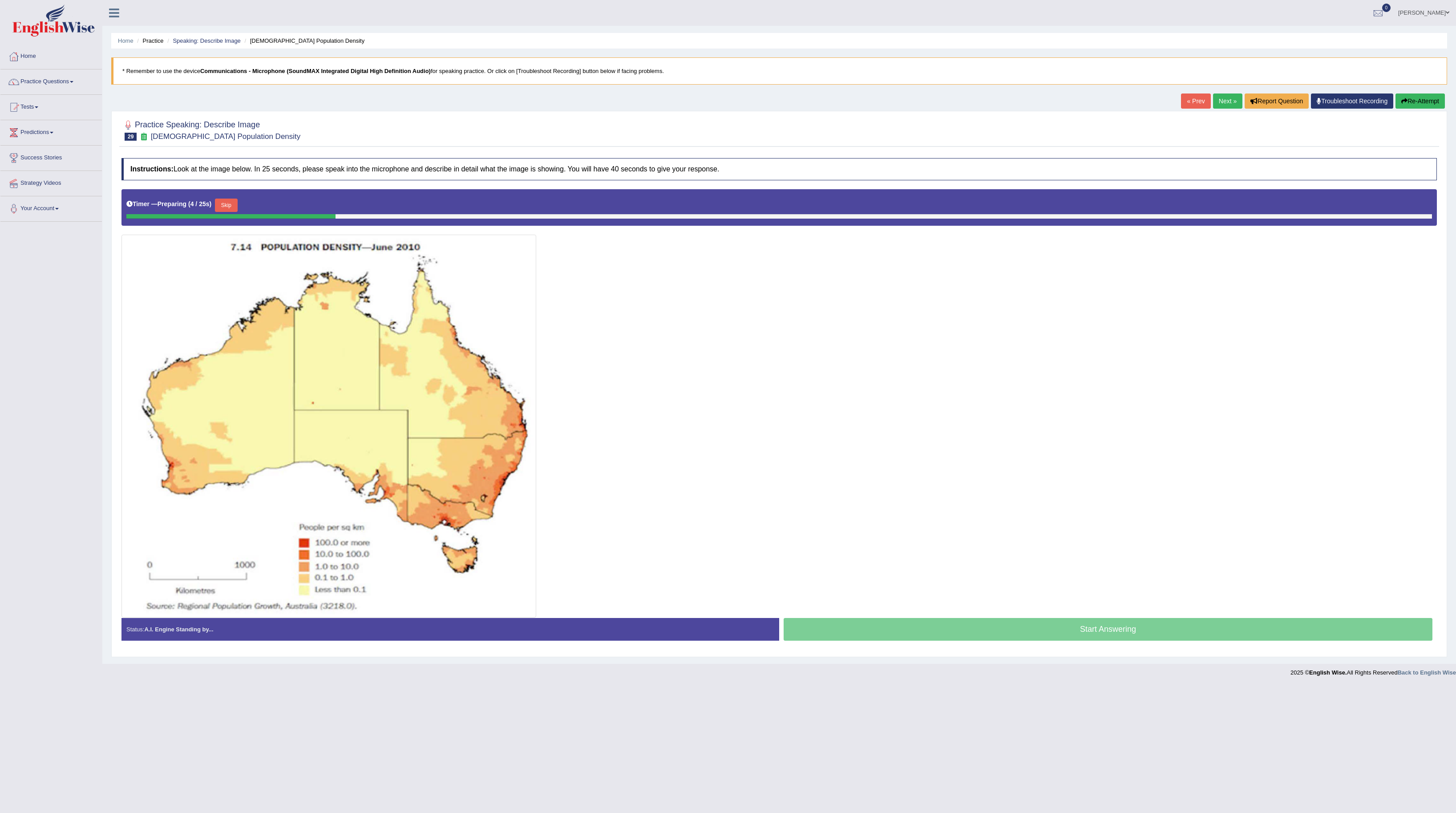
click at [1226, 107] on link "Next »" at bounding box center [1227, 101] width 29 height 15
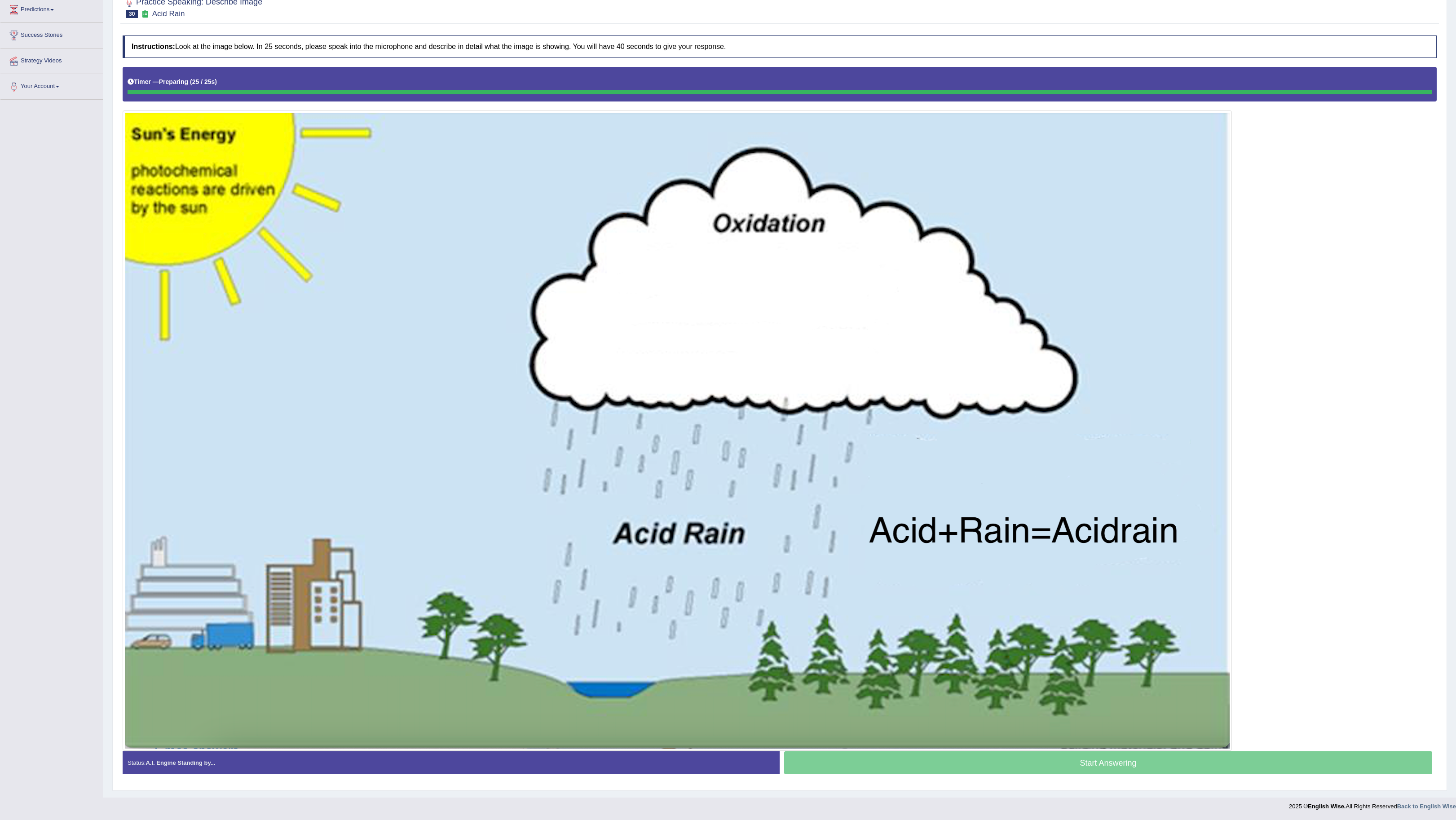
scroll to position [132, 0]
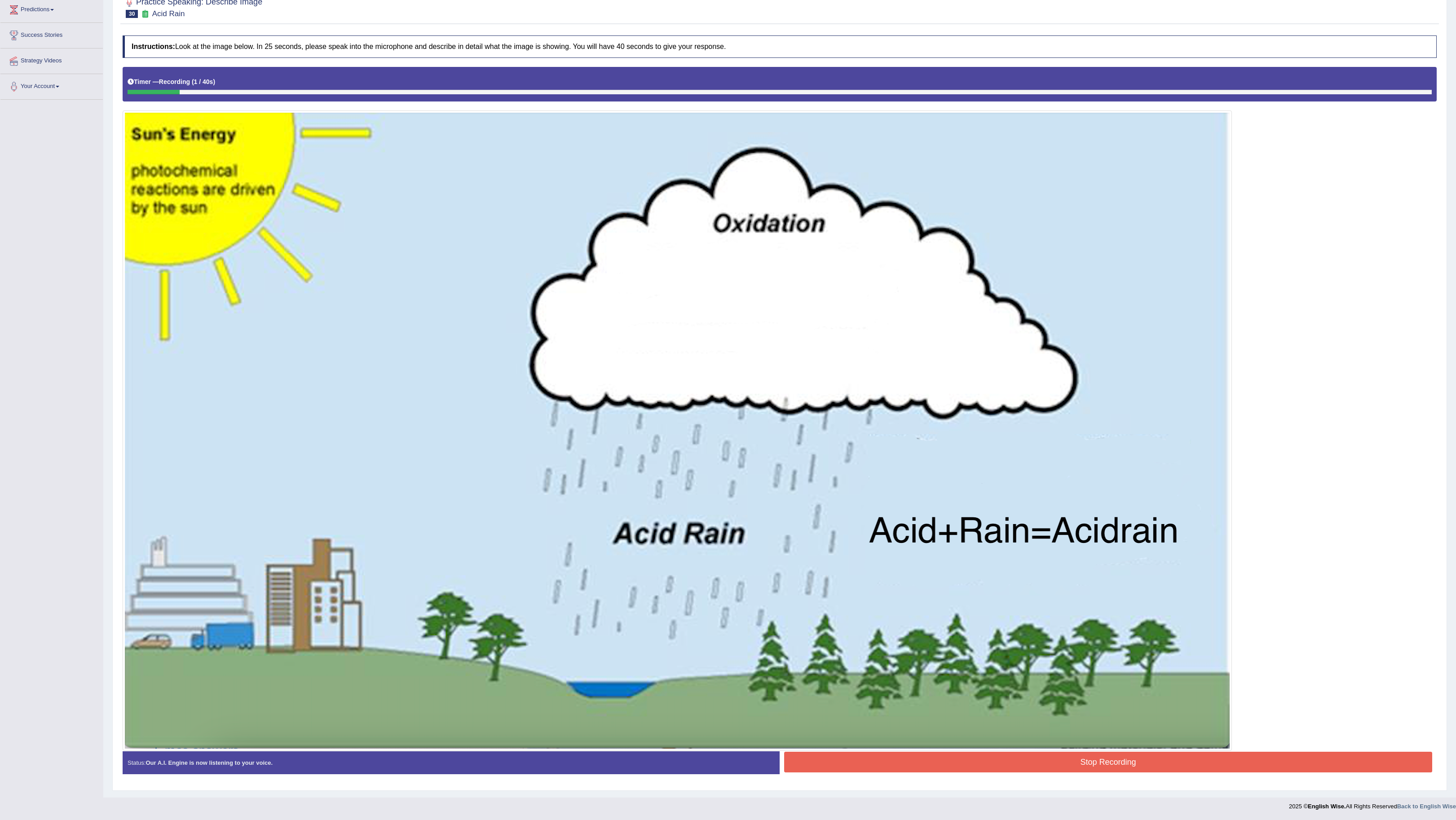
click at [1179, 754] on button "Stop Recording" at bounding box center [1108, 762] width 648 height 21
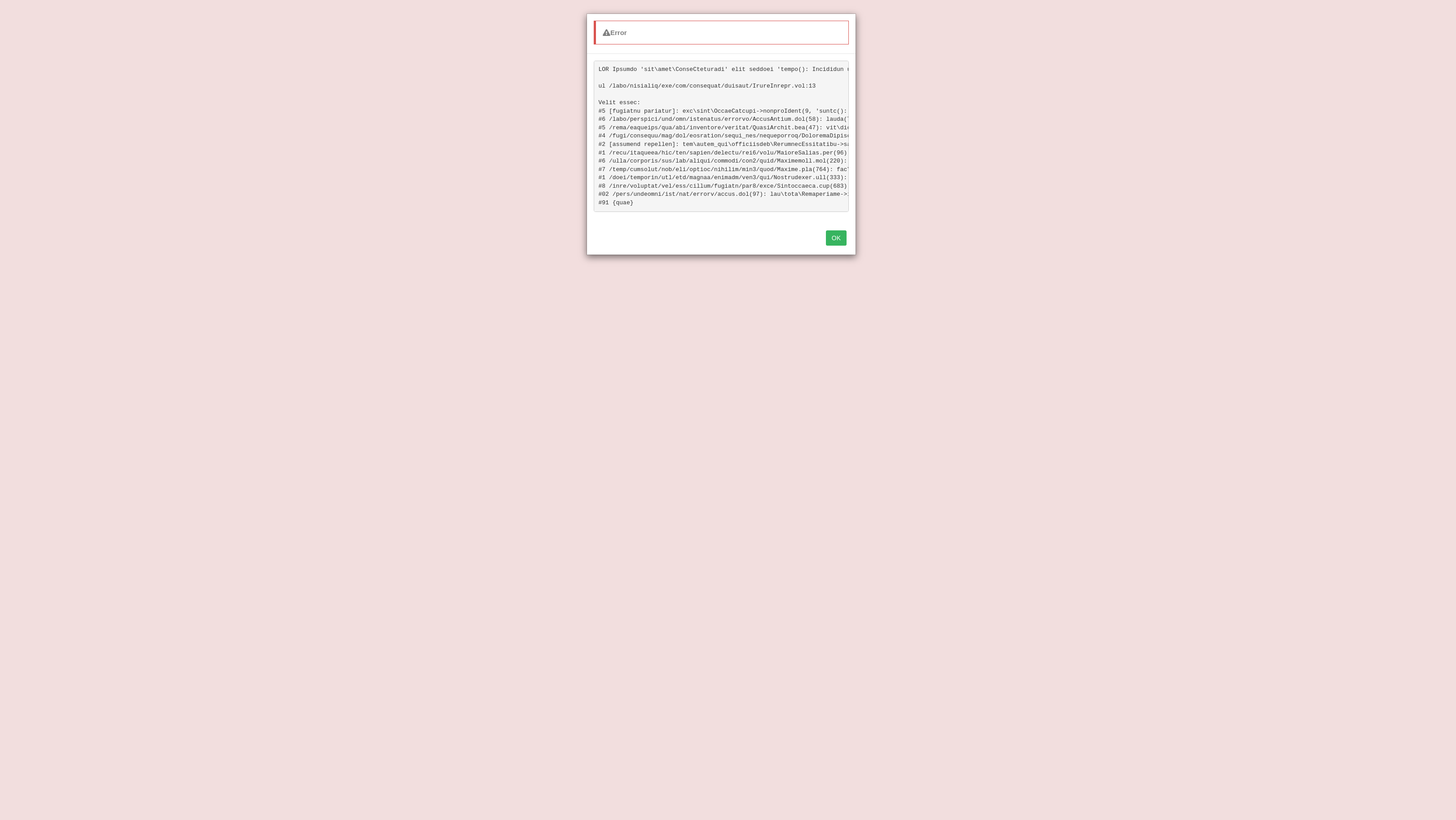
click at [835, 246] on button "OK" at bounding box center [836, 238] width 21 height 15
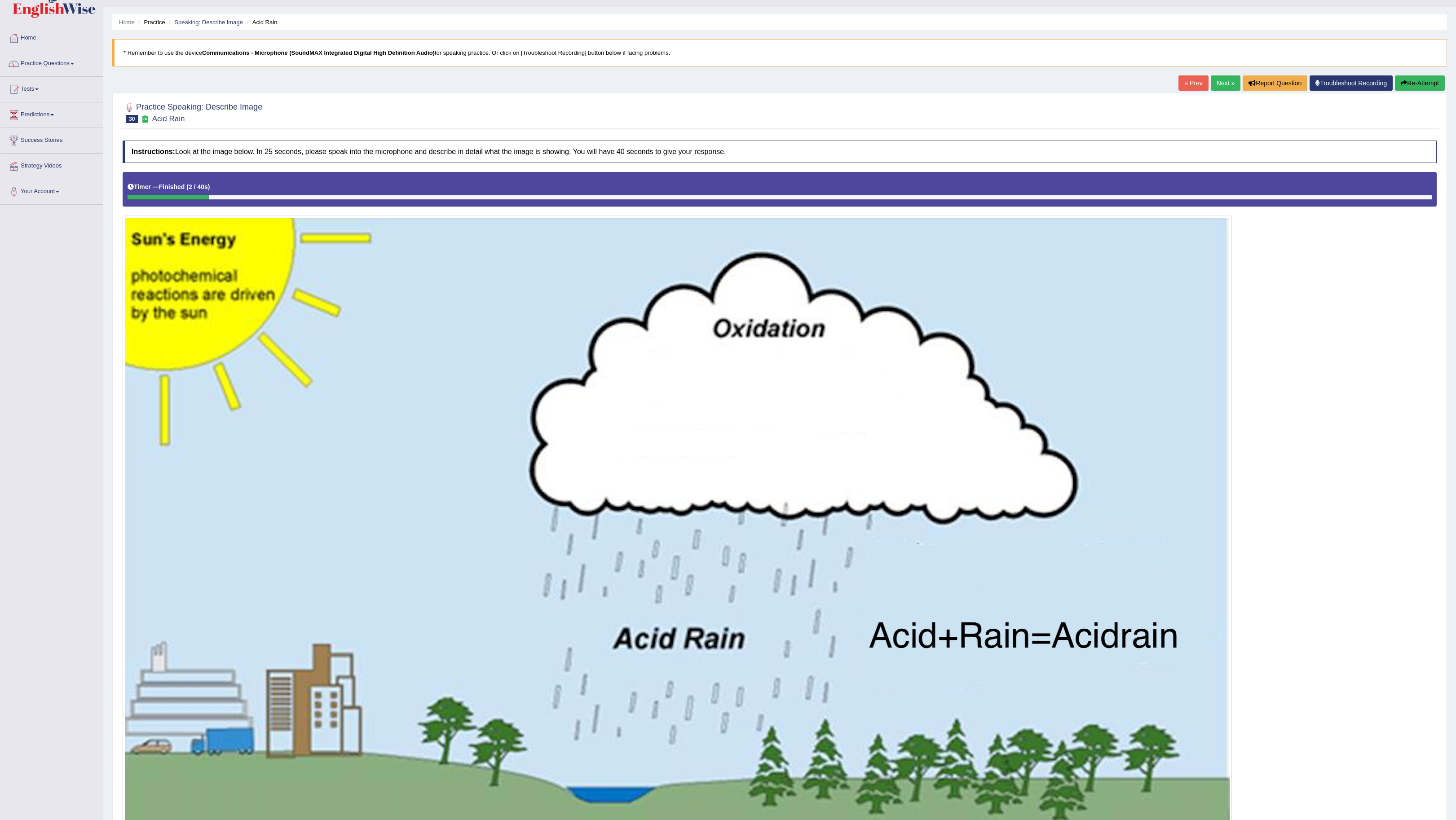
scroll to position [0, 0]
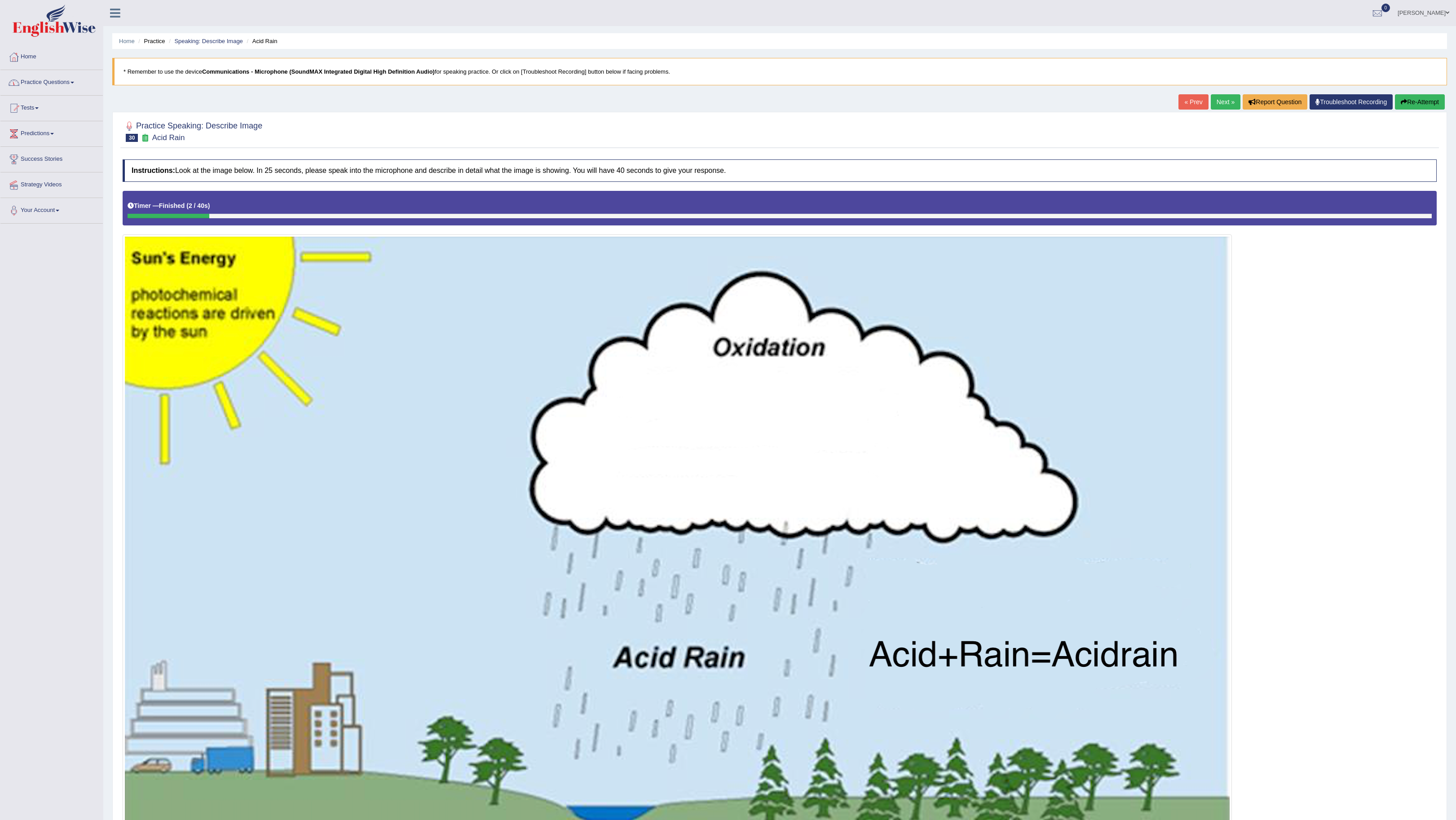
click at [73, 85] on link "Practice Questions" at bounding box center [52, 81] width 103 height 23
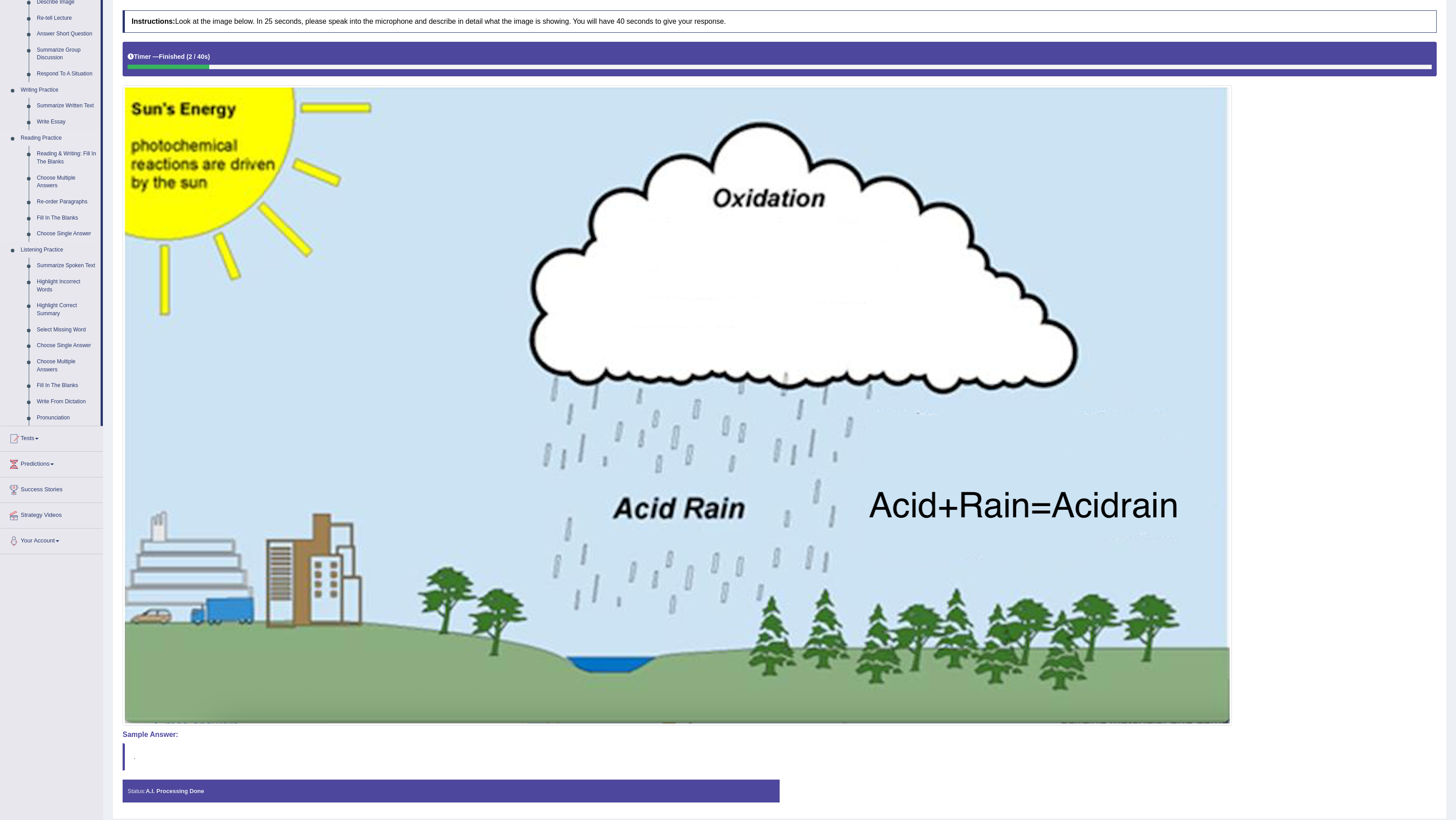
scroll to position [186, 0]
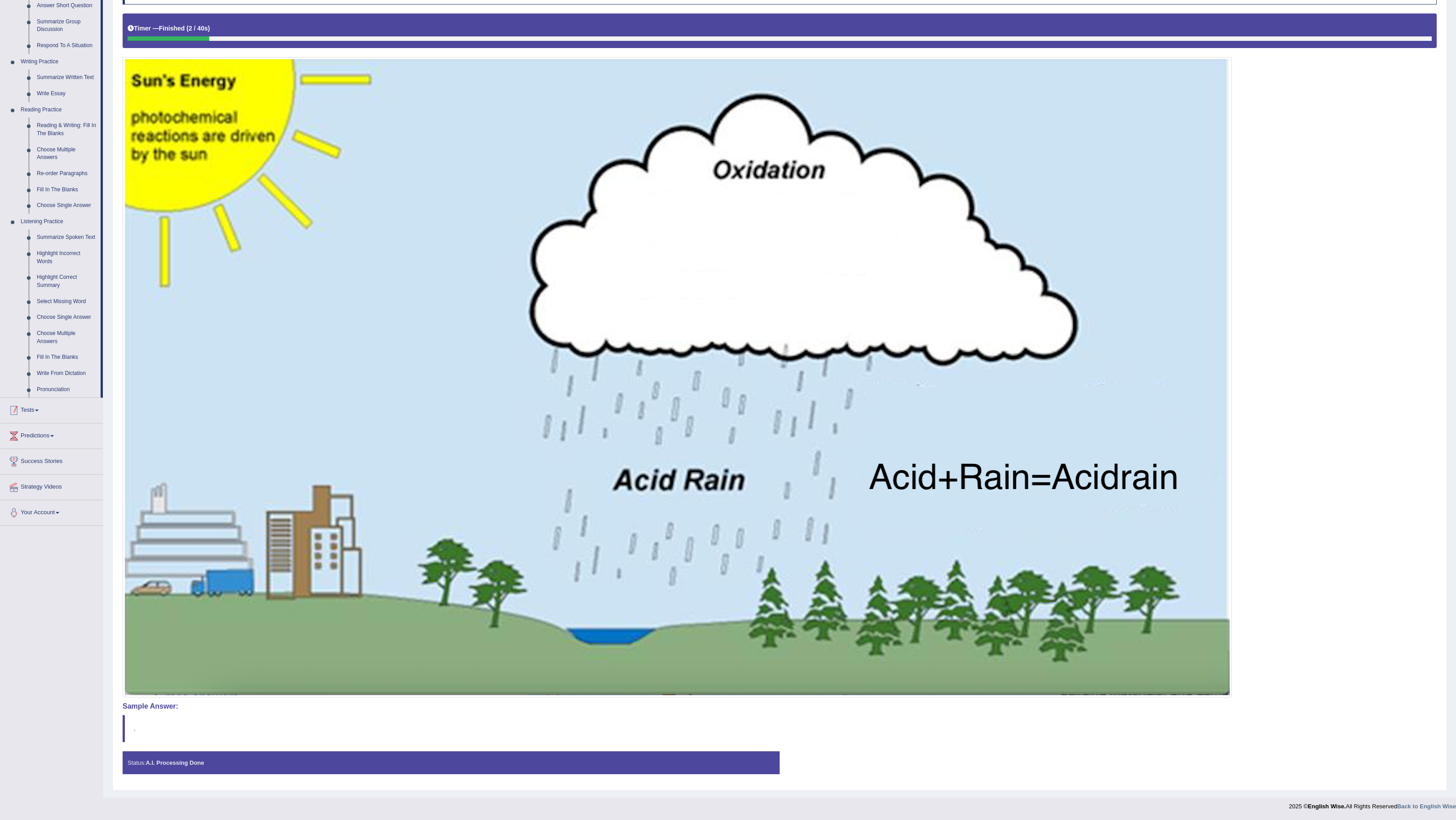
click at [37, 405] on link "Tests" at bounding box center [52, 409] width 103 height 23
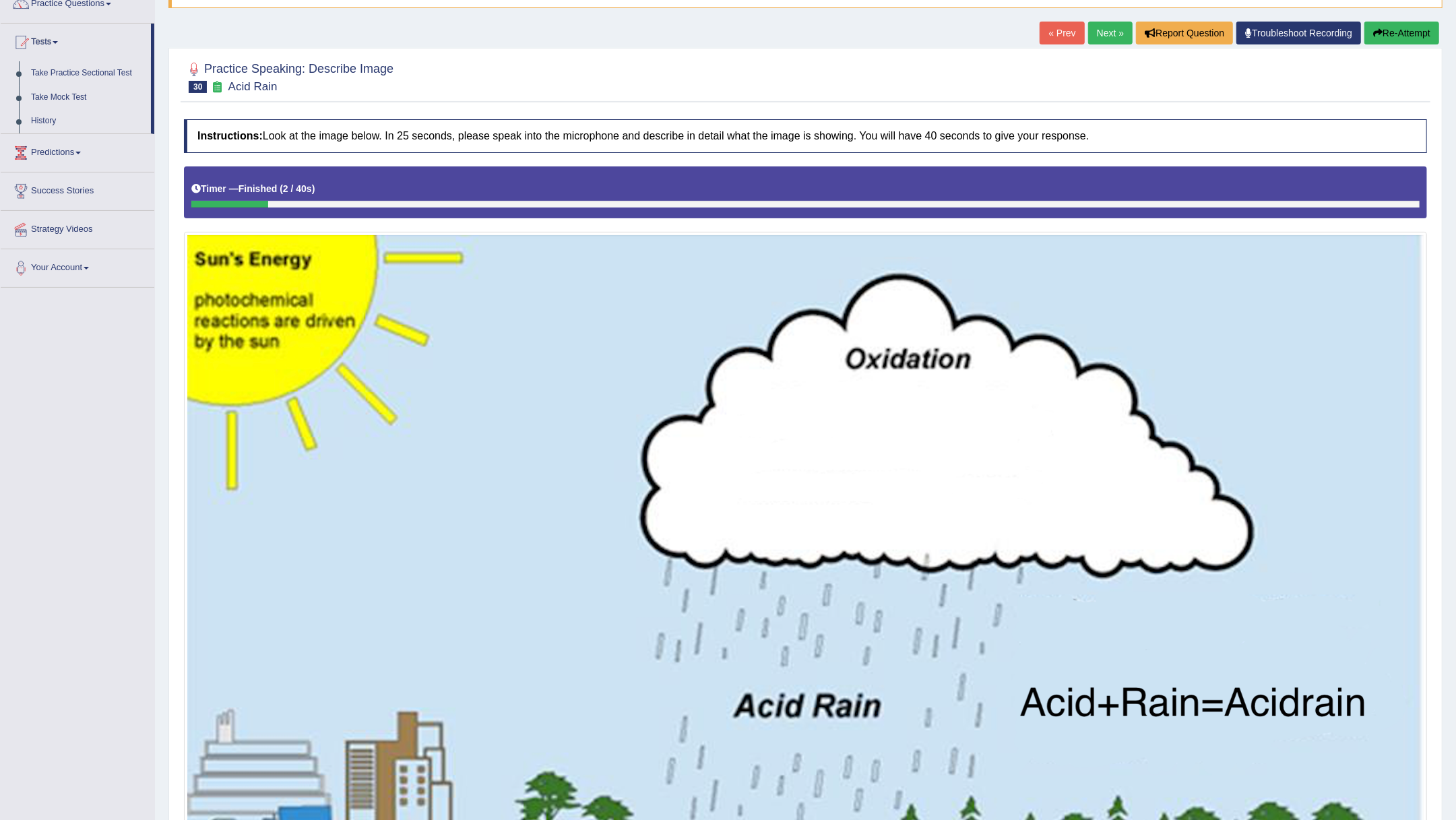
scroll to position [0, 0]
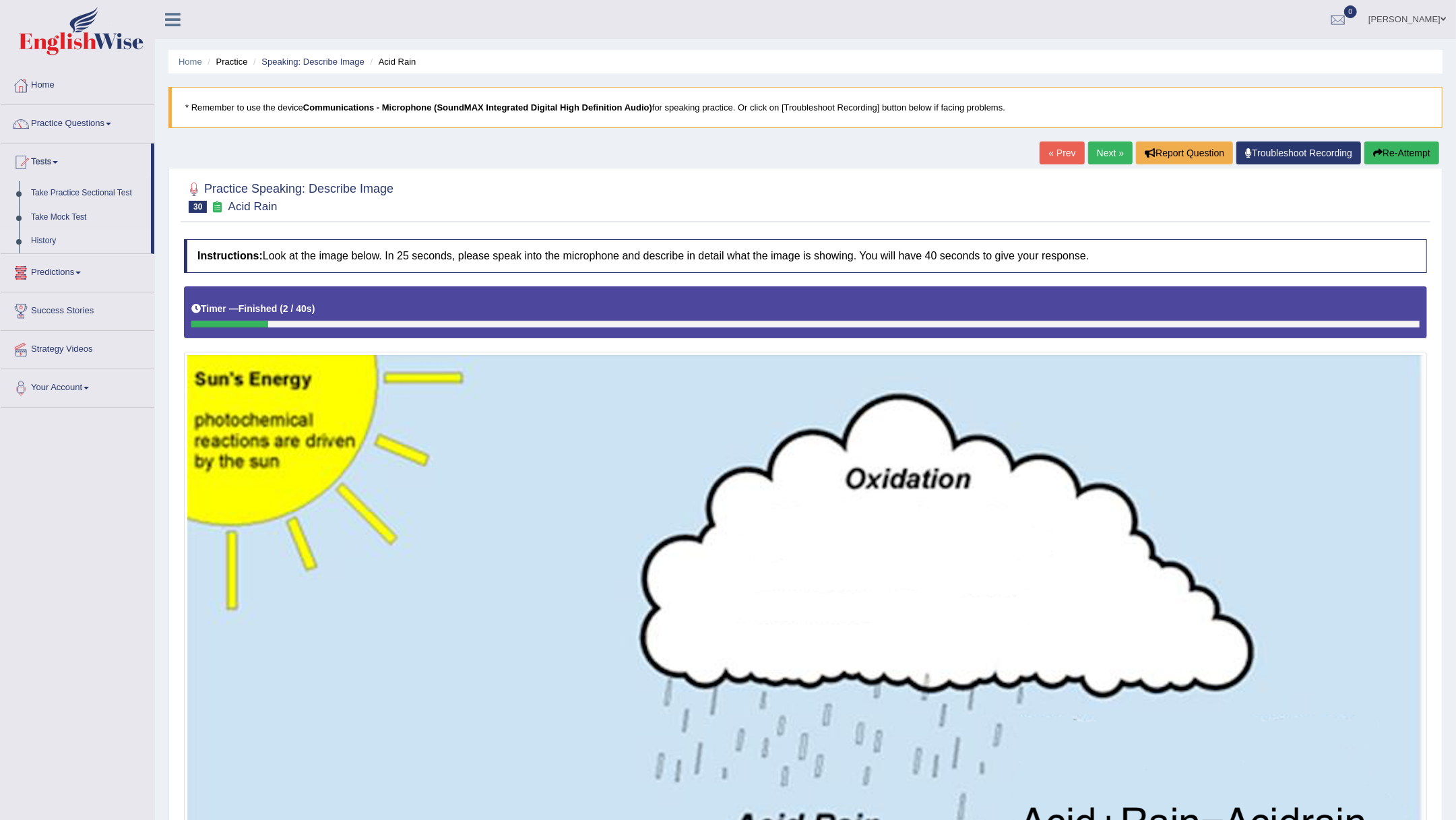
click at [41, 240] on link "History" at bounding box center [87, 241] width 126 height 24
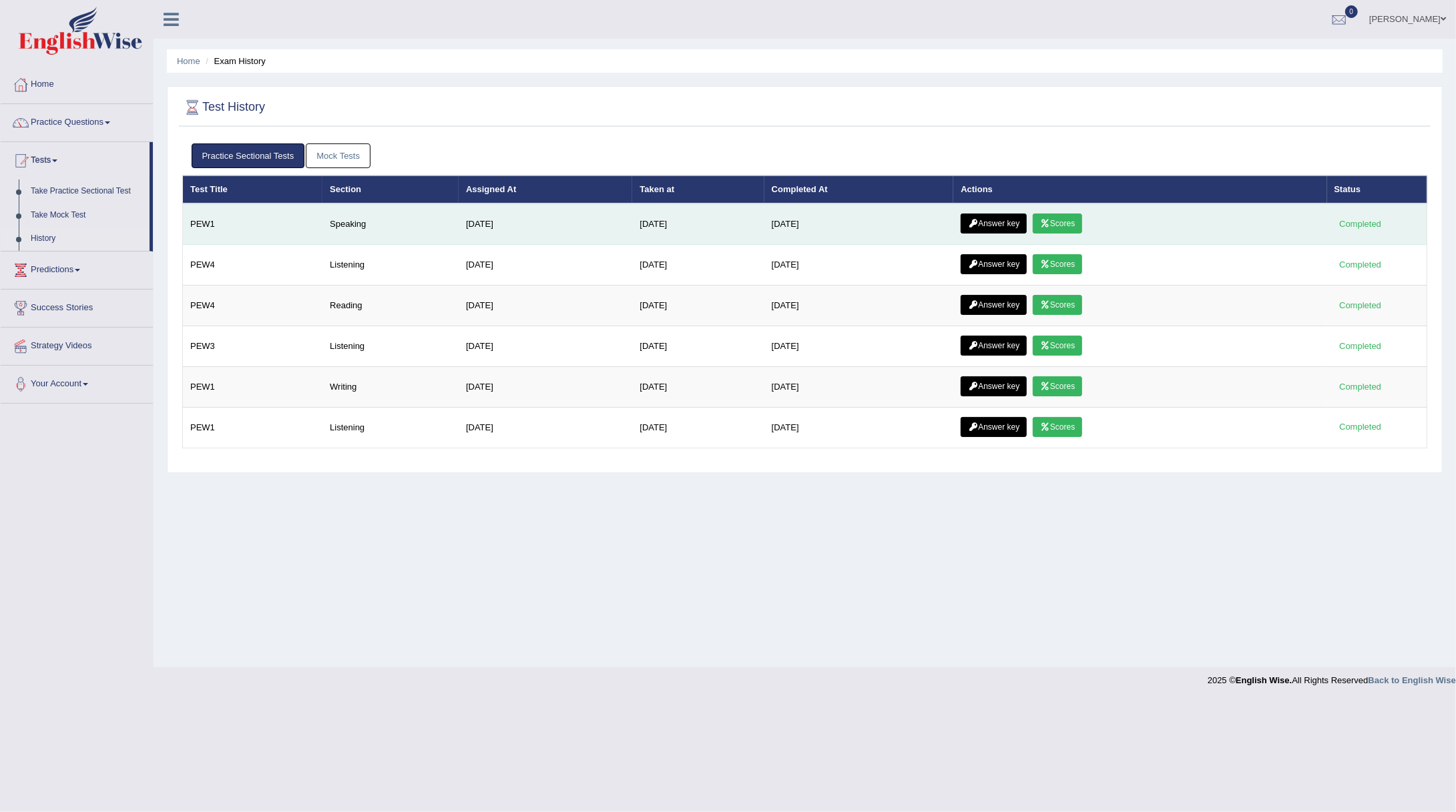
click at [1004, 220] on link "Answer key" at bounding box center [994, 224] width 66 height 20
